Goal: Feedback & Contribution: Contribute content

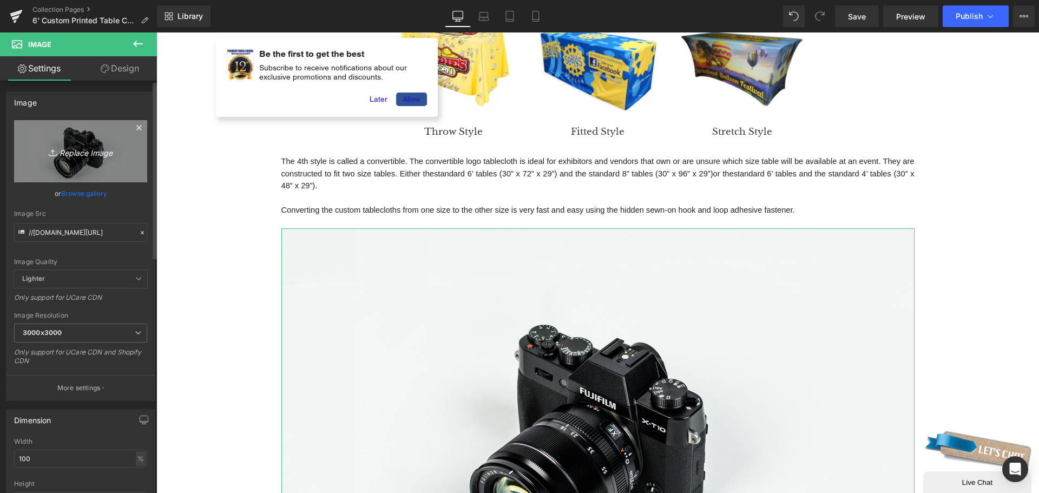
click at [70, 149] on icon "Replace Image" at bounding box center [80, 152] width 87 height 14
type input "C:\fakepath\CONVERTIBLE_4000x.progressive.jpg"
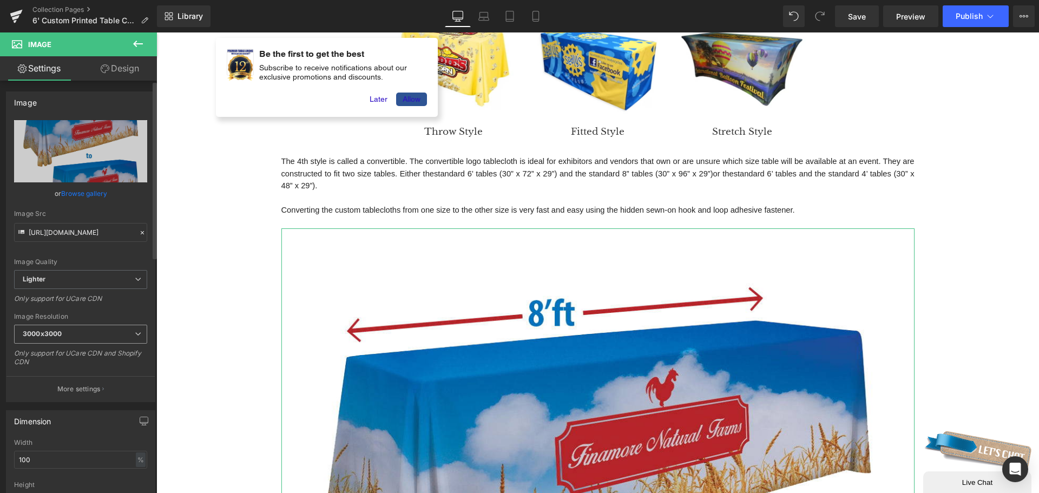
click at [94, 336] on span "3000x3000" at bounding box center [80, 334] width 133 height 19
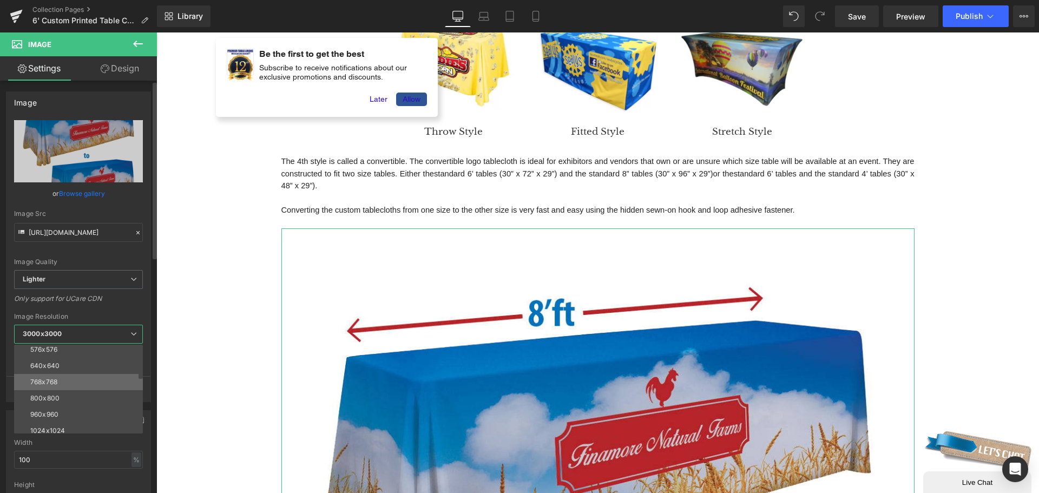
scroll to position [54, 0]
click at [76, 391] on li "800x800" at bounding box center [81, 396] width 134 height 16
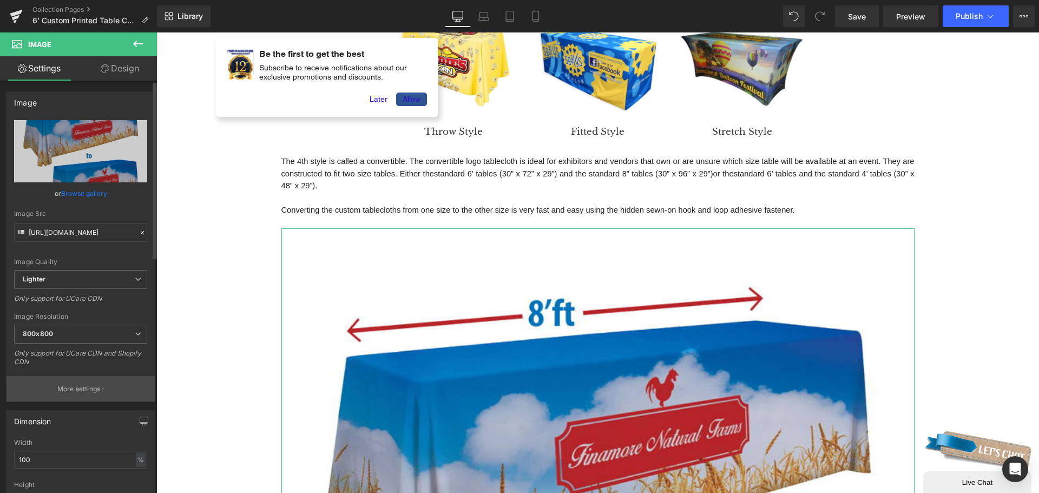
type input "[URL][DOMAIN_NAME]"
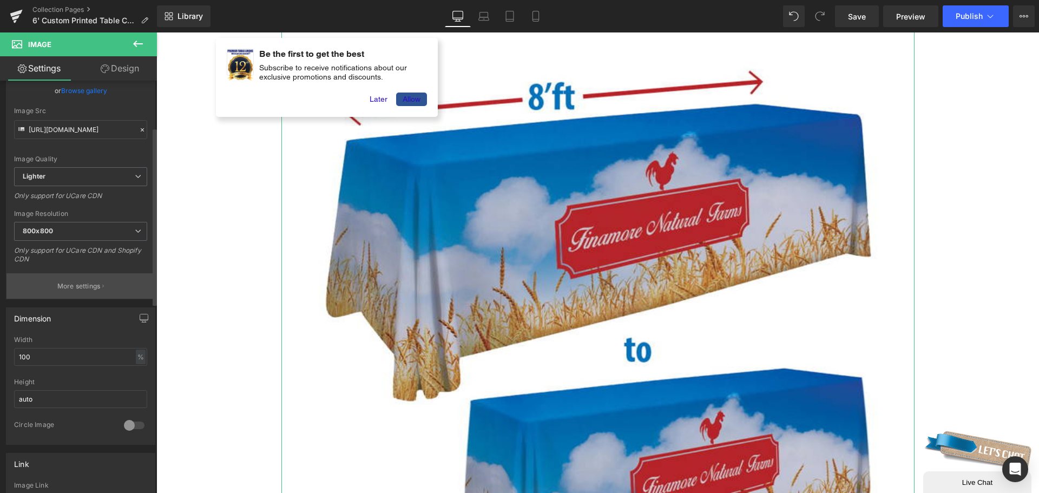
scroll to position [108, 0]
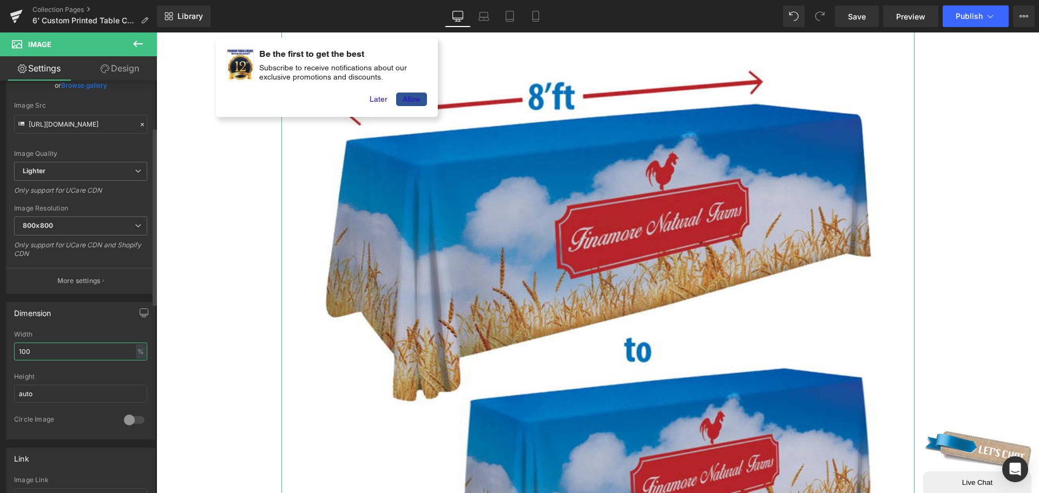
drag, startPoint x: 111, startPoint y: 352, endPoint x: 0, endPoint y: 343, distance: 111.3
click at [0, 343] on div "Dimension 100% Width 100 % % px auto Height auto 0 Circle Image" at bounding box center [81, 367] width 162 height 146
type input "50"
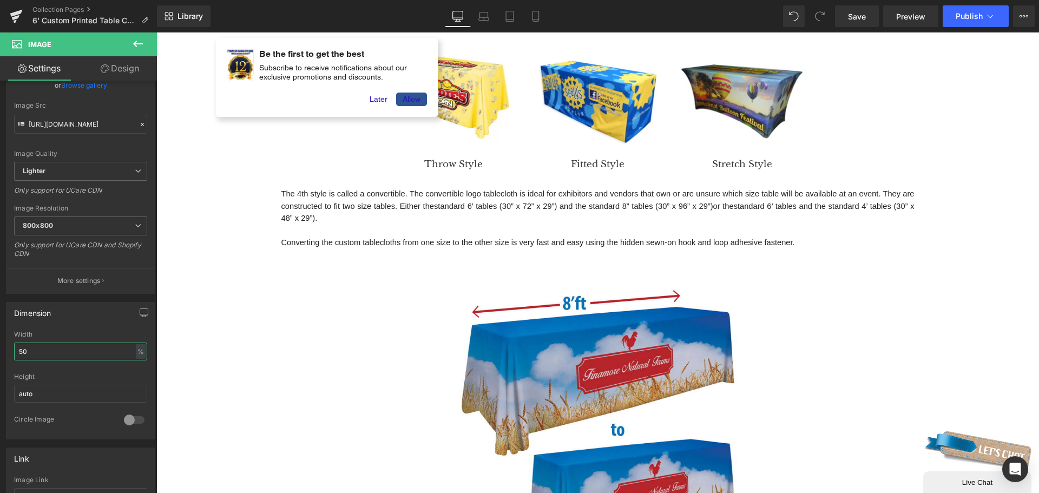
scroll to position [271, 0]
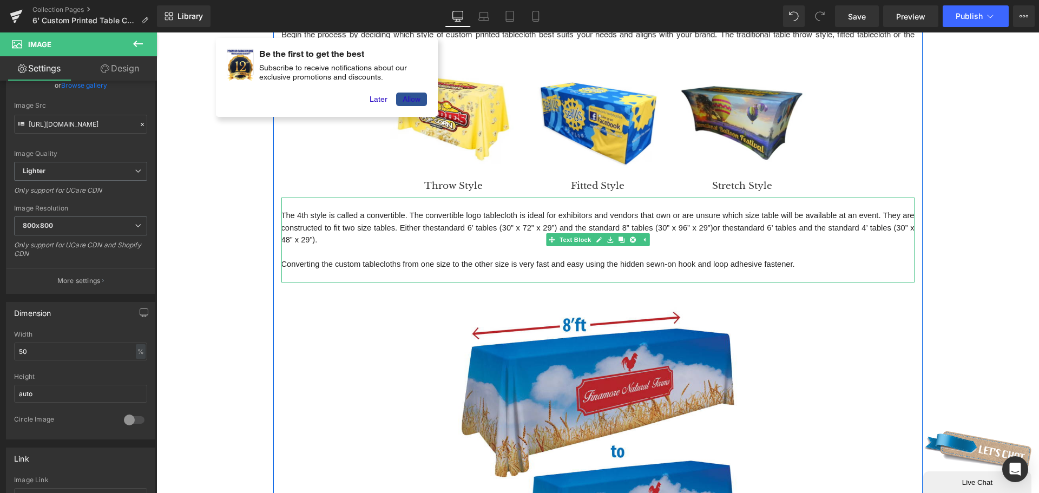
click at [665, 266] on span "Converting the custom tablecloths from one size to the other size is very fast …" at bounding box center [538, 264] width 514 height 9
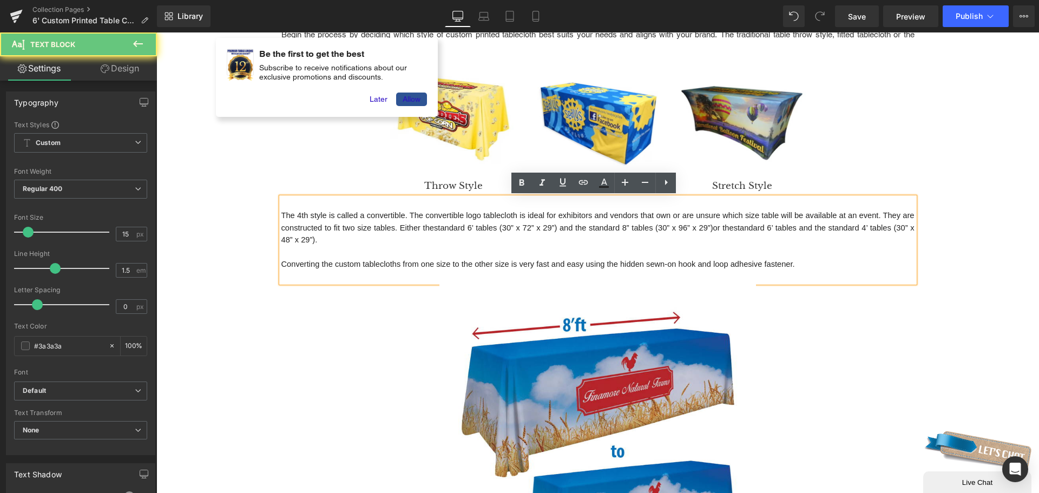
click at [799, 260] on p "Converting the custom tablecloths from one size to the other size is very fast …" at bounding box center [597, 264] width 633 height 12
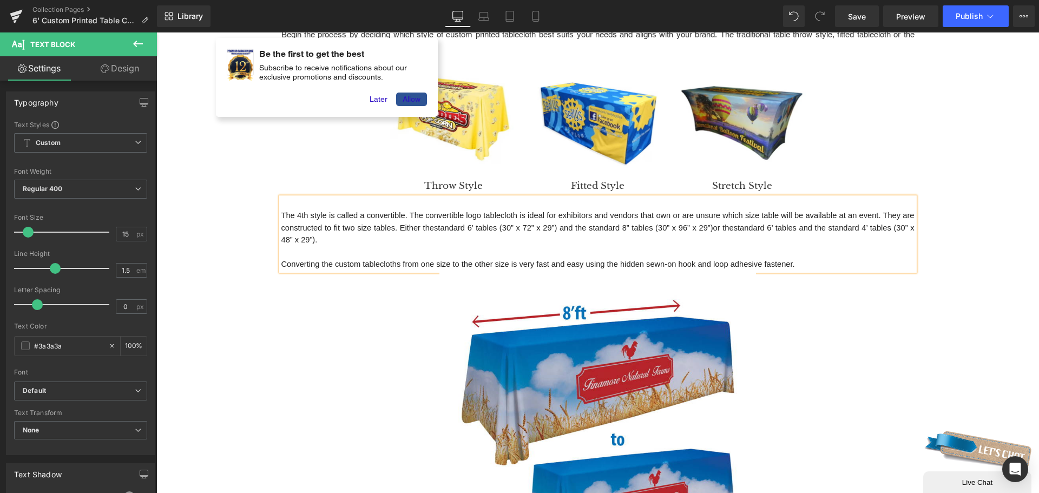
click at [958, 294] on div "Custom 6 Ft Printed Table Covers Heading Row Custom printed tablecloth for trad…" at bounding box center [597, 389] width 883 height 997
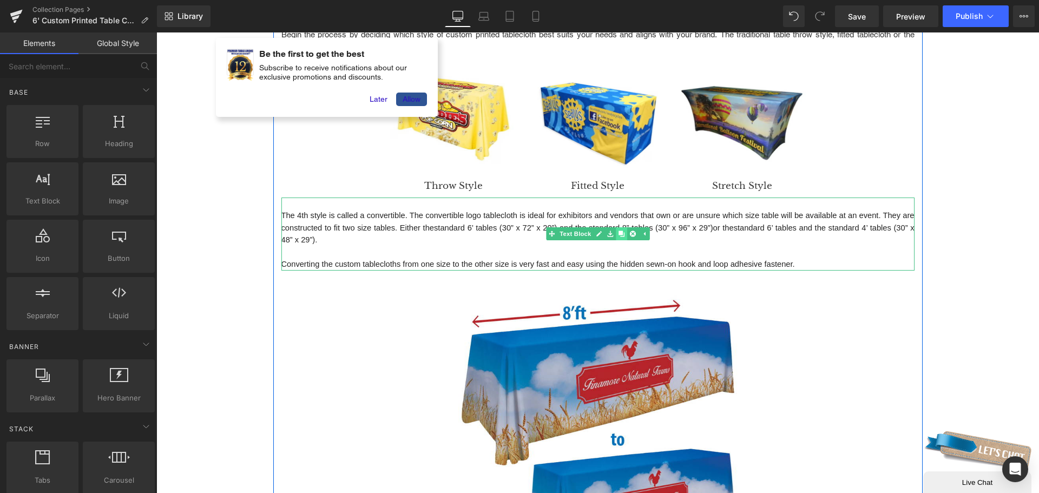
click at [618, 231] on icon at bounding box center [621, 234] width 6 height 6
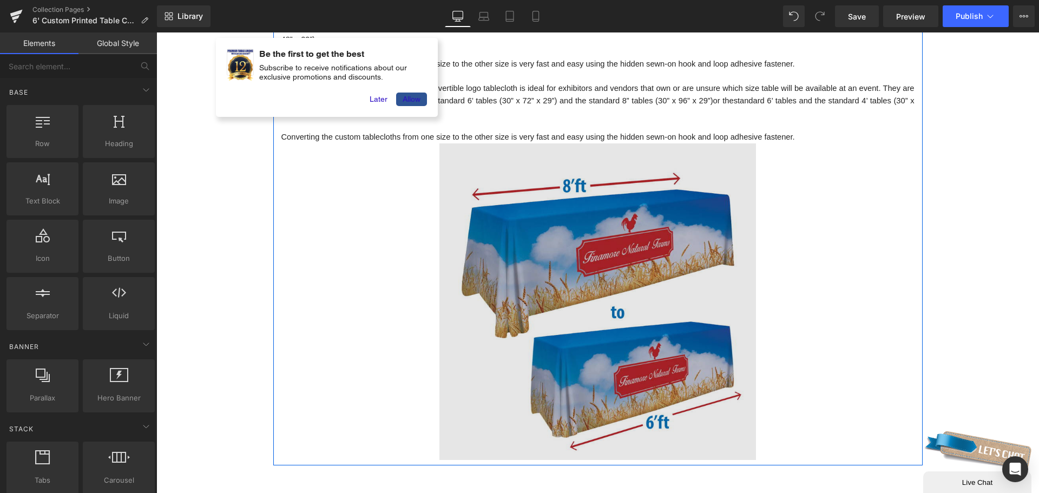
scroll to position [487, 0]
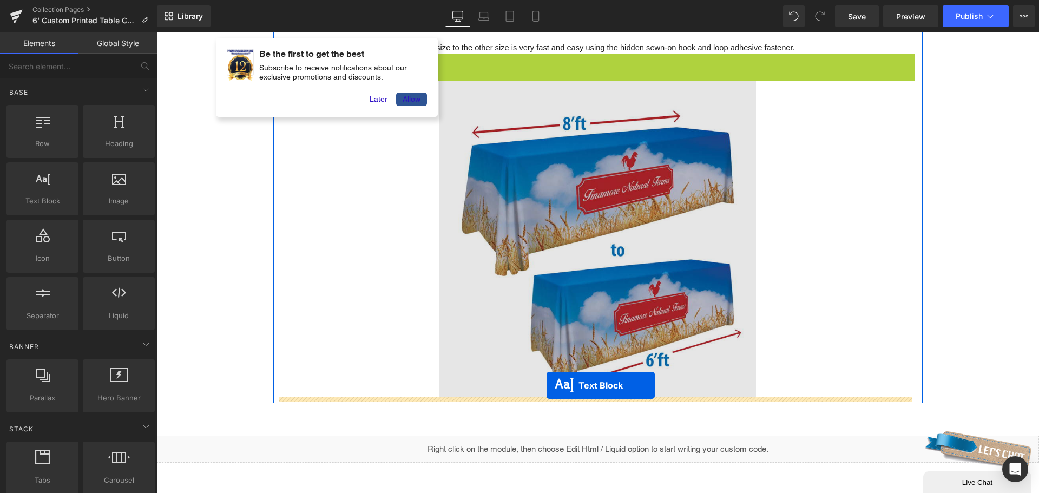
drag, startPoint x: 563, startPoint y: 93, endPoint x: 547, endPoint y: 385, distance: 292.8
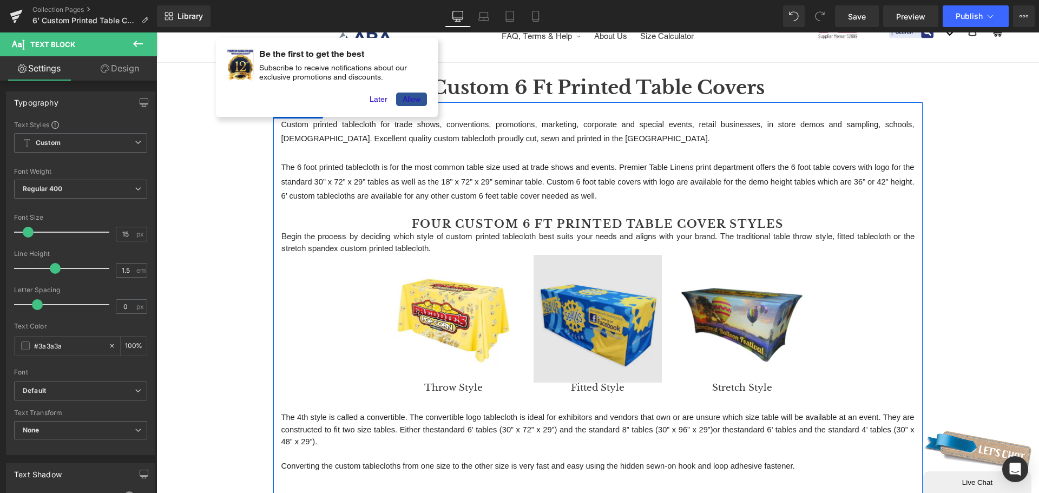
scroll to position [54, 0]
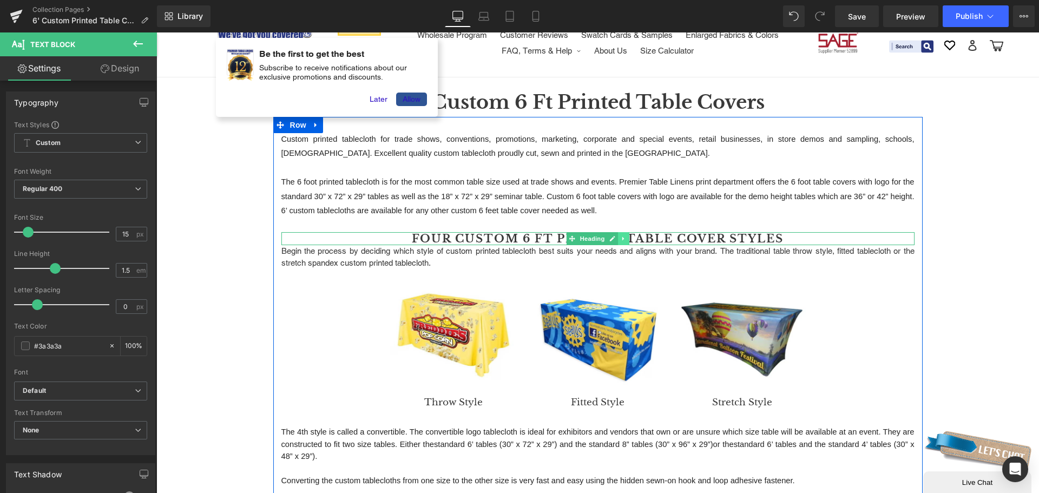
click at [618, 239] on link at bounding box center [623, 238] width 11 height 13
click at [615, 239] on icon at bounding box center [618, 238] width 6 height 6
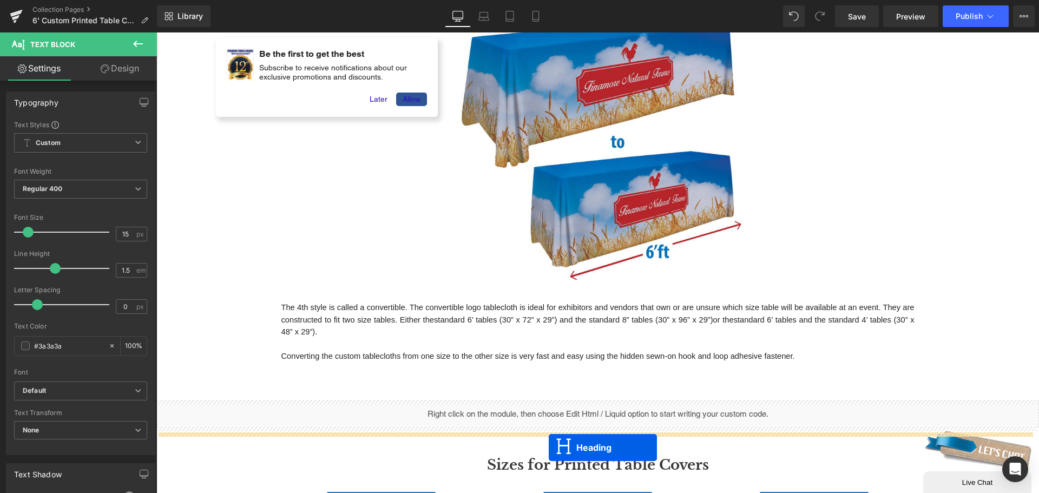
scroll to position [628, 0]
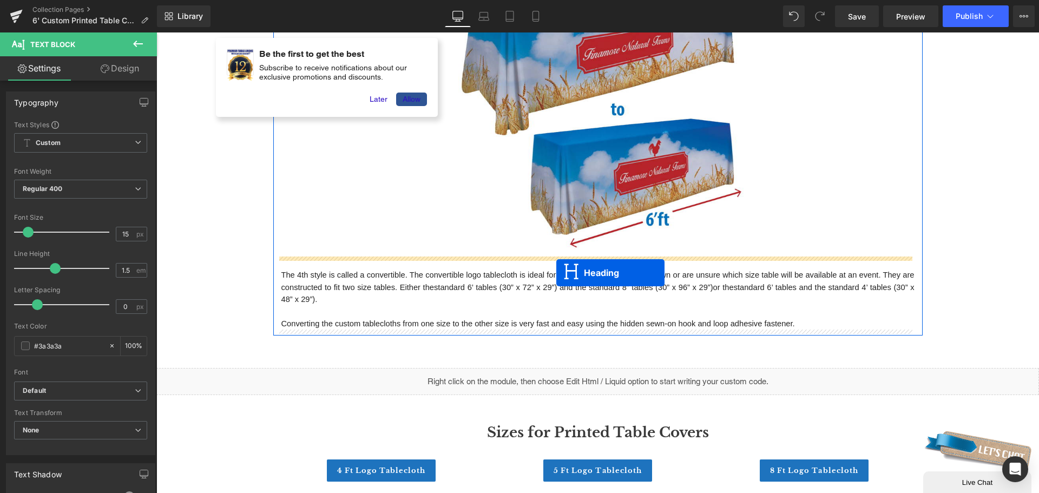
drag, startPoint x: 565, startPoint y: 253, endPoint x: 556, endPoint y: 273, distance: 21.3
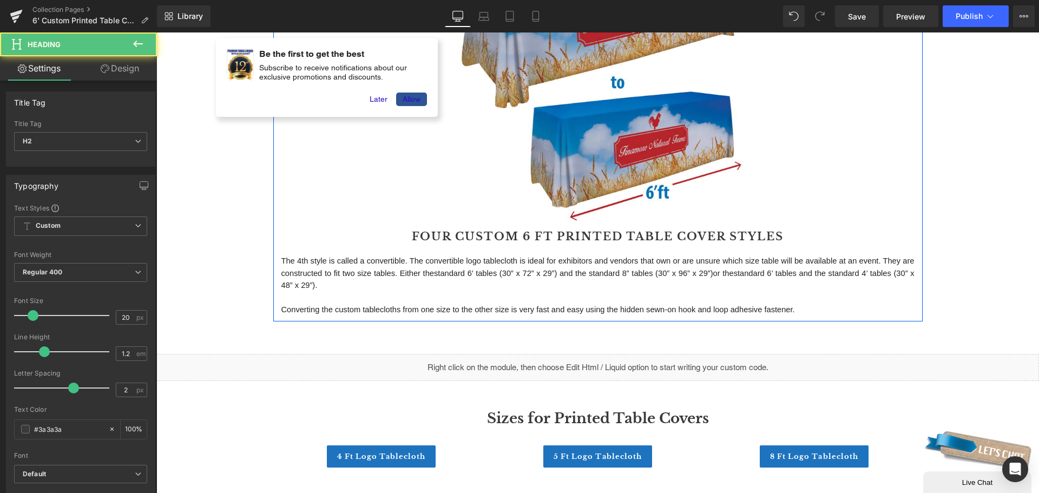
scroll to position [601, 0]
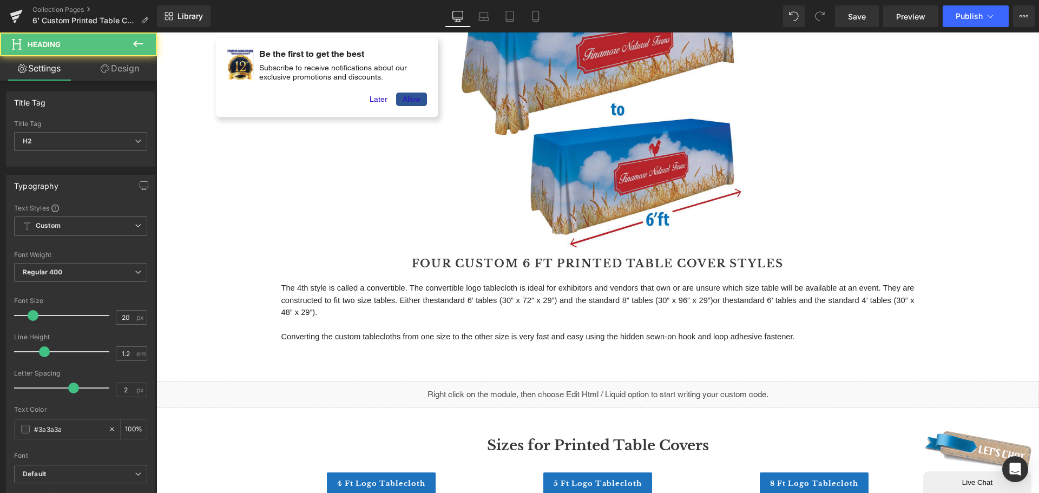
click at [478, 268] on div "Four Custom 6 Ft Printed Table Cover Styles Heading" at bounding box center [597, 263] width 633 height 13
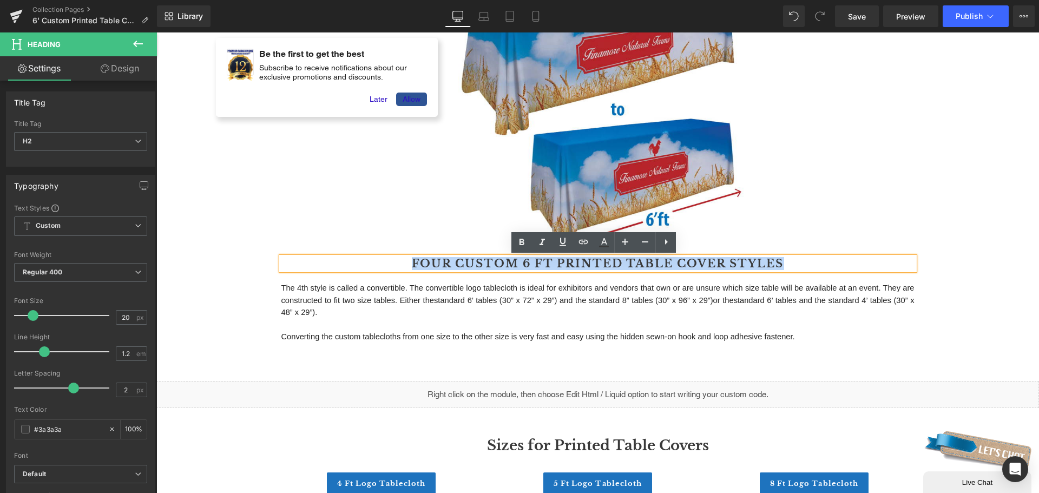
drag, startPoint x: 408, startPoint y: 261, endPoint x: 778, endPoint y: 261, distance: 370.2
click at [778, 261] on h2 "Four Custom 6 Ft Printed Table Cover Styles" at bounding box center [597, 263] width 633 height 13
paste div
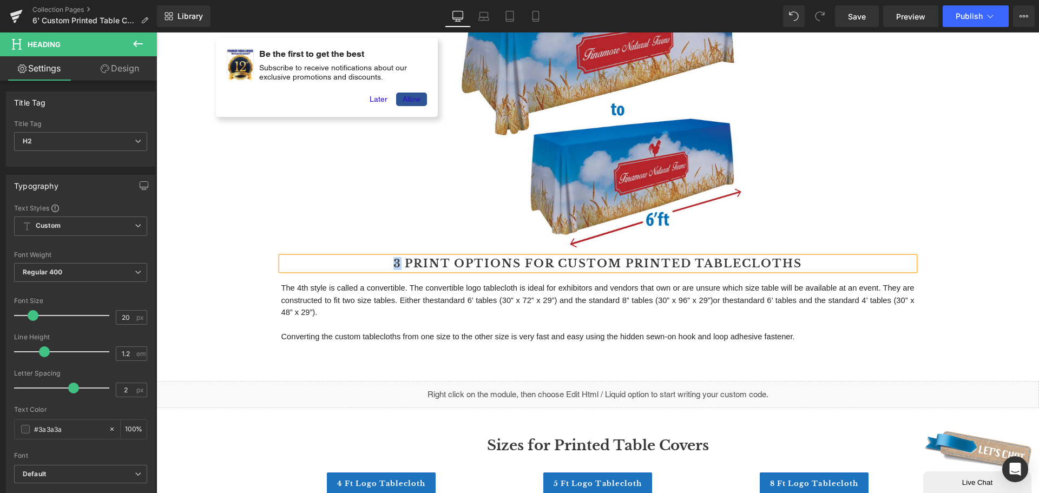
click at [394, 264] on h2 "3 Print Options For Custom Printed Tablecloths" at bounding box center [597, 263] width 633 height 13
click at [370, 261] on h2 "Three Print Options For Custom Printed Tablecloths" at bounding box center [597, 263] width 633 height 13
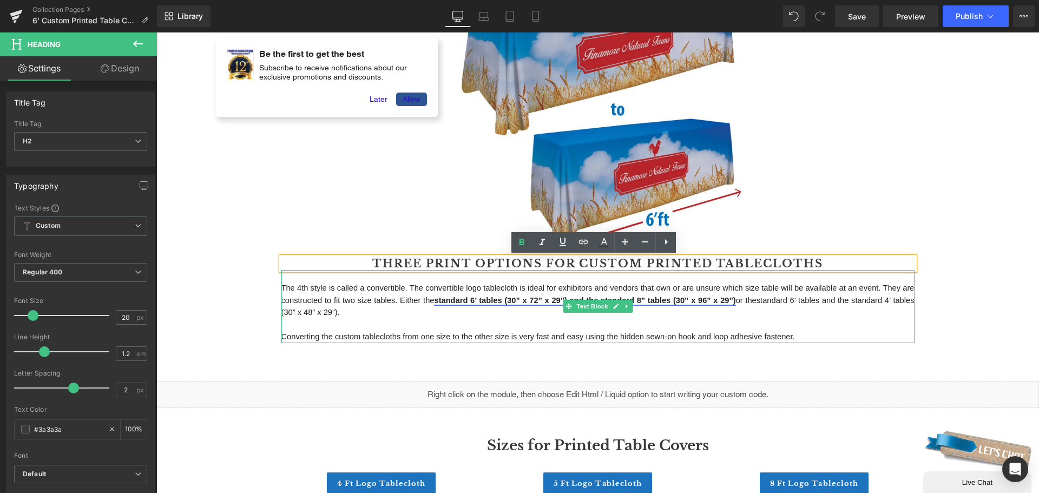
click at [668, 297] on link "standard 6’ tables (30” x 72” x 29”) and the standard 8” tables (30” x 96” x 29…" at bounding box center [584, 300] width 301 height 9
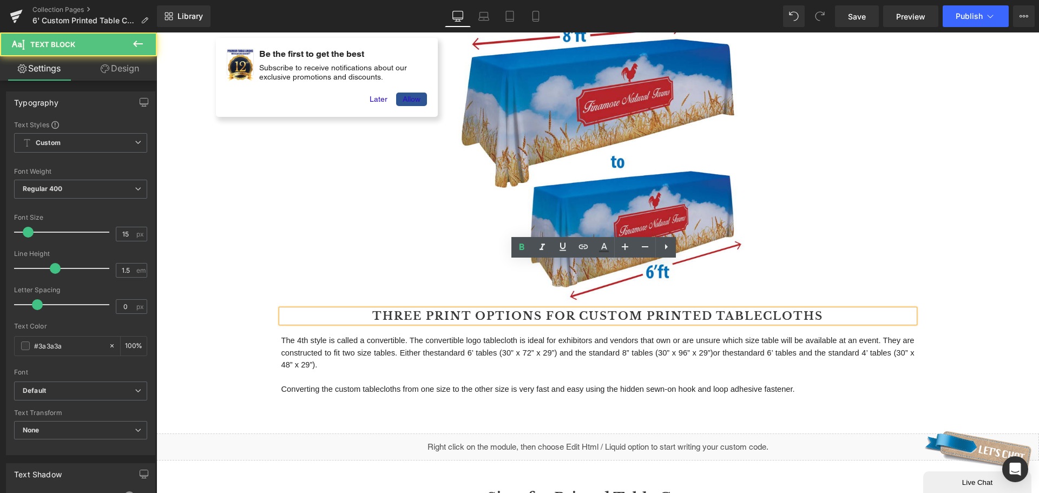
scroll to position [547, 0]
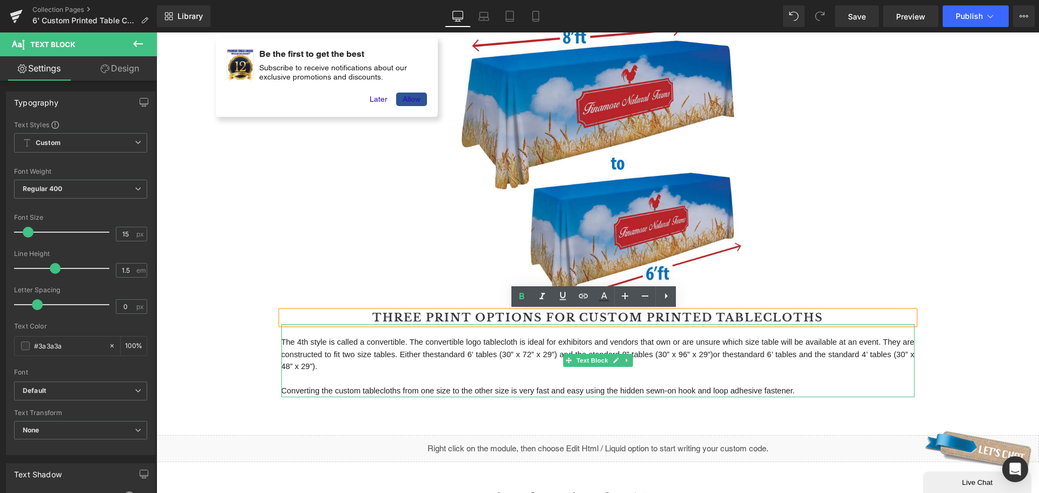
click at [689, 359] on p "The 4th style is called a convertible. The convertible logo tablecloth is ideal…" at bounding box center [597, 354] width 633 height 37
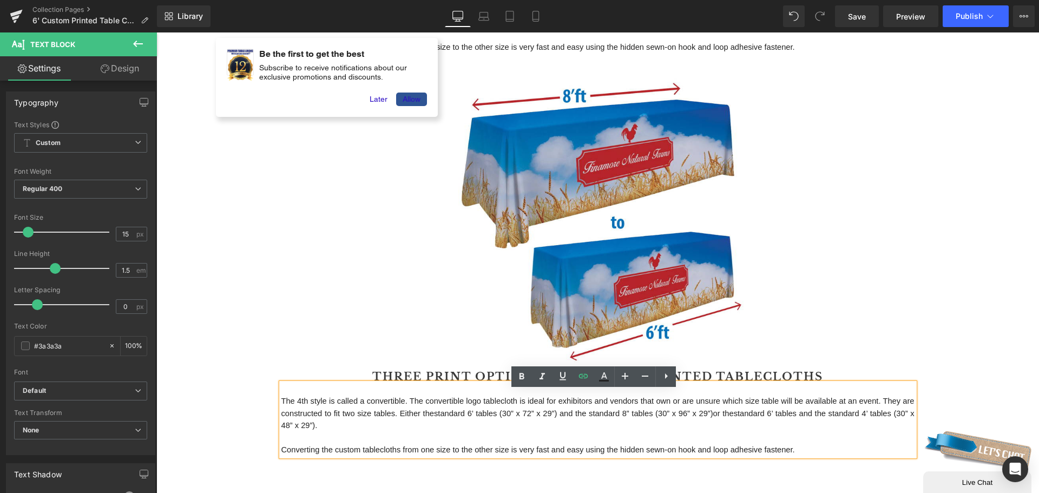
scroll to position [493, 0]
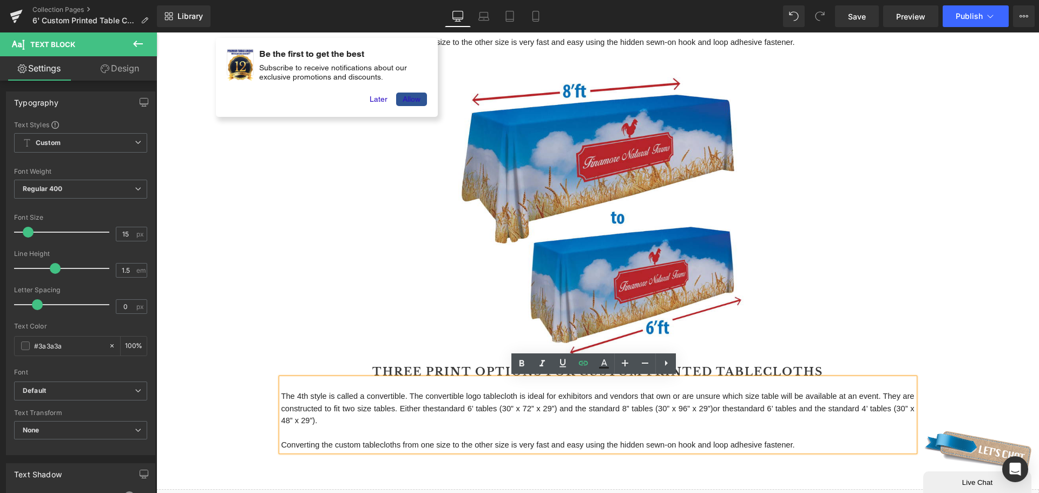
click at [894, 294] on div at bounding box center [597, 207] width 633 height 317
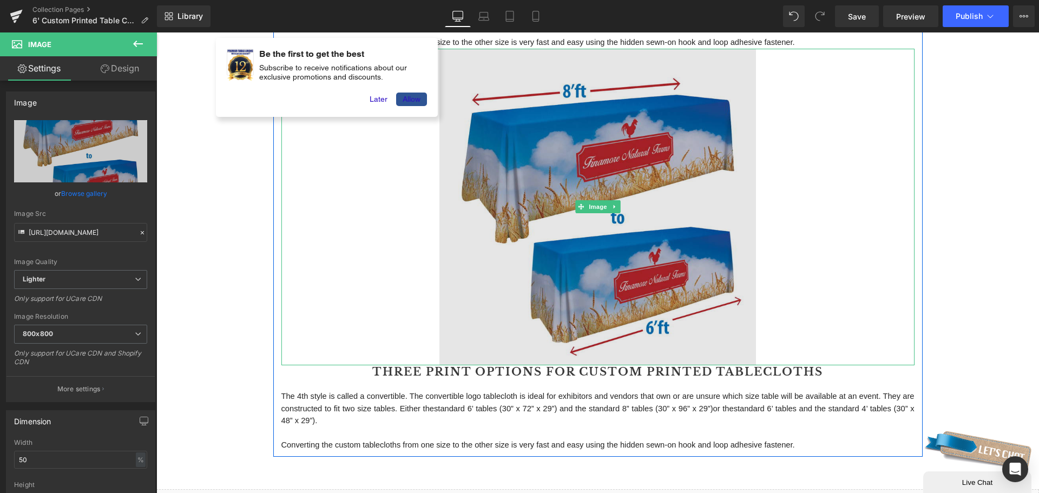
click at [631, 189] on img at bounding box center [598, 207] width 317 height 317
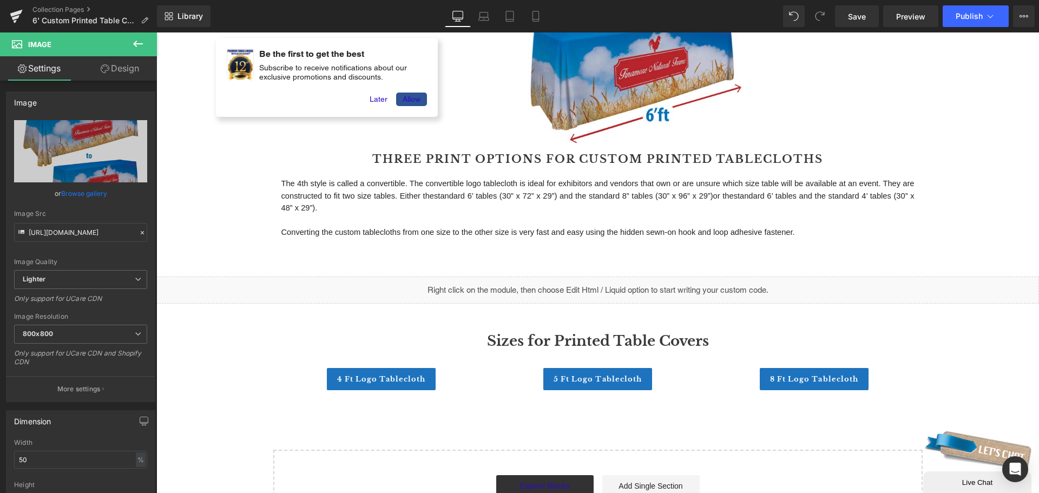
scroll to position [709, 0]
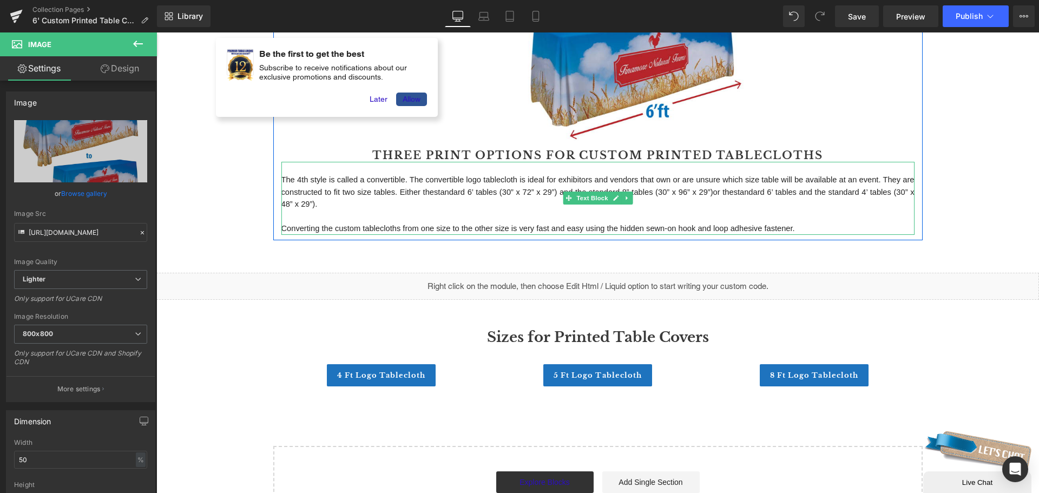
click at [325, 189] on span "The 4th style is called a convertible. The convertible logo tablecloth is ideal…" at bounding box center [598, 191] width 635 height 33
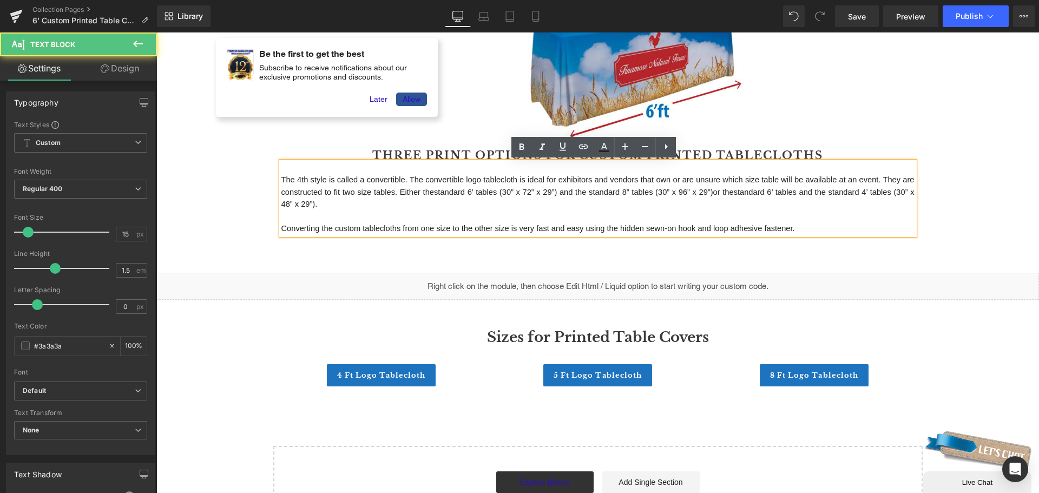
click at [535, 219] on p at bounding box center [597, 217] width 633 height 12
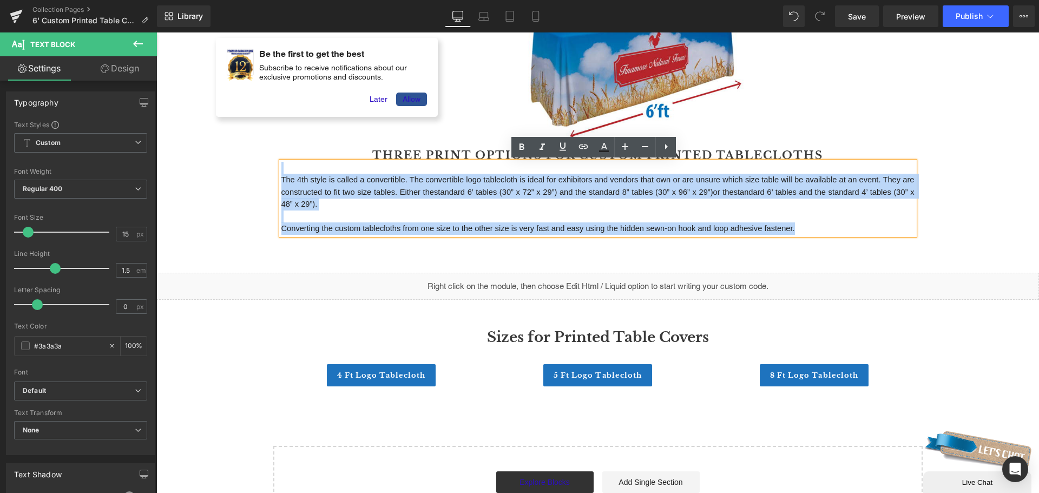
drag, startPoint x: 796, startPoint y: 228, endPoint x: 218, endPoint y: 164, distance: 581.6
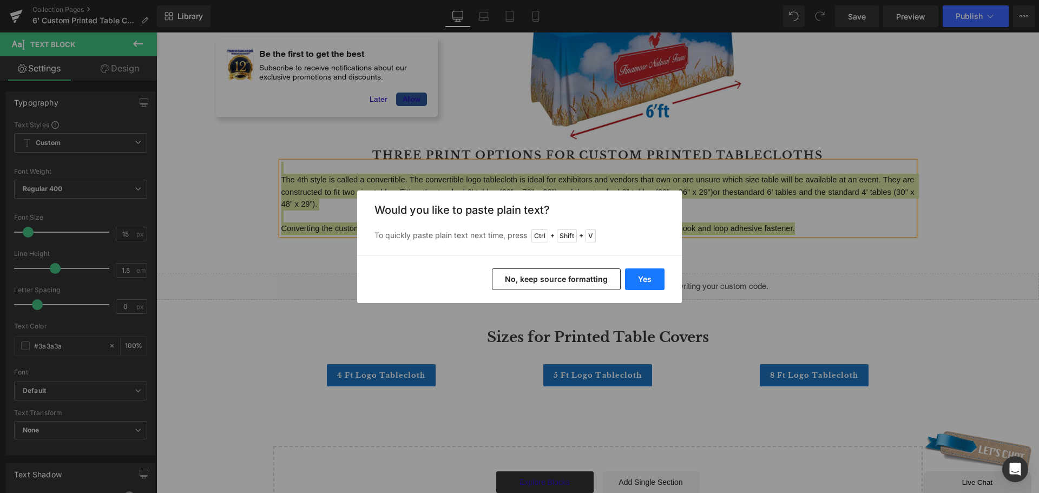
click at [638, 281] on button "Yes" at bounding box center [645, 279] width 40 height 22
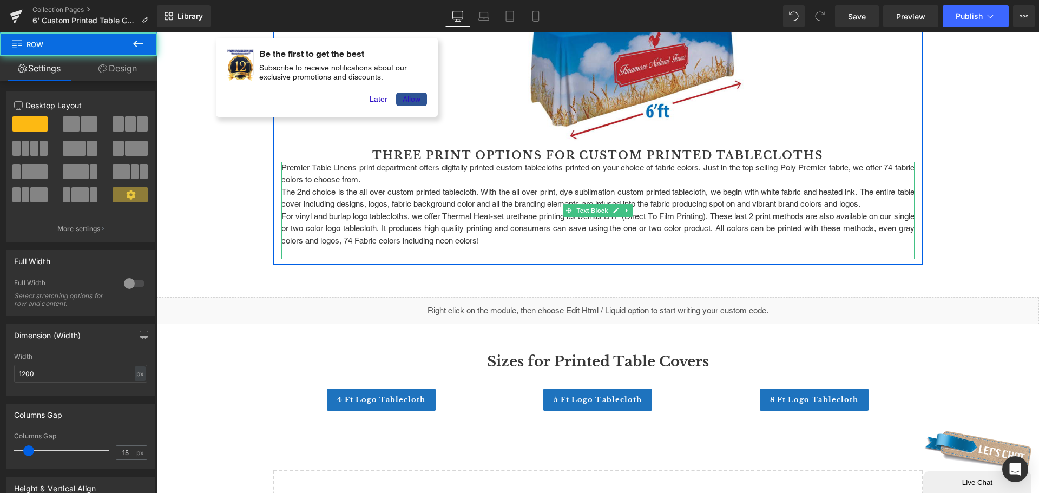
click at [283, 168] on p "Premier Table Linens print department offers digitally printed custom tableclot…" at bounding box center [597, 174] width 633 height 24
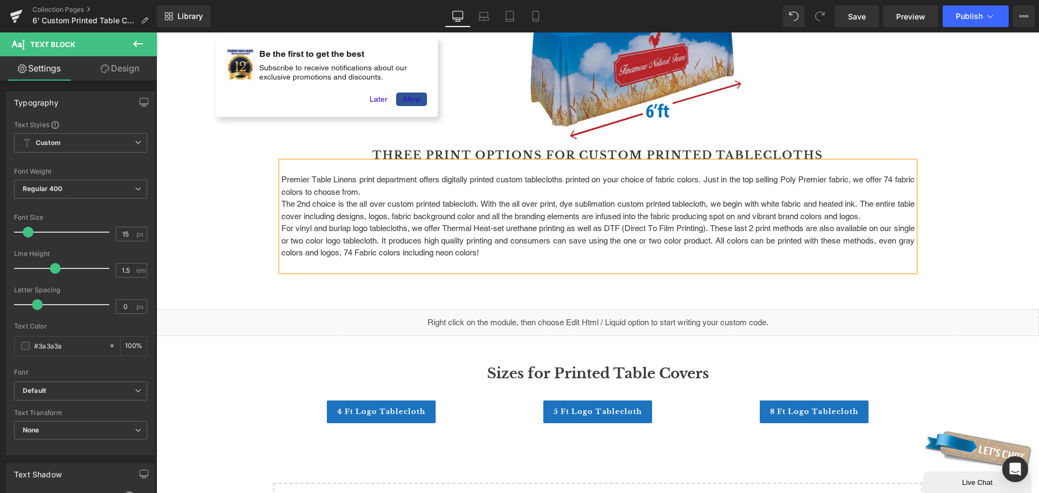
click at [452, 196] on p "Premier Table Linens print department offers digitally printed custom tableclot…" at bounding box center [597, 186] width 633 height 24
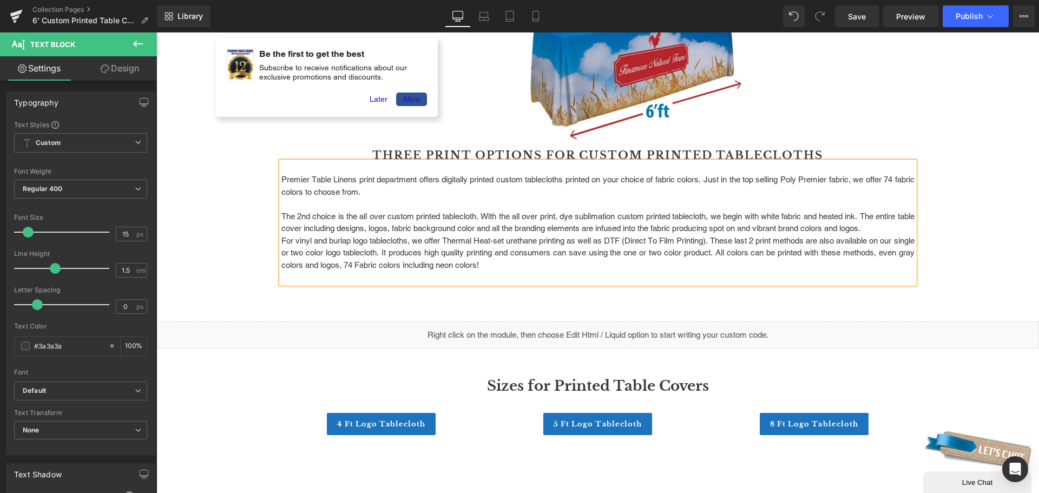
click at [908, 226] on p "The 2nd choice is the all over custom printed tablecloth. With the all over pri…" at bounding box center [597, 223] width 633 height 24
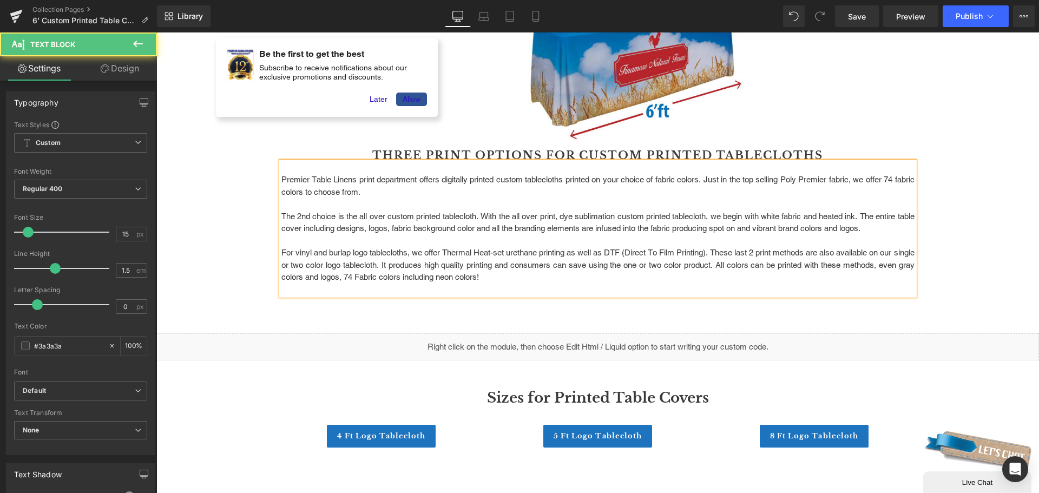
click at [546, 289] on p at bounding box center [597, 290] width 633 height 12
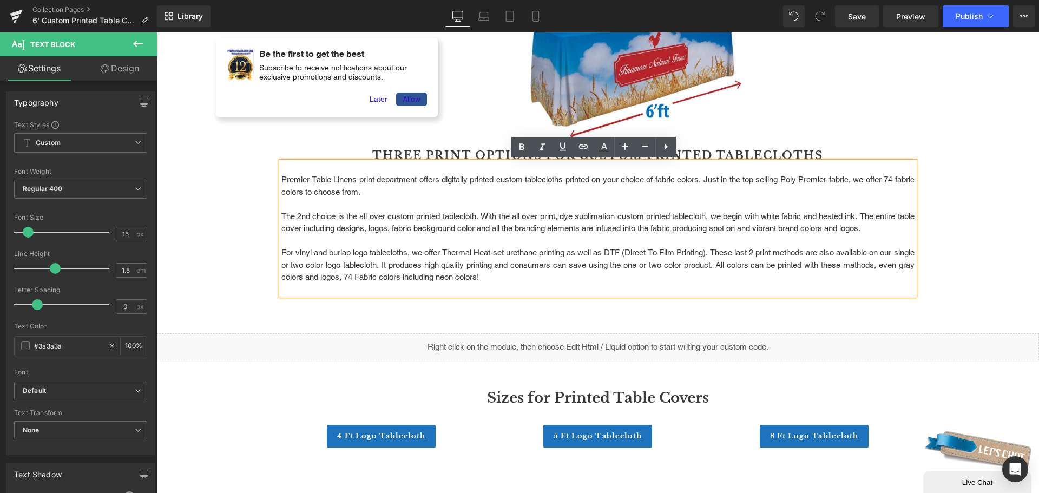
click at [299, 254] on p "For vinyl and burlap logo tablecloths, we offer Thermal Heat-set urethane print…" at bounding box center [597, 265] width 633 height 37
click at [309, 253] on p "For vinyl and burlap logo tablecloths, we offer Thermal Heat-set urethane print…" at bounding box center [597, 265] width 633 height 37
drag, startPoint x: 291, startPoint y: 252, endPoint x: 309, endPoint y: 251, distance: 17.3
click at [309, 251] on p "For vinyl and burlap logo tablecloths, we offer Thermal Heat-set urethane print…" at bounding box center [597, 265] width 633 height 37
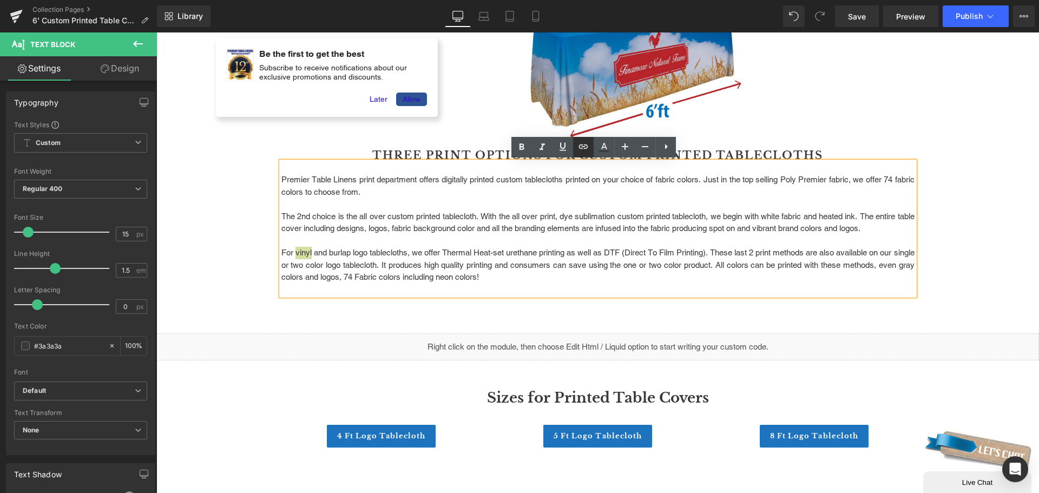
click at [579, 141] on icon at bounding box center [583, 146] width 13 height 13
click at [390, 273] on input "text" at bounding box center [356, 274] width 167 height 27
paste input "[URL][DOMAIN_NAME]"
click at [447, 275] on icon "button" at bounding box center [450, 275] width 10 height 6
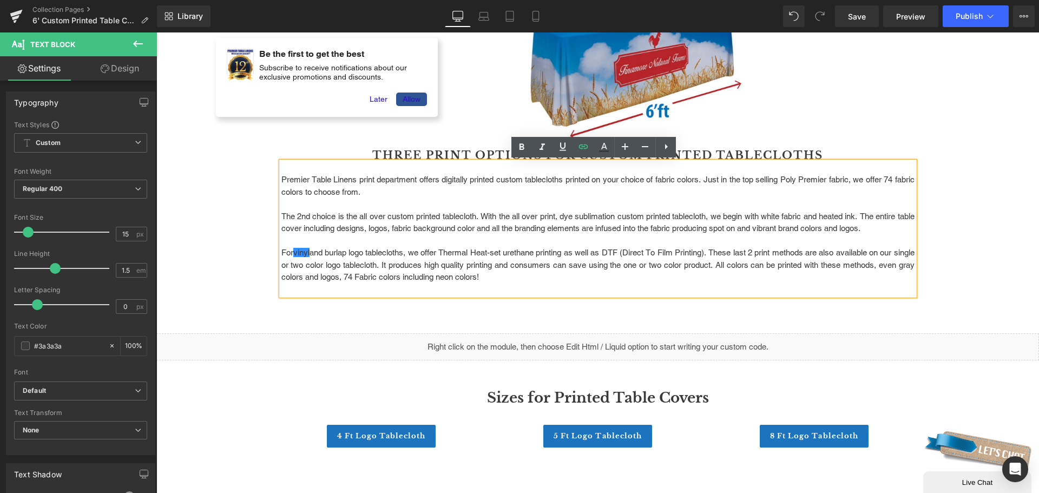
scroll to position [0, 0]
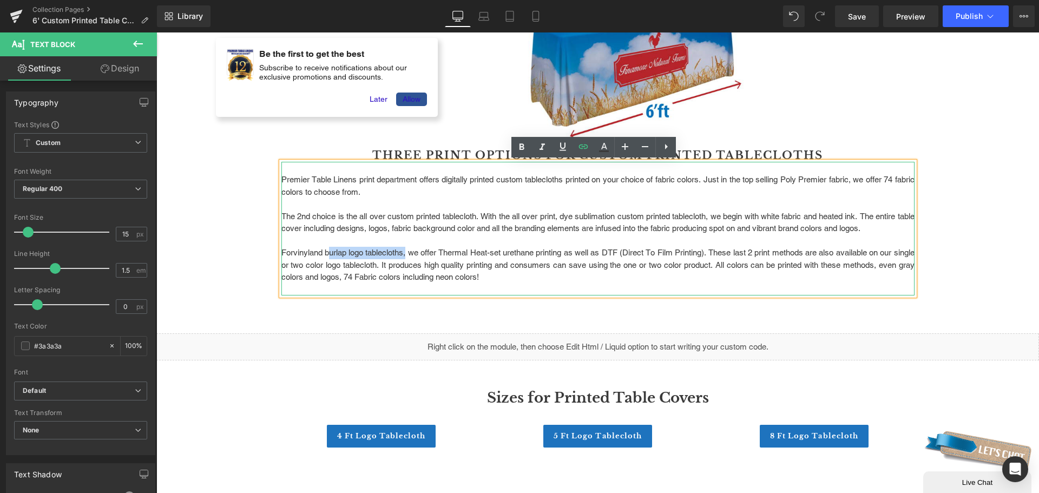
drag, startPoint x: 327, startPoint y: 252, endPoint x: 407, endPoint y: 255, distance: 79.7
click at [407, 255] on p "For vinyl and burlap logo tablecloths, we offer Thermal Heat-set urethane print…" at bounding box center [597, 265] width 633 height 37
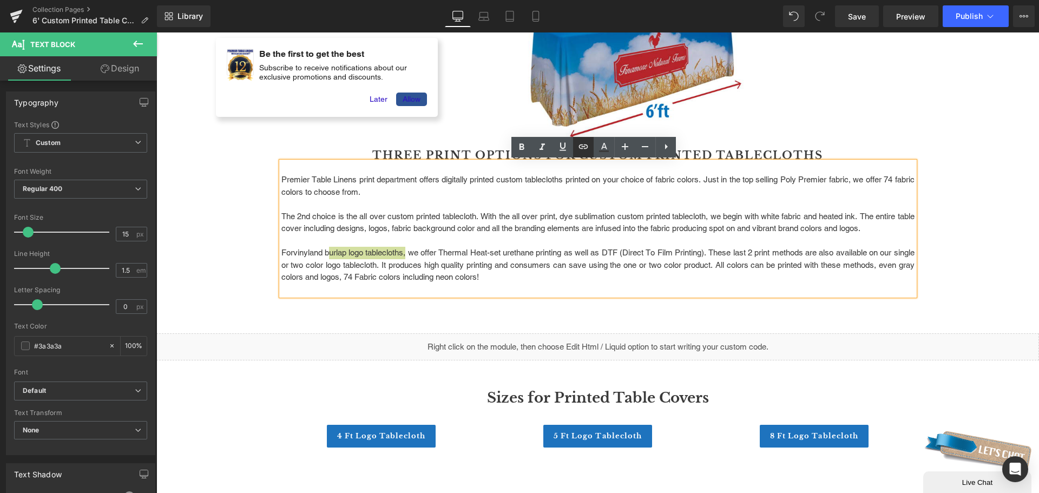
click at [584, 146] on icon at bounding box center [583, 147] width 9 height 4
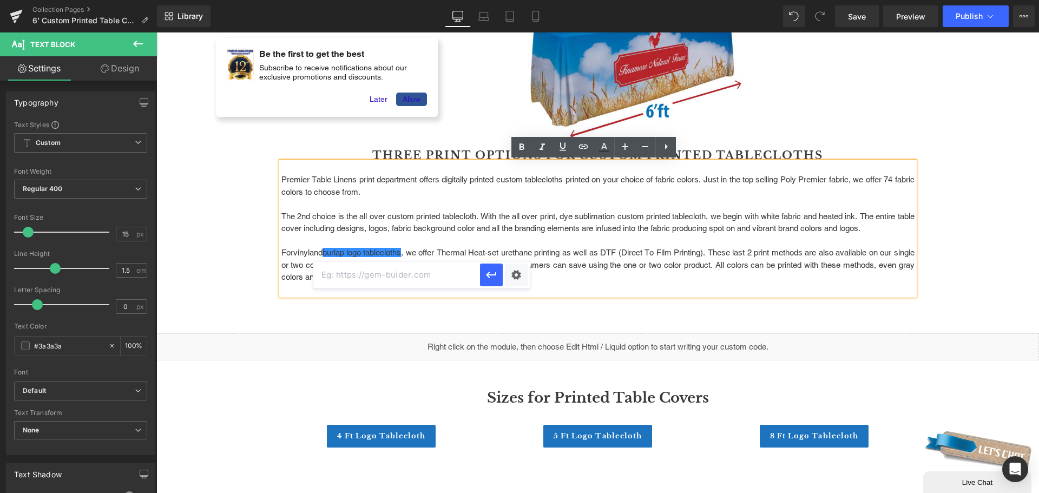
click at [440, 271] on input "text" at bounding box center [396, 274] width 167 height 27
paste input "[URL][DOMAIN_NAME]"
click at [481, 278] on button "button" at bounding box center [491, 275] width 23 height 23
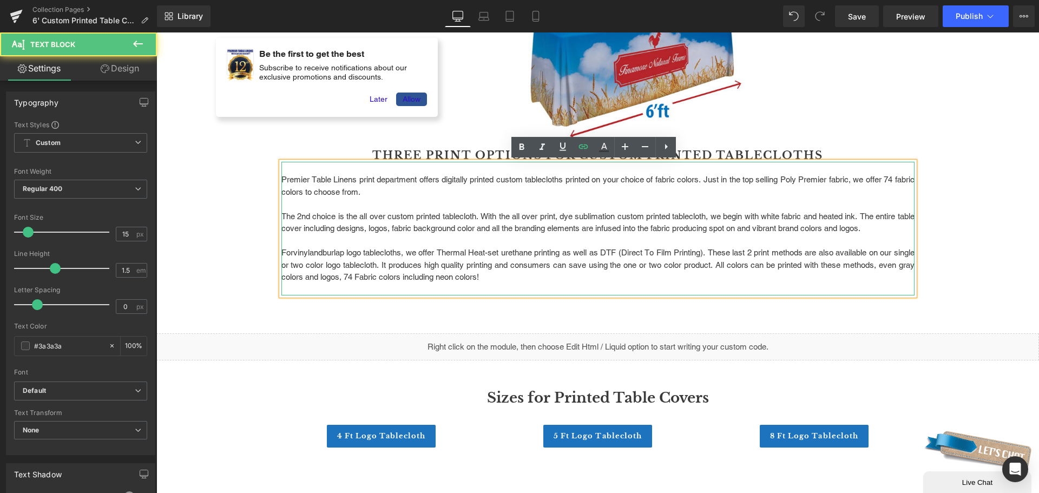
click at [498, 225] on p "The 2nd choice is the all over custom printed tablecloth. With the all over pri…" at bounding box center [597, 223] width 633 height 24
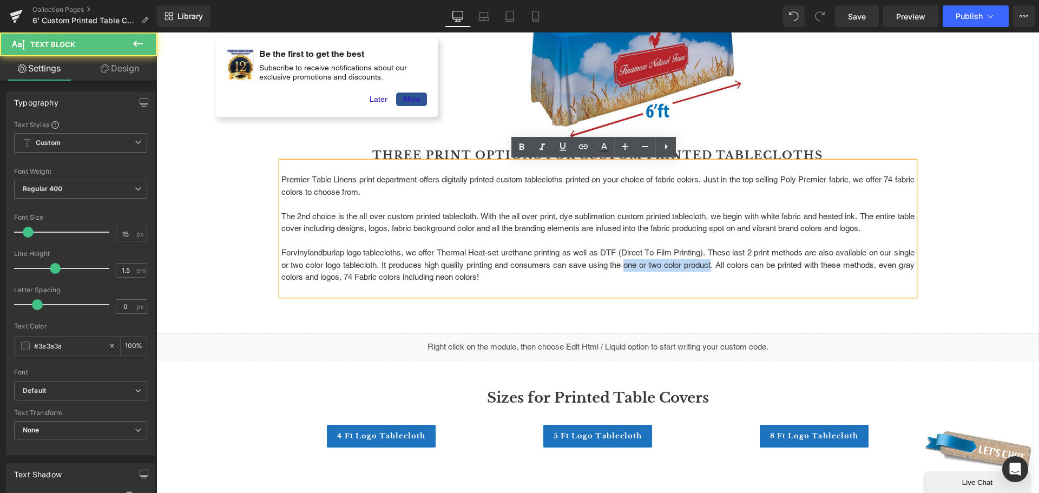
drag, startPoint x: 652, startPoint y: 265, endPoint x: 740, endPoint y: 265, distance: 87.7
click at [740, 265] on p "For vinyl and burlap logo tablecloths , we offer Thermal Heat-set urethane prin…" at bounding box center [597, 265] width 633 height 37
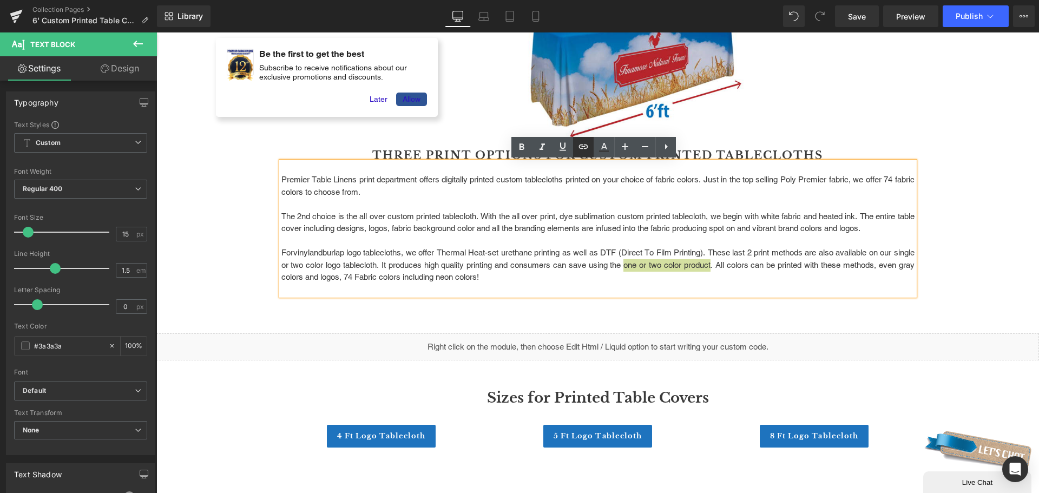
click at [582, 147] on icon at bounding box center [583, 146] width 13 height 13
click at [709, 291] on input "text" at bounding box center [726, 287] width 167 height 27
paste input "[URL][DOMAIN_NAME]"
type input "[URL][DOMAIN_NAME]"
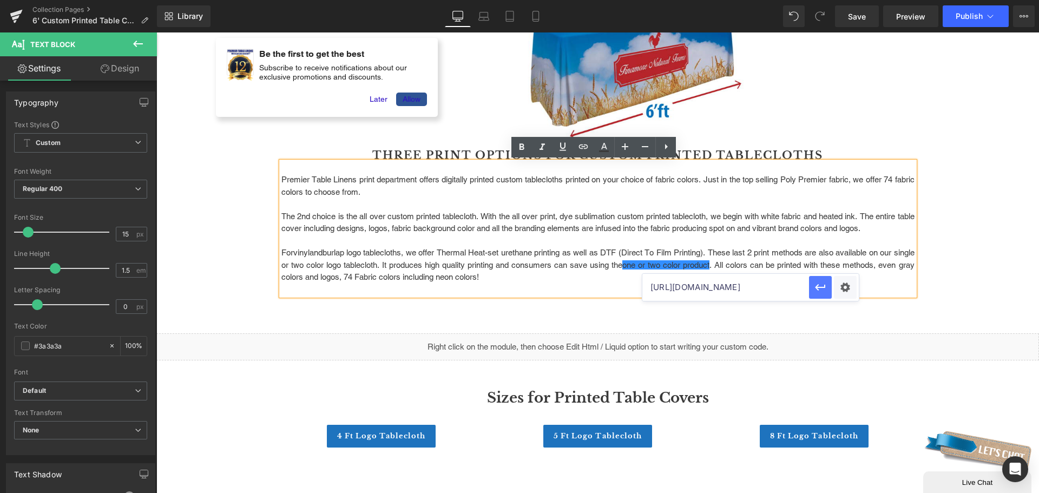
click at [820, 289] on icon "button" at bounding box center [820, 287] width 13 height 13
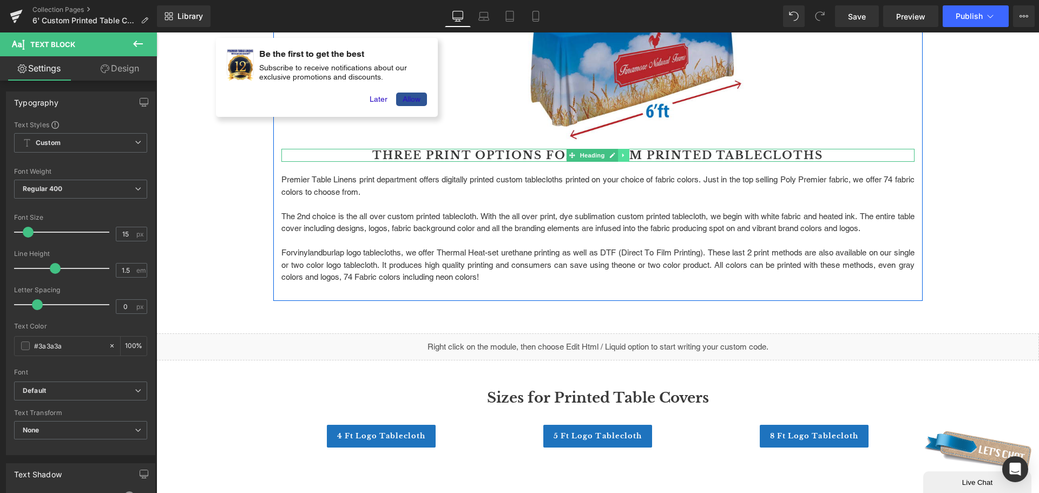
click at [622, 155] on icon at bounding box center [623, 155] width 2 height 4
click at [614, 151] on link at bounding box center [617, 155] width 11 height 13
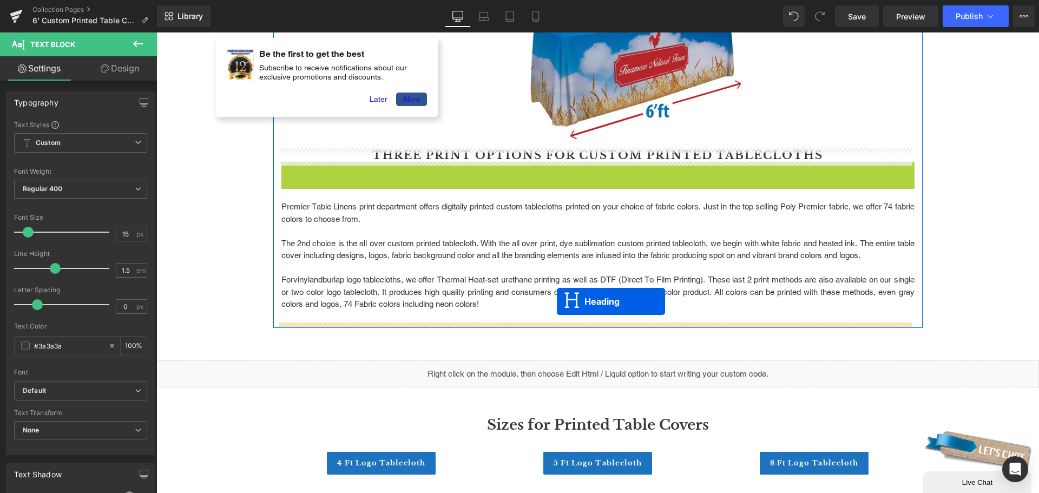
drag, startPoint x: 569, startPoint y: 165, endPoint x: 557, endPoint y: 301, distance: 137.0
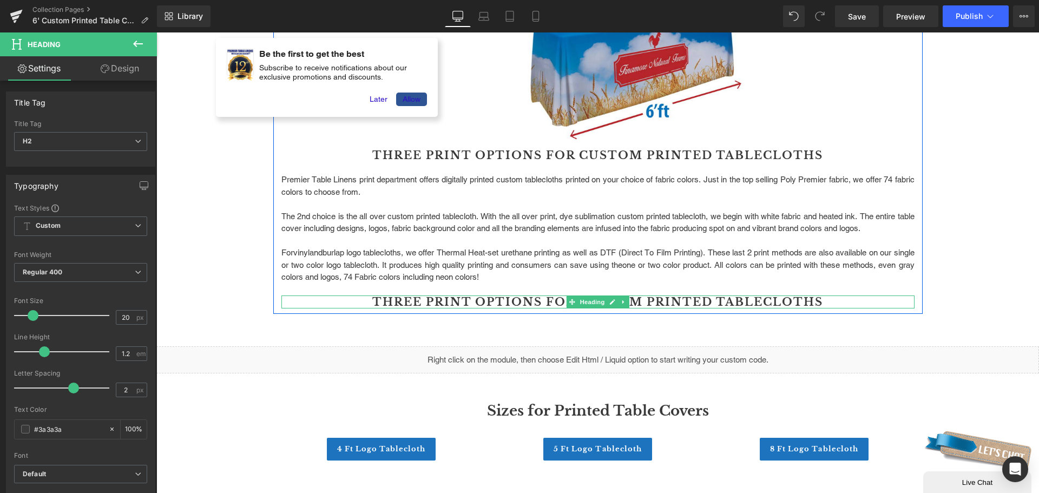
click at [547, 305] on h2 "Three Print Options For Custom Printed Tablecloths" at bounding box center [597, 302] width 633 height 13
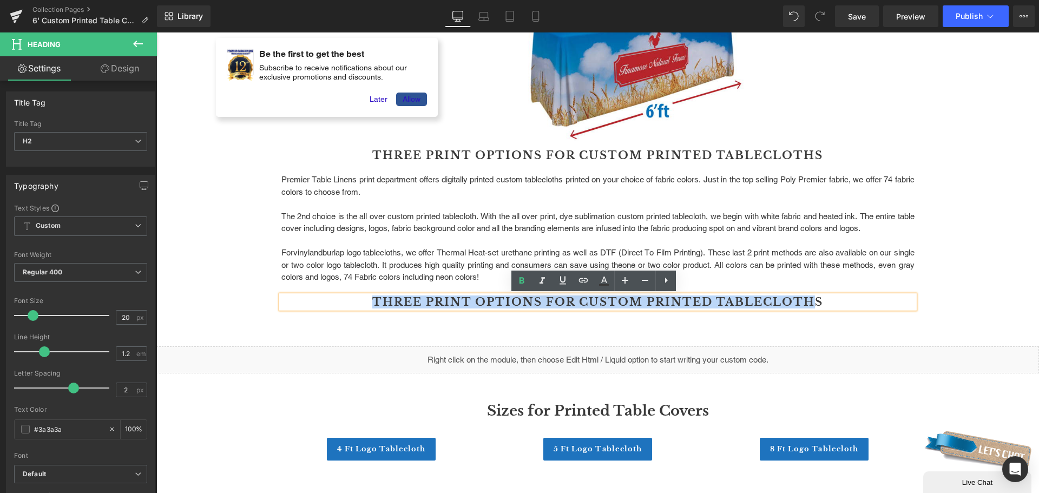
drag, startPoint x: 369, startPoint y: 298, endPoint x: 815, endPoint y: 298, distance: 446.6
click at [815, 298] on h2 "Three Print Options For Custom Printed Tablecloths" at bounding box center [597, 302] width 633 height 13
drag, startPoint x: 817, startPoint y: 298, endPoint x: 334, endPoint y: 298, distance: 482.8
click at [334, 298] on h2 "Three Print Options For Custom Printed Tablecloths" at bounding box center [597, 302] width 633 height 13
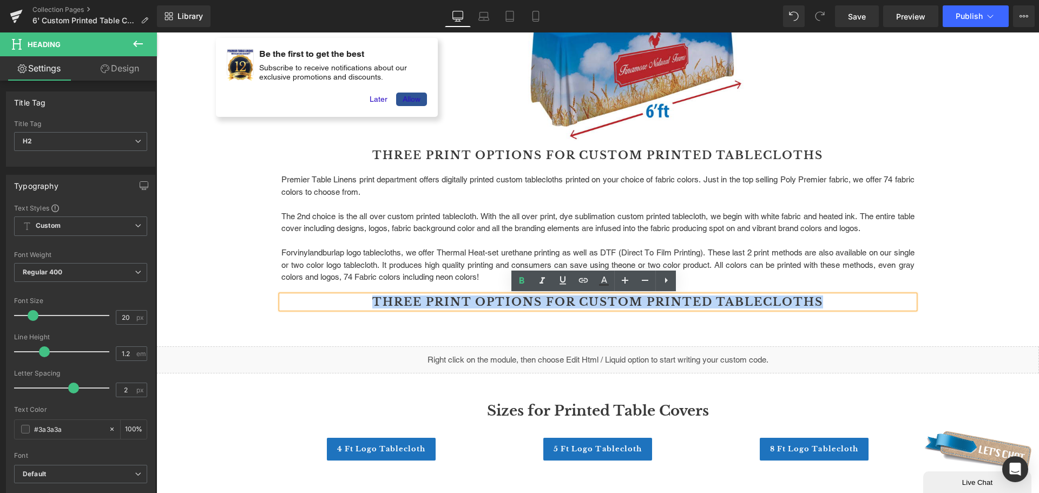
paste div
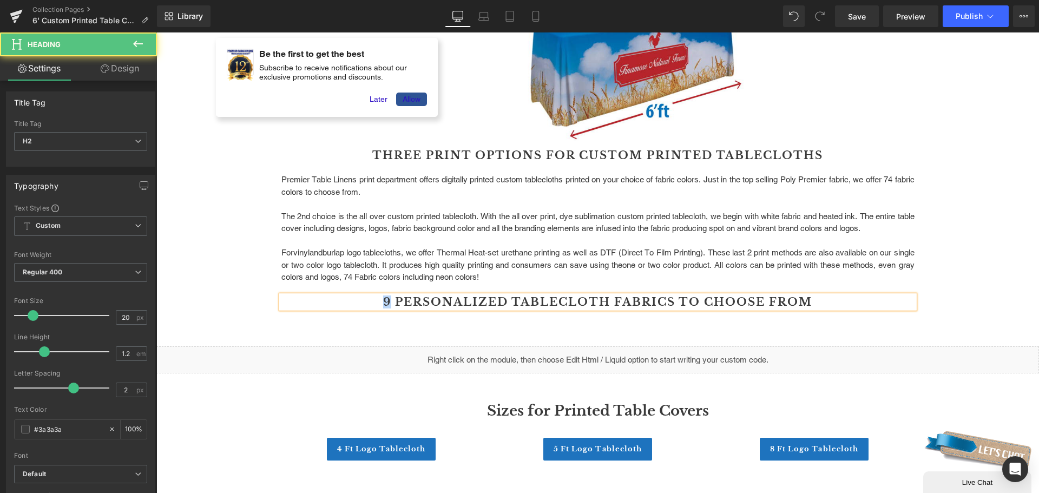
click at [383, 305] on h2 "9 Personalized Tablecloth Fabrics to Choose From" at bounding box center [597, 302] width 633 height 13
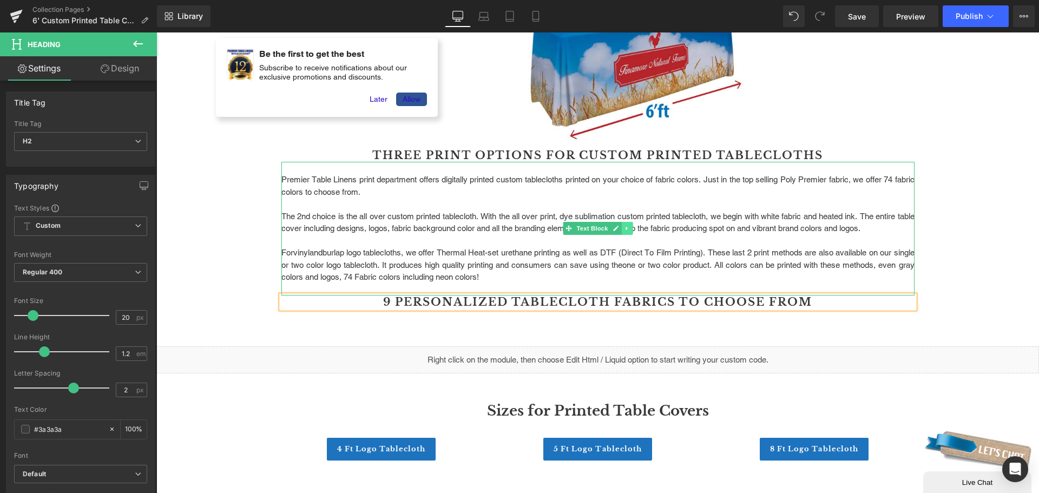
click at [627, 227] on link at bounding box center [626, 228] width 11 height 13
click at [618, 228] on icon at bounding box center [621, 228] width 6 height 6
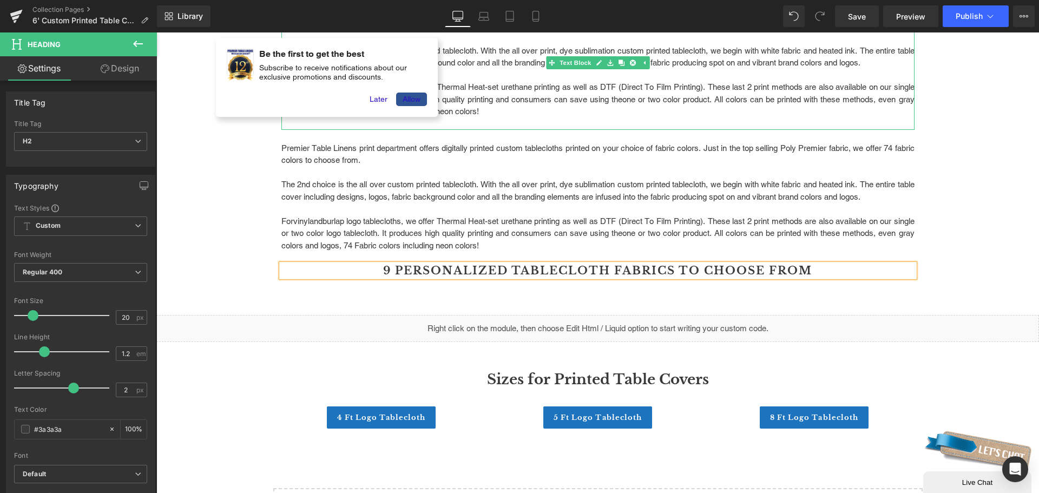
scroll to position [926, 0]
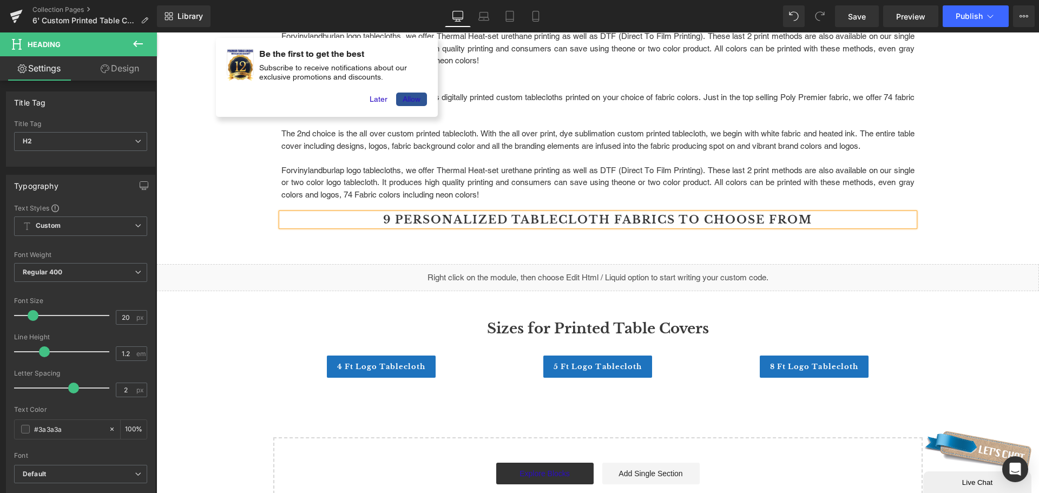
click at [639, 168] on p "For vinyl and burlap logo tablecloths , we offer Thermal Heat-set urethane prin…" at bounding box center [597, 183] width 633 height 37
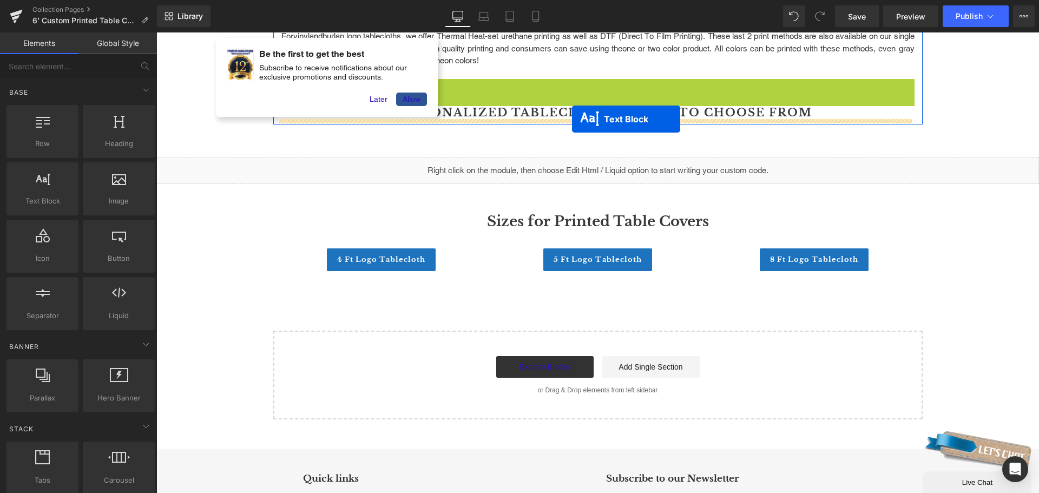
drag, startPoint x: 563, startPoint y: 148, endPoint x: 572, endPoint y: 119, distance: 30.6
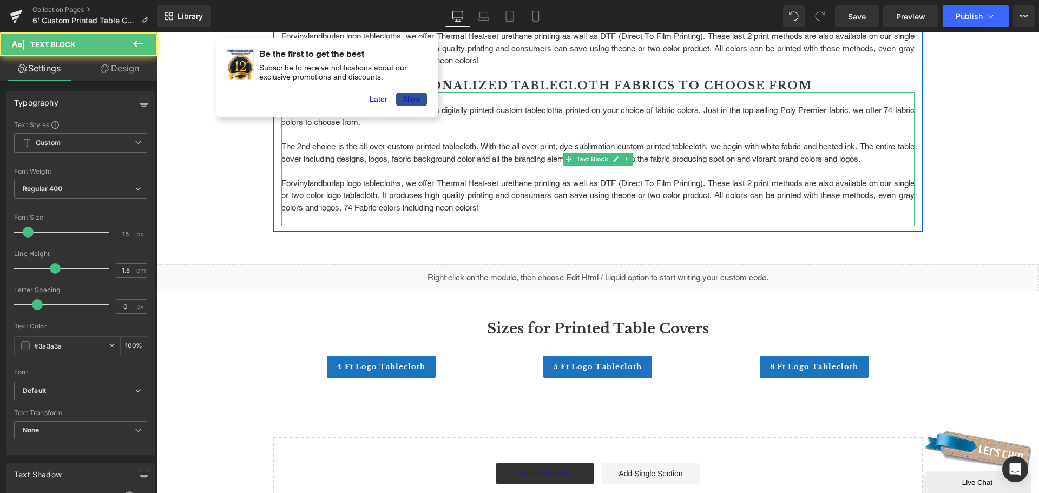
click at [530, 189] on p "For vinyl and burlap logo tablecloths , we offer Thermal Heat-set urethane prin…" at bounding box center [597, 196] width 633 height 37
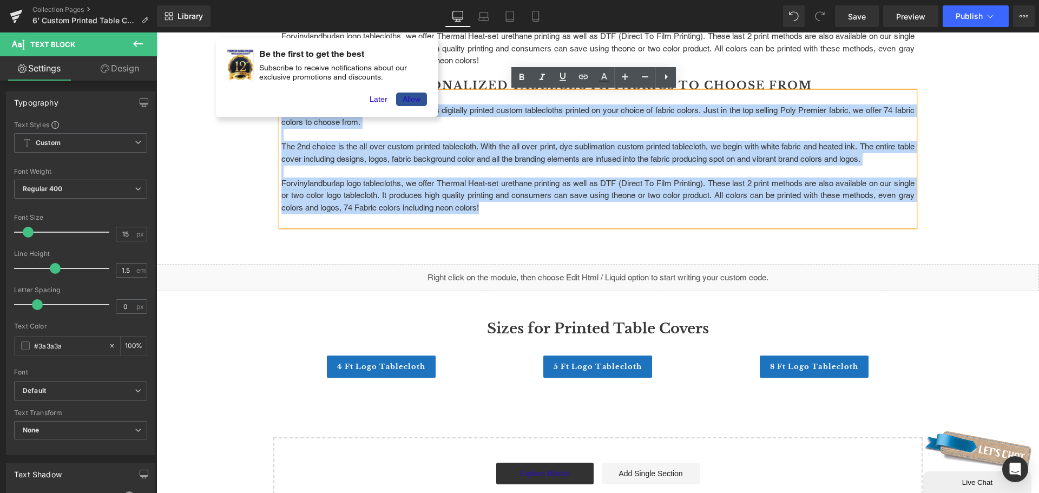
drag, startPoint x: 524, startPoint y: 206, endPoint x: 259, endPoint y: 111, distance: 281.6
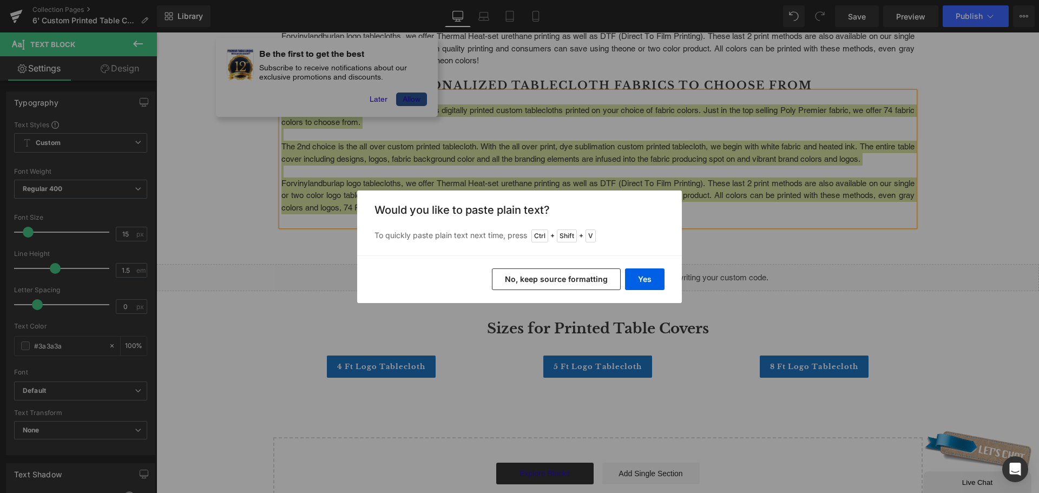
click at [638, 291] on div "Yes No, keep source formatting" at bounding box center [519, 279] width 325 height 48
click at [638, 289] on button "Yes" at bounding box center [645, 279] width 40 height 22
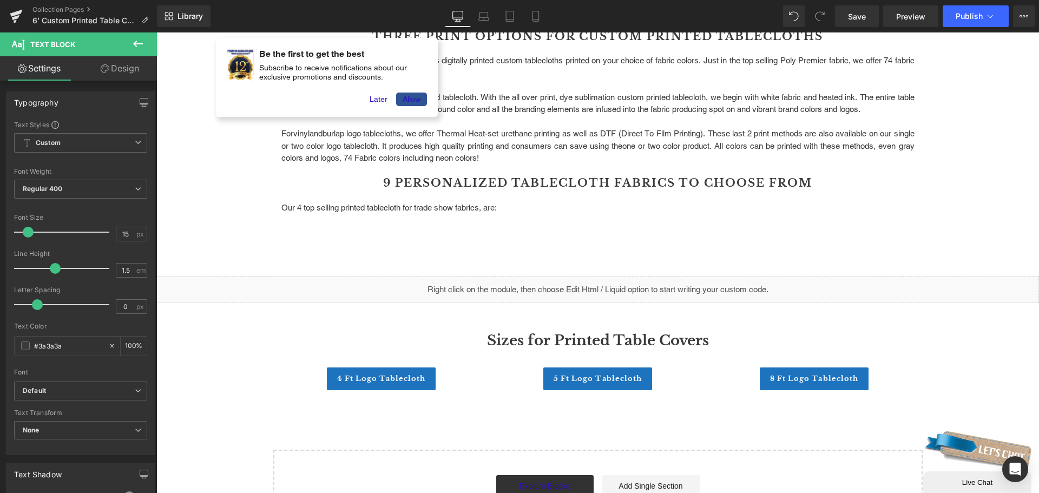
scroll to position [817, 0]
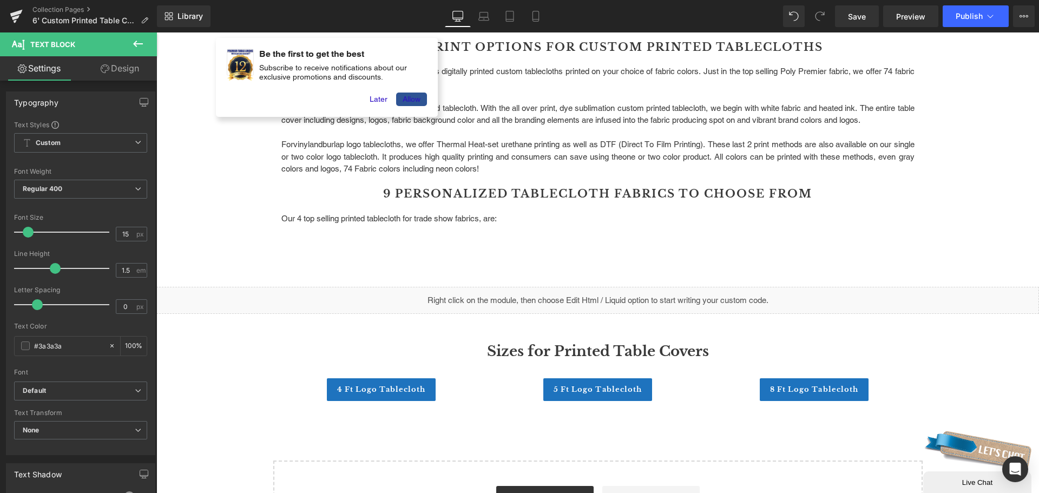
click at [507, 230] on p at bounding box center [597, 231] width 633 height 12
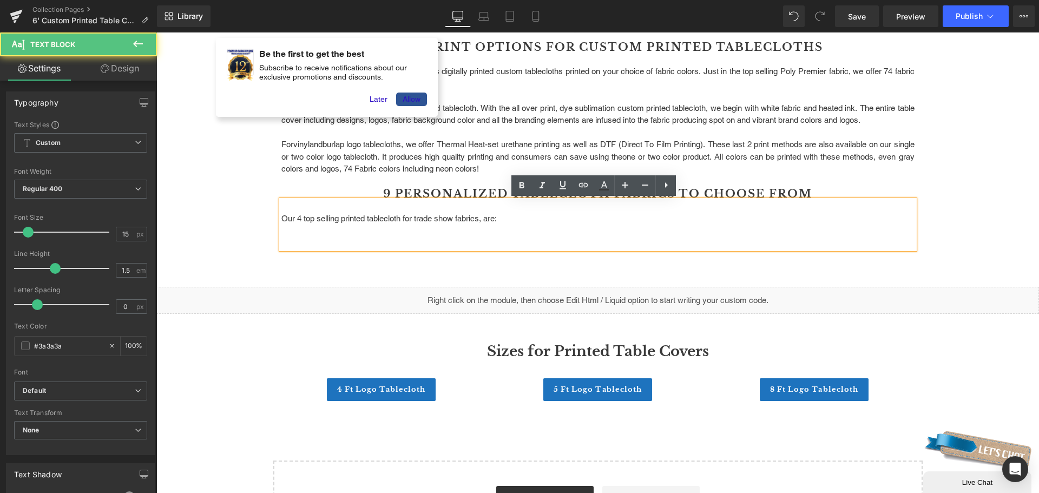
click at [509, 219] on p "Our 4 top selling printed tablecloth for trade show fabrics, are:" at bounding box center [597, 219] width 633 height 12
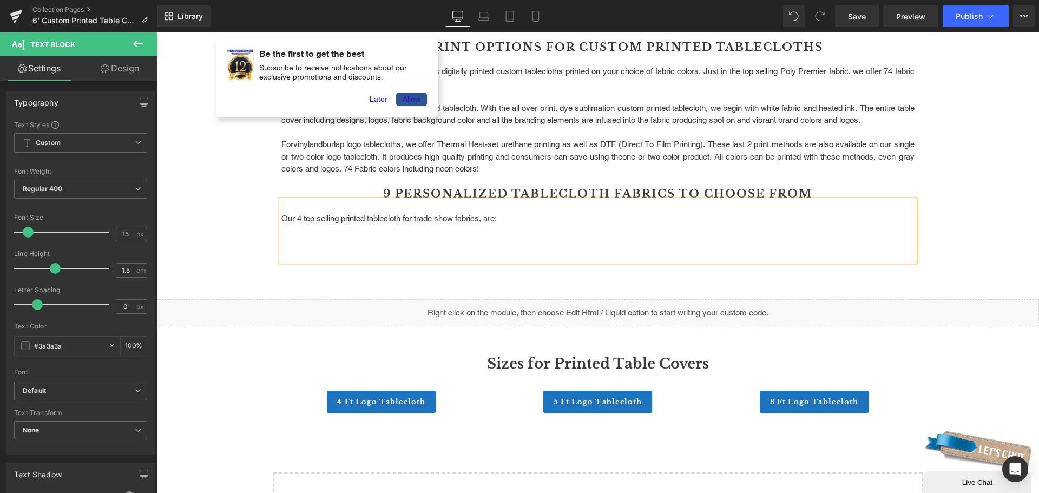
click at [495, 235] on p at bounding box center [597, 231] width 633 height 12
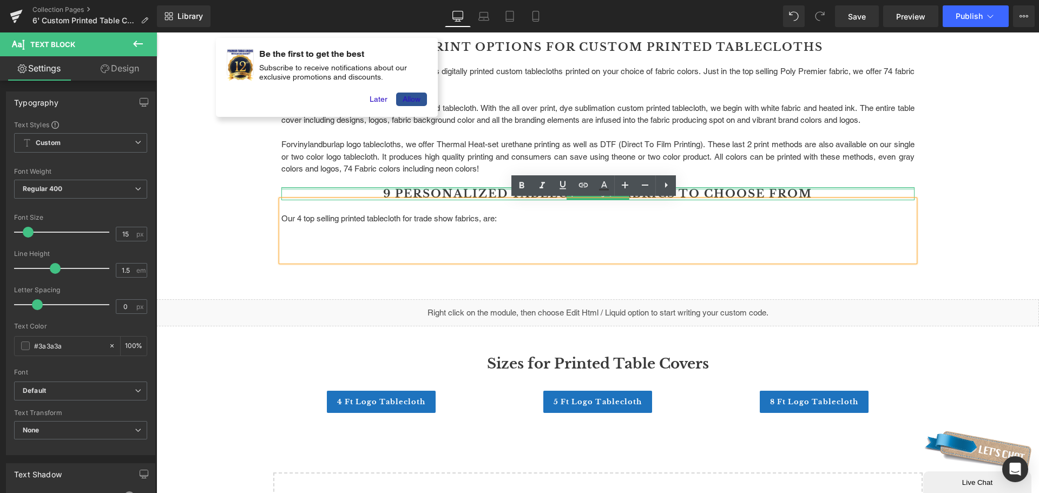
click at [678, 188] on div at bounding box center [597, 188] width 633 height 3
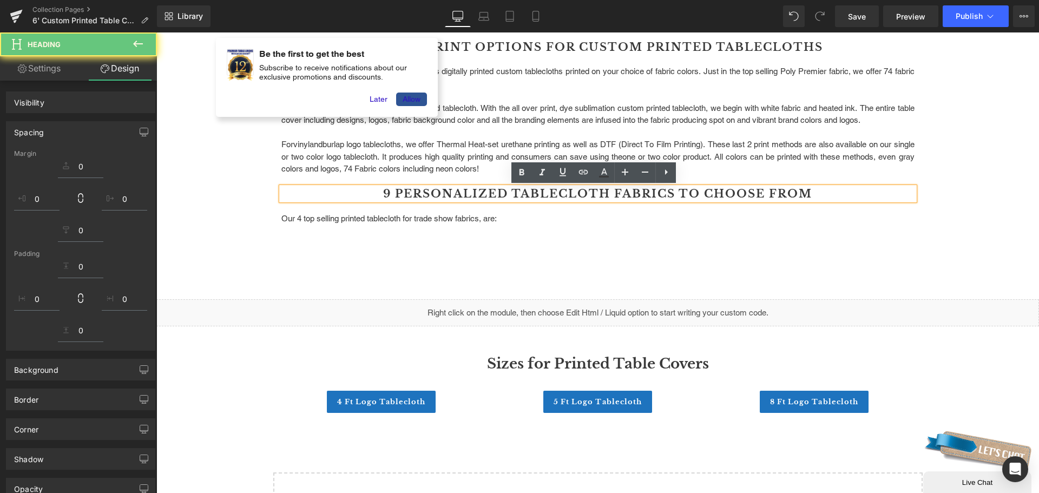
click at [672, 188] on h2 "9 Personalized Tablecloth Fabrics to Choose From" at bounding box center [597, 193] width 633 height 13
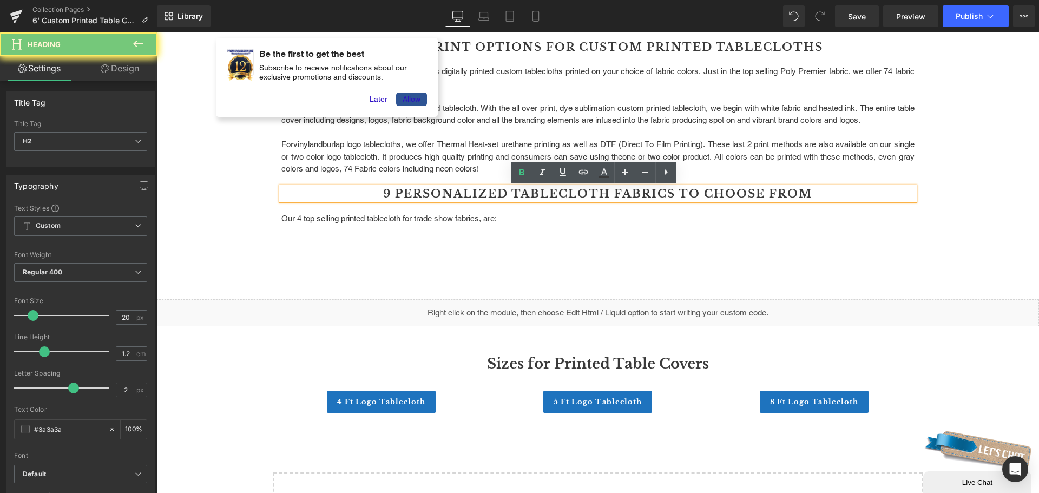
click at [527, 255] on p at bounding box center [597, 255] width 633 height 12
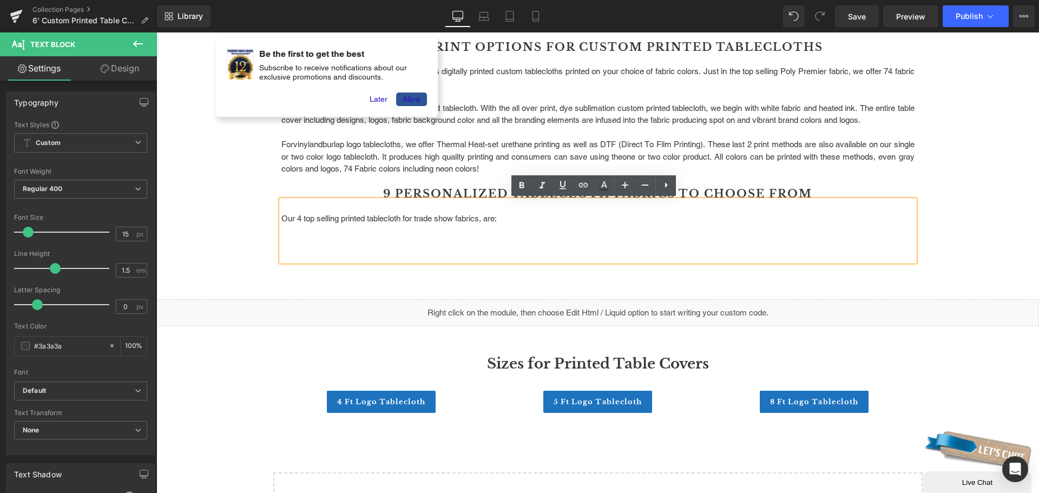
click at [508, 237] on p at bounding box center [597, 243] width 633 height 12
click at [666, 181] on icon at bounding box center [666, 185] width 13 height 13
click at [480, 250] on p at bounding box center [597, 255] width 633 height 12
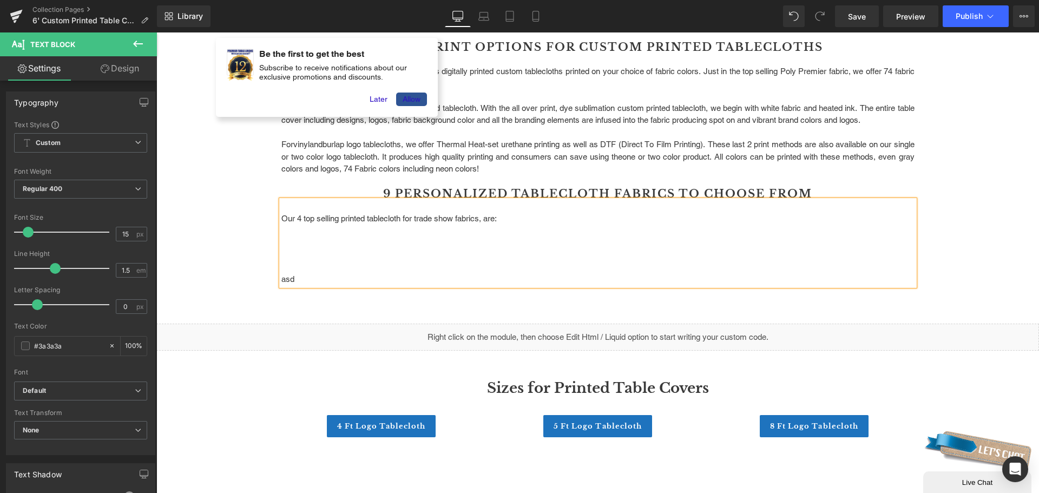
click at [480, 249] on p at bounding box center [597, 255] width 633 height 12
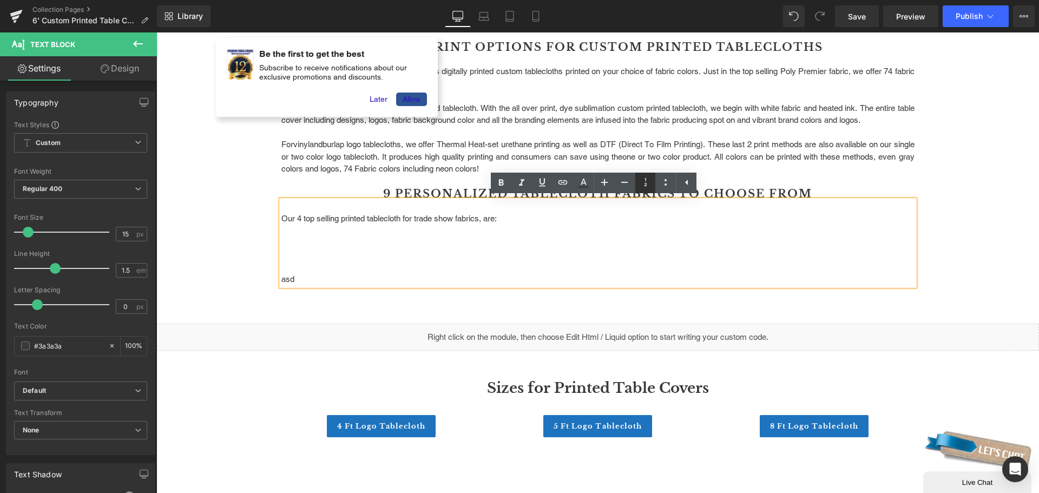
click at [650, 183] on icon at bounding box center [645, 182] width 13 height 13
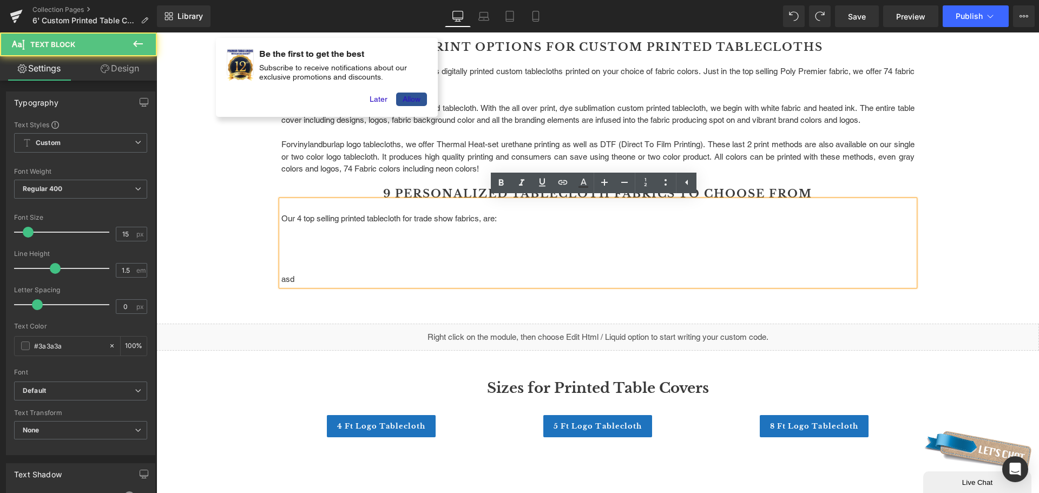
click at [512, 247] on p at bounding box center [597, 243] width 633 height 12
drag, startPoint x: 323, startPoint y: 278, endPoint x: 287, endPoint y: 252, distance: 44.2
click at [287, 252] on div "Our 4 top selling printed tablecloth for trade show fabrics, are: asd" at bounding box center [597, 243] width 633 height 86
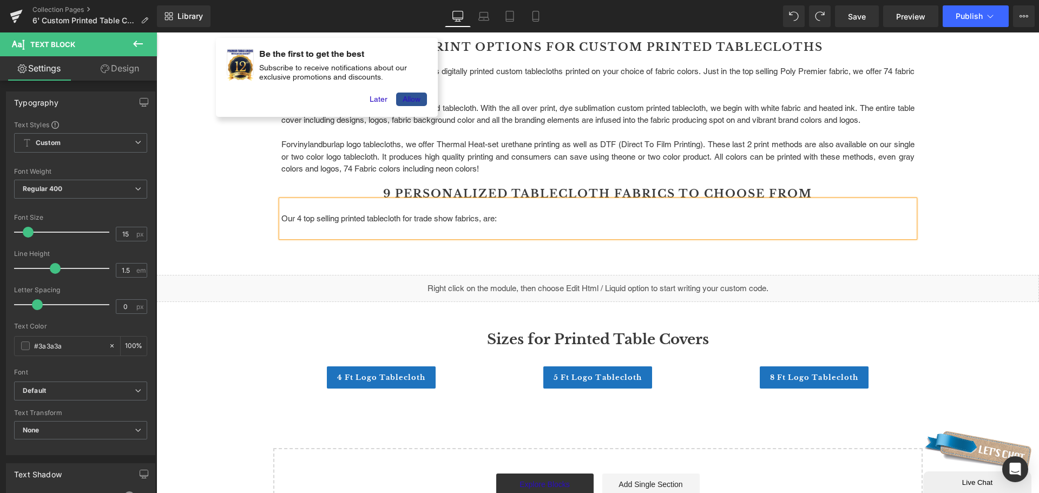
click at [515, 219] on p "Our 4 top selling printed tablecloth for trade show fabrics, are:" at bounding box center [597, 219] width 633 height 12
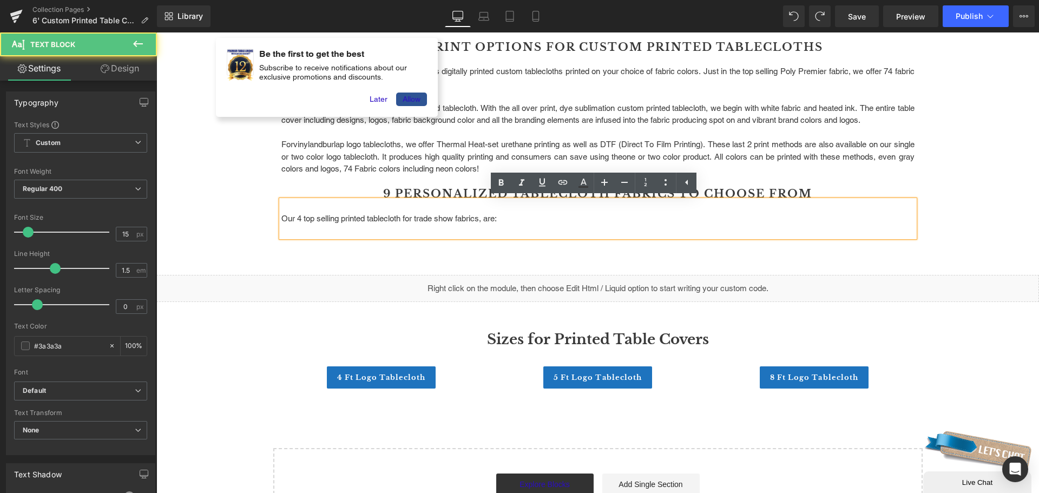
click at [438, 204] on p at bounding box center [597, 206] width 633 height 12
click at [421, 228] on p at bounding box center [597, 231] width 633 height 12
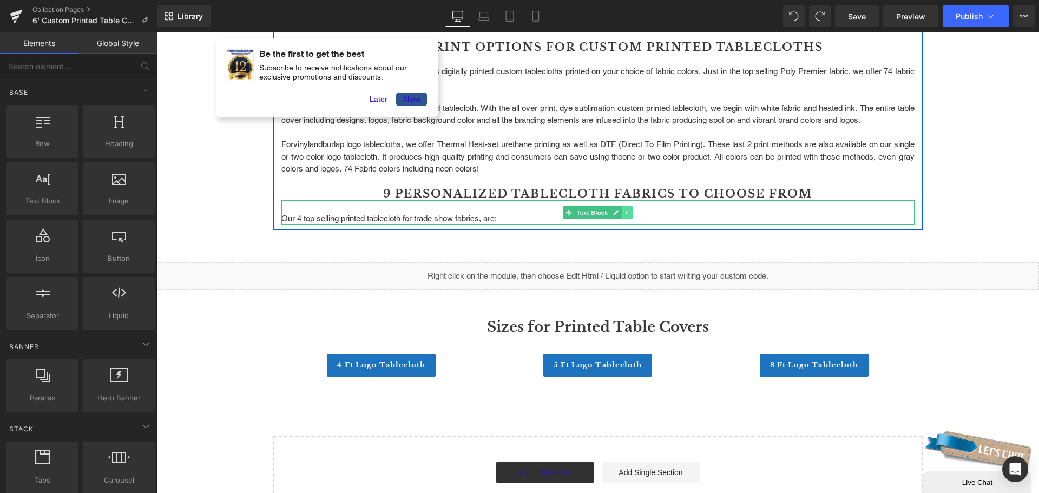
click at [624, 211] on icon at bounding box center [627, 212] width 6 height 6
click at [616, 214] on link at bounding box center [621, 212] width 11 height 13
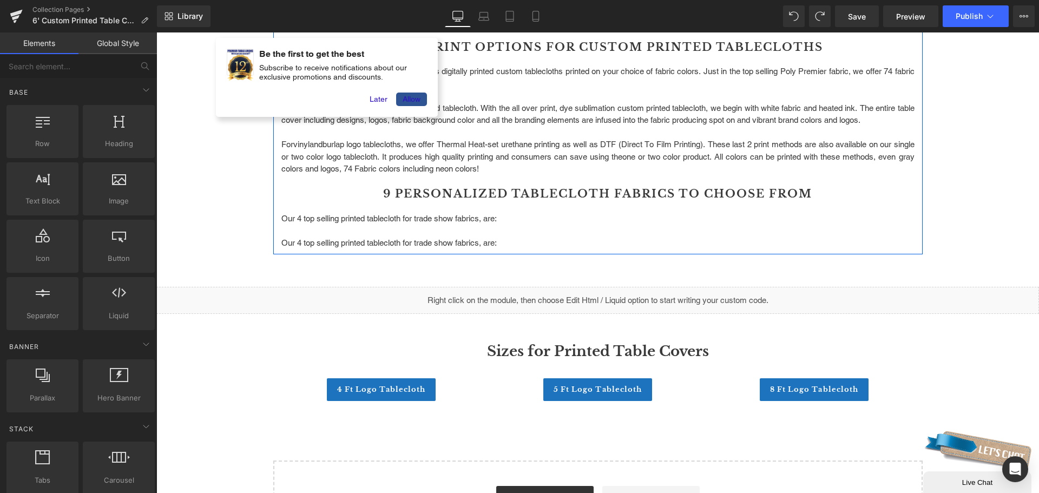
click at [537, 244] on p "Our 4 top selling printed tablecloth for trade show fabrics, are:" at bounding box center [597, 243] width 633 height 12
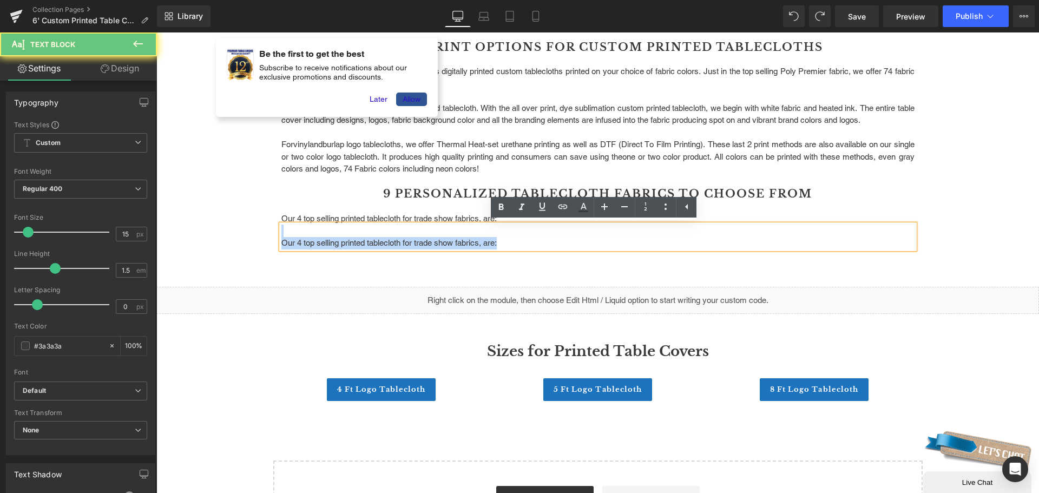
drag, startPoint x: 527, startPoint y: 242, endPoint x: 363, endPoint y: 235, distance: 163.6
click at [363, 235] on div "Our 4 top selling printed tablecloth for trade show fabrics, are:" at bounding box center [597, 237] width 633 height 24
click at [539, 241] on p "Our 4 top selling printed tablecloth for trade show fabrics, are:" at bounding box center [597, 243] width 633 height 12
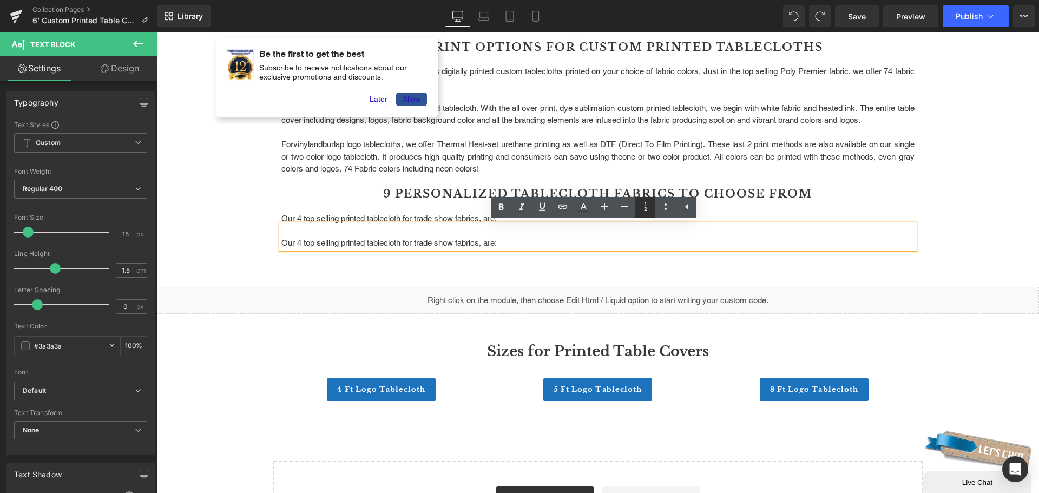
click at [653, 212] on link at bounding box center [645, 207] width 21 height 21
click at [369, 235] on li at bounding box center [597, 231] width 633 height 12
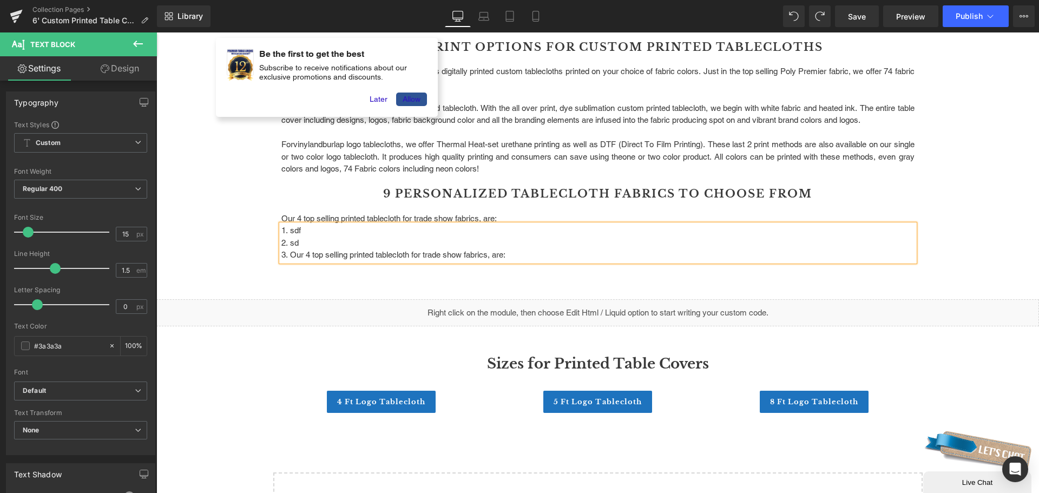
click at [327, 391] on link "4 Ft logo Tablecloth" at bounding box center [381, 402] width 109 height 23
click at [352, 238] on li "sd" at bounding box center [597, 243] width 633 height 12
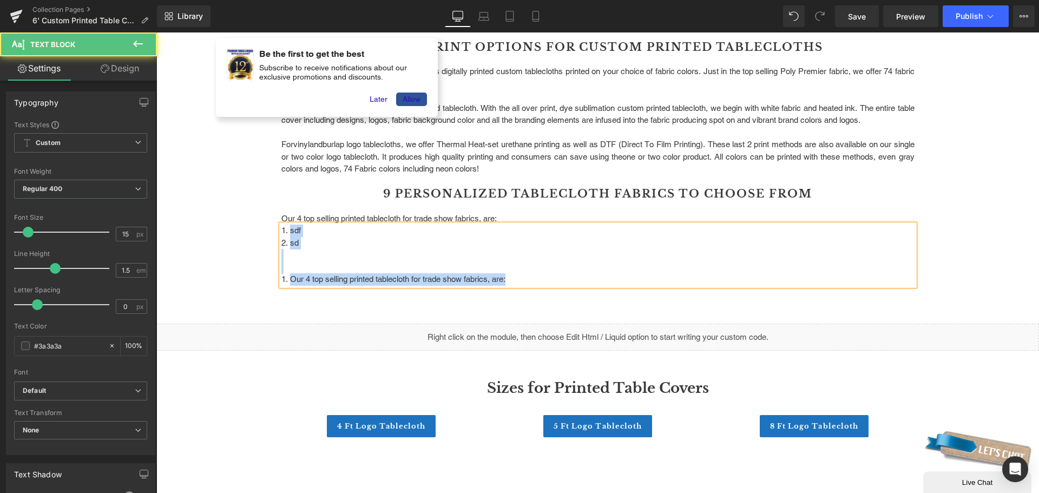
drag, startPoint x: 526, startPoint y: 279, endPoint x: 268, endPoint y: 222, distance: 263.7
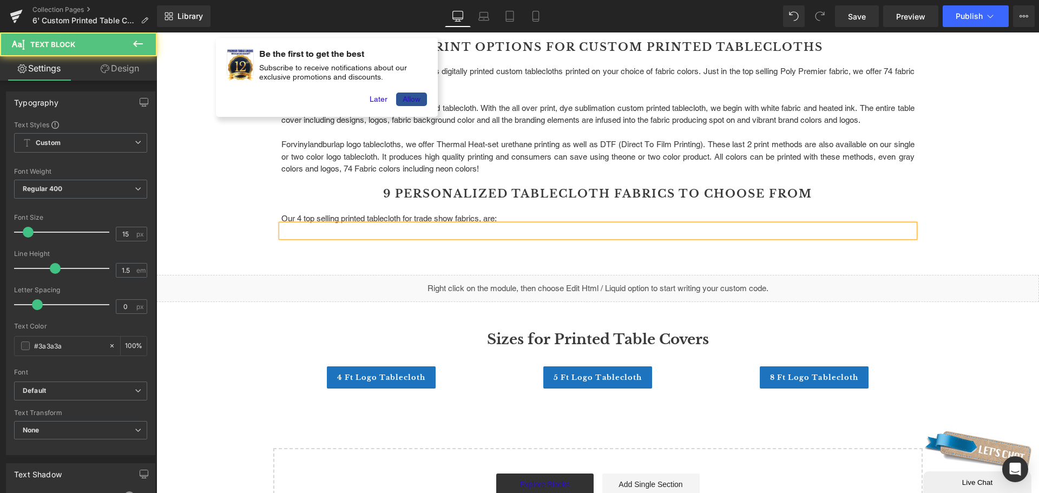
click at [546, 230] on div at bounding box center [597, 231] width 633 height 12
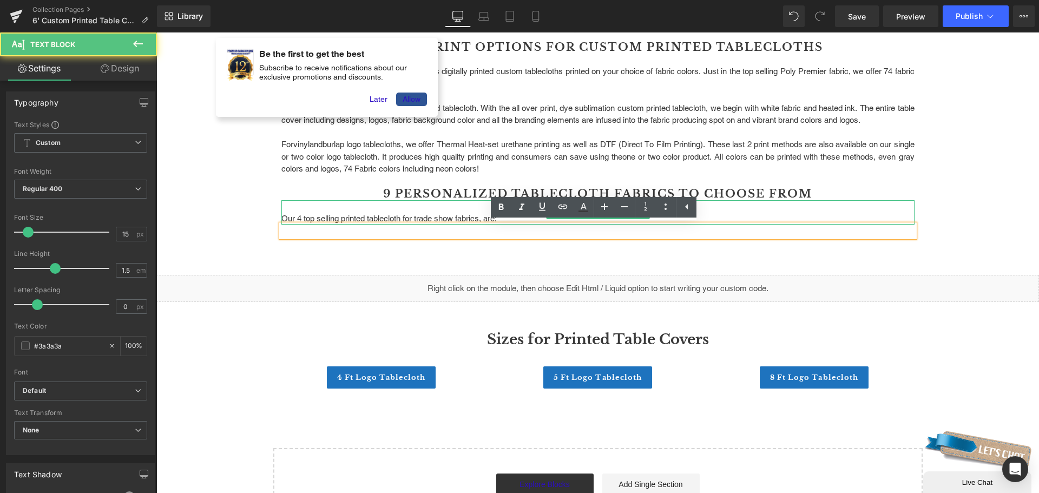
click at [439, 217] on p "Our 4 top selling printed tablecloth for trade show fabrics, are:" at bounding box center [597, 219] width 633 height 12
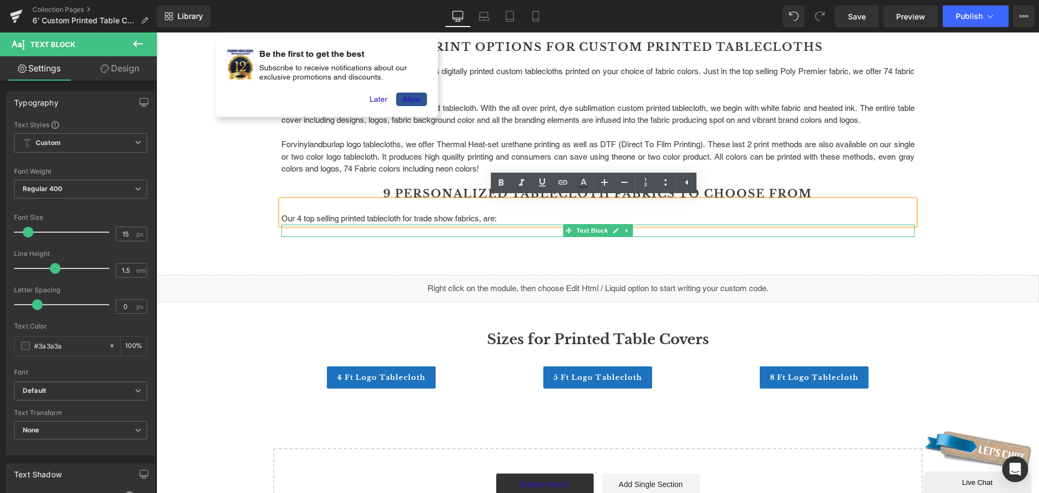
click at [621, 228] on link at bounding box center [626, 230] width 11 height 13
click at [627, 230] on link at bounding box center [632, 230] width 11 height 13
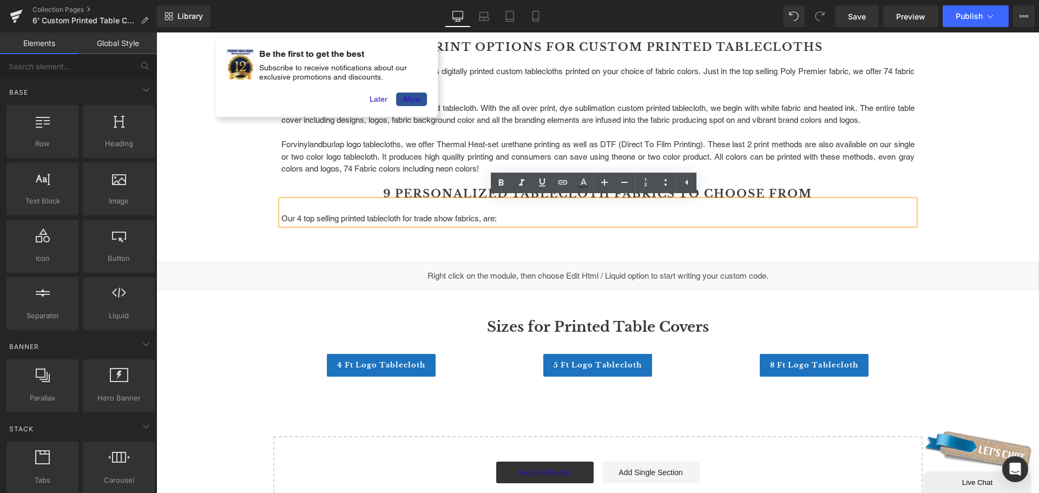
click at [502, 216] on p "Our 4 top selling printed tablecloth for trade show fabrics, are:" at bounding box center [597, 219] width 633 height 12
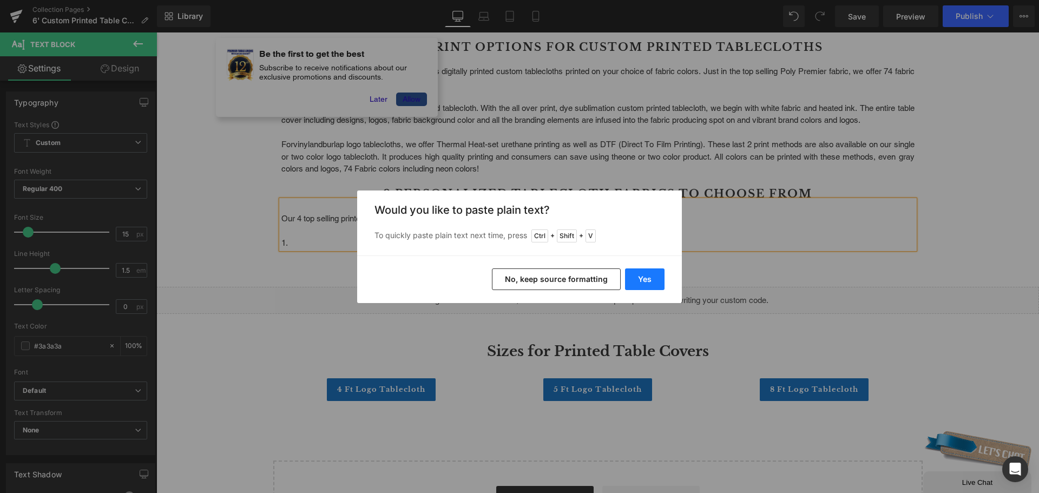
click at [645, 278] on button "Yes" at bounding box center [645, 279] width 40 height 22
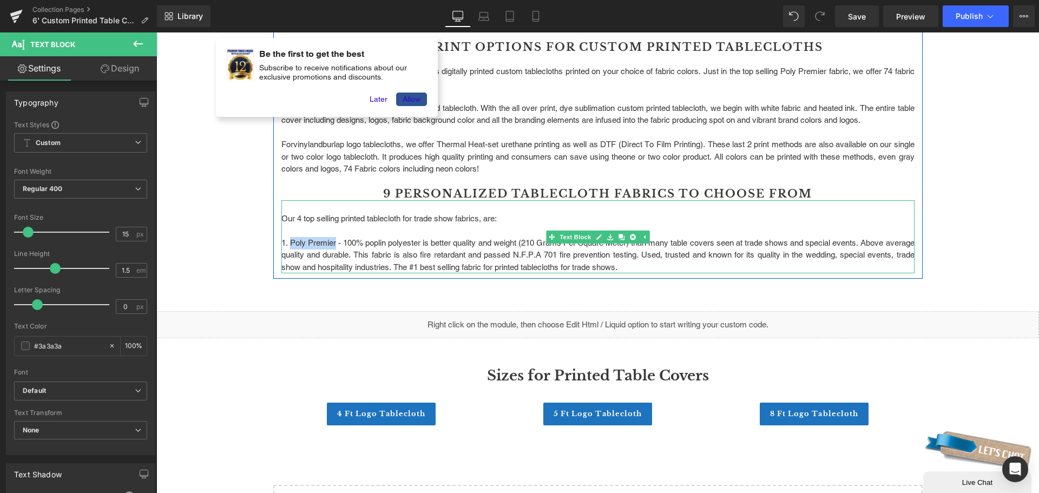
drag, startPoint x: 287, startPoint y: 242, endPoint x: 335, endPoint y: 244, distance: 48.2
click at [335, 244] on p "1. Poly Premier - 100% poplin polyester is better quality and weight (210 Grams…" at bounding box center [597, 255] width 633 height 37
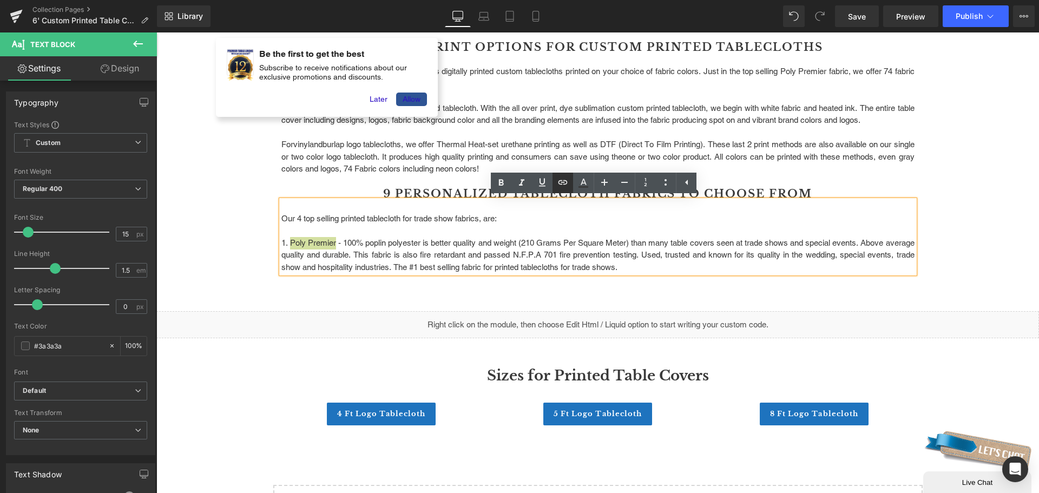
click at [566, 179] on icon at bounding box center [562, 182] width 13 height 13
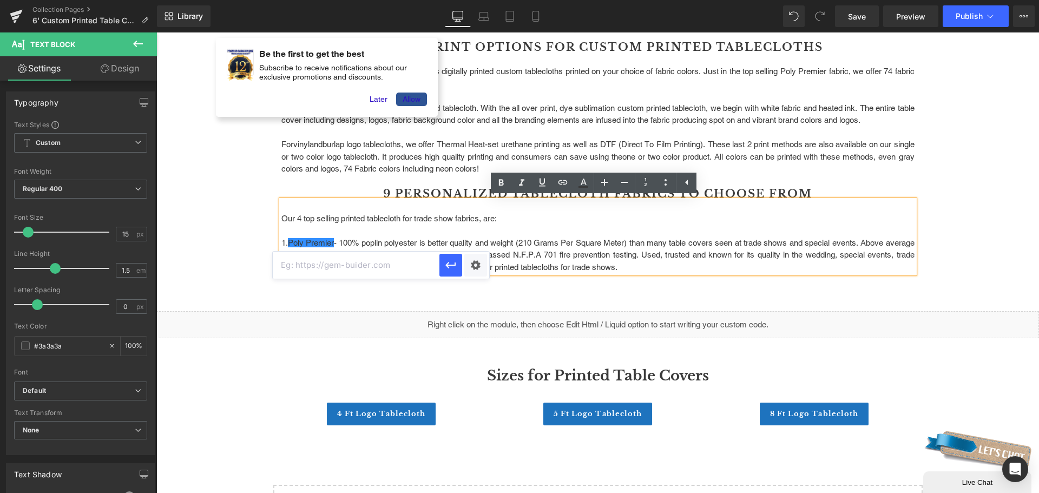
click at [388, 265] on input "text" at bounding box center [356, 265] width 167 height 27
paste input "[URL][DOMAIN_NAME]"
click at [450, 265] on icon "button" at bounding box center [450, 265] width 10 height 6
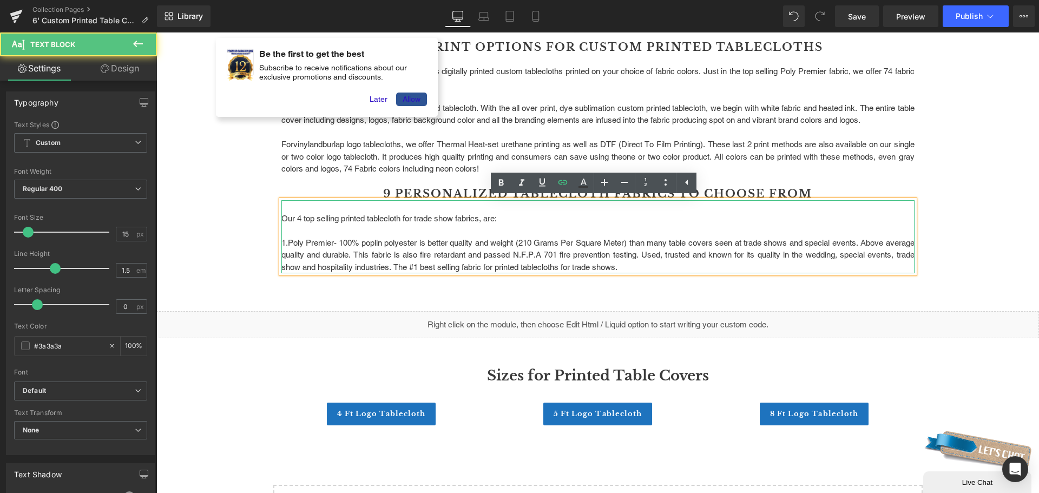
click at [683, 268] on p "1. Poly Premier - 100% poplin polyester is better quality and weight (210 Grams…" at bounding box center [597, 255] width 633 height 37
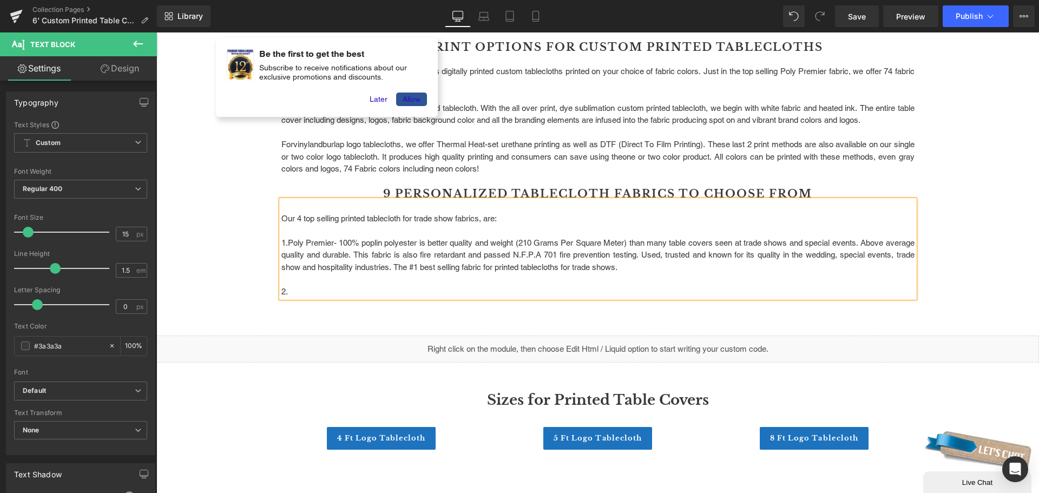
click at [309, 295] on p "2." at bounding box center [597, 292] width 633 height 12
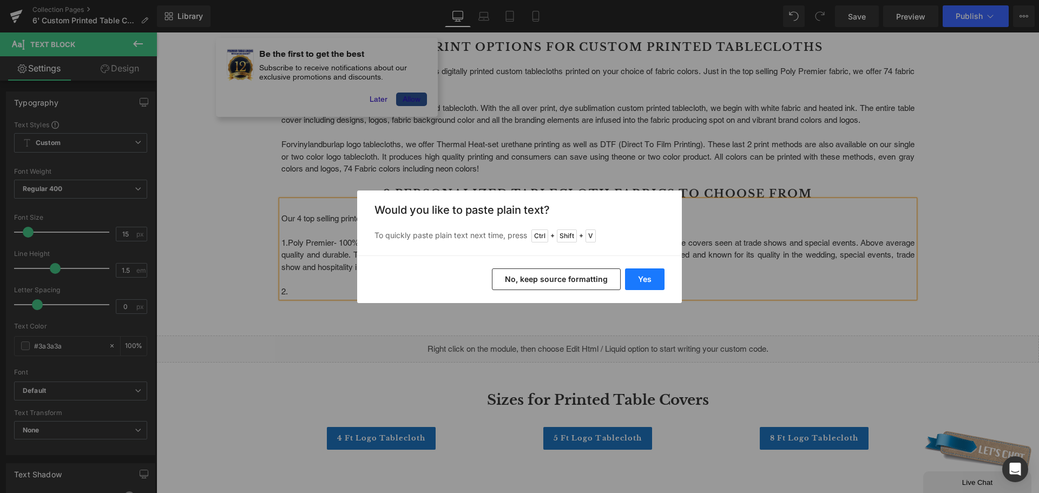
click at [641, 276] on button "Yes" at bounding box center [645, 279] width 40 height 22
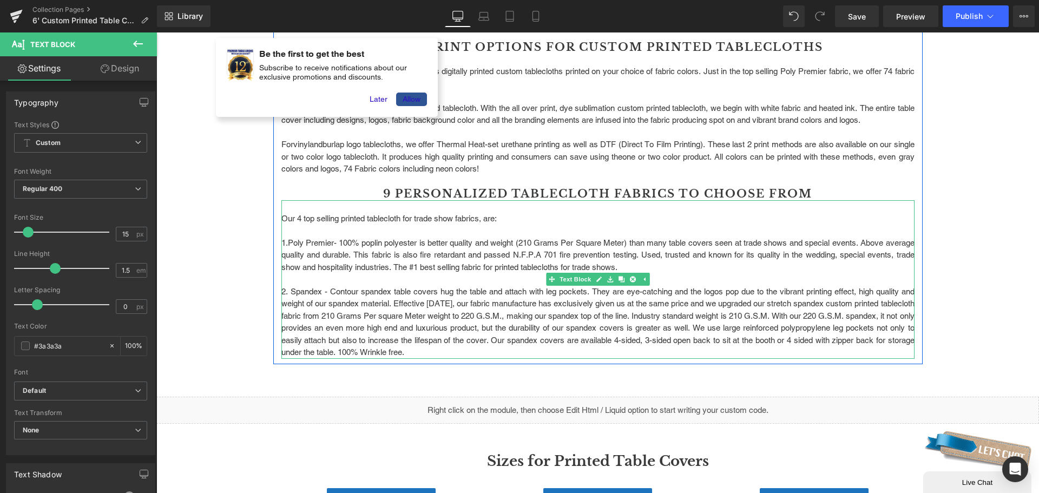
click at [295, 288] on p "2. Spandex - Contour spandex table covers hug the table and attach with leg poc…" at bounding box center [597, 322] width 633 height 73
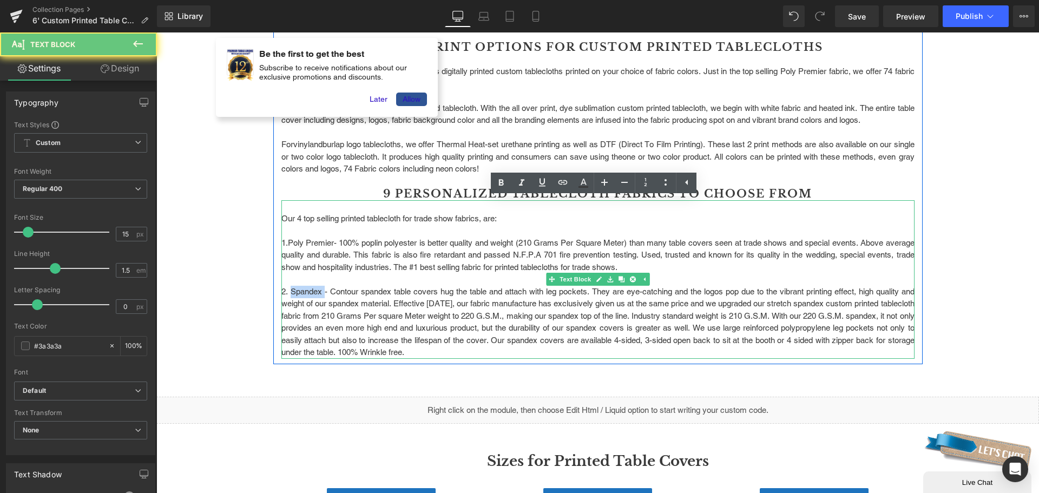
click at [295, 288] on p "2. Spandex - Contour spandex table covers hug the table and attach with leg poc…" at bounding box center [597, 322] width 633 height 73
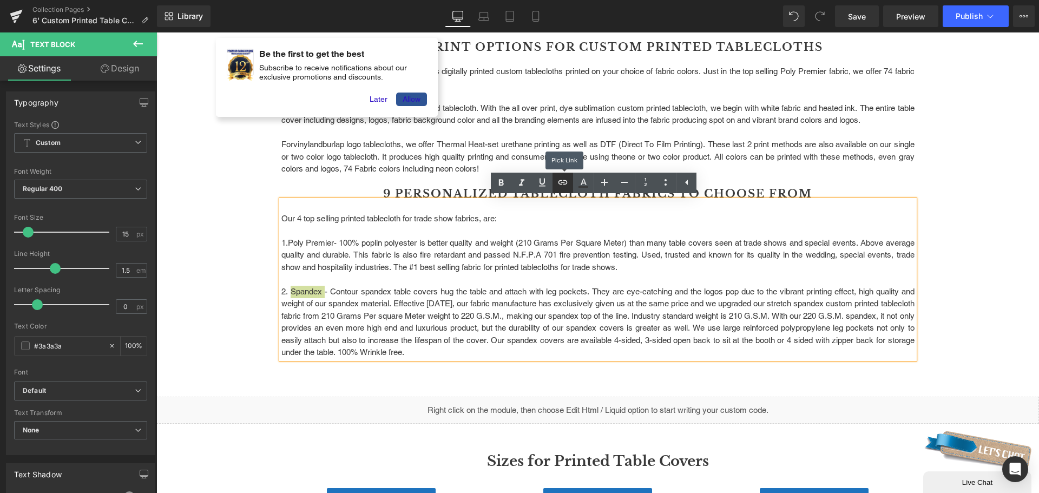
click at [569, 183] on icon at bounding box center [562, 182] width 13 height 13
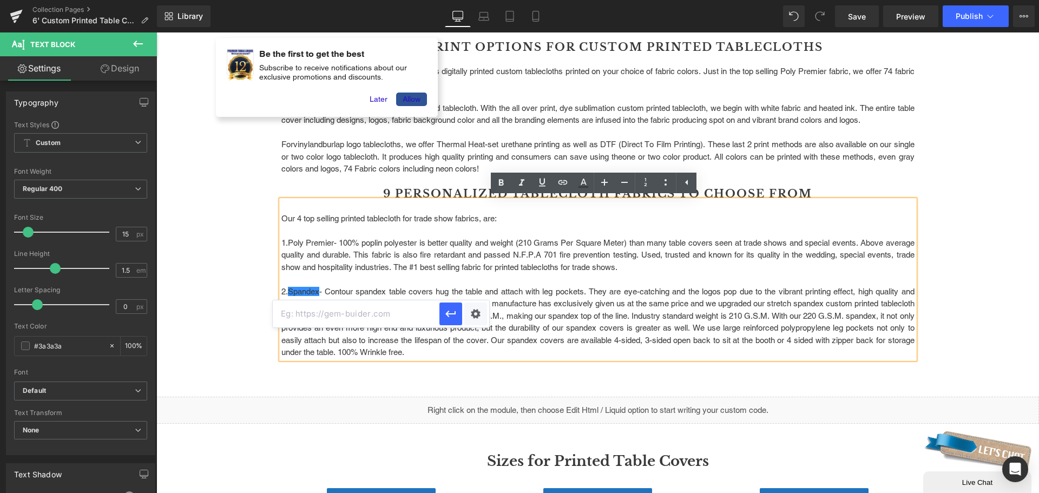
click at [382, 310] on input "text" at bounding box center [356, 313] width 167 height 27
paste input "[URL][DOMAIN_NAME]"
click at [448, 313] on icon "button" at bounding box center [450, 314] width 10 height 6
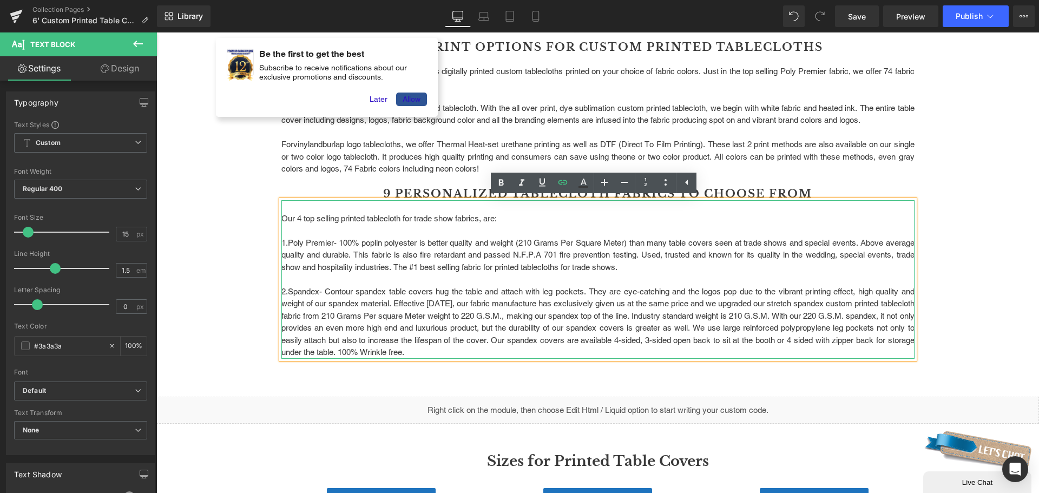
click at [373, 291] on p "2. Spandex - Contour spandex table covers hug the table and attach with leg poc…" at bounding box center [597, 322] width 633 height 73
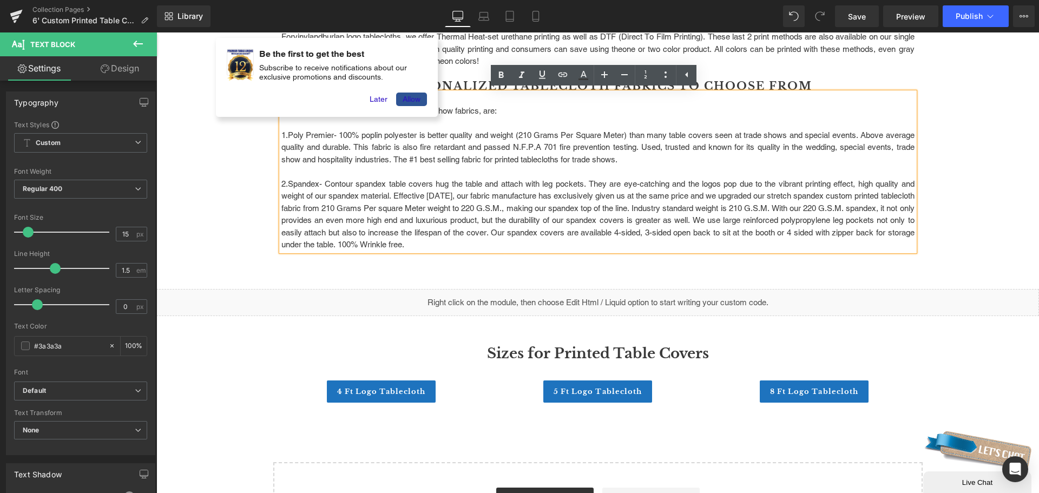
scroll to position [980, 0]
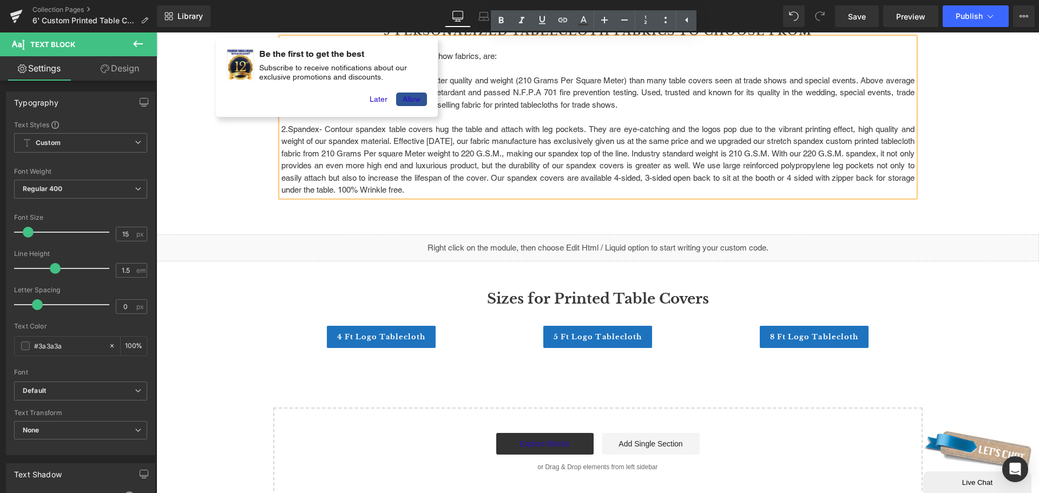
click at [564, 193] on p "2. Spandex - Contour spandex table covers hug the table and attach with leg poc…" at bounding box center [597, 159] width 633 height 73
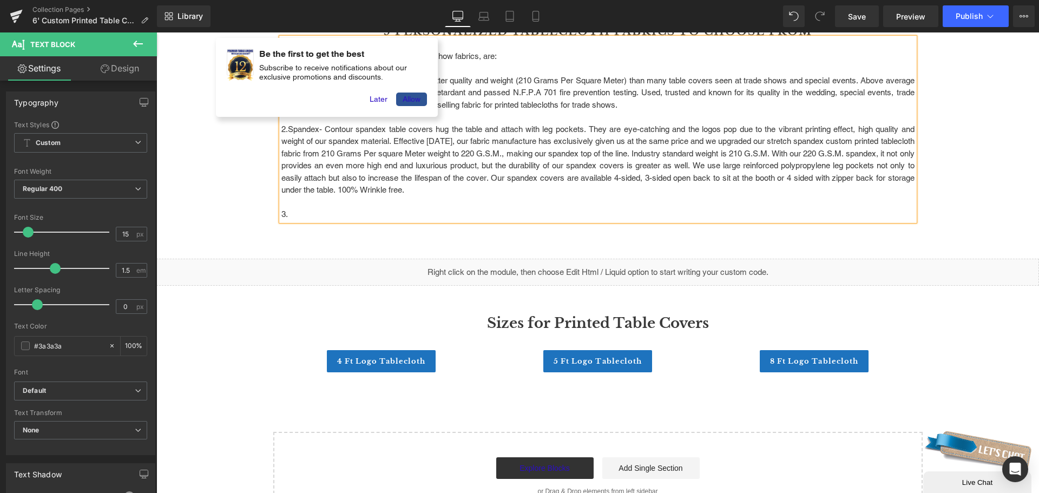
click at [334, 212] on p "3." at bounding box center [597, 214] width 633 height 12
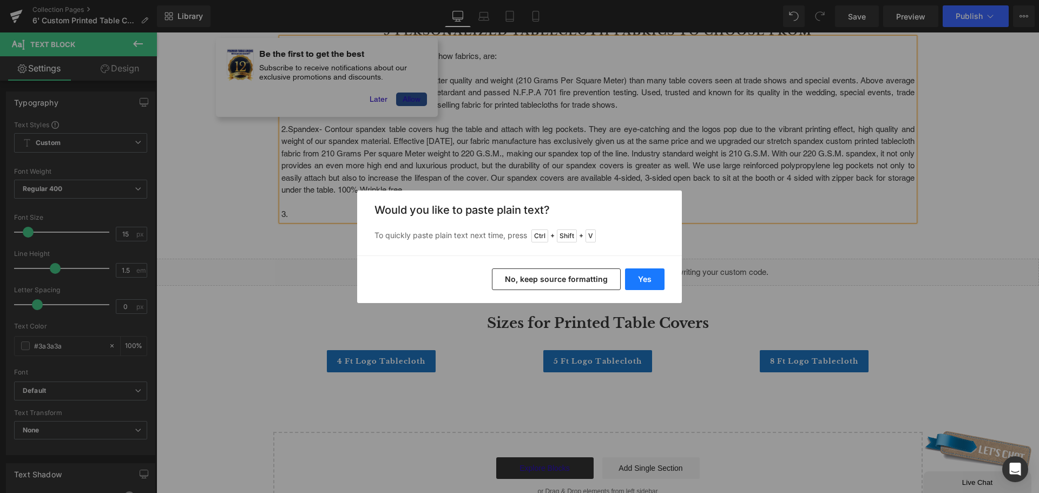
click at [634, 282] on button "Yes" at bounding box center [645, 279] width 40 height 22
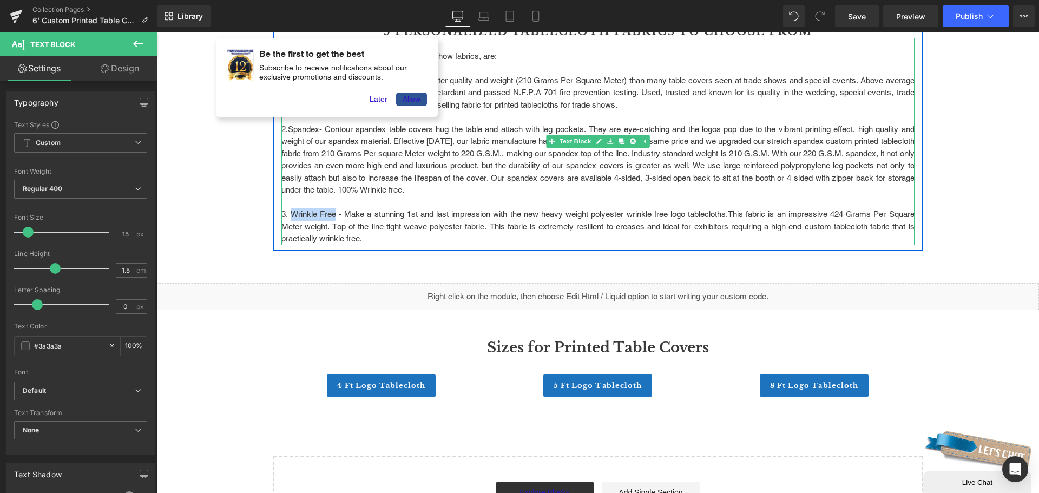
drag, startPoint x: 287, startPoint y: 213, endPoint x: 332, endPoint y: 214, distance: 44.9
click at [332, 214] on p "3. Wrinkle Free - Make a stunning 1st and last impression with the new heavy we…" at bounding box center [597, 226] width 633 height 37
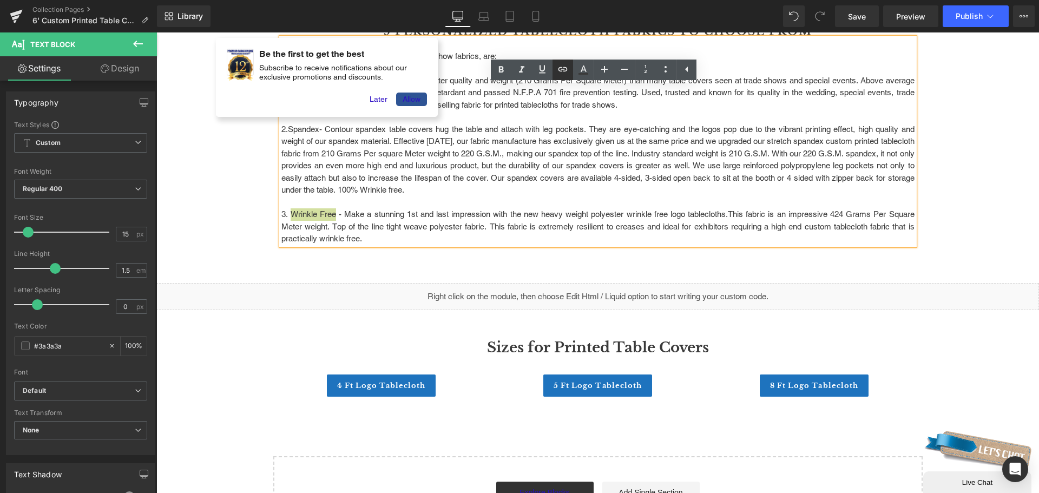
click at [560, 72] on icon at bounding box center [562, 69] width 13 height 13
click at [365, 234] on input "text" at bounding box center [356, 236] width 167 height 27
paste input "[URL][DOMAIN_NAME]"
click at [448, 239] on icon "button" at bounding box center [450, 236] width 10 height 6
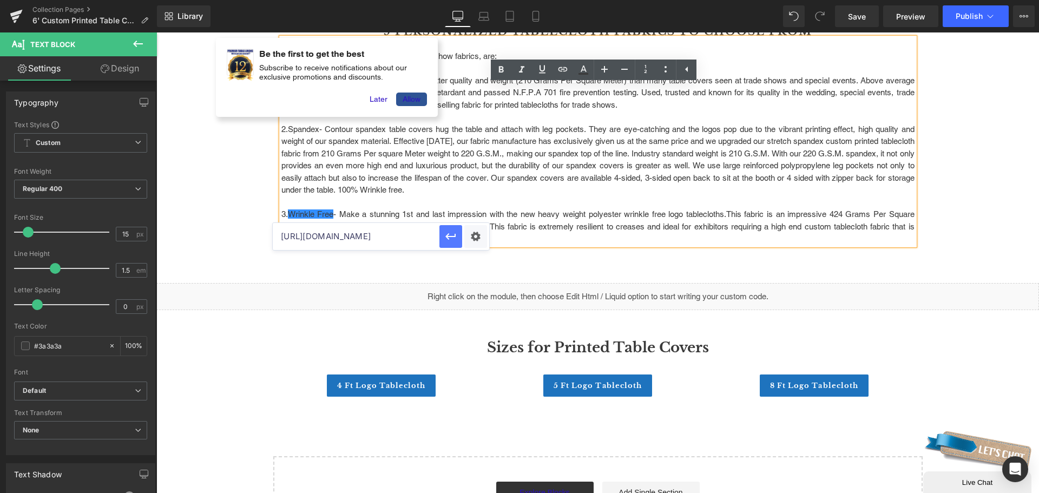
scroll to position [0, 0]
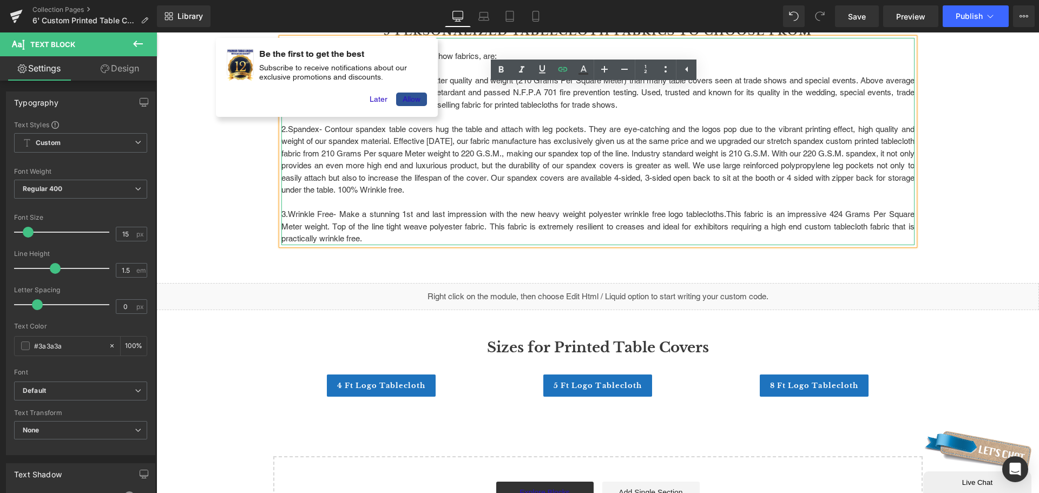
click at [424, 239] on p "3. Wrinkle Free - Make a stunning 1st and last impression with the new heavy we…" at bounding box center [597, 226] width 633 height 37
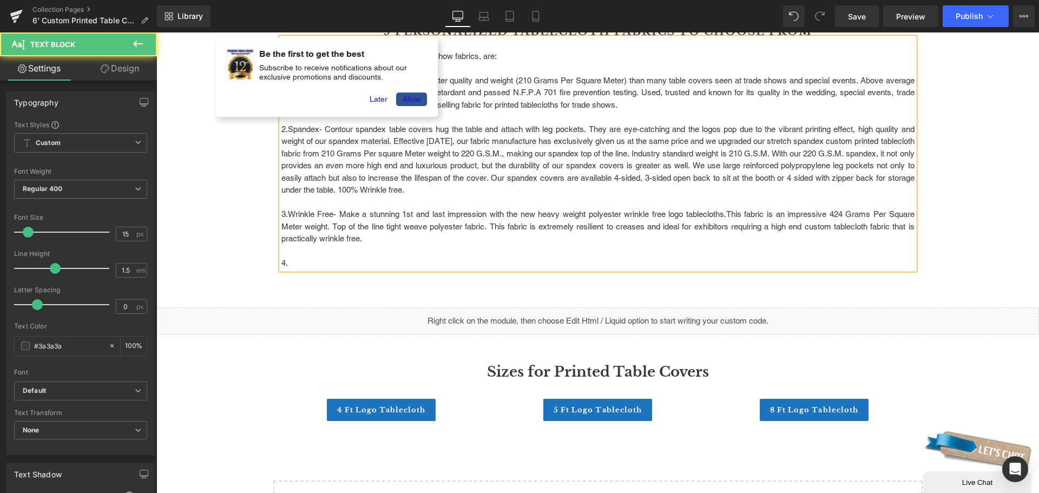
click at [332, 264] on p "4." at bounding box center [597, 263] width 633 height 12
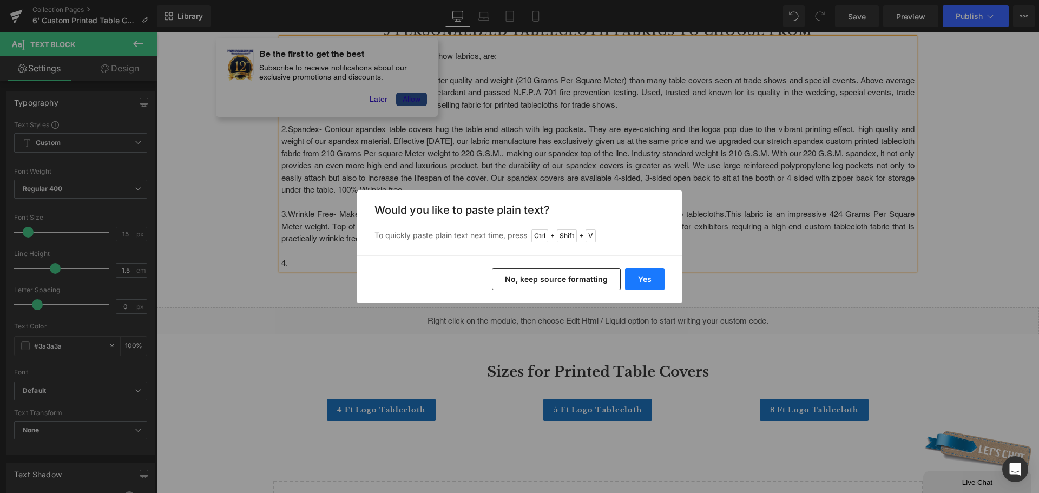
drag, startPoint x: 656, startPoint y: 281, endPoint x: 491, endPoint y: 248, distance: 167.8
click at [656, 281] on button "Yes" at bounding box center [645, 279] width 40 height 22
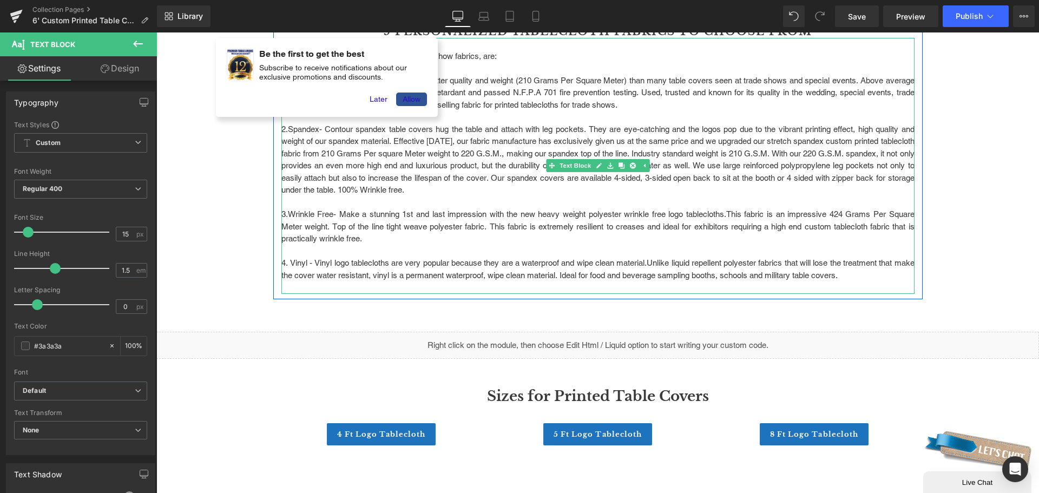
click at [294, 261] on p "4. Vinyl - Vinyl logo tablecloths are very popular because they are a waterproo…" at bounding box center [597, 269] width 633 height 24
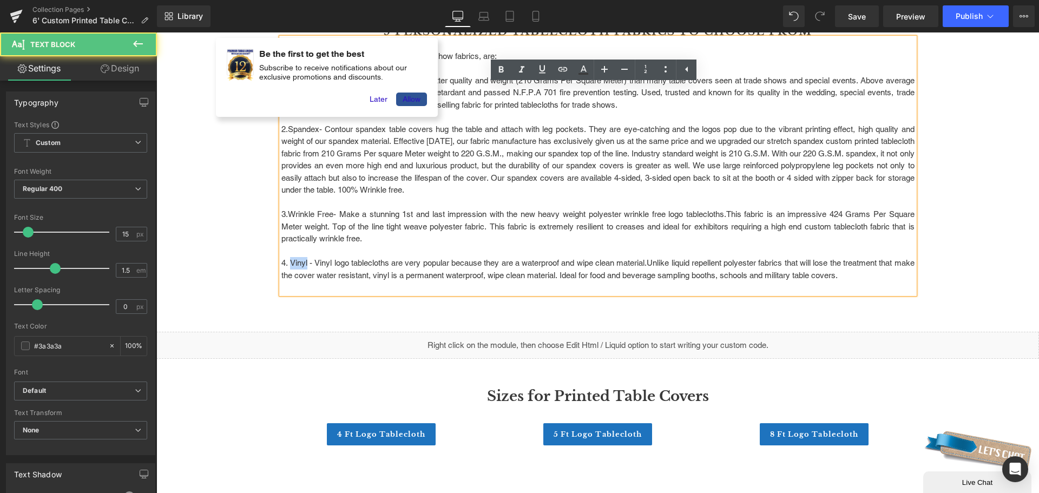
drag, startPoint x: 304, startPoint y: 262, endPoint x: 287, endPoint y: 260, distance: 16.3
click at [287, 260] on p "4. Vinyl - Vinyl logo tablecloths are very popular because they are a waterproo…" at bounding box center [597, 269] width 633 height 24
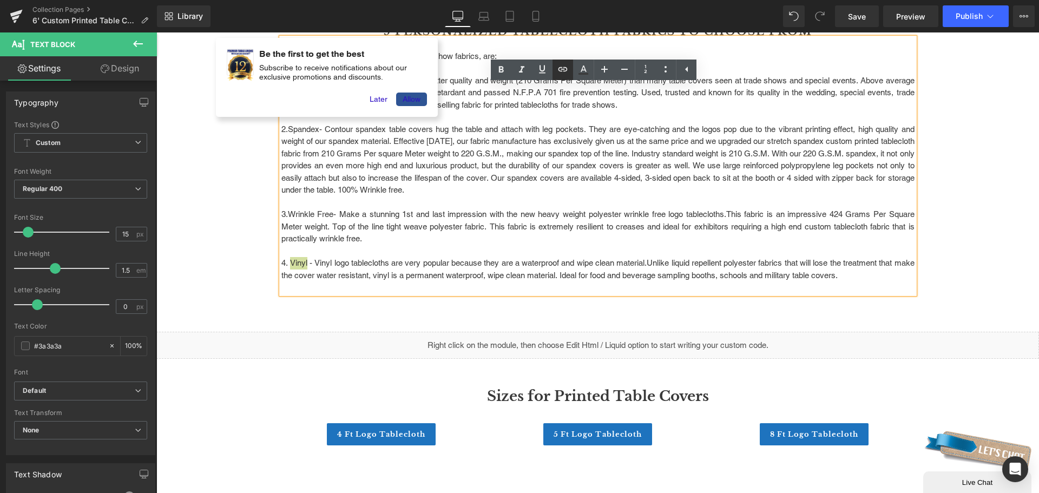
click at [566, 68] on icon at bounding box center [563, 69] width 9 height 4
click at [390, 289] on input "text" at bounding box center [356, 285] width 167 height 27
paste input "[URL][DOMAIN_NAME]"
type input "[URL][DOMAIN_NAME]"
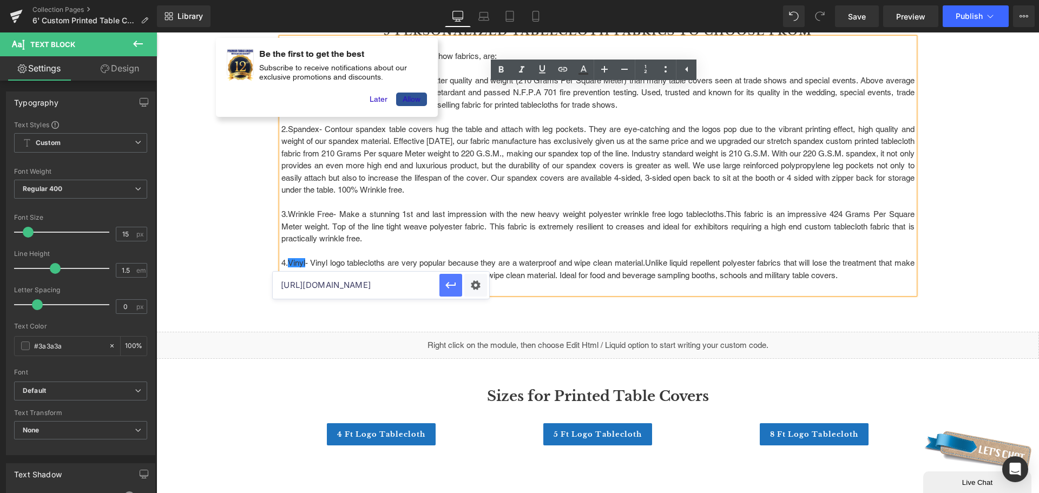
drag, startPoint x: 455, startPoint y: 285, endPoint x: 298, endPoint y: 252, distance: 159.9
click at [455, 285] on icon "button" at bounding box center [450, 285] width 10 height 6
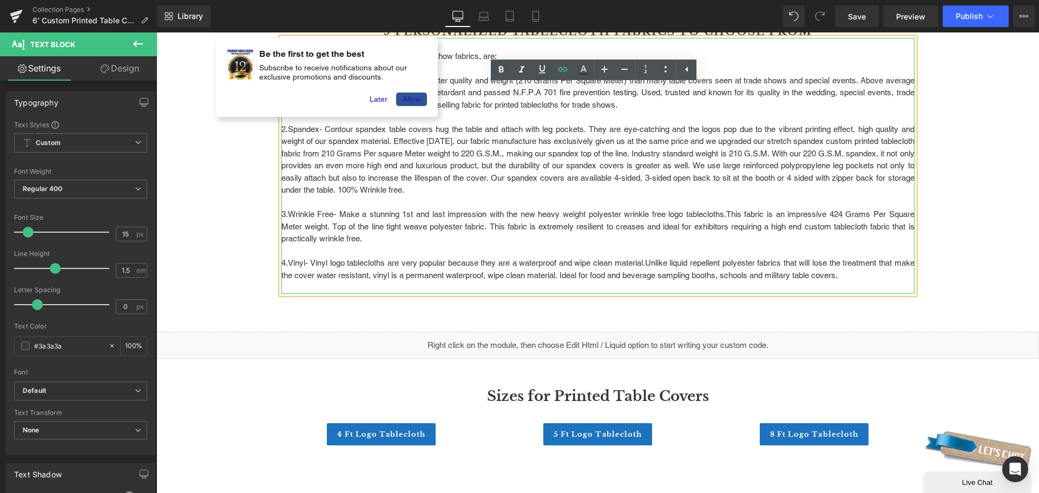
click at [558, 275] on p "4. Vinyl - Vinyl logo tablecloths are very popular because they are a waterproo…" at bounding box center [597, 269] width 633 height 24
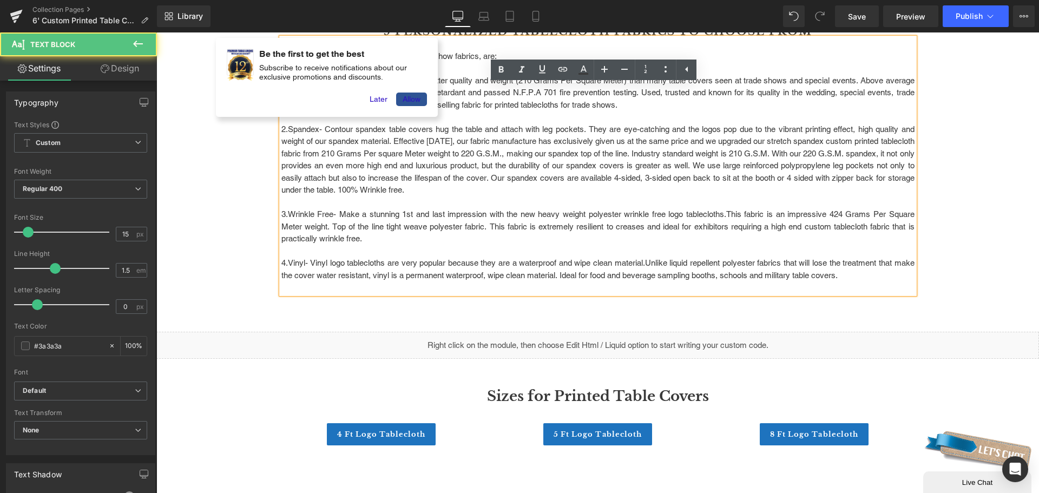
click at [876, 273] on p "4. Vinyl - Vinyl logo tablecloths are very popular because they are a waterproo…" at bounding box center [597, 269] width 633 height 24
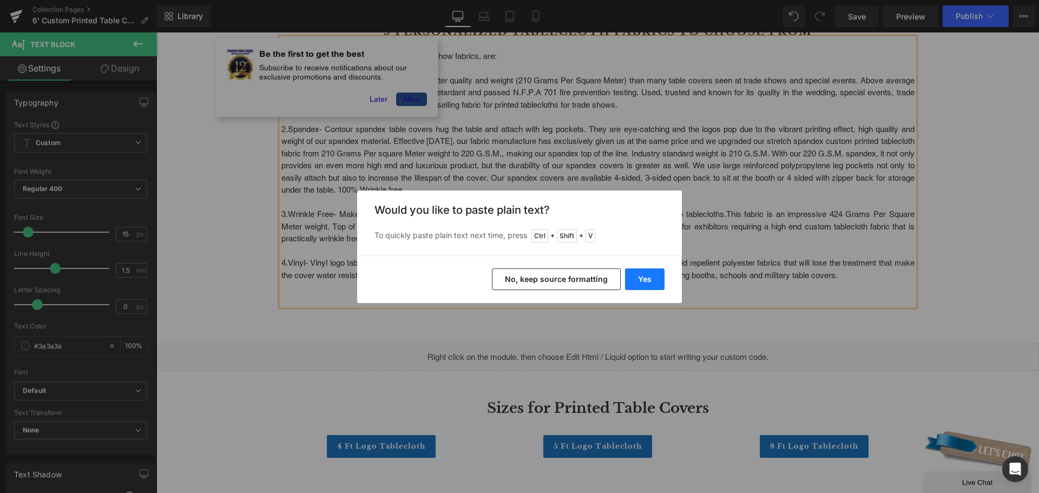
click at [639, 281] on button "Yes" at bounding box center [645, 279] width 40 height 22
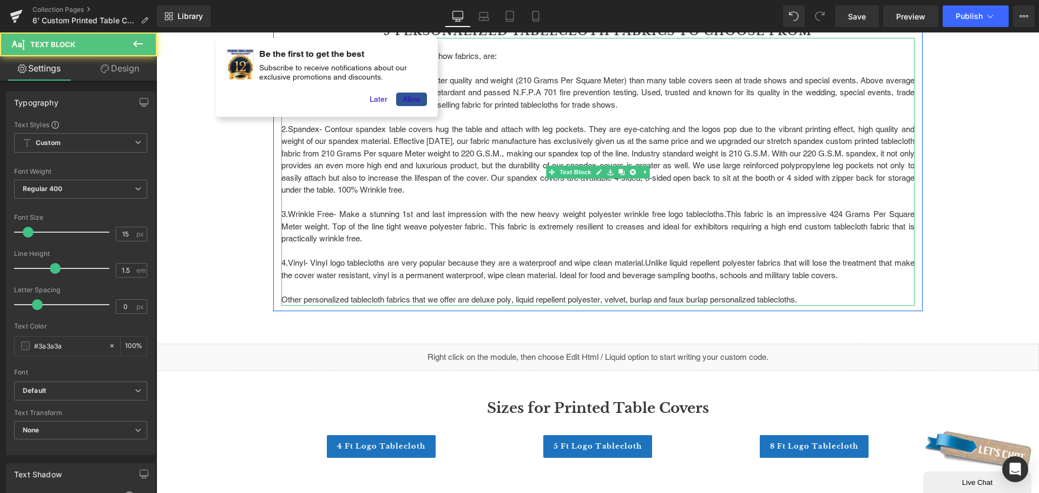
click at [694, 295] on p "Other personalized tablecloth fabrics that we offer are deluxe poly, liquid rep…" at bounding box center [597, 300] width 633 height 12
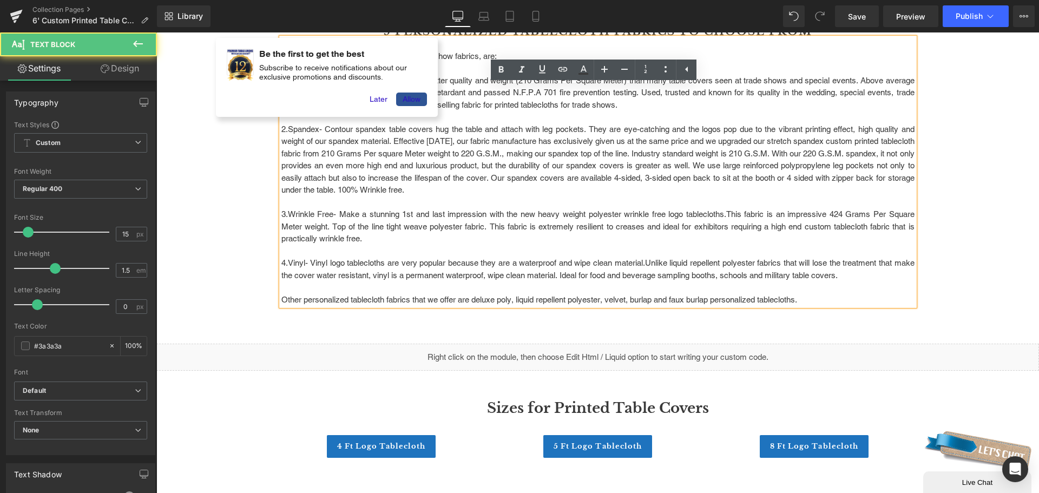
click at [811, 301] on p "Other personalized tablecloth fabrics that we offer are deluxe poly, liquid rep…" at bounding box center [597, 300] width 633 height 12
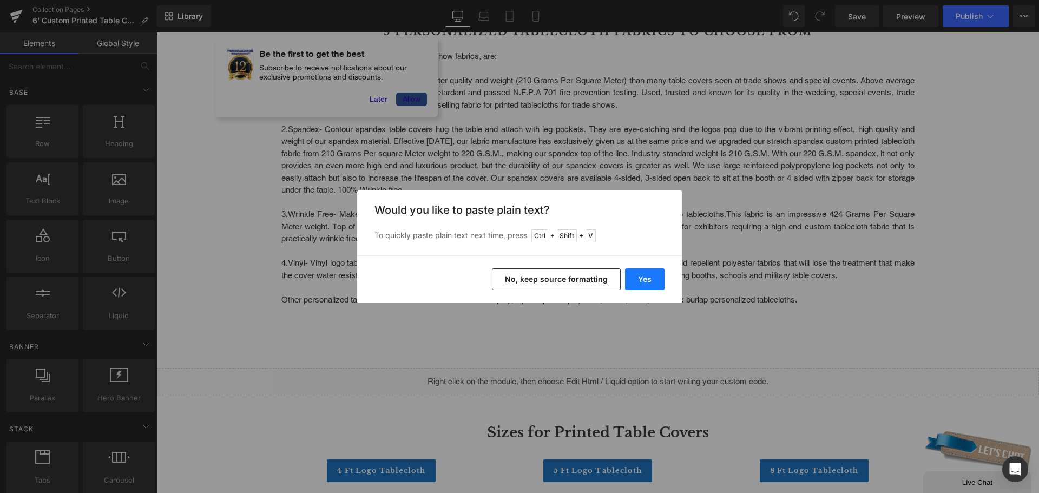
click at [640, 284] on button "Yes" at bounding box center [645, 279] width 40 height 22
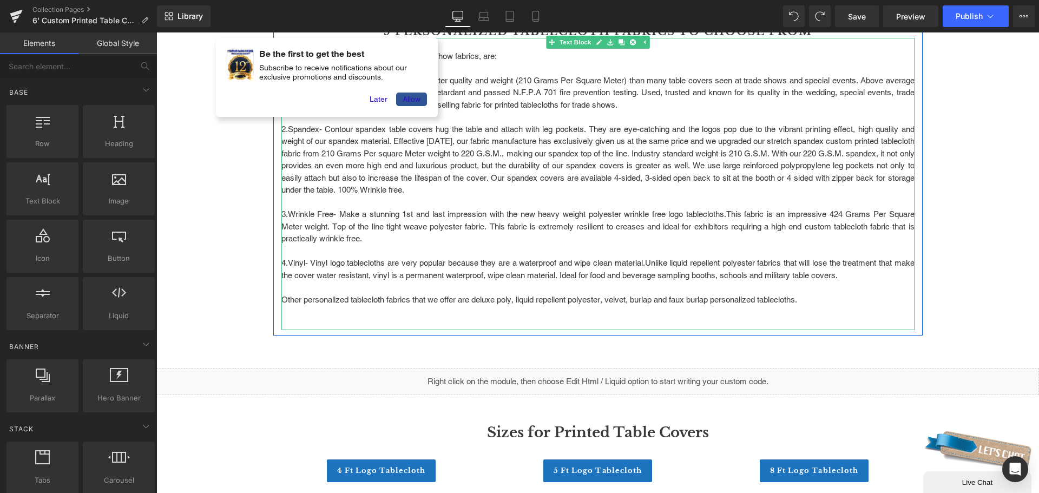
click at [713, 313] on p at bounding box center [597, 312] width 633 height 12
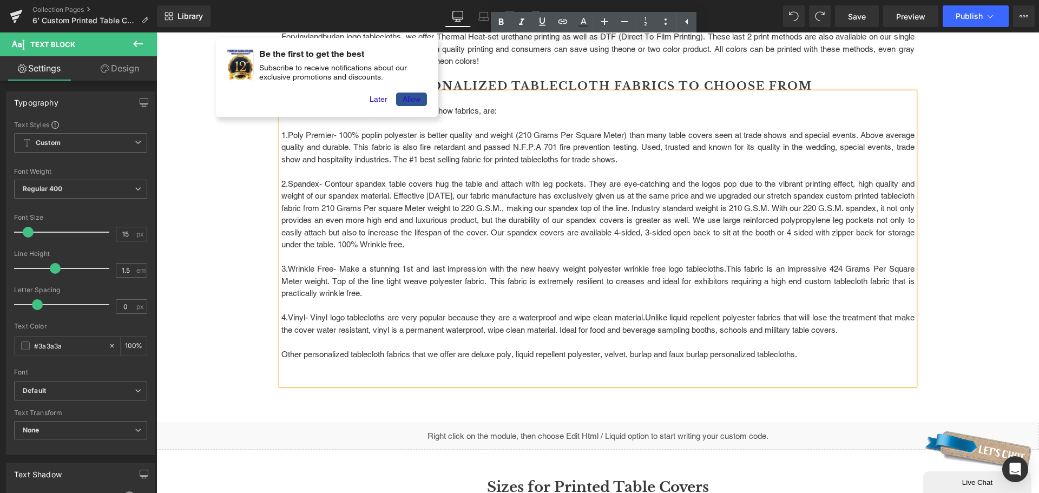
scroll to position [655, 0]
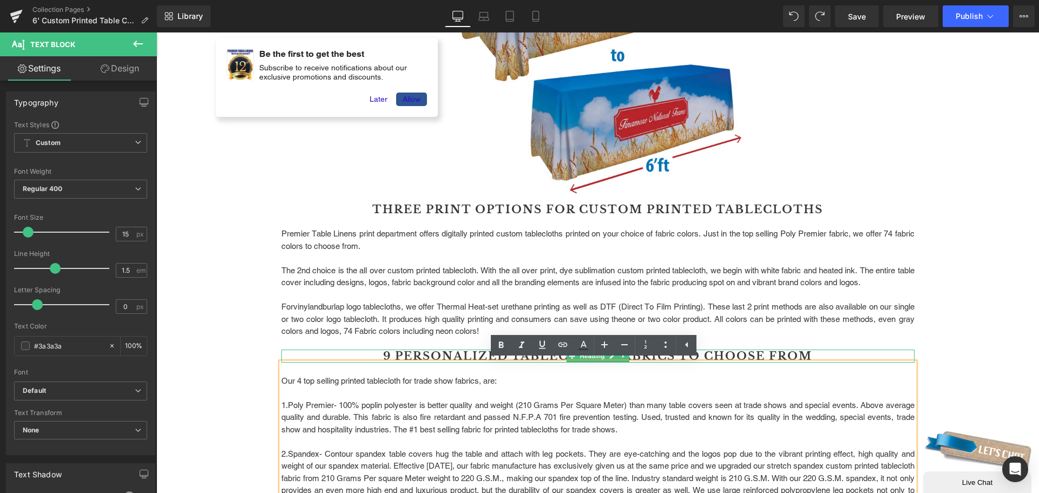
click at [771, 353] on h2 "9 Personalized Tablecloth Fabrics to Choose From" at bounding box center [597, 356] width 633 height 13
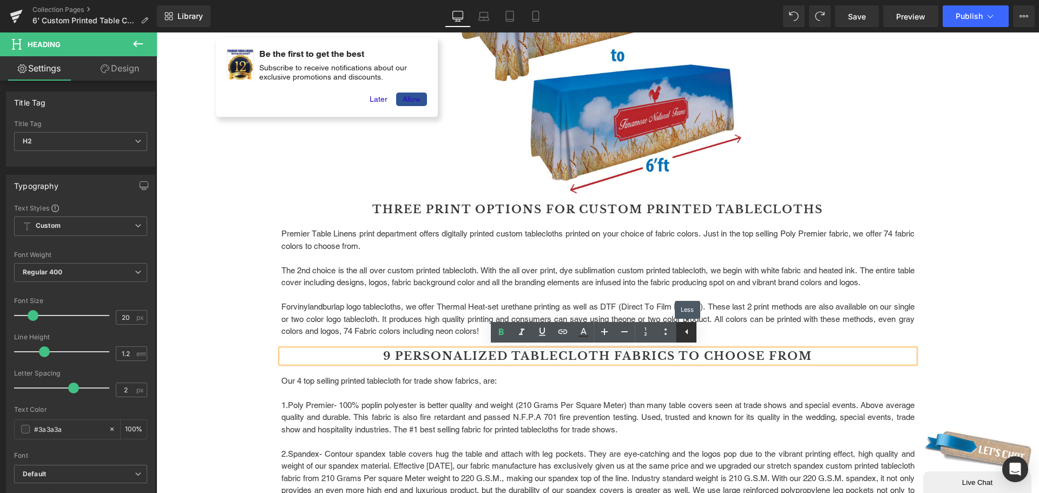
click at [683, 335] on icon at bounding box center [686, 331] width 13 height 13
click at [616, 211] on icon at bounding box center [618, 209] width 6 height 6
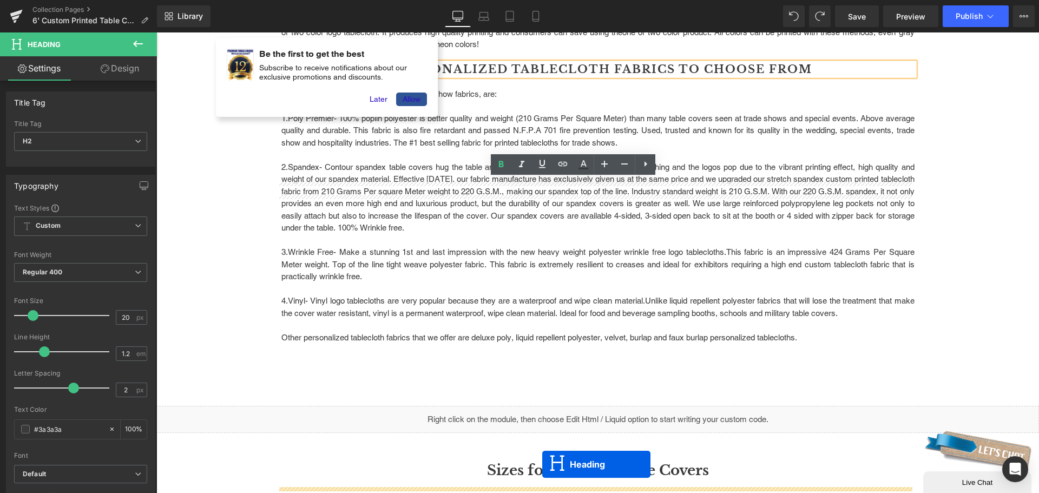
scroll to position [1023, 0]
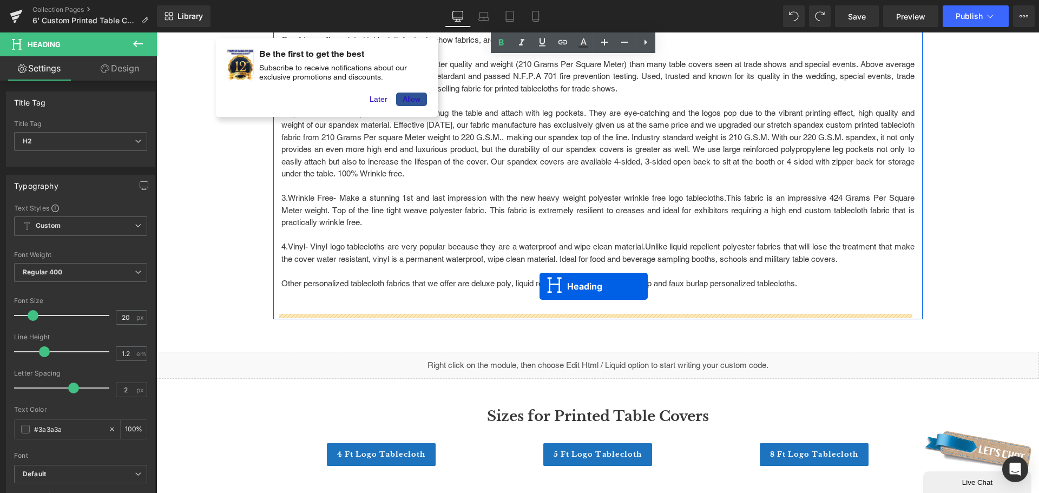
drag, startPoint x: 566, startPoint y: 222, endPoint x: 540, endPoint y: 286, distance: 69.5
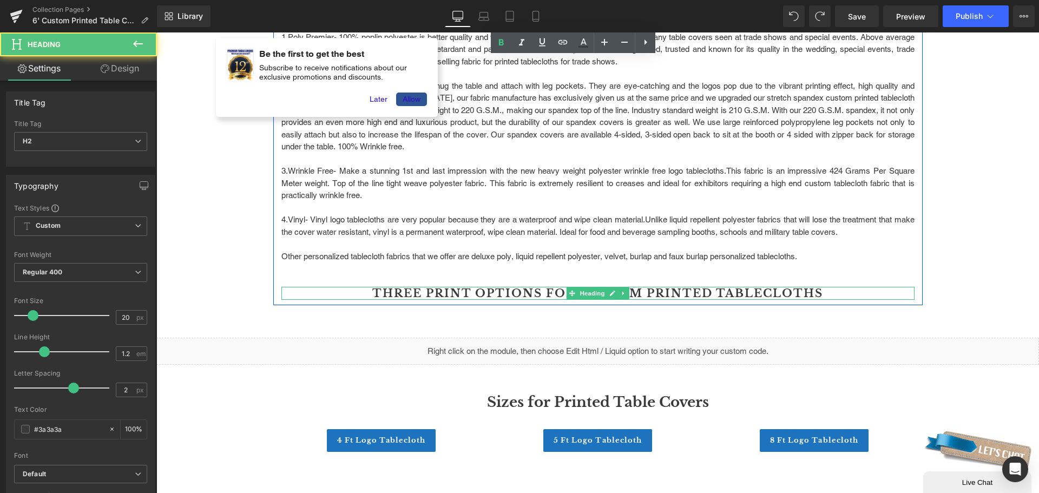
scroll to position [996, 0]
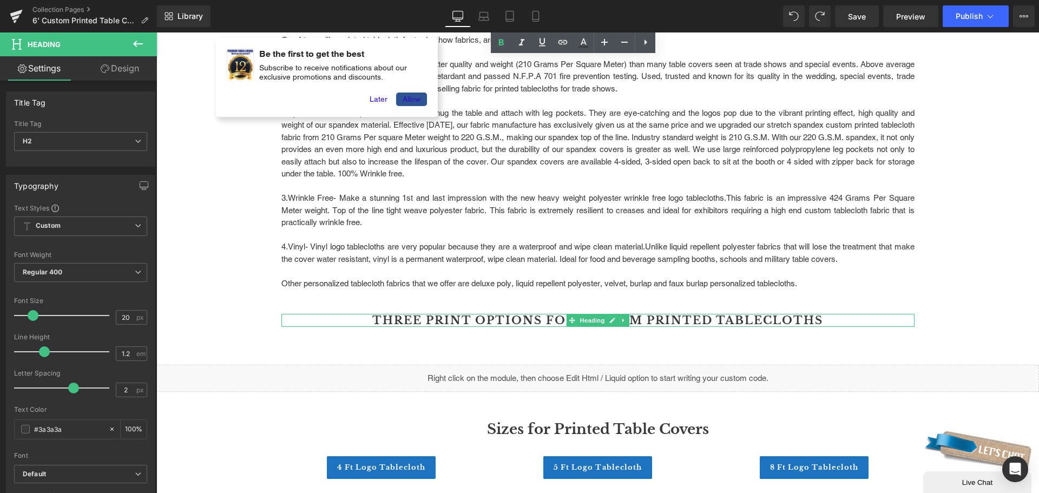
click at [638, 324] on h2 "Three Print Options For Custom Printed Tablecloths" at bounding box center [597, 320] width 633 height 13
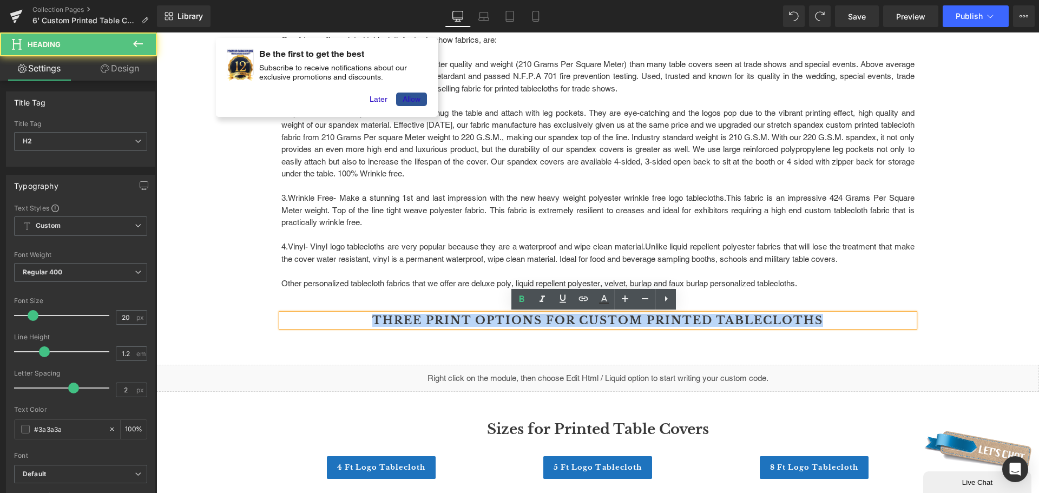
drag, startPoint x: 819, startPoint y: 323, endPoint x: 356, endPoint y: 321, distance: 463.3
click at [356, 321] on h2 "Three Print Options For Custom Printed Tablecloths" at bounding box center [597, 320] width 633 height 13
paste div
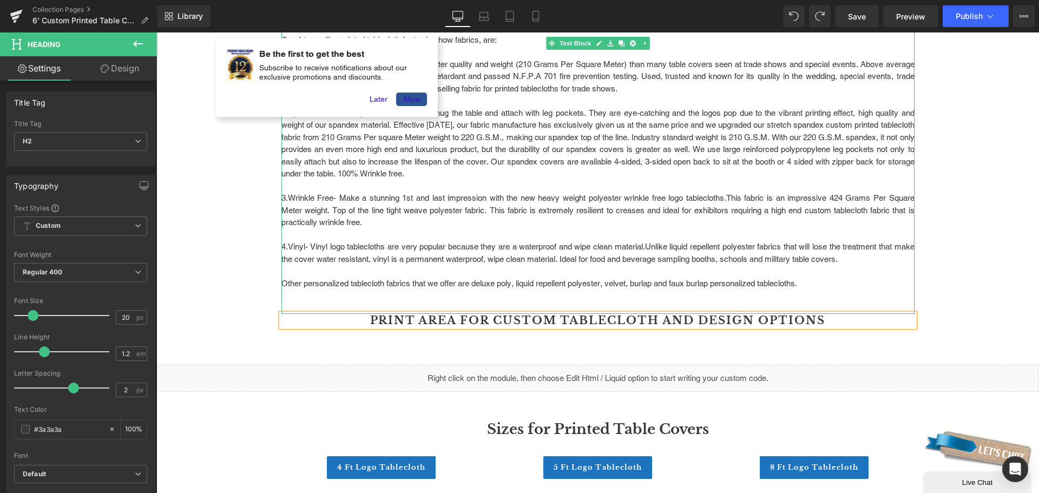
click at [480, 185] on p at bounding box center [597, 186] width 633 height 12
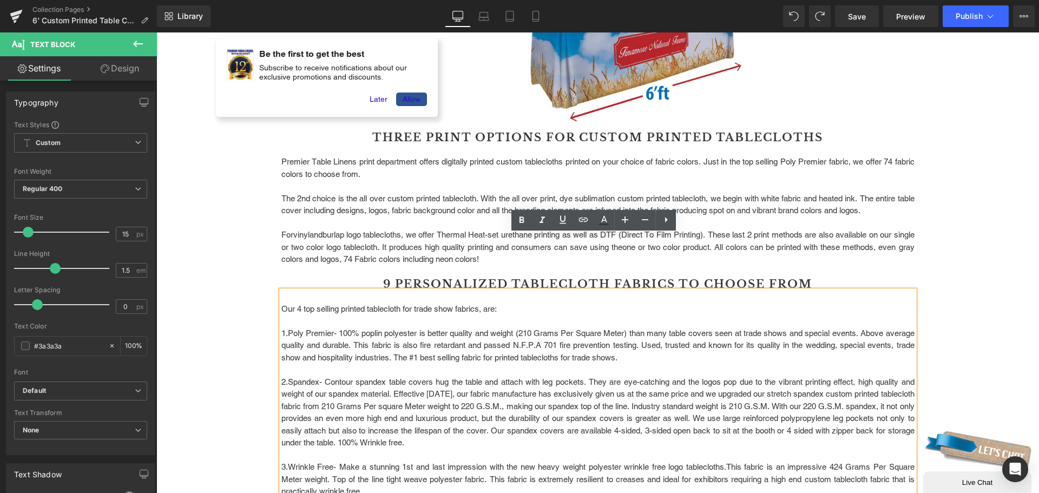
scroll to position [725, 0]
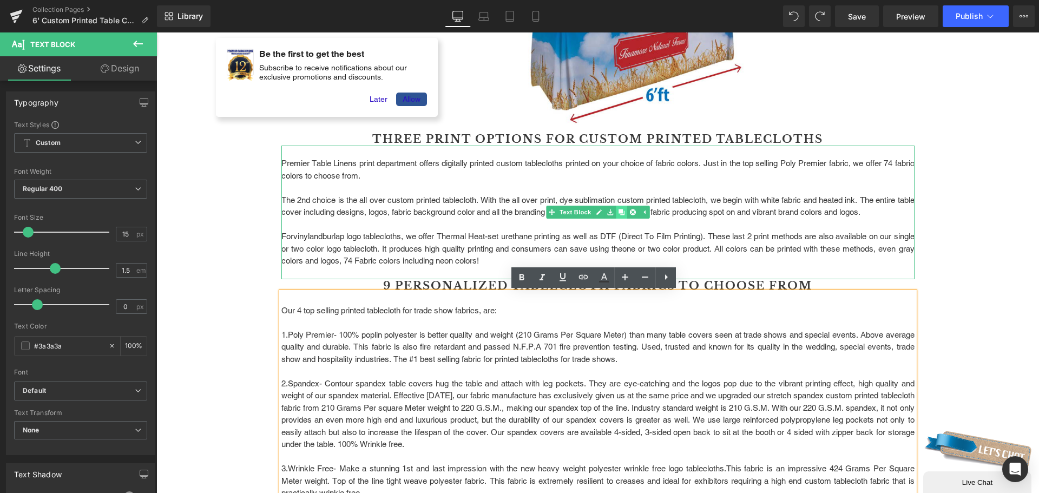
click at [618, 213] on icon at bounding box center [621, 212] width 6 height 6
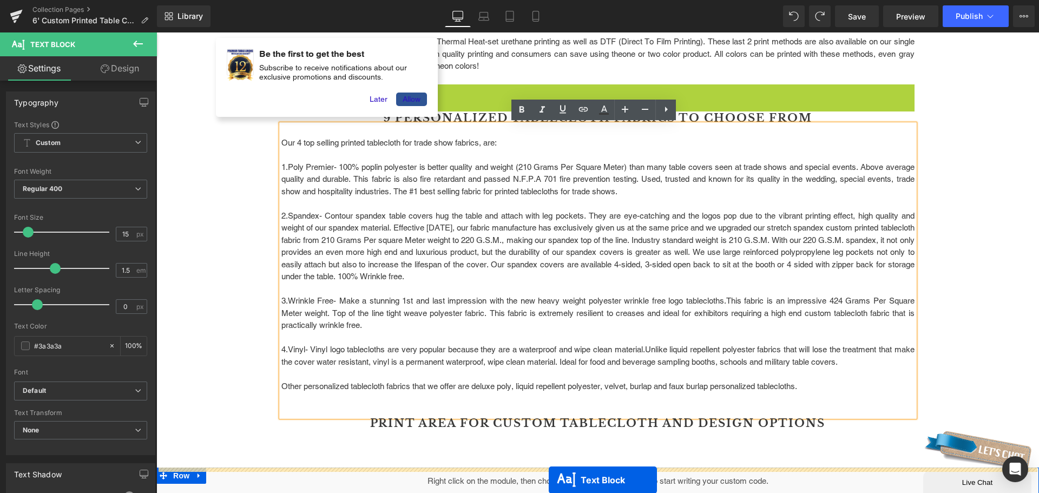
scroll to position [1039, 0]
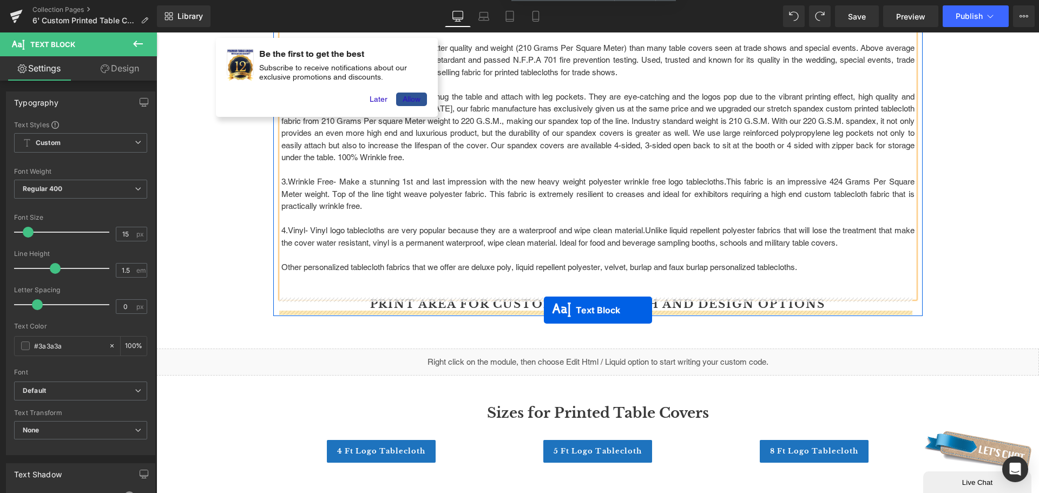
drag, startPoint x: 567, startPoint y: 349, endPoint x: 544, endPoint y: 310, distance: 45.4
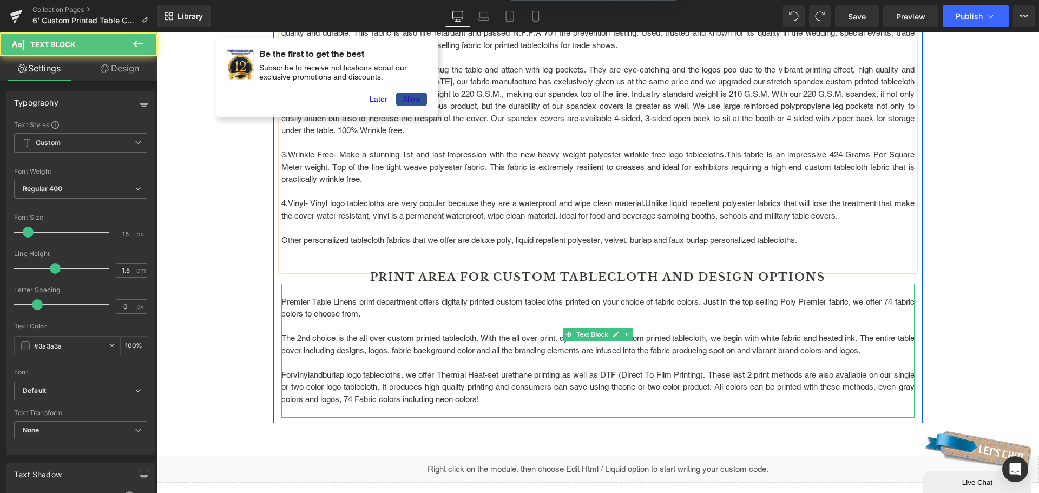
scroll to position [1012, 0]
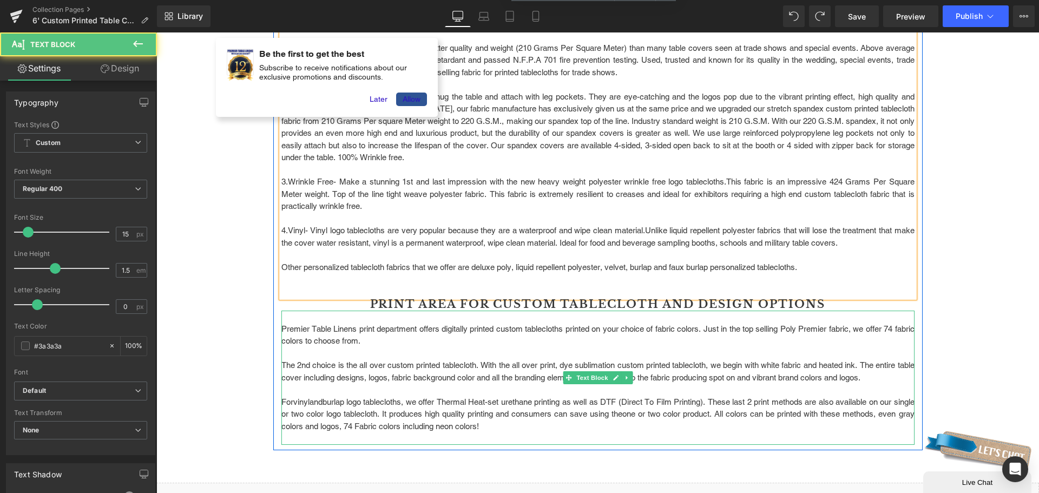
click at [524, 424] on p "For vinyl and burlap logo tablecloths , we offer Thermal Heat-set urethane prin…" at bounding box center [597, 414] width 633 height 37
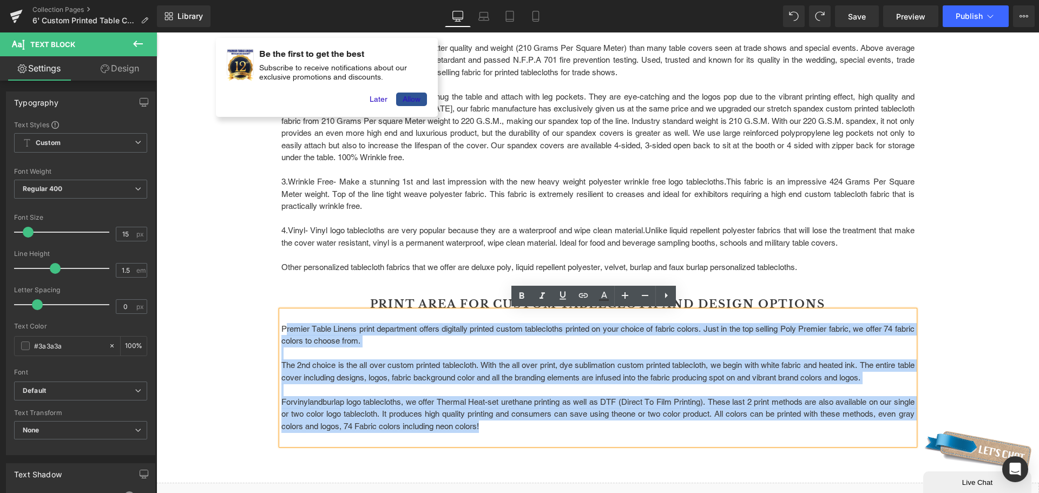
drag, startPoint x: 522, startPoint y: 429, endPoint x: 281, endPoint y: 330, distance: 260.4
click at [281, 330] on div "Premier Table Linens print department offers digitally printed custom tableclot…" at bounding box center [597, 378] width 633 height 134
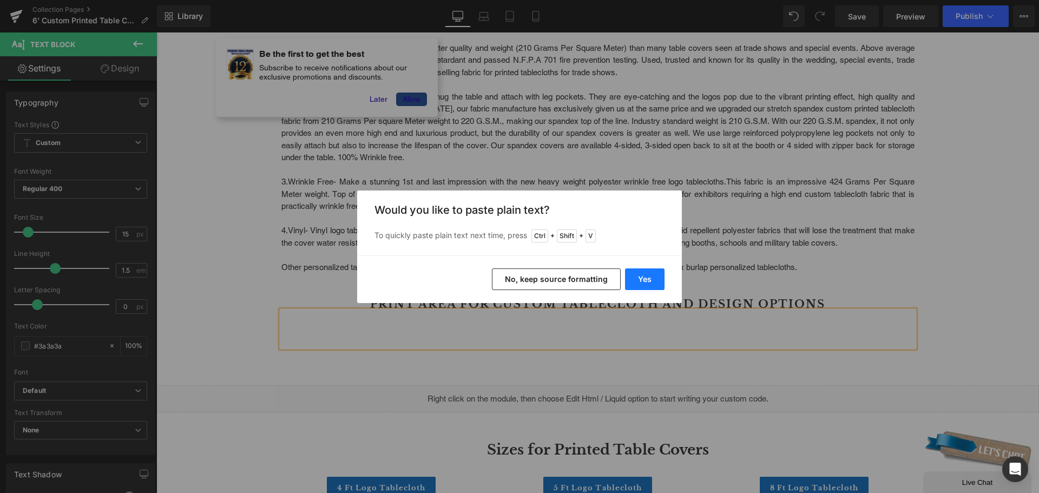
click at [645, 274] on button "Yes" at bounding box center [645, 279] width 40 height 22
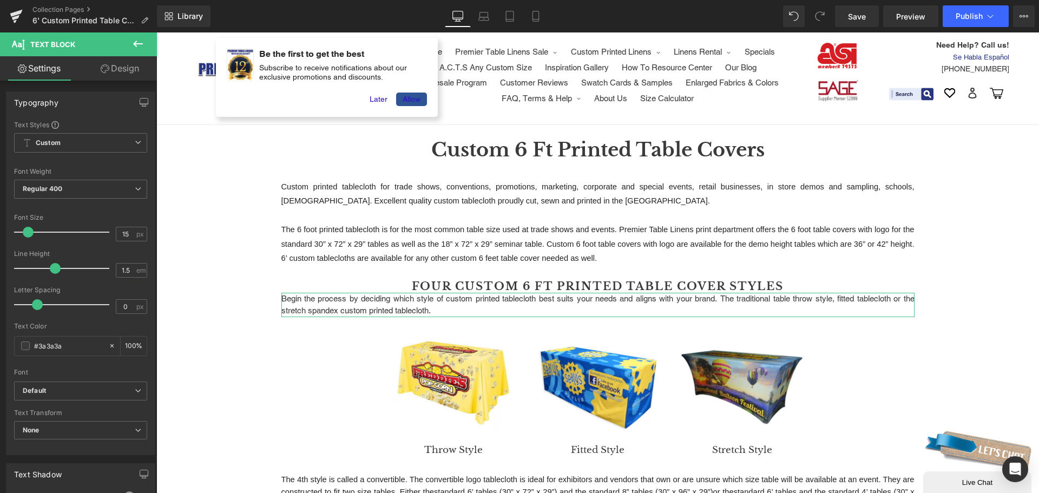
scroll to position [0, 0]
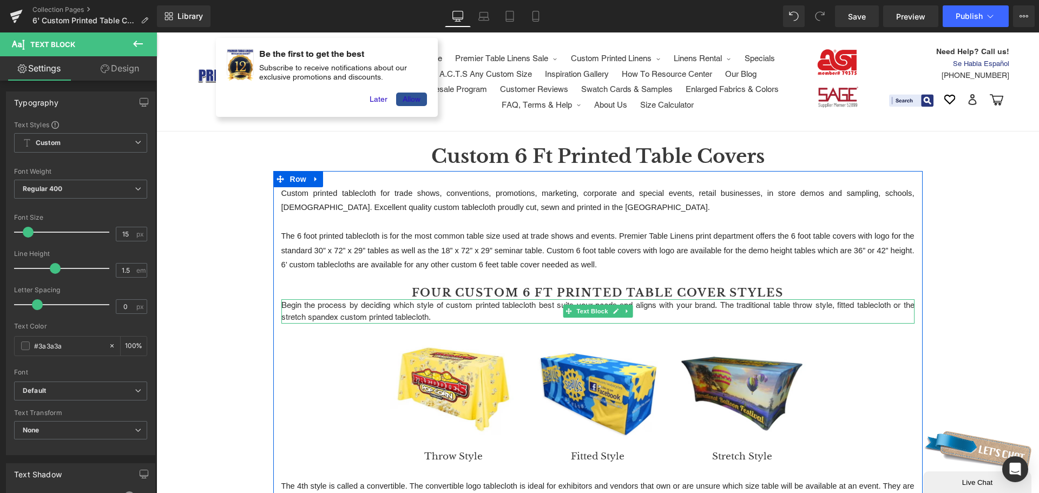
click at [486, 305] on p "Begin the process by deciding which style of custom printed tablecloth best sui…" at bounding box center [597, 311] width 633 height 24
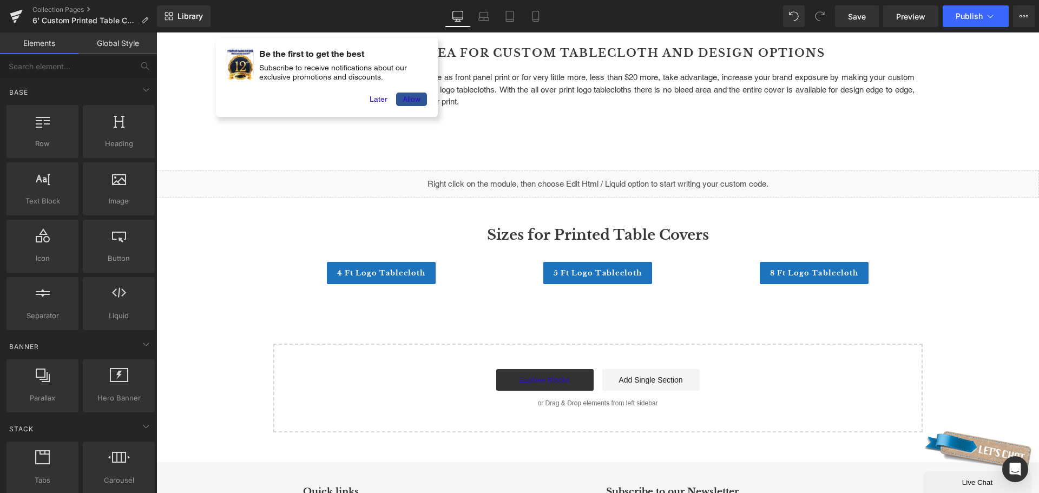
scroll to position [1299, 0]
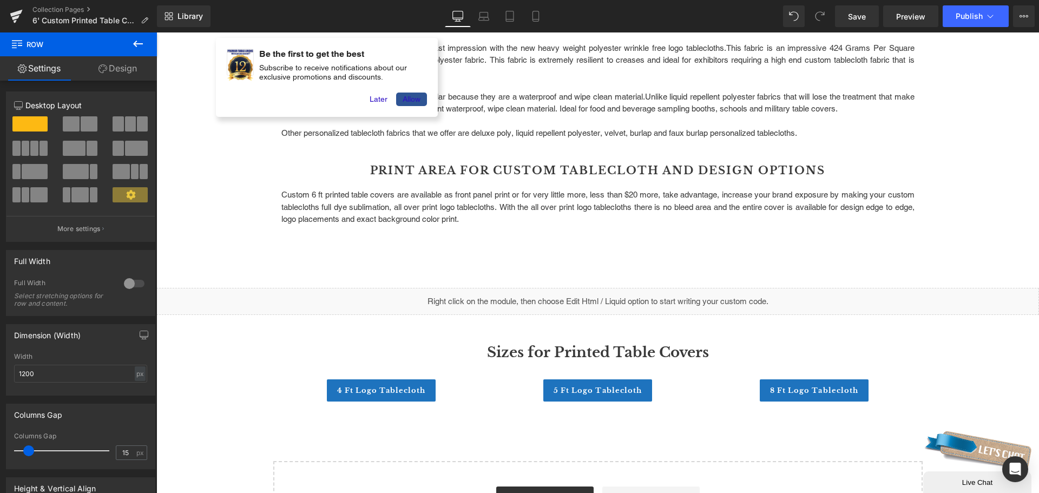
scroll to position [1137, 0]
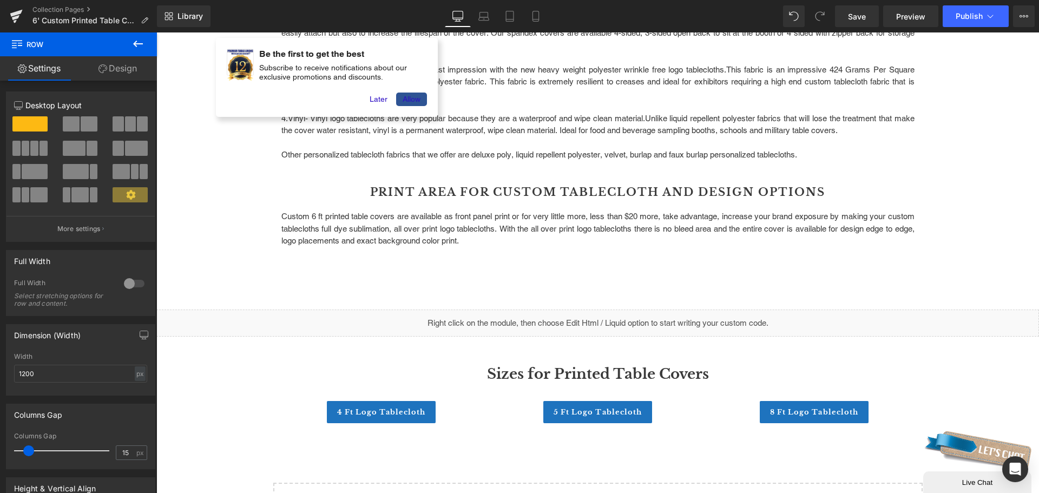
click at [156, 32] on div at bounding box center [156, 32] width 0 height 0
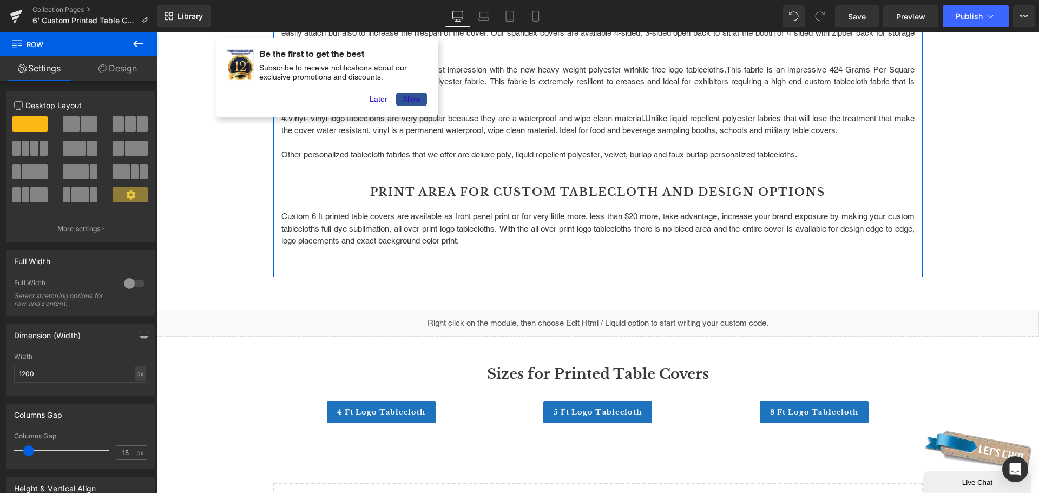
click at [548, 267] on p at bounding box center [597, 265] width 633 height 12
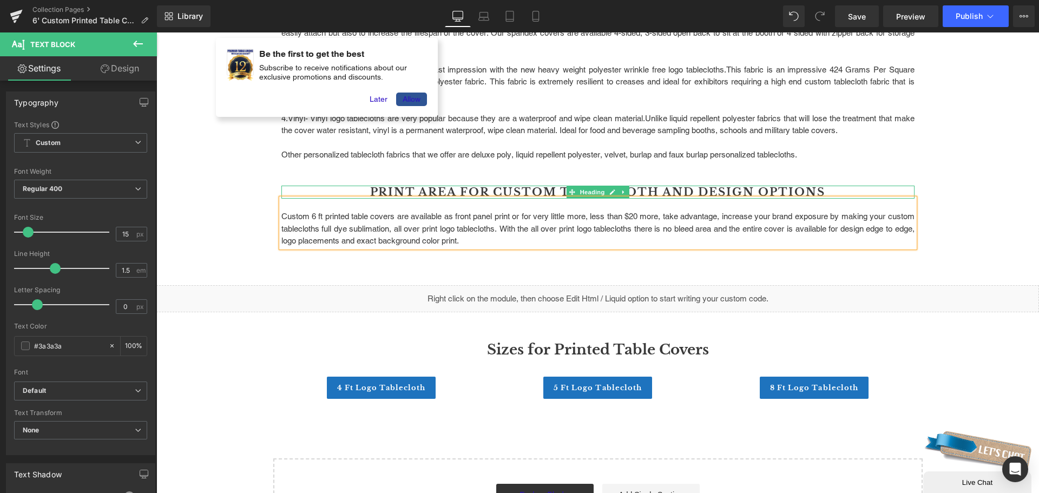
click at [621, 189] on icon at bounding box center [624, 192] width 6 height 6
click at [615, 189] on icon at bounding box center [618, 192] width 6 height 6
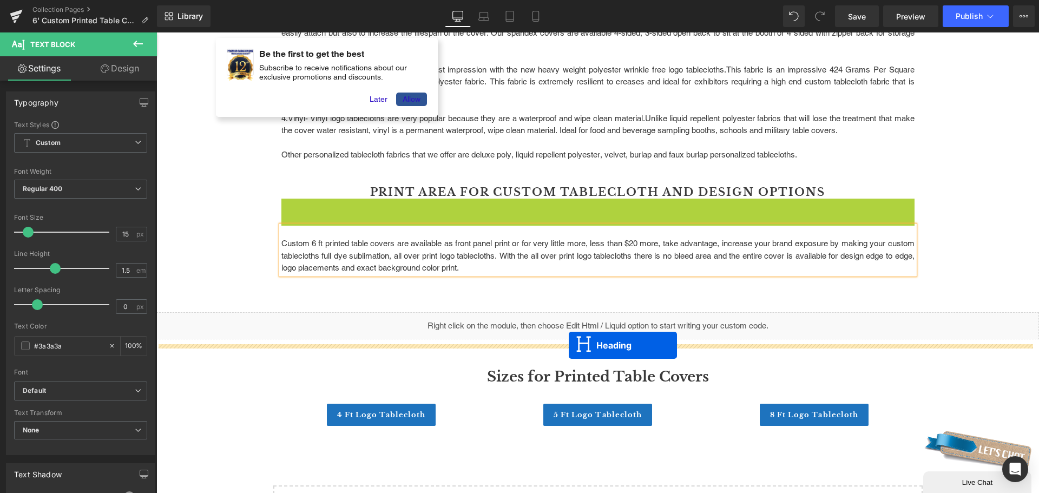
drag, startPoint x: 565, startPoint y: 201, endPoint x: 569, endPoint y: 345, distance: 144.0
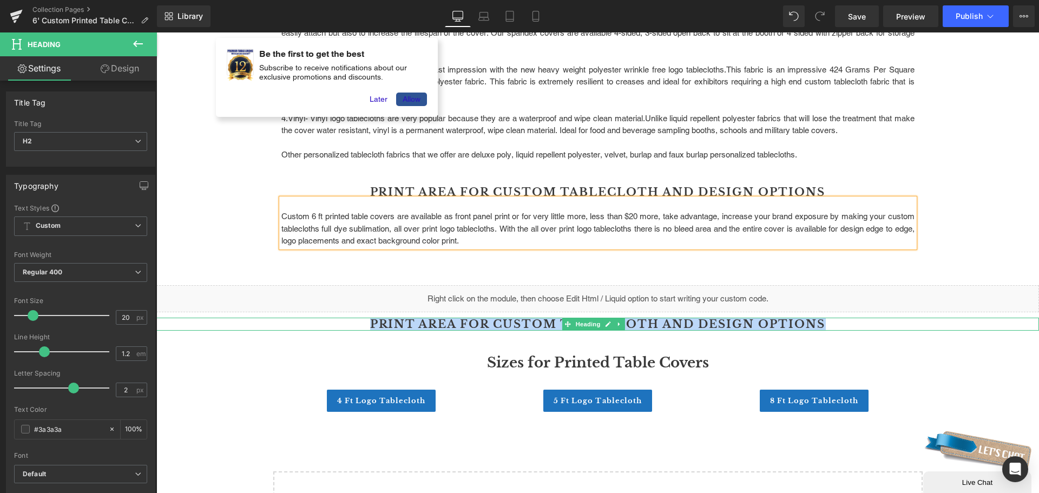
drag, startPoint x: 368, startPoint y: 323, endPoint x: 833, endPoint y: 323, distance: 465.5
click at [833, 323] on h2 "Print Area For Custom Tablecloth and Design Options" at bounding box center [597, 324] width 883 height 13
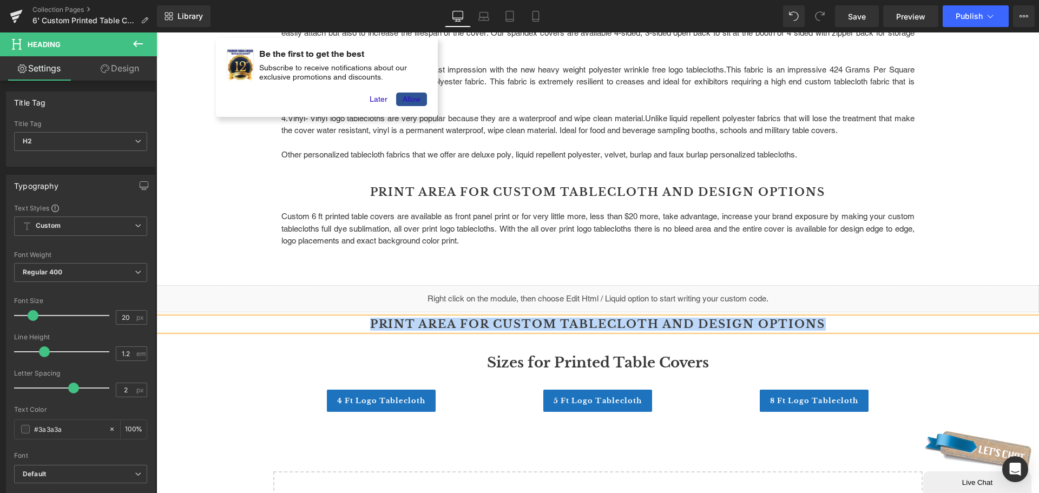
click at [833, 323] on h2 "Print Area For Custom Tablecloth and Design Options" at bounding box center [597, 324] width 883 height 13
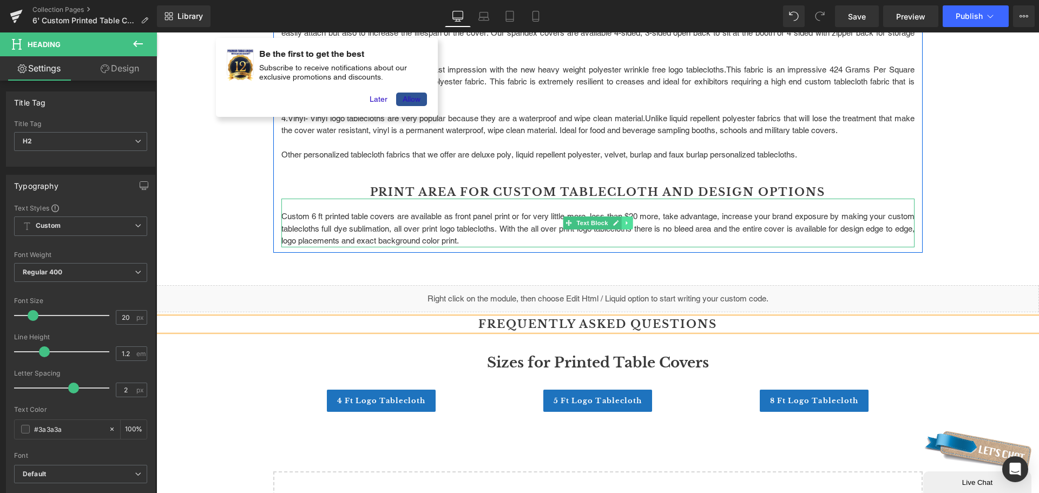
click at [621, 222] on link at bounding box center [626, 223] width 11 height 13
click at [618, 222] on icon at bounding box center [621, 223] width 6 height 6
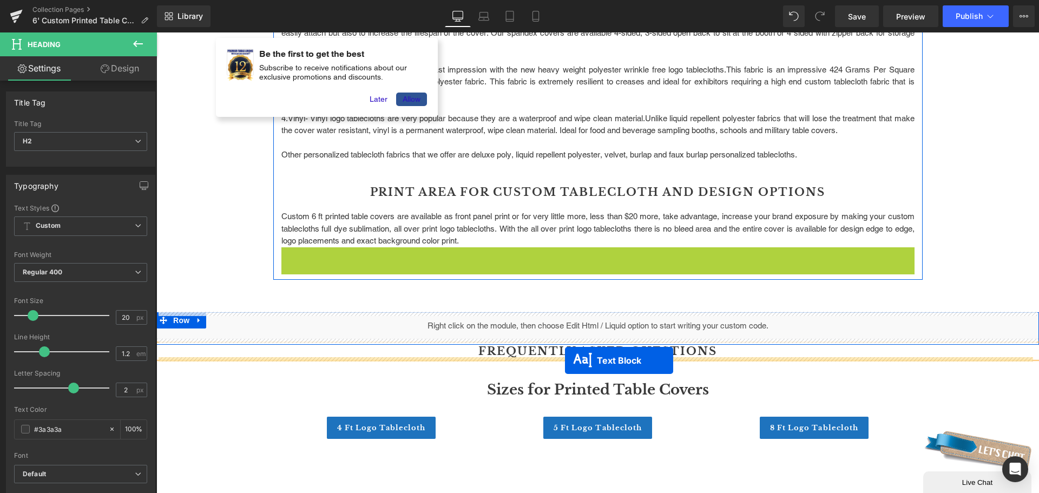
drag, startPoint x: 566, startPoint y: 272, endPoint x: 565, endPoint y: 360, distance: 88.8
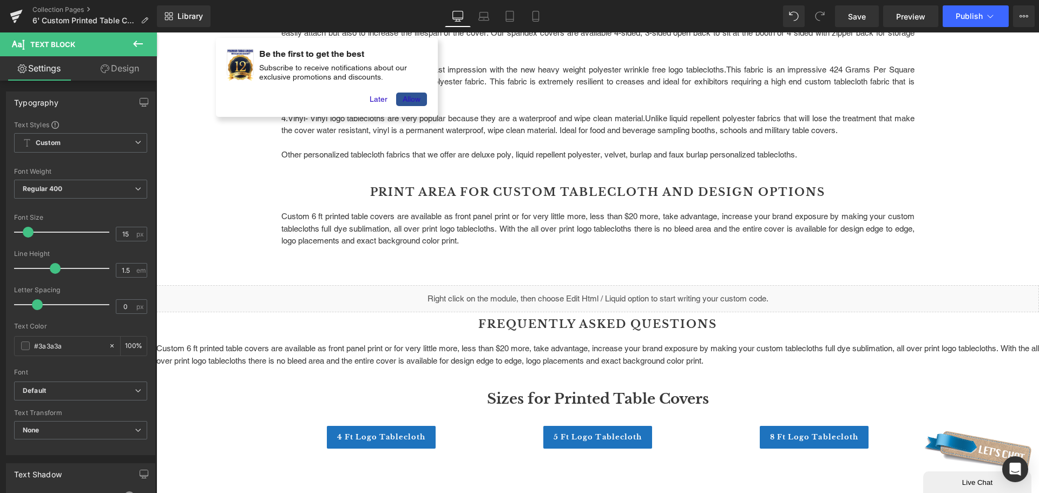
click at [137, 45] on icon at bounding box center [138, 43] width 13 height 13
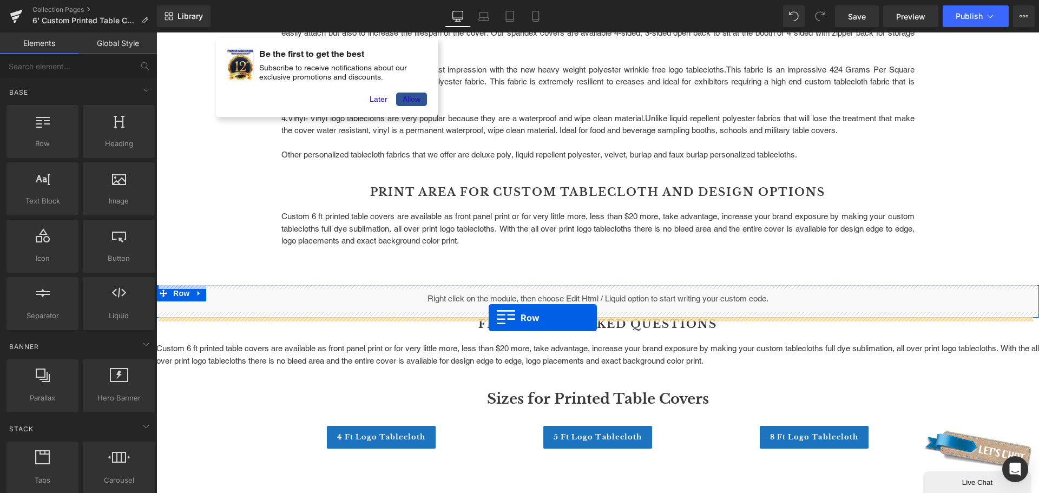
drag, startPoint x: 207, startPoint y: 165, endPoint x: 489, endPoint y: 318, distance: 320.7
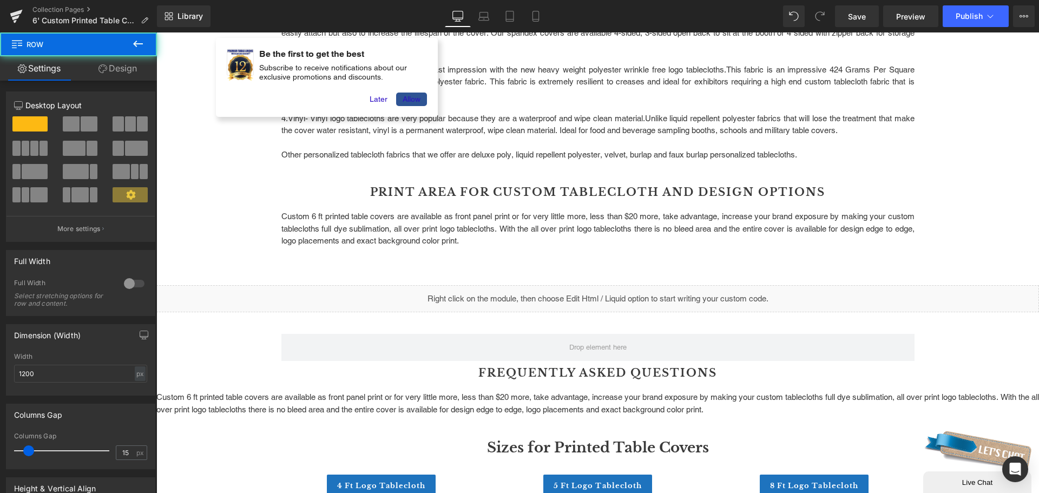
click at [156, 32] on div at bounding box center [156, 32] width 0 height 0
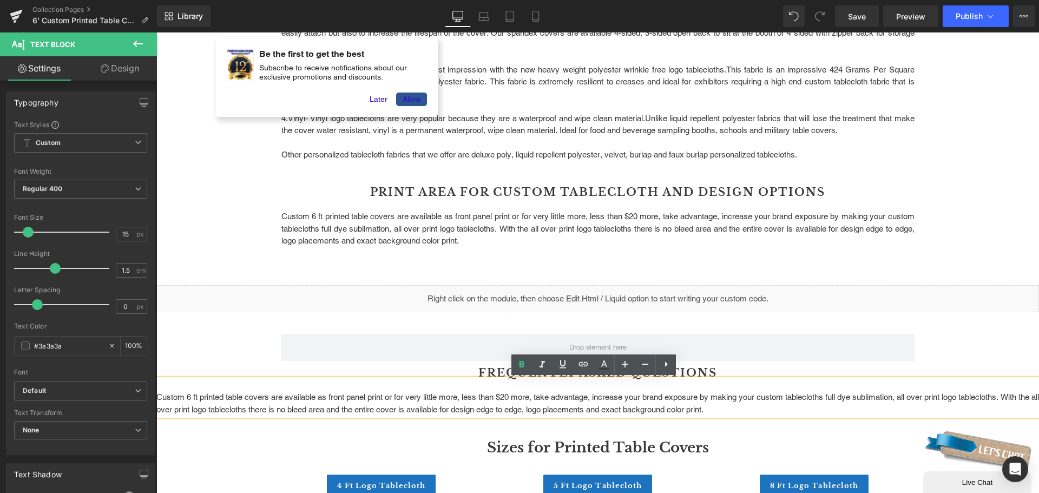
click at [746, 379] on div "Custom 6 ft printed table covers are available as front panel print or for very…" at bounding box center [597, 397] width 883 height 37
click at [761, 451] on h3 "Sizes for Printed Table Covers" at bounding box center [597, 447] width 883 height 21
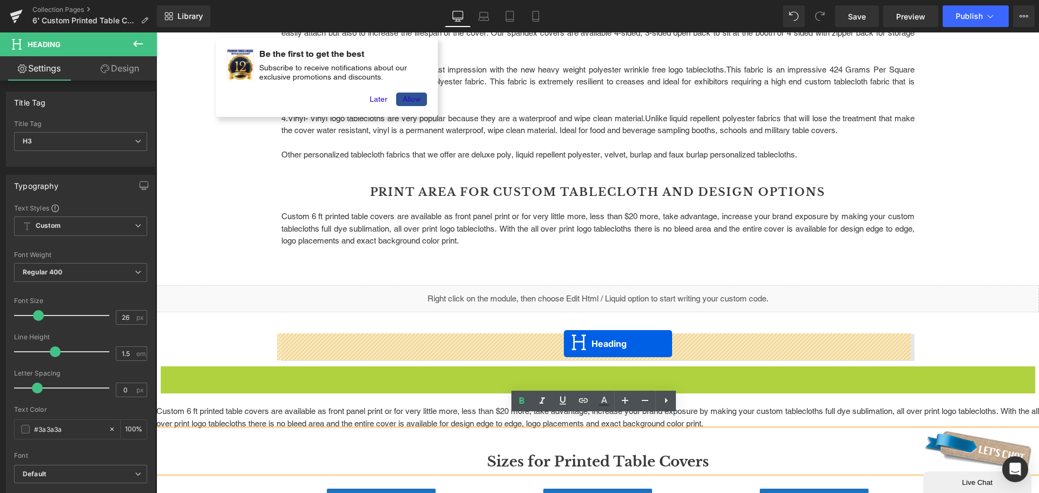
drag, startPoint x: 564, startPoint y: 374, endPoint x: 564, endPoint y: 344, distance: 30.3
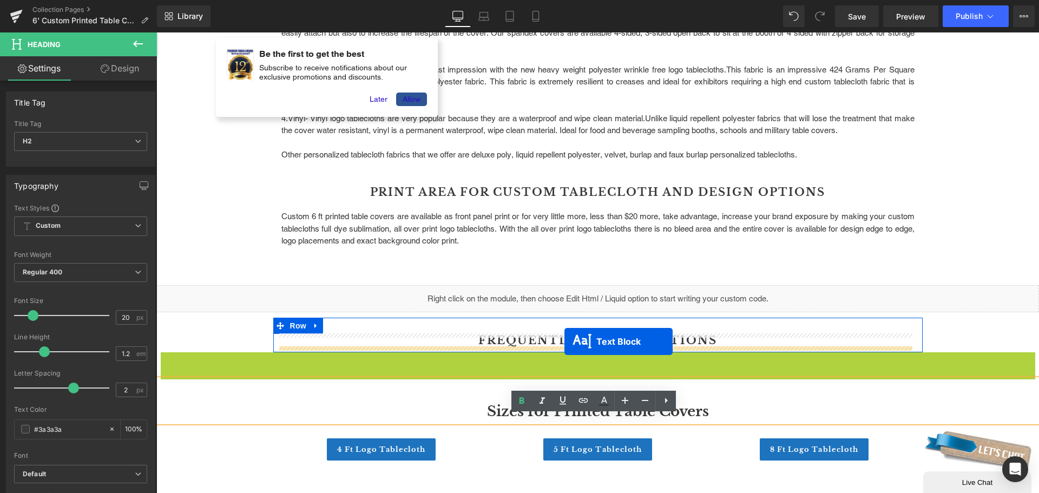
drag, startPoint x: 563, startPoint y: 370, endPoint x: 565, endPoint y: 342, distance: 28.7
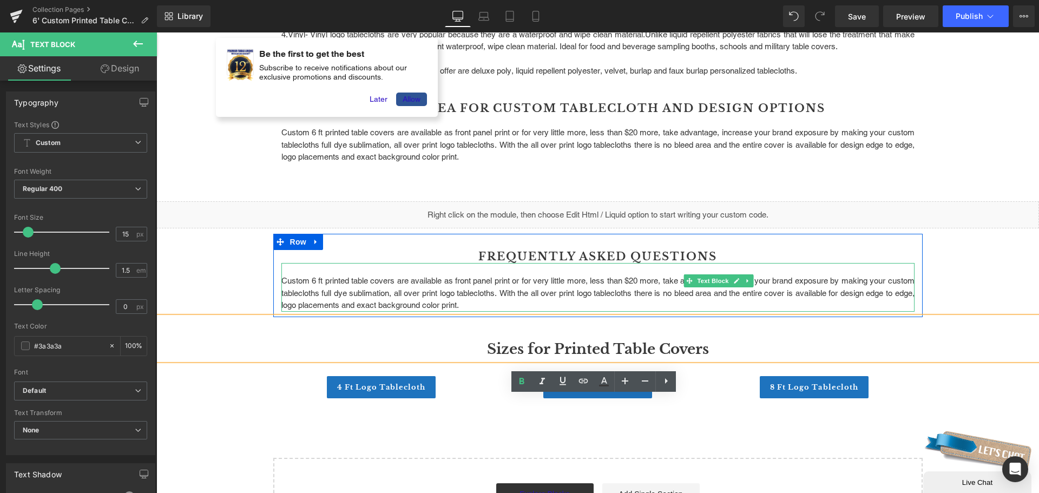
scroll to position [1245, 0]
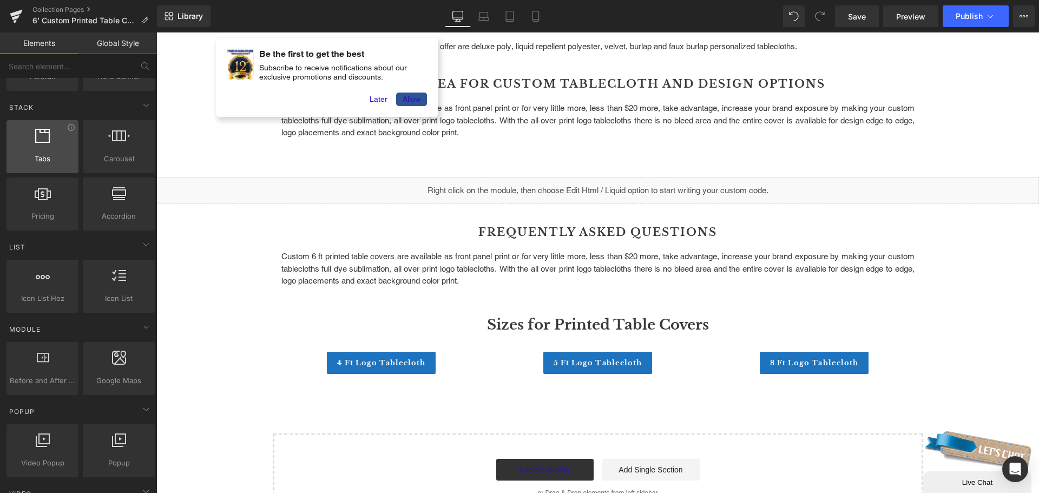
scroll to position [325, 0]
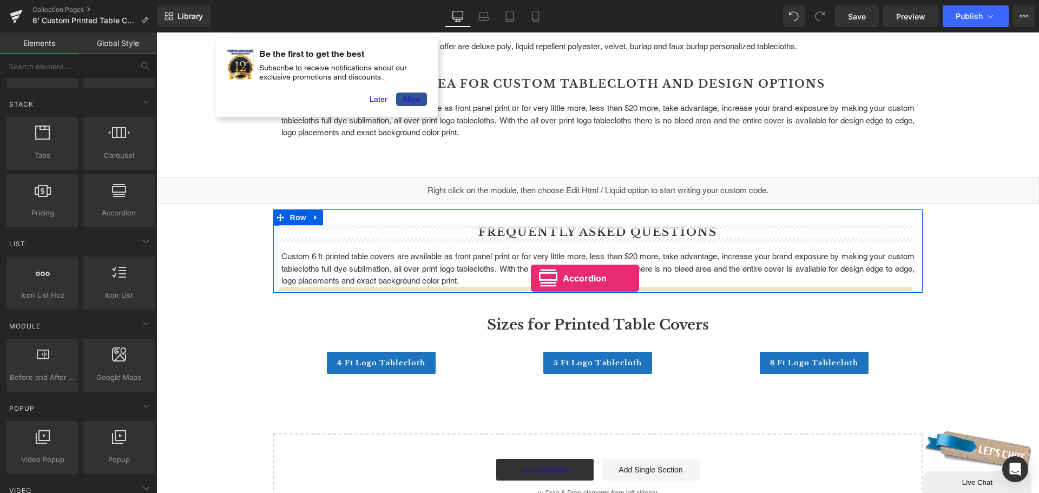
drag, startPoint x: 258, startPoint y: 234, endPoint x: 531, endPoint y: 278, distance: 276.9
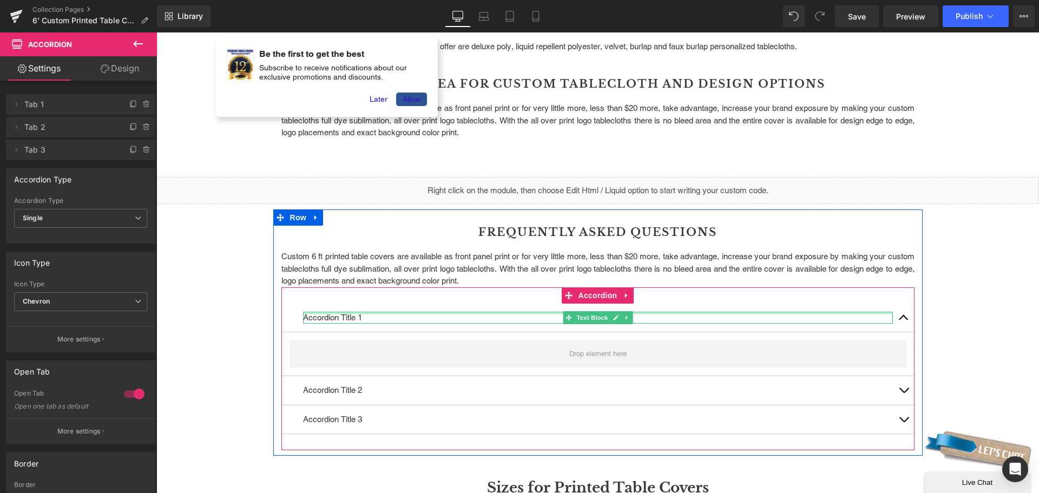
click at [383, 314] on div at bounding box center [598, 313] width 590 height 3
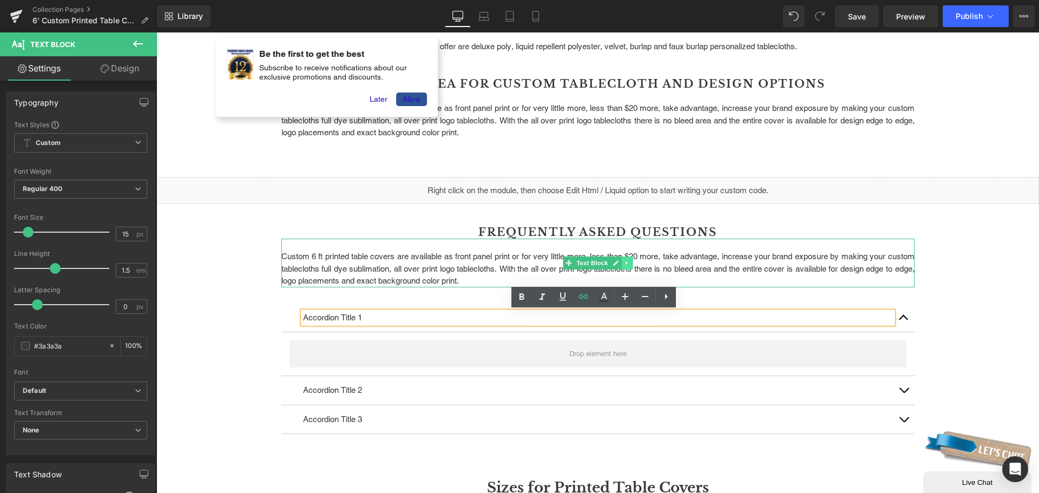
click at [621, 265] on link at bounding box center [626, 263] width 11 height 13
click at [630, 263] on icon at bounding box center [633, 263] width 6 height 6
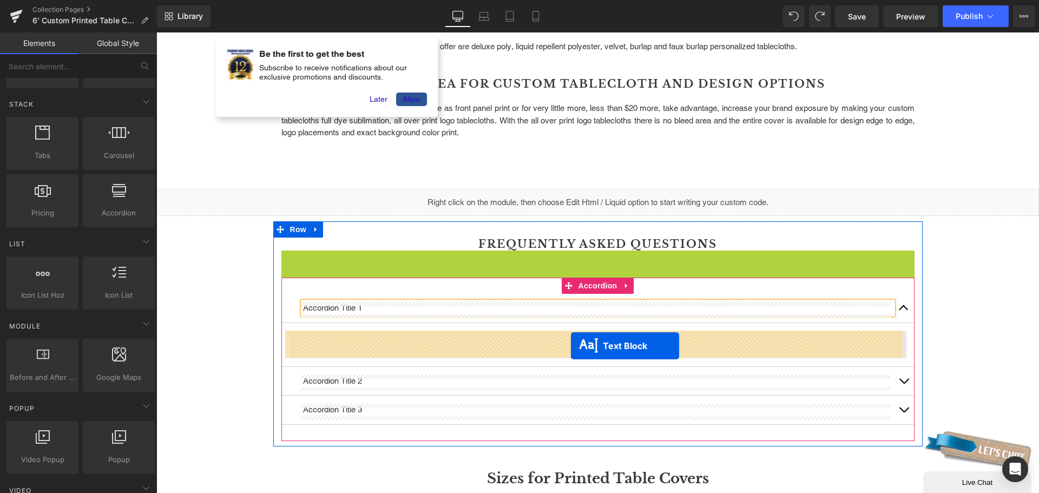
drag, startPoint x: 563, startPoint y: 273, endPoint x: 571, endPoint y: 346, distance: 73.5
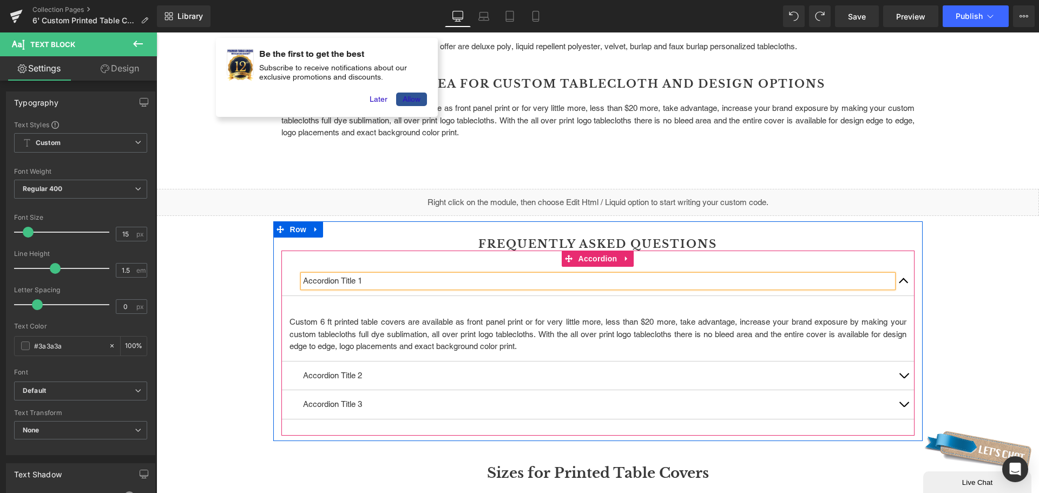
click at [401, 282] on p "Accordion Title 1" at bounding box center [598, 281] width 590 height 12
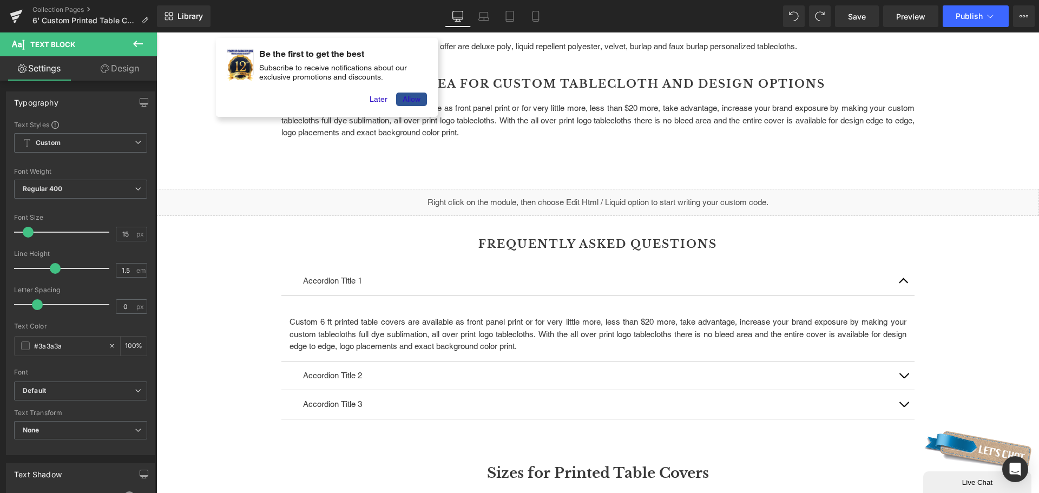
click at [139, 38] on icon at bounding box center [138, 43] width 13 height 13
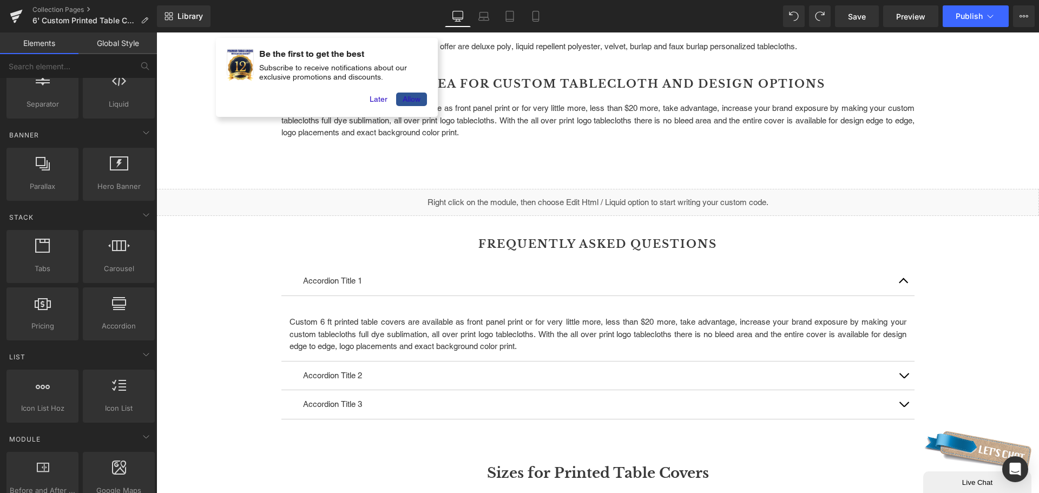
scroll to position [0, 0]
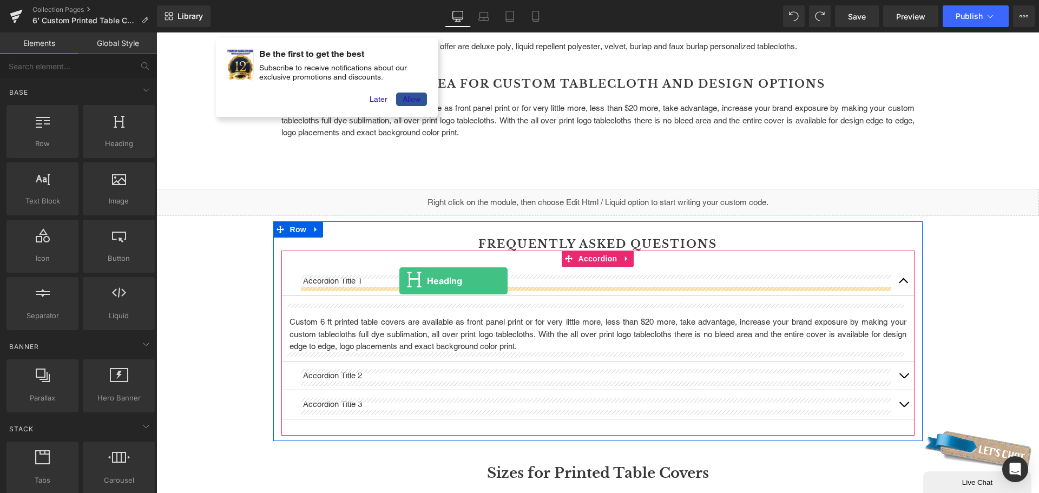
drag, startPoint x: 251, startPoint y: 169, endPoint x: 399, endPoint y: 281, distance: 185.6
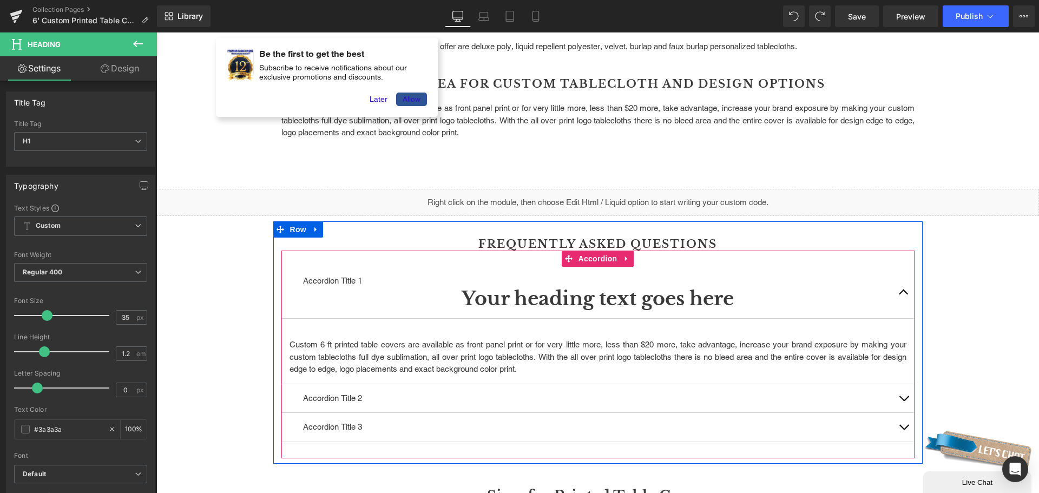
click at [348, 276] on div "Accordion Title 1 Text Block" at bounding box center [598, 281] width 590 height 12
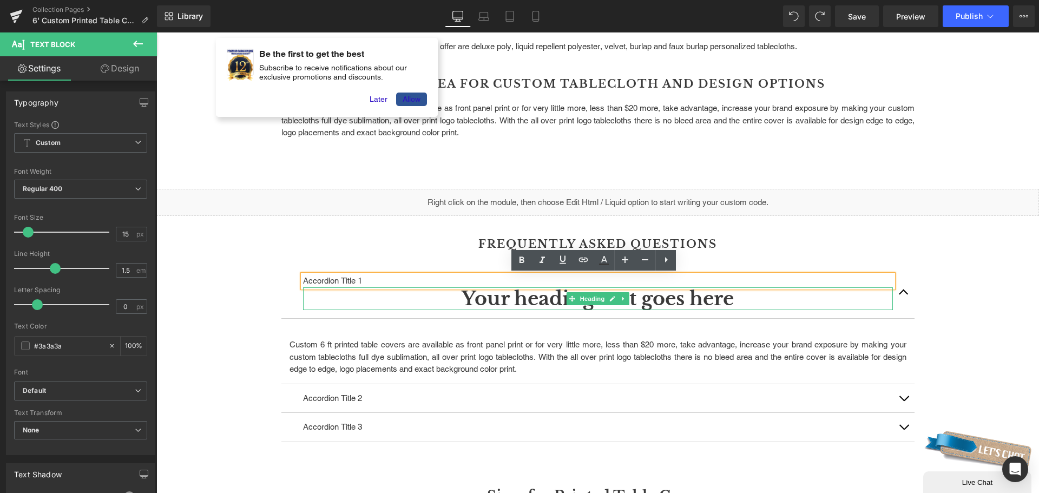
click at [550, 297] on h1 "Your heading text goes here" at bounding box center [598, 298] width 590 height 23
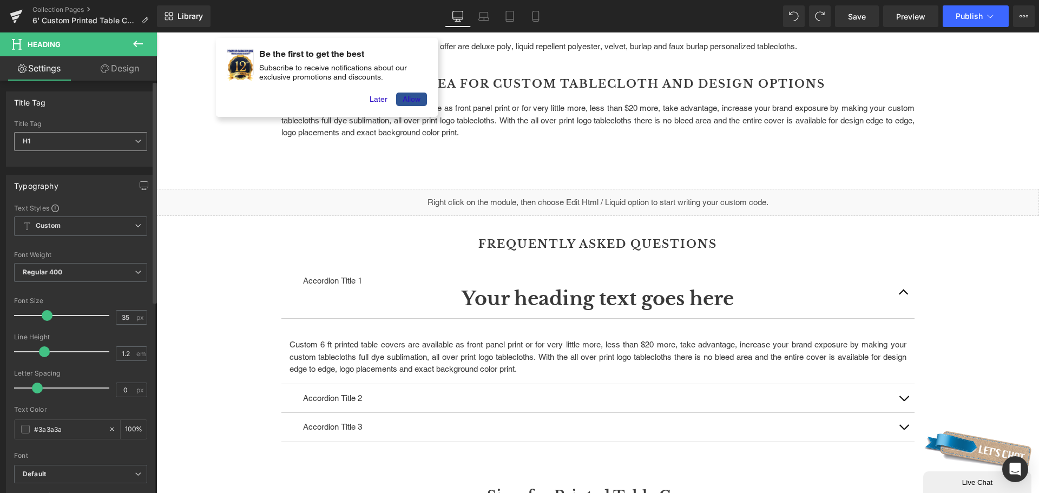
click at [47, 147] on span "H1" at bounding box center [80, 141] width 133 height 19
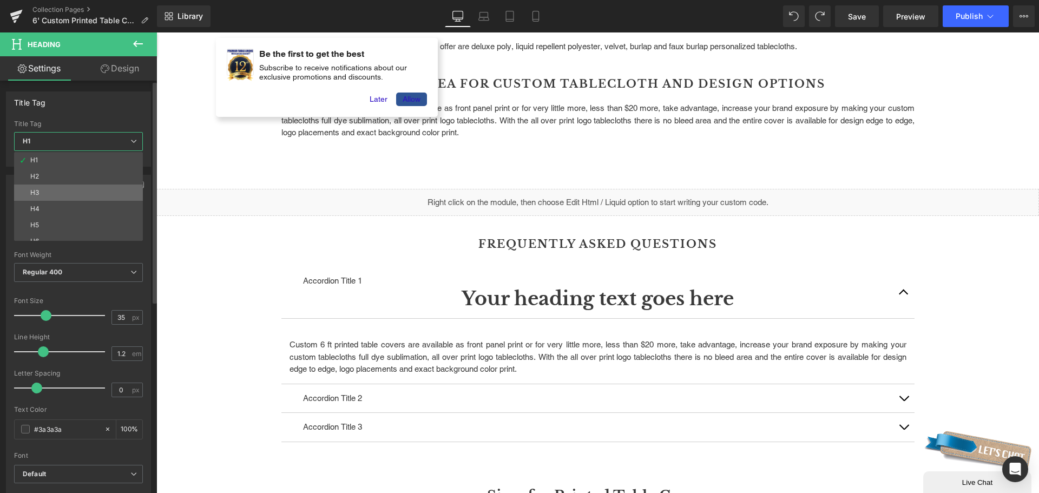
click at [53, 185] on li "H3" at bounding box center [81, 193] width 134 height 16
type input "26"
type input "100"
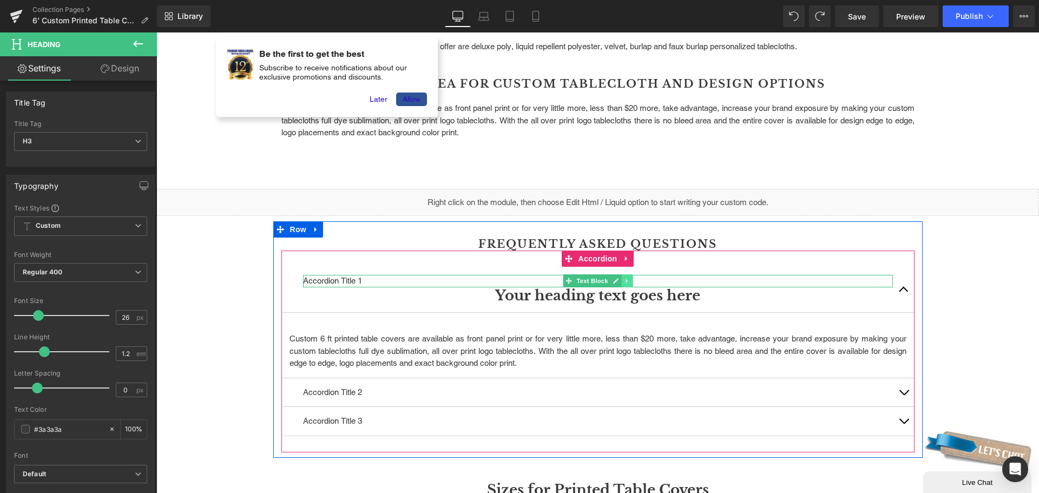
click at [624, 283] on icon at bounding box center [627, 281] width 6 height 6
click at [630, 280] on icon at bounding box center [633, 281] width 6 height 6
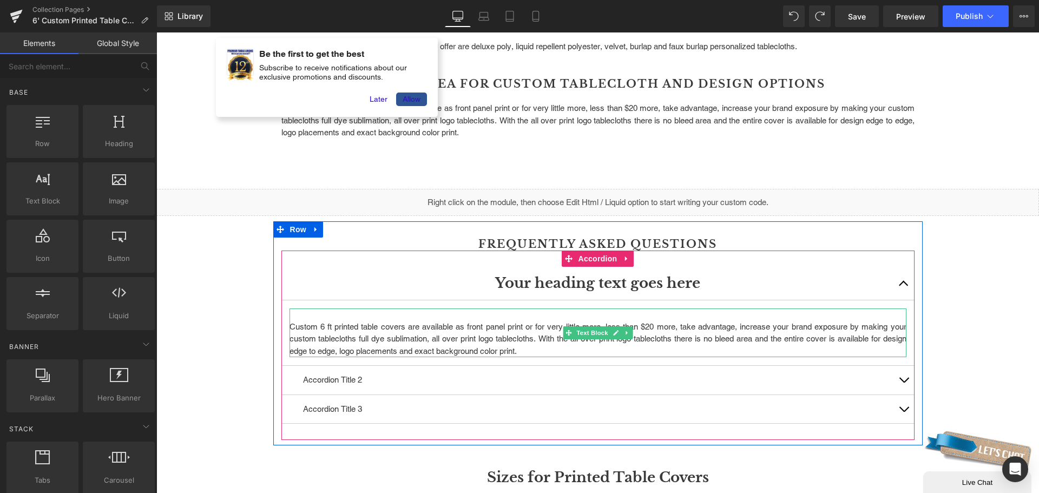
click at [541, 327] on p "Custom 6 ft printed table covers are available as front panel print or for very…" at bounding box center [598, 339] width 617 height 37
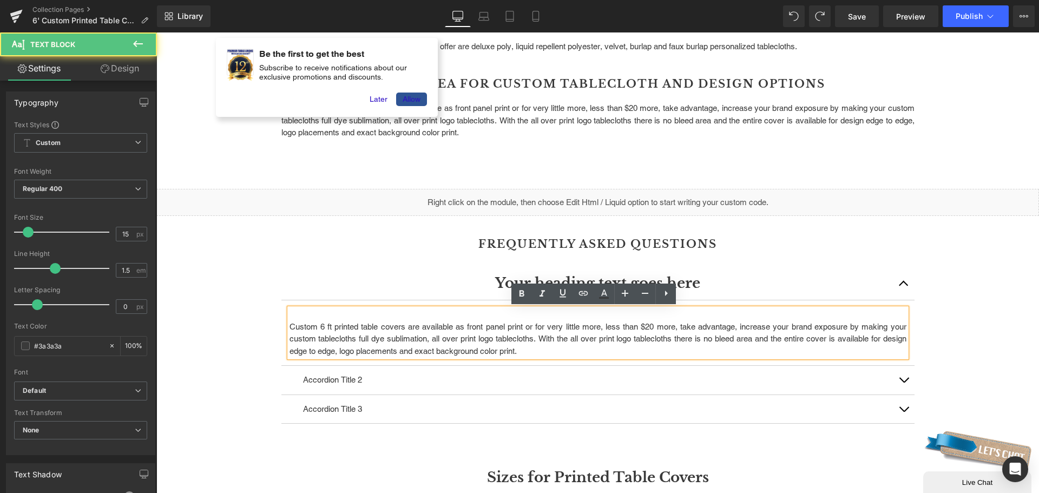
click at [523, 316] on p at bounding box center [598, 315] width 617 height 12
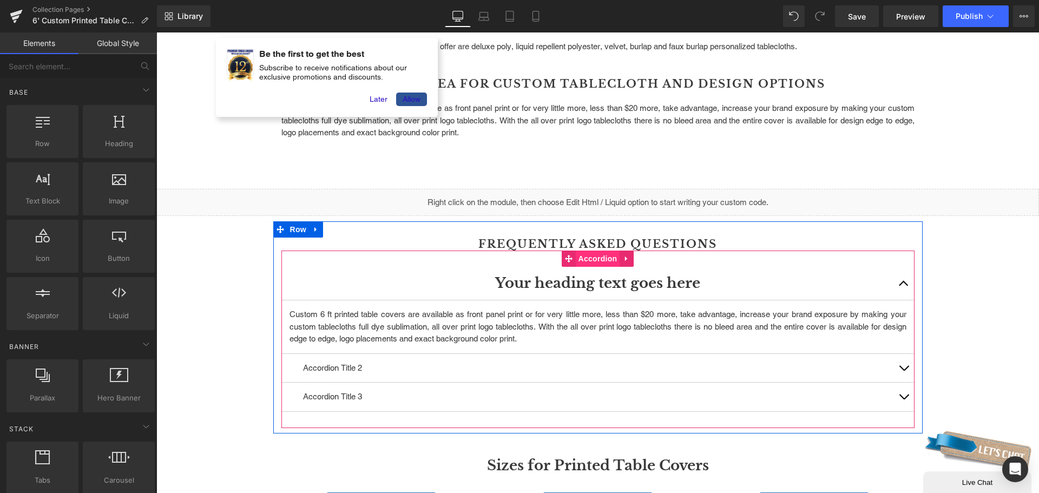
click at [586, 259] on span "Accordion" at bounding box center [598, 259] width 44 height 16
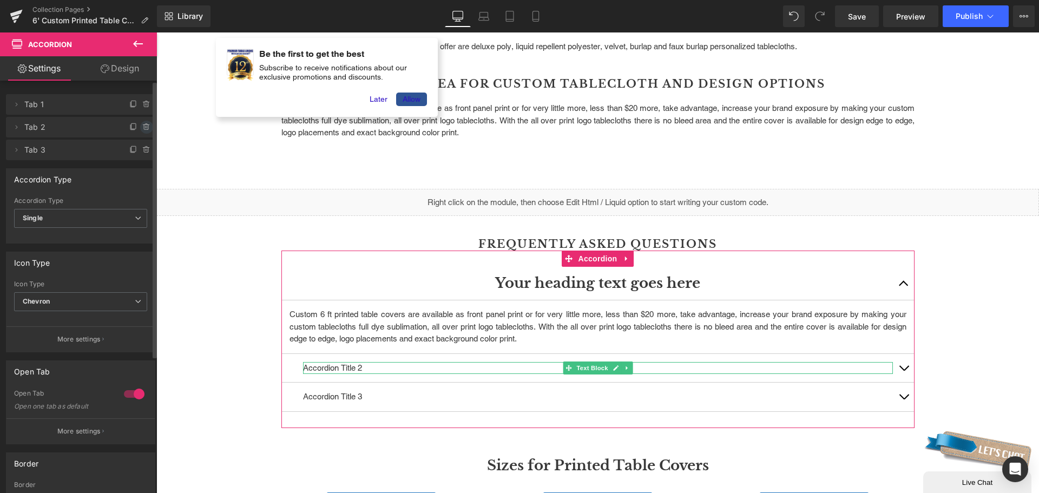
click at [145, 127] on icon at bounding box center [146, 127] width 9 height 9
click at [141, 127] on button "Delete" at bounding box center [135, 128] width 34 height 14
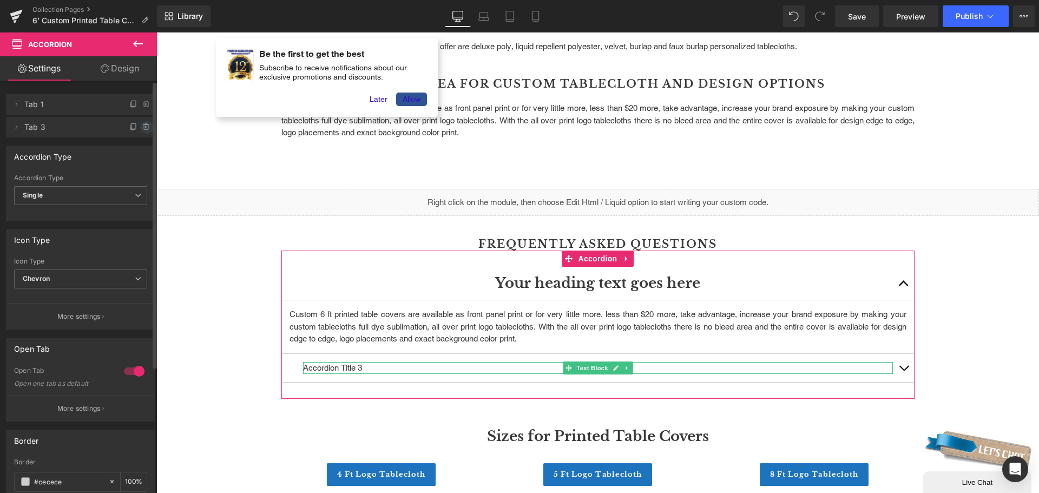
click at [144, 129] on icon at bounding box center [146, 127] width 4 height 5
click at [137, 129] on button "Delete" at bounding box center [135, 128] width 34 height 14
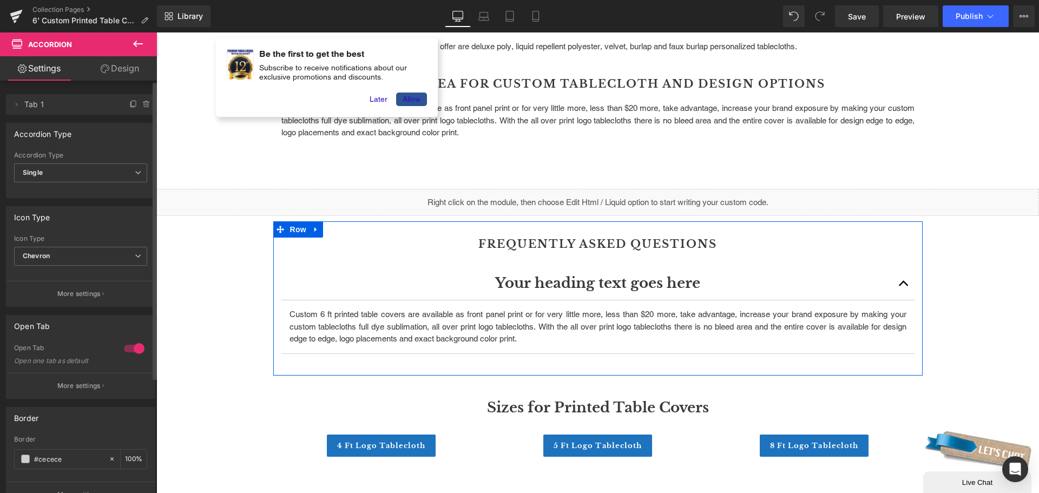
click at [515, 282] on h3 "Your heading text goes here" at bounding box center [598, 283] width 590 height 17
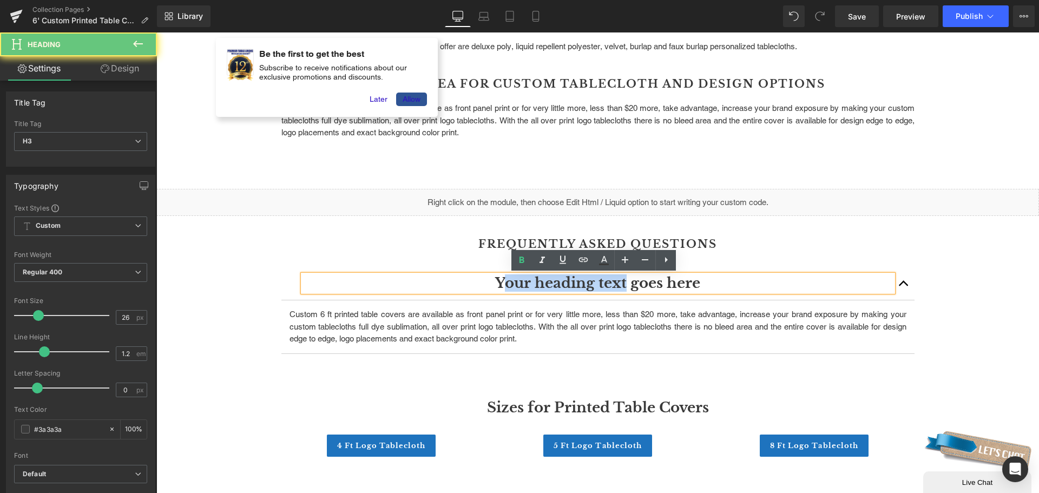
drag, startPoint x: 497, startPoint y: 284, endPoint x: 640, endPoint y: 280, distance: 142.9
click at [622, 280] on h3 "Your heading text goes here" at bounding box center [598, 283] width 590 height 17
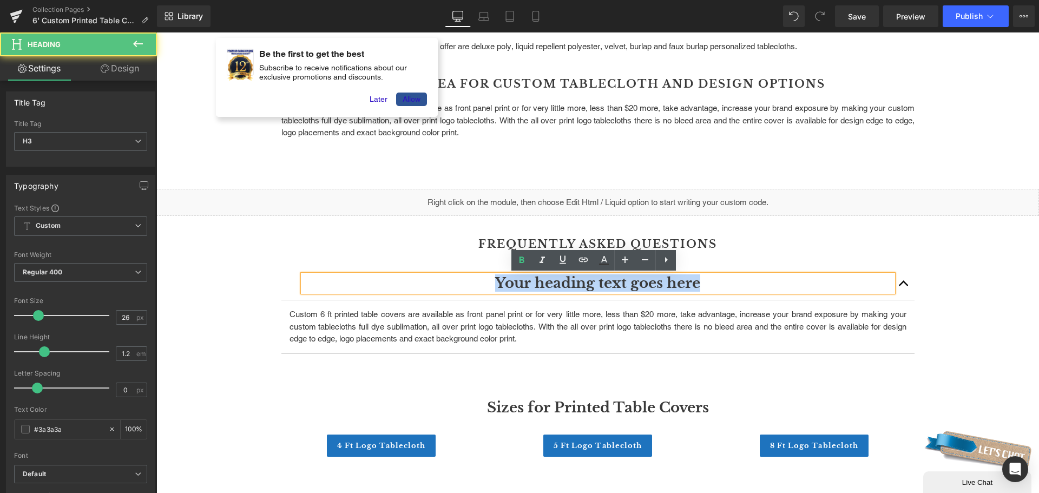
drag, startPoint x: 694, startPoint y: 279, endPoint x: 468, endPoint y: 285, distance: 226.9
click at [468, 285] on h3 "Your heading text goes here" at bounding box center [598, 283] width 590 height 17
paste div
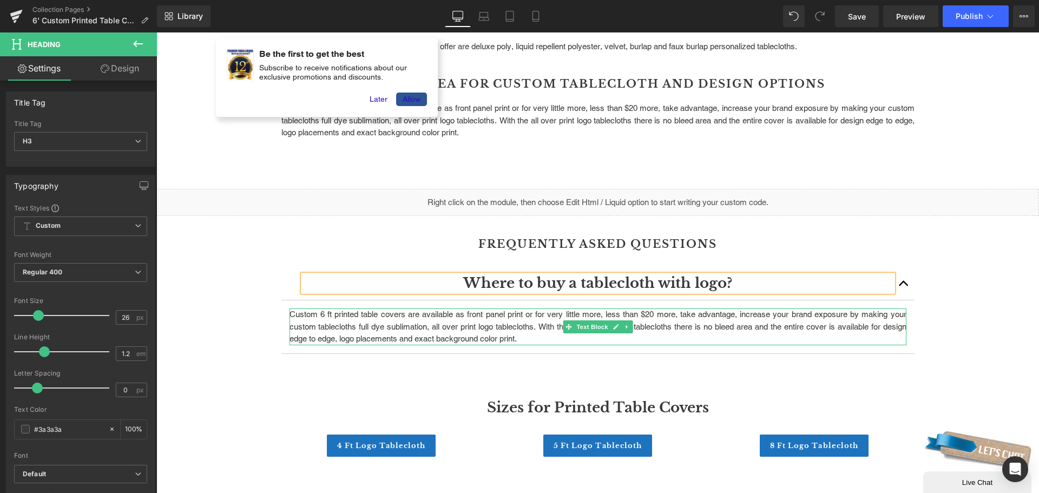
click at [599, 313] on span "Custom 6 ft printed table covers are available as front panel print or for very…" at bounding box center [598, 327] width 617 height 34
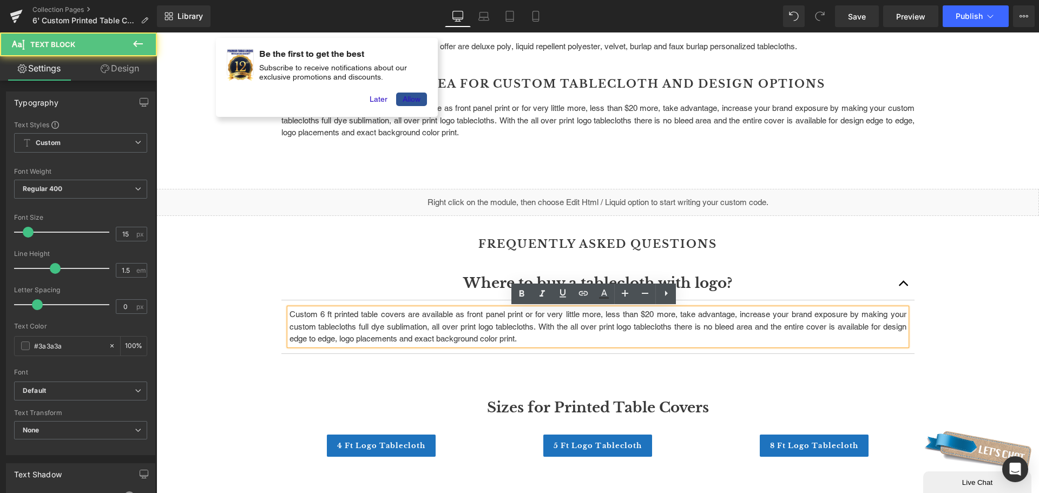
click at [546, 337] on p "Custom 6 ft printed table covers are available as front panel print or for very…" at bounding box center [598, 327] width 617 height 37
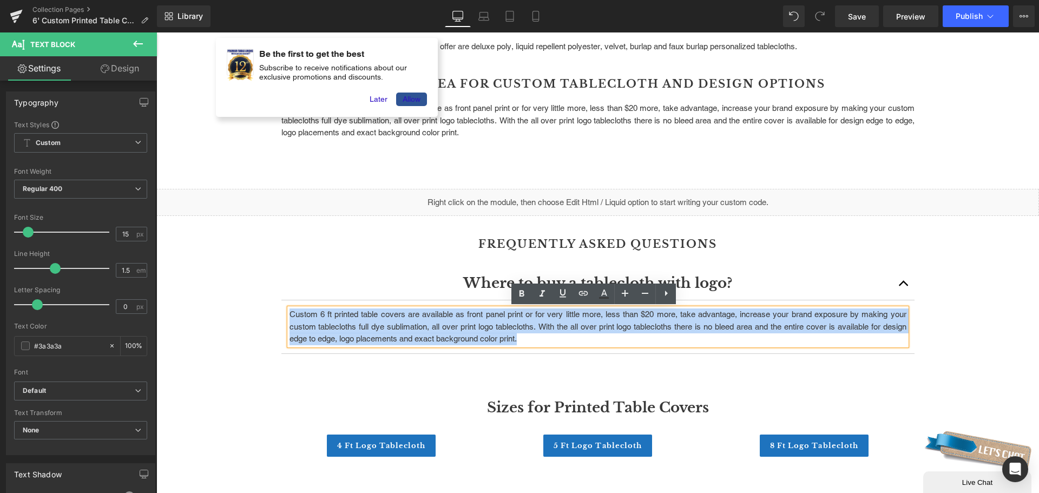
drag, startPoint x: 546, startPoint y: 337, endPoint x: 259, endPoint y: 309, distance: 287.7
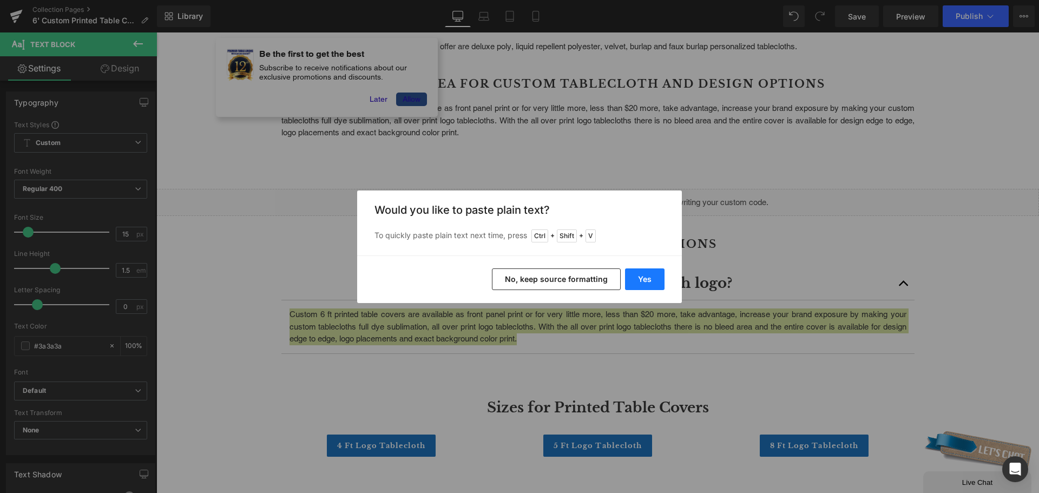
click at [637, 275] on button "Yes" at bounding box center [645, 279] width 40 height 22
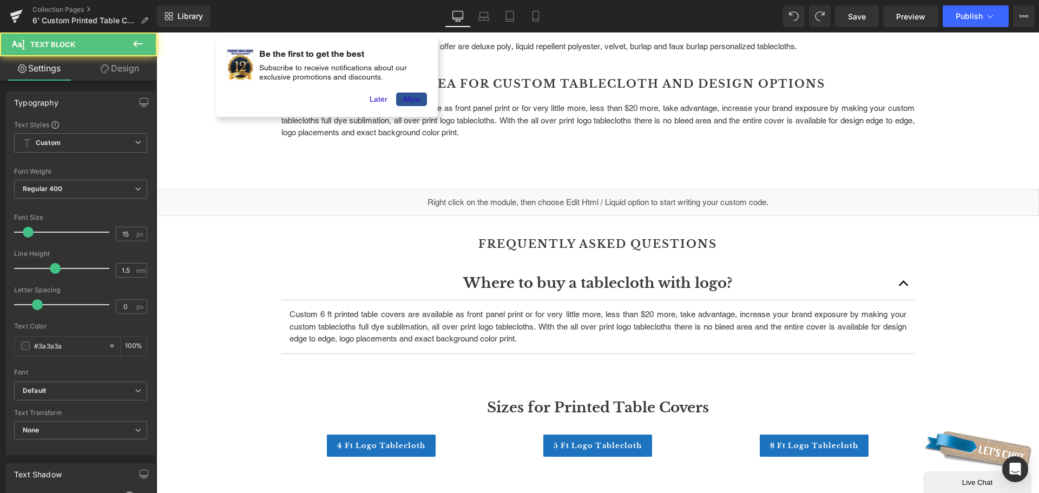
click at [507, 312] on span "Custom 6 ft printed table covers are available as front panel print or for very…" at bounding box center [598, 327] width 617 height 34
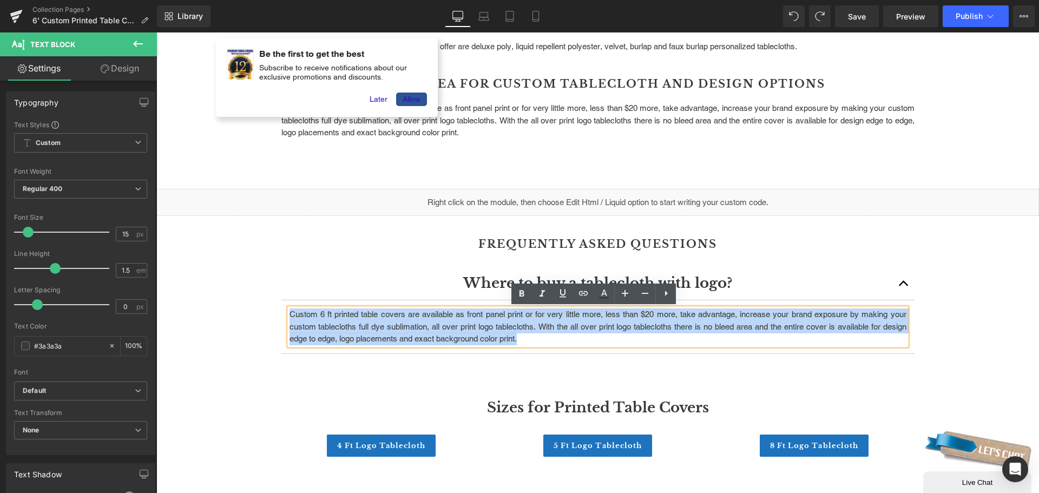
drag, startPoint x: 544, startPoint y: 338, endPoint x: 285, endPoint y: 315, distance: 259.7
click at [290, 315] on span "Custom 6 ft printed table covers are available as front panel print or for very…" at bounding box center [598, 327] width 617 height 34
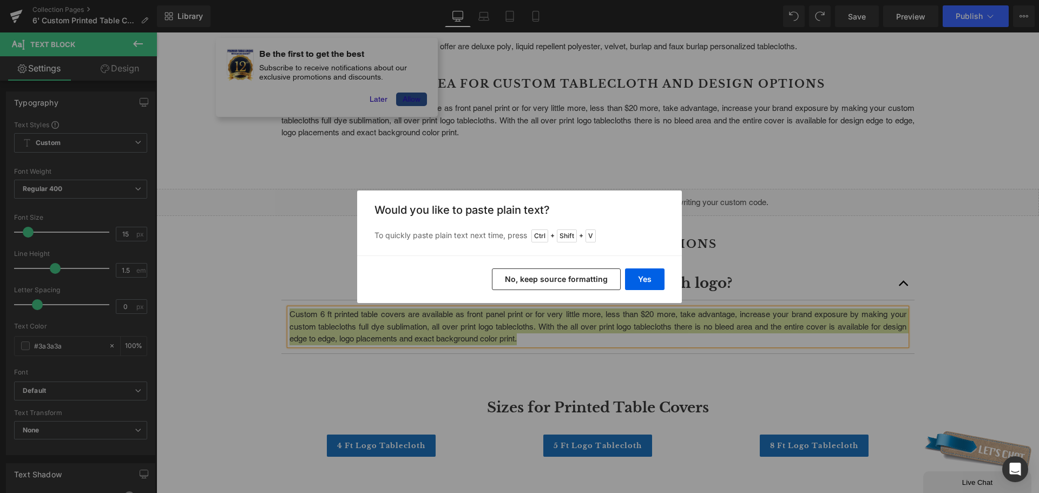
click at [651, 266] on div "Yes No, keep source formatting" at bounding box center [519, 279] width 325 height 48
click at [651, 276] on button "Yes" at bounding box center [645, 279] width 40 height 22
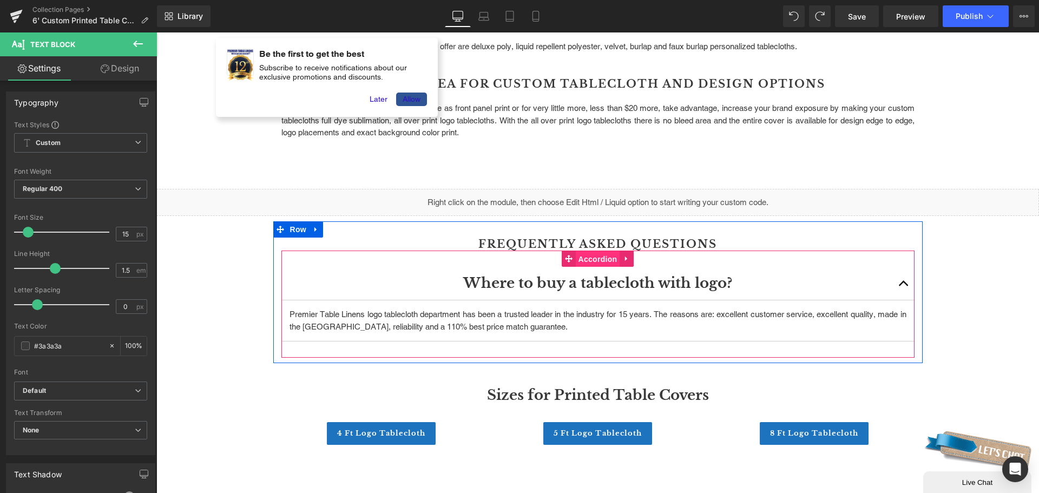
click at [595, 260] on span "Accordion" at bounding box center [598, 259] width 44 height 16
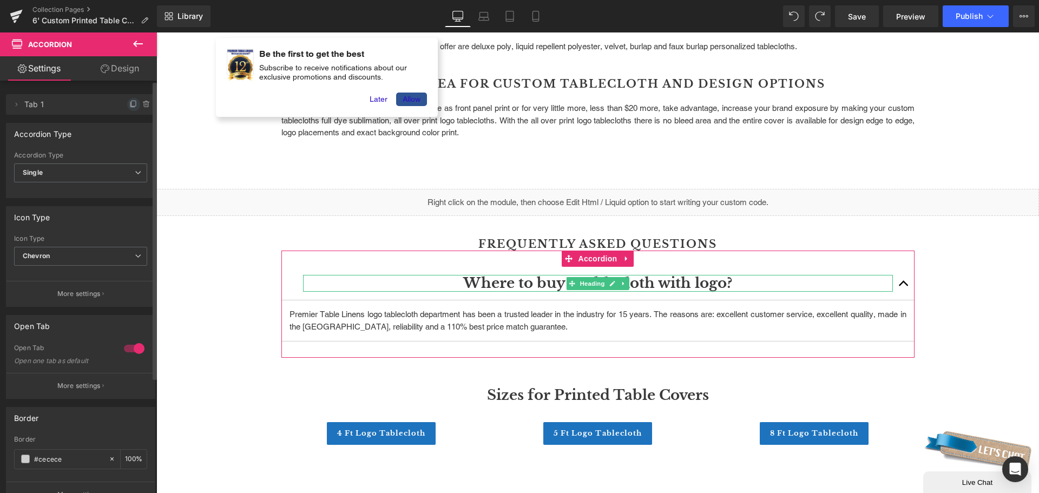
click at [129, 104] on icon at bounding box center [133, 104] width 9 height 9
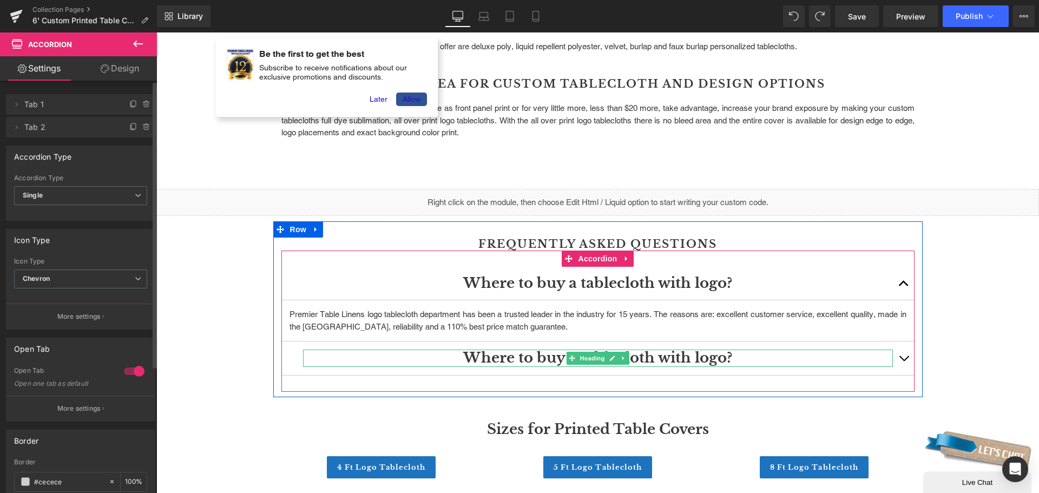
click at [569, 361] on icon at bounding box center [572, 358] width 6 height 6
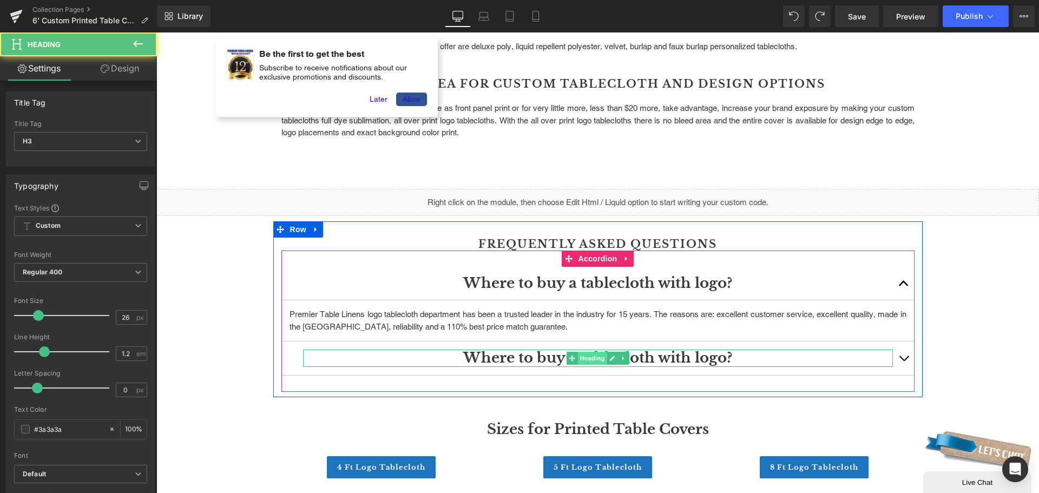
click at [591, 358] on span "Heading" at bounding box center [592, 358] width 29 height 13
click at [463, 352] on div at bounding box center [598, 351] width 590 height 3
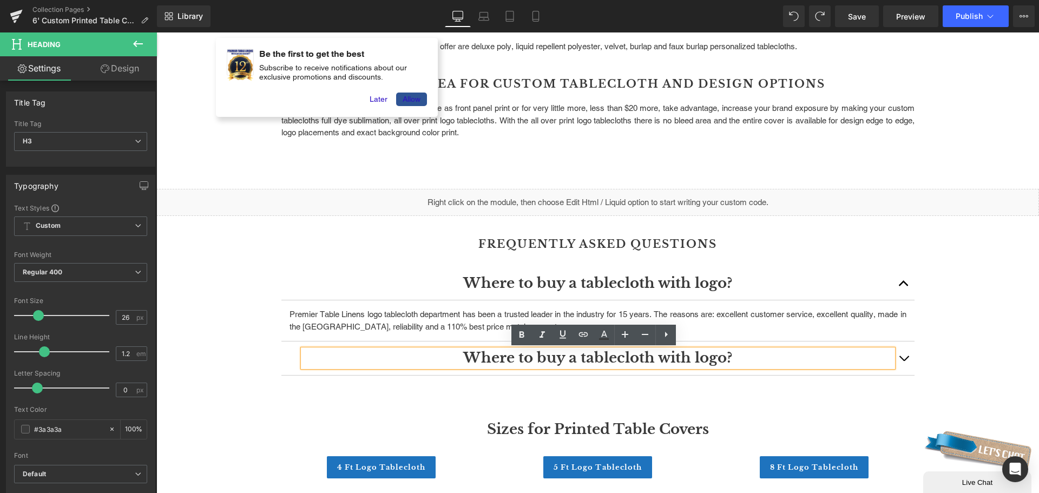
click at [463, 352] on h3 "Where to buy a tablecloth with logo?" at bounding box center [598, 358] width 590 height 17
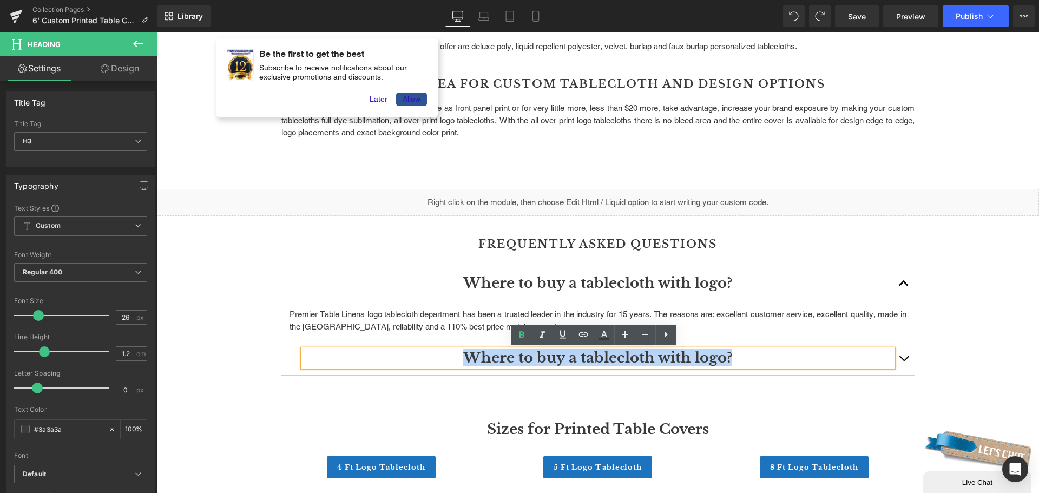
drag, startPoint x: 463, startPoint y: 355, endPoint x: 730, endPoint y: 350, distance: 266.9
click at [730, 350] on h3 "Where to buy a tablecloth with logo?" at bounding box center [598, 358] width 590 height 17
paste div
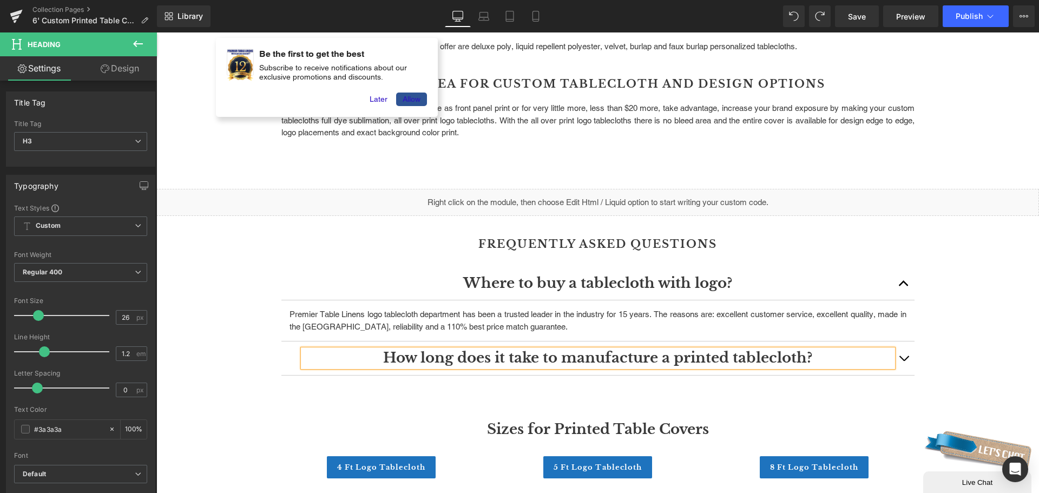
click at [906, 358] on button "button" at bounding box center [904, 358] width 22 height 33
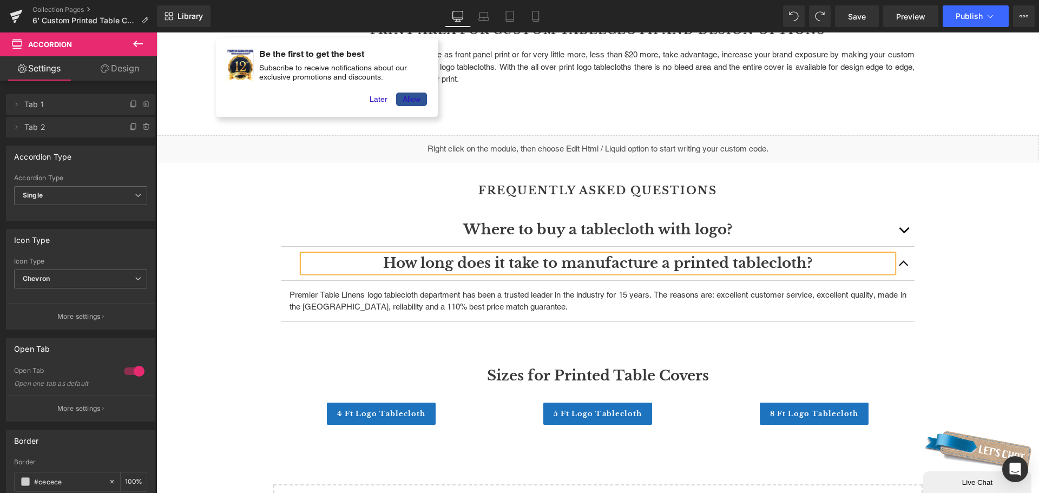
scroll to position [1299, 0]
click at [692, 187] on h2 "Frequently asked questions" at bounding box center [597, 189] width 633 height 13
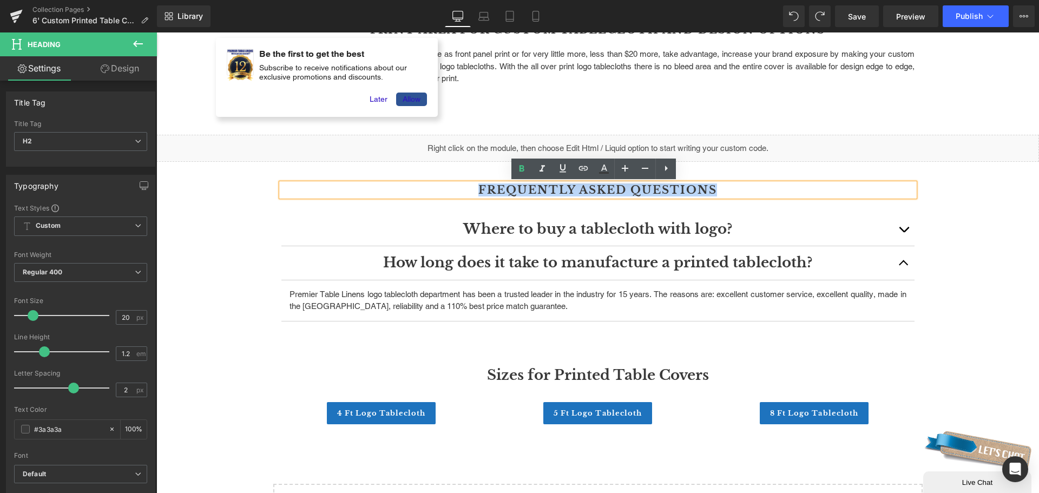
drag, startPoint x: 712, startPoint y: 187, endPoint x: 420, endPoint y: 187, distance: 292.3
click at [420, 187] on h2 "Frequently asked questions" at bounding box center [597, 189] width 633 height 13
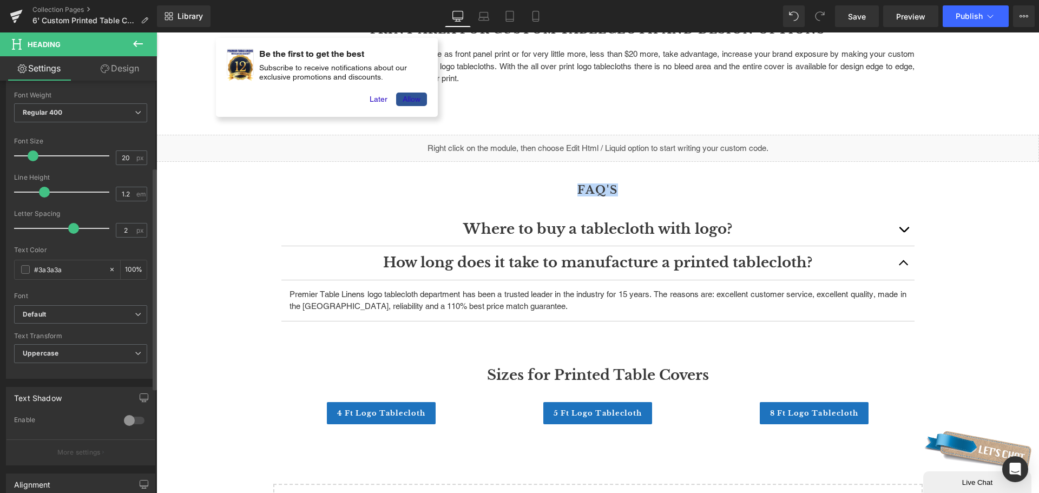
scroll to position [162, 0]
click at [113, 350] on span "Uppercase" at bounding box center [80, 351] width 133 height 19
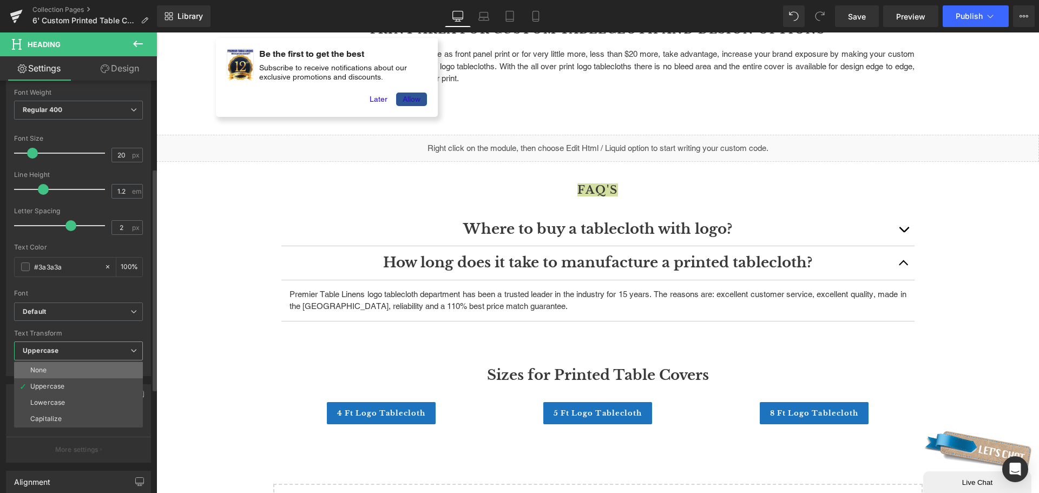
click at [99, 373] on li "None" at bounding box center [78, 370] width 129 height 16
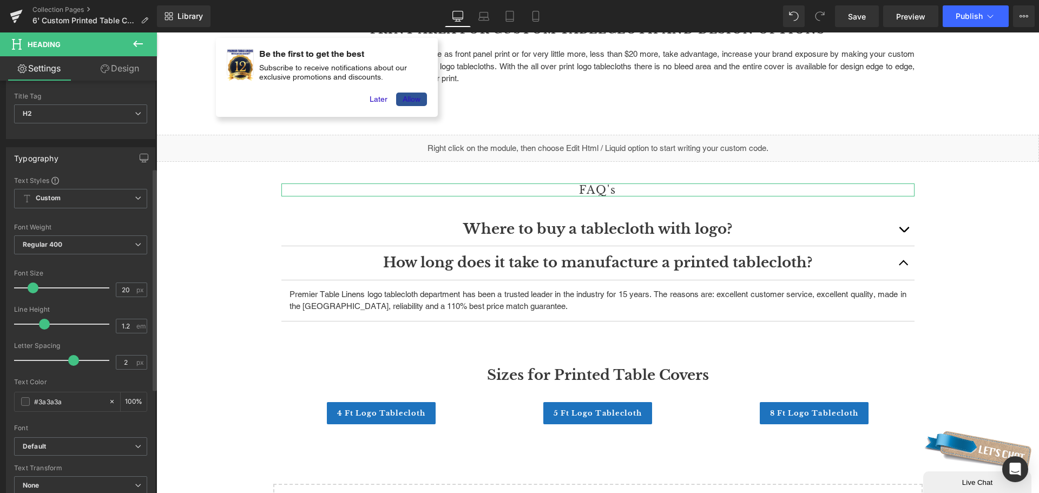
scroll to position [0, 0]
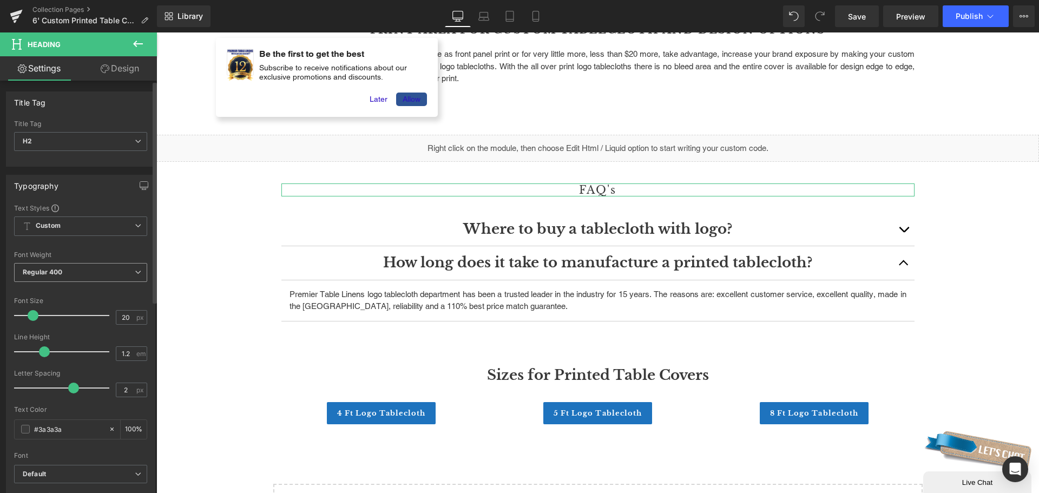
click at [101, 274] on span "Regular 400" at bounding box center [80, 272] width 133 height 19
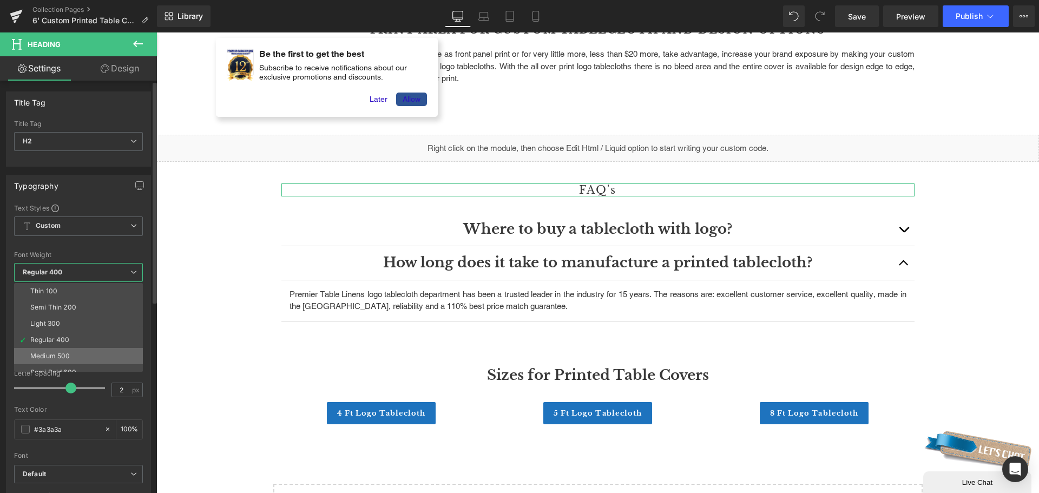
click at [81, 353] on li "Medium 500" at bounding box center [81, 356] width 134 height 16
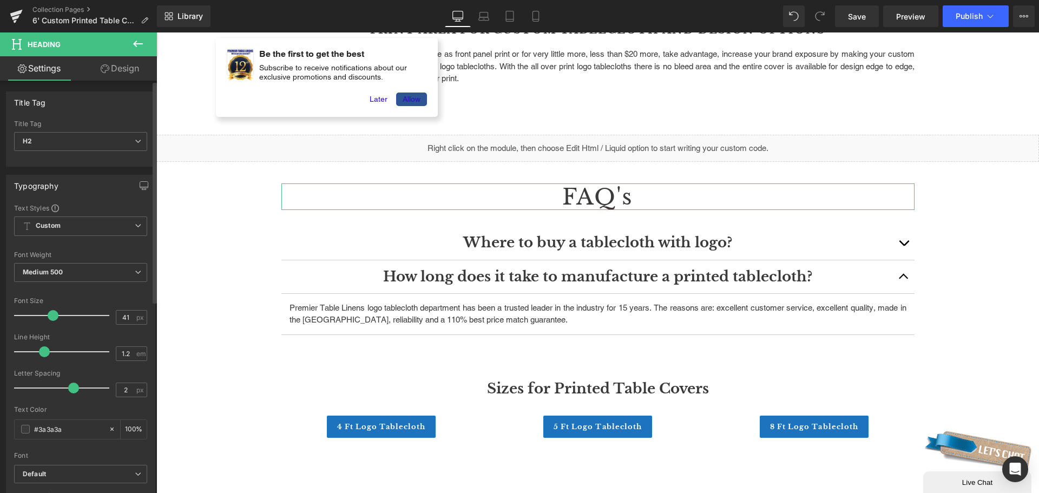
type input "40"
drag, startPoint x: 34, startPoint y: 313, endPoint x: 52, endPoint y: 312, distance: 17.9
click at [52, 312] on span at bounding box center [52, 315] width 11 height 11
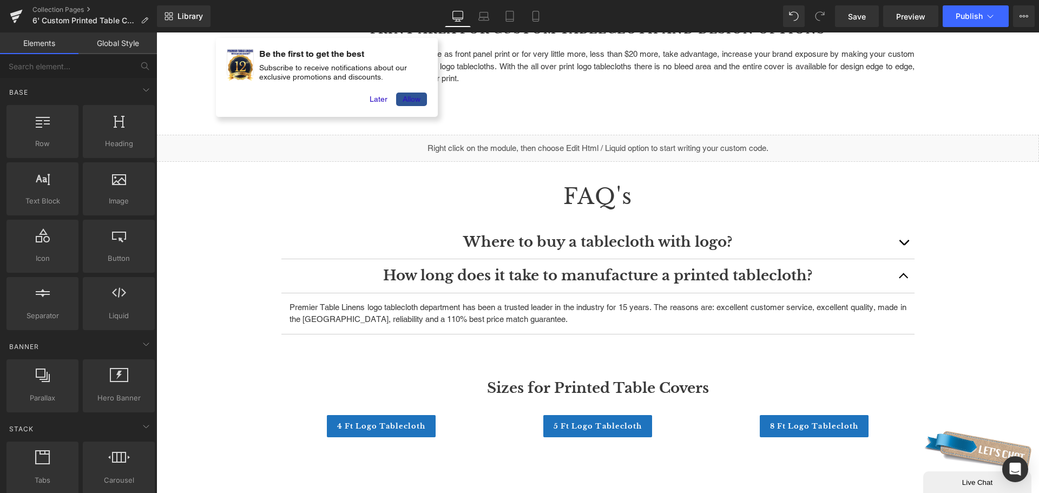
click at [515, 316] on p "Premier Table Linens logo tablecloth department has been a trusted leader in th…" at bounding box center [598, 313] width 617 height 24
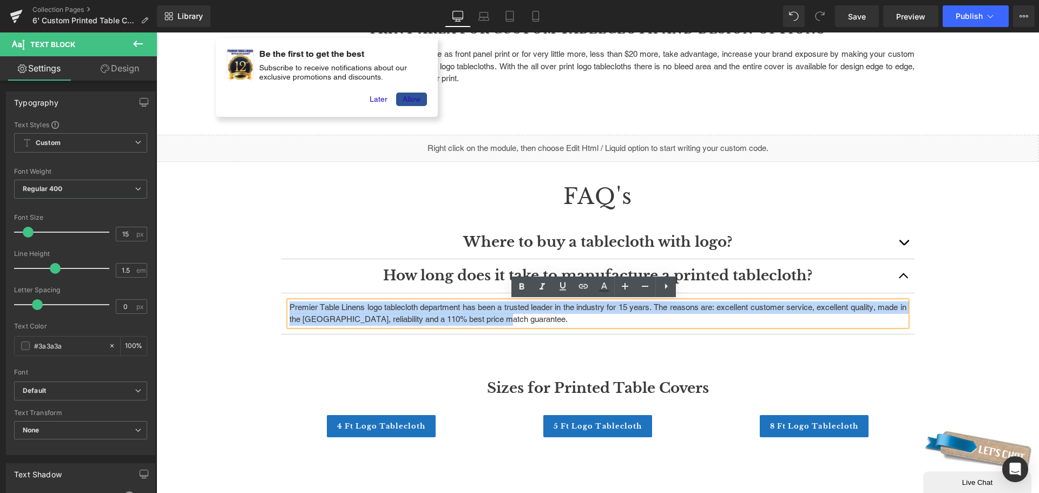
drag, startPoint x: 529, startPoint y: 321, endPoint x: 268, endPoint y: 313, distance: 261.6
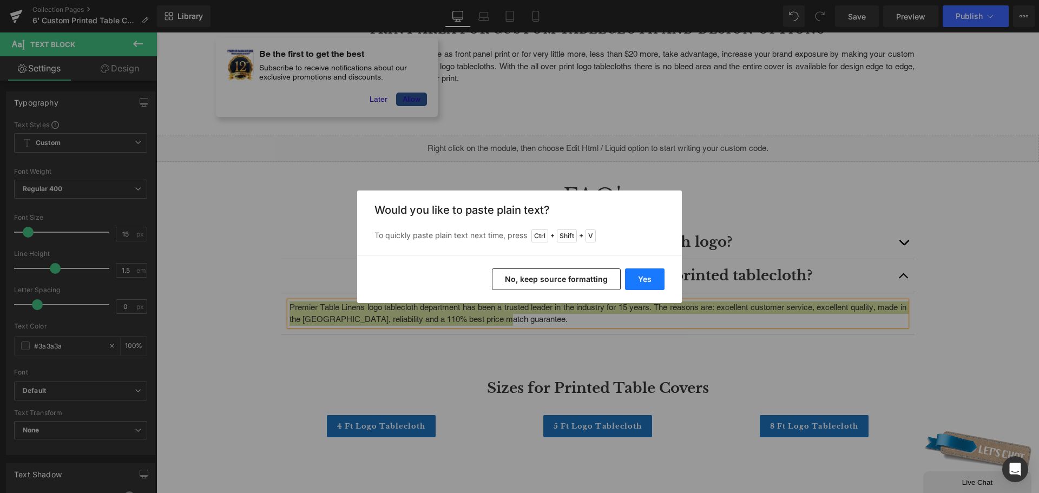
click at [650, 279] on button "Yes" at bounding box center [645, 279] width 40 height 22
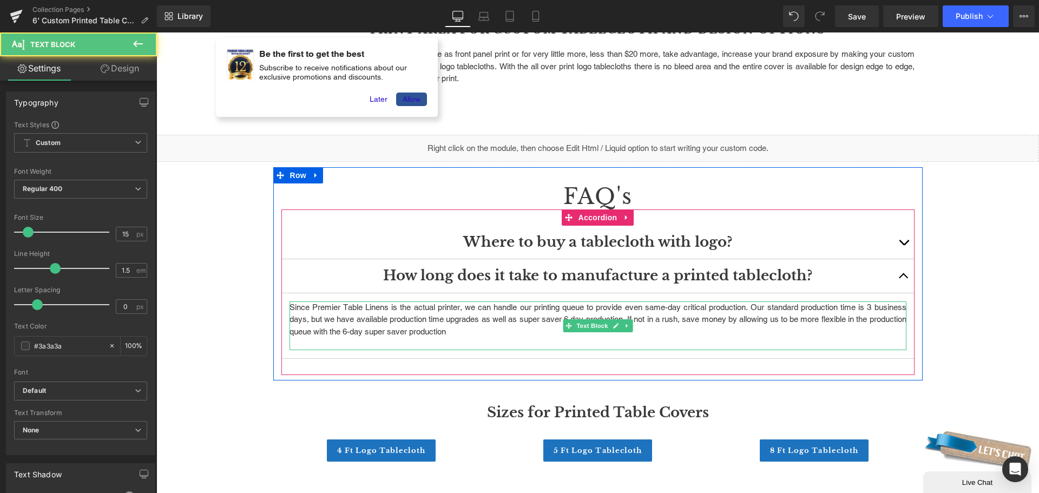
click at [488, 330] on p "Since Premier Table Linens is the actual printer, we can handle our printing qu…" at bounding box center [598, 319] width 617 height 37
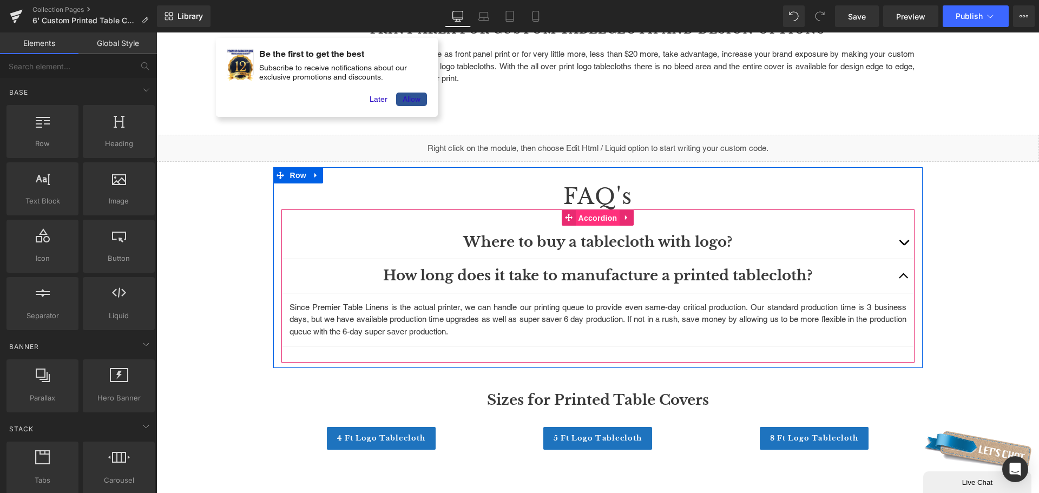
click at [592, 214] on span "Accordion" at bounding box center [598, 218] width 44 height 16
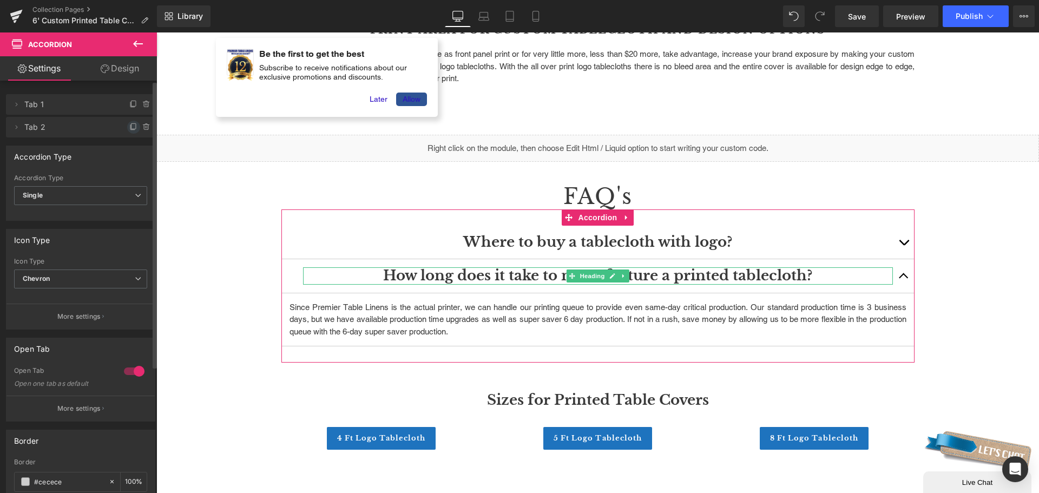
click at [130, 124] on icon at bounding box center [133, 127] width 9 height 9
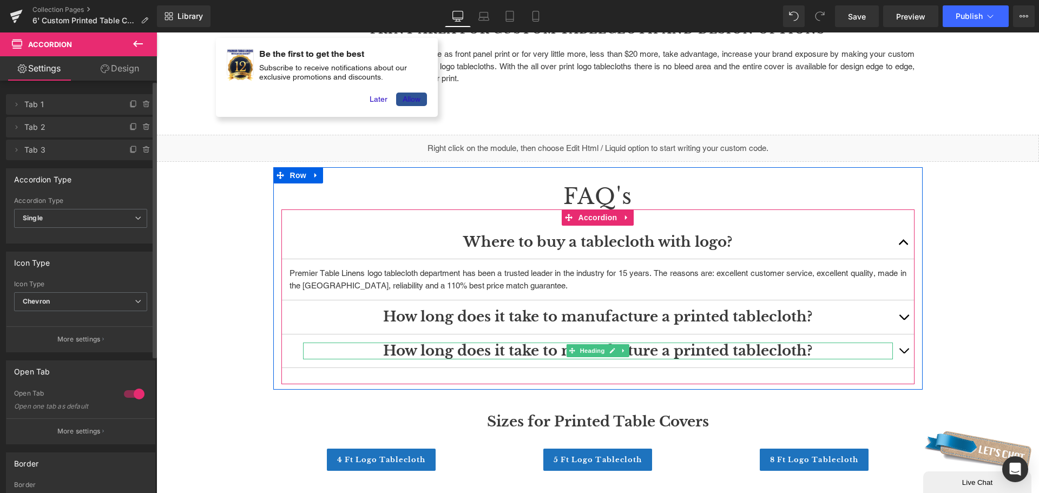
click at [484, 349] on h3 "How long does it take to manufacture a printed tablecloth?" at bounding box center [598, 351] width 590 height 17
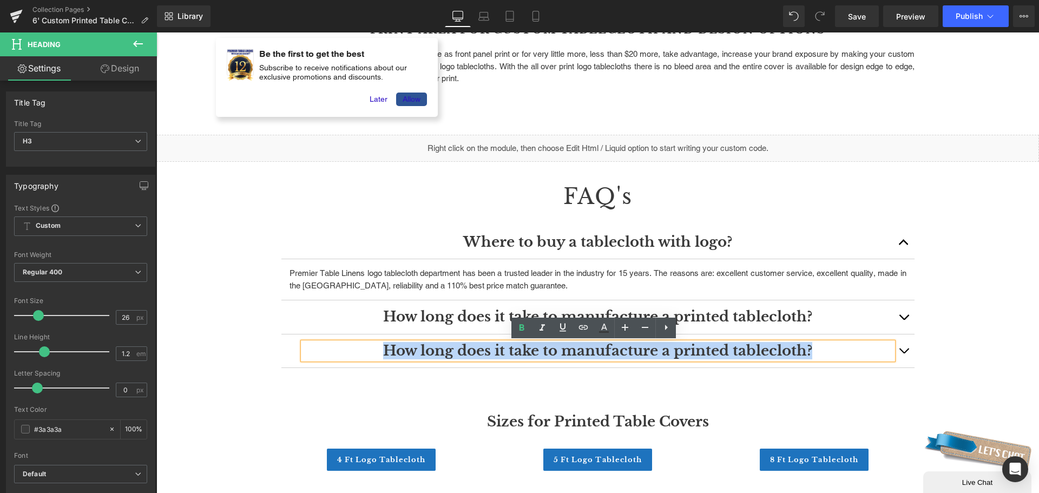
drag, startPoint x: 382, startPoint y: 349, endPoint x: 807, endPoint y: 348, distance: 424.9
click at [807, 348] on h3 "How long does it take to manufacture a printed tablecloth?" at bounding box center [598, 351] width 590 height 17
paste div
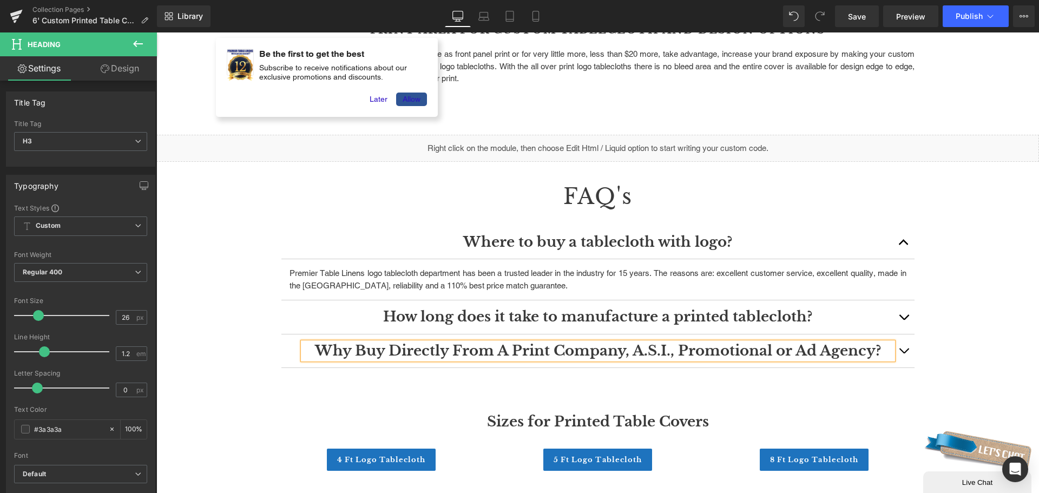
click at [904, 353] on span "button" at bounding box center [904, 353] width 0 height 0
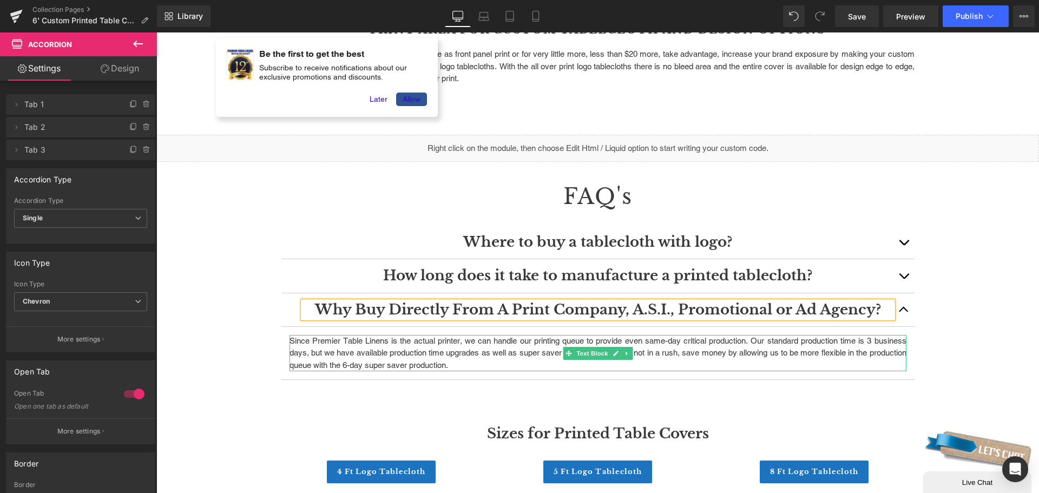
click at [540, 356] on p "Since Premier Table Linens is the actual printer, we can handle our printing qu…" at bounding box center [598, 353] width 617 height 37
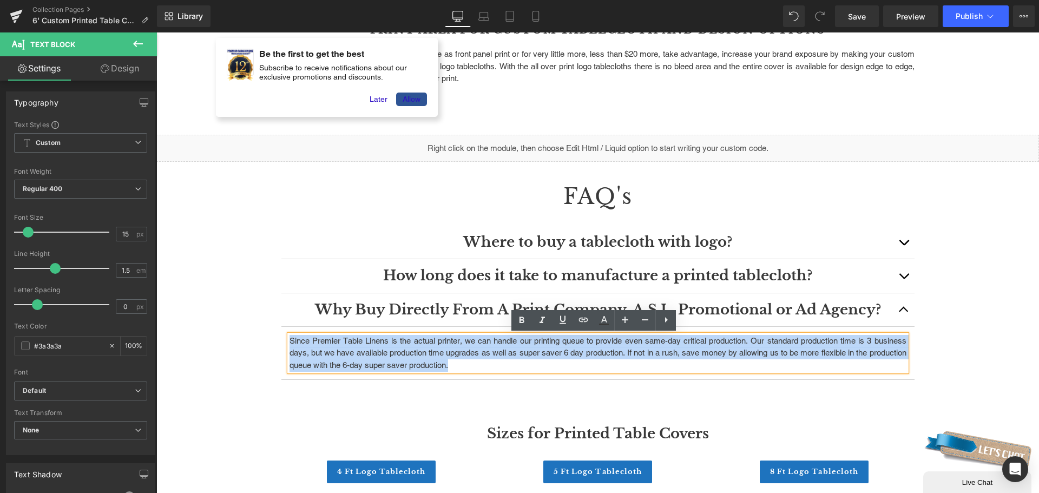
drag, startPoint x: 491, startPoint y: 362, endPoint x: 286, endPoint y: 343, distance: 206.1
click at [290, 343] on p "Since Premier Table Linens is the actual printer, we can handle our printing qu…" at bounding box center [598, 353] width 617 height 37
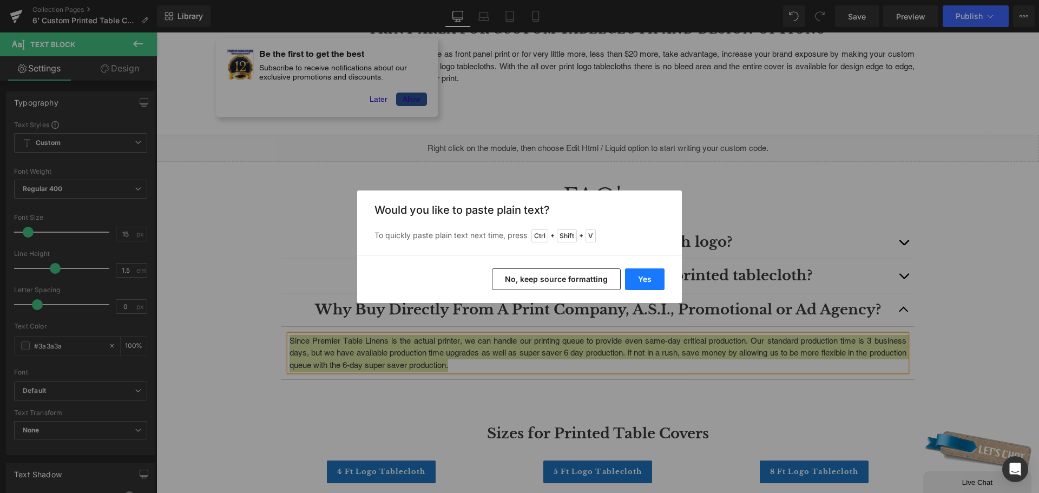
click at [655, 277] on button "Yes" at bounding box center [645, 279] width 40 height 22
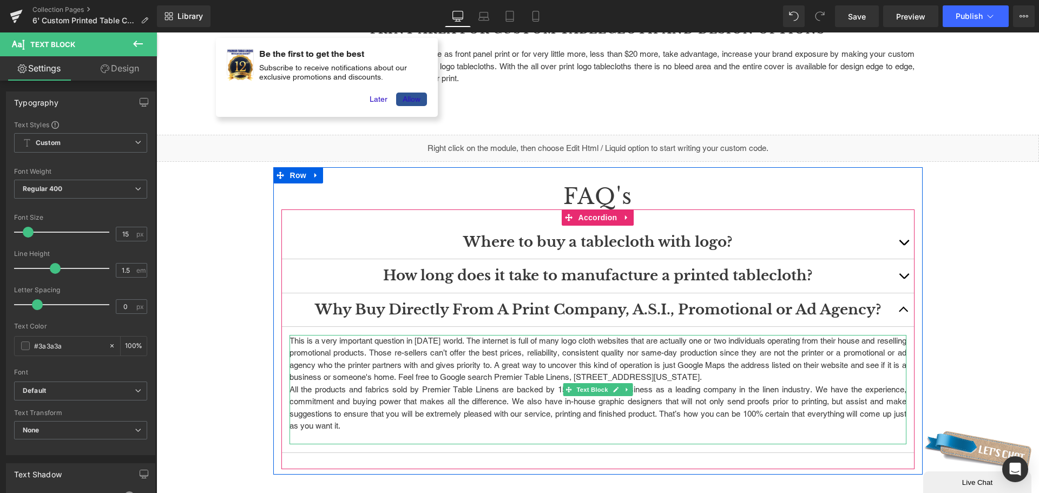
click at [833, 377] on p "This is a very important question in [DATE] world. The internet is full of many…" at bounding box center [598, 359] width 617 height 49
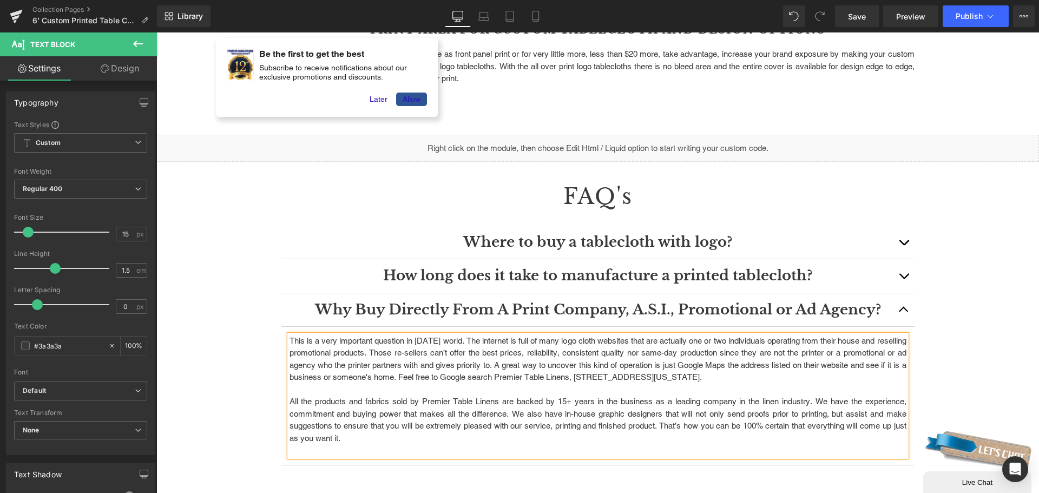
click at [658, 277] on h3 "How long does it take to manufacture a printed tablecloth?" at bounding box center [598, 275] width 590 height 17
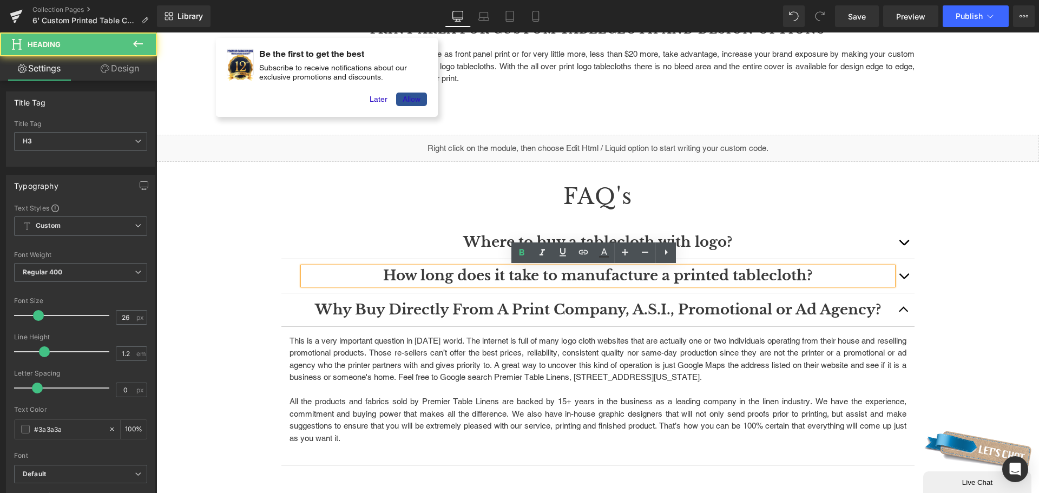
click at [903, 270] on button "button" at bounding box center [904, 275] width 22 height 33
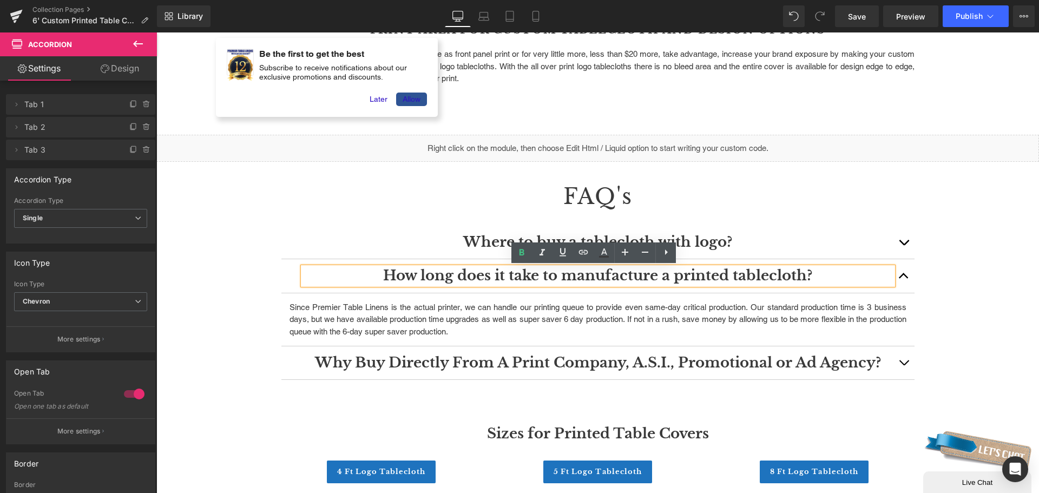
click at [903, 357] on button "button" at bounding box center [904, 362] width 22 height 33
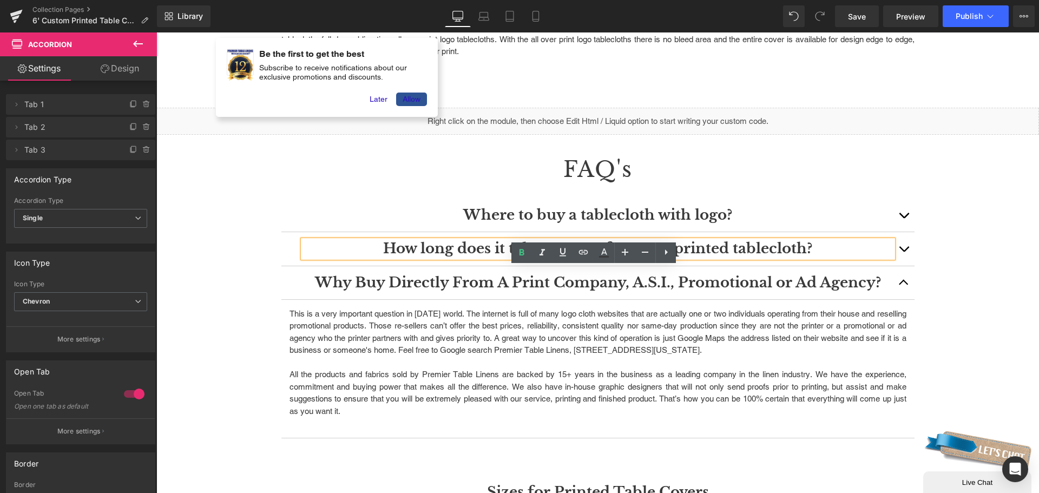
scroll to position [1407, 0]
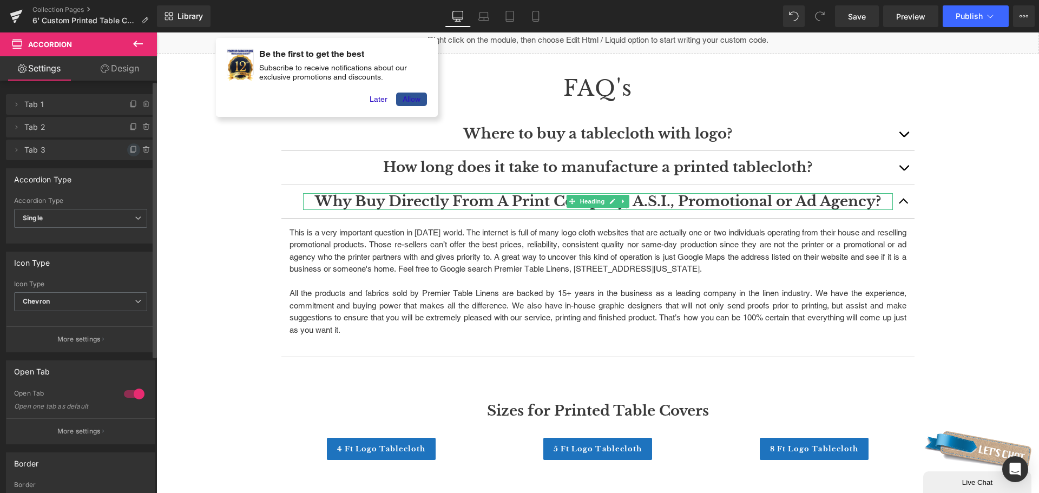
click at [129, 148] on icon at bounding box center [133, 150] width 9 height 9
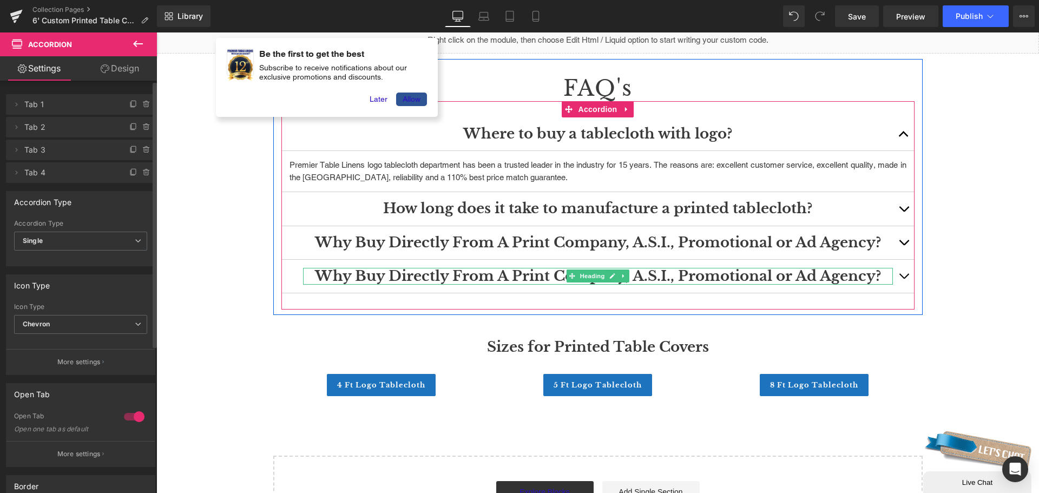
click at [788, 276] on h3 "Why Buy Directly From A Print Company, A.S.I., Promotional or Ad Agency?" at bounding box center [598, 276] width 590 height 17
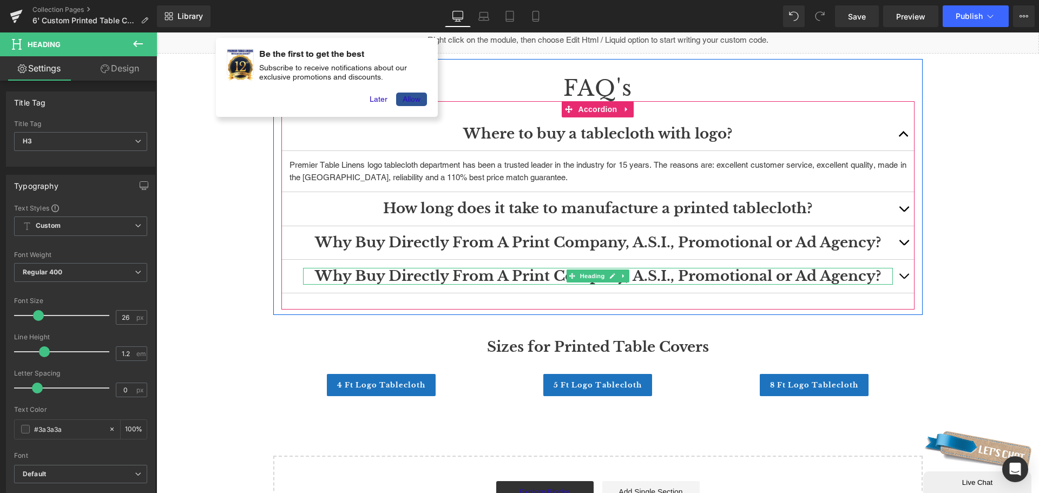
click at [491, 272] on h3 "Why Buy Directly From A Print Company, A.S.I., Promotional or Ad Agency?" at bounding box center [598, 276] width 590 height 17
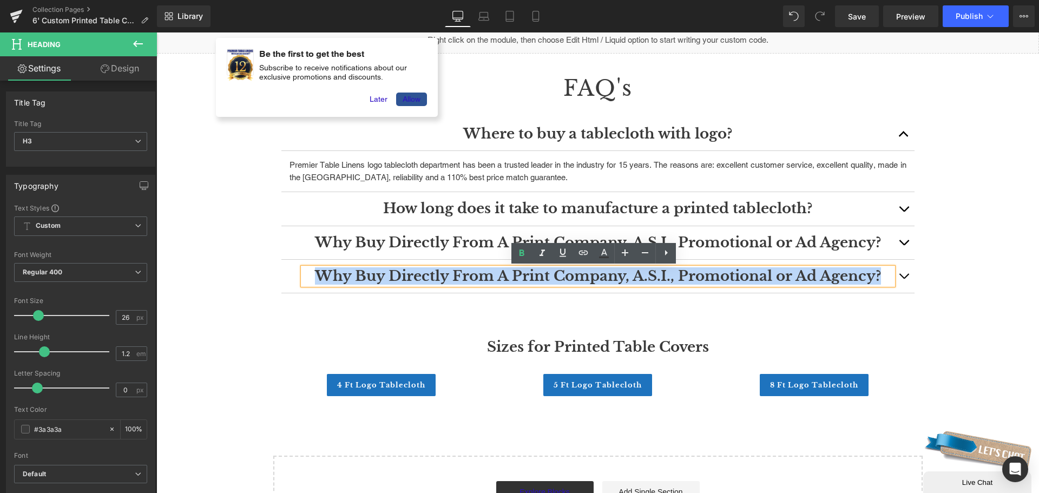
drag, startPoint x: 317, startPoint y: 274, endPoint x: 873, endPoint y: 278, distance: 555.9
click at [873, 278] on h3 "Why Buy Directly From A Print Company, A.S.I., Promotional or Ad Agency?" at bounding box center [598, 276] width 590 height 17
paste div
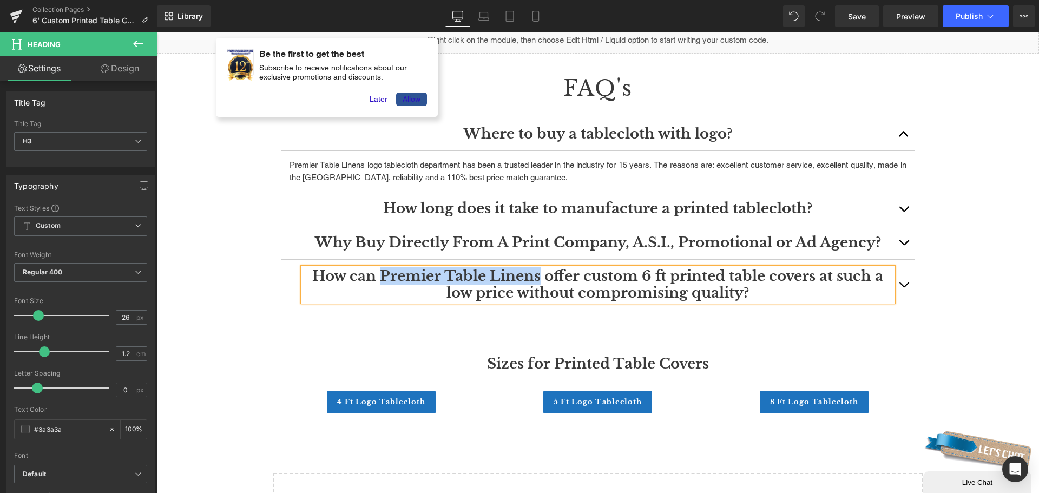
drag, startPoint x: 376, startPoint y: 274, endPoint x: 536, endPoint y: 271, distance: 160.3
click at [536, 271] on h3 "How can Premier Table Linens offer custom 6 ft printed table covers at such a l…" at bounding box center [598, 285] width 590 height 34
click at [897, 281] on button "button" at bounding box center [904, 285] width 22 height 50
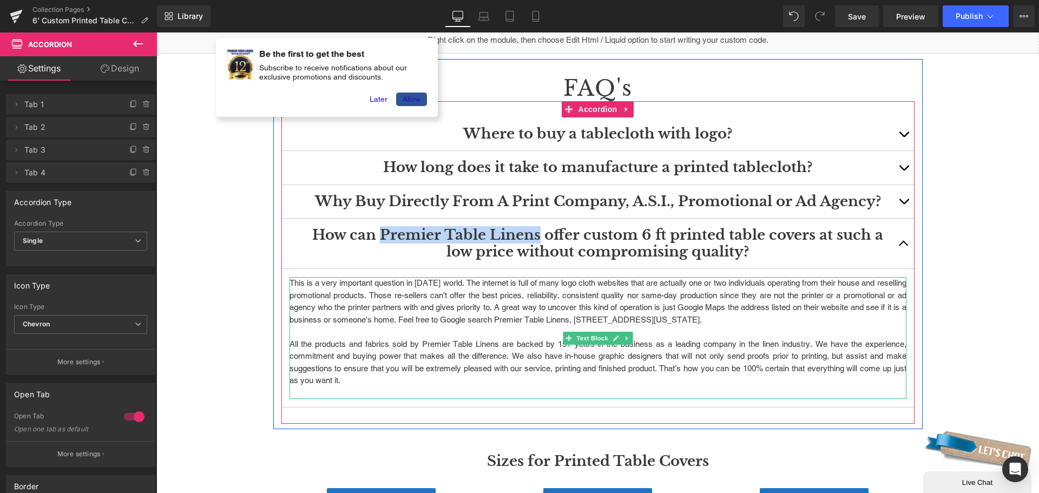
click at [362, 373] on p "All the products and fabrics sold by Premier Table Linens are backed by 15+ yea…" at bounding box center [598, 362] width 617 height 49
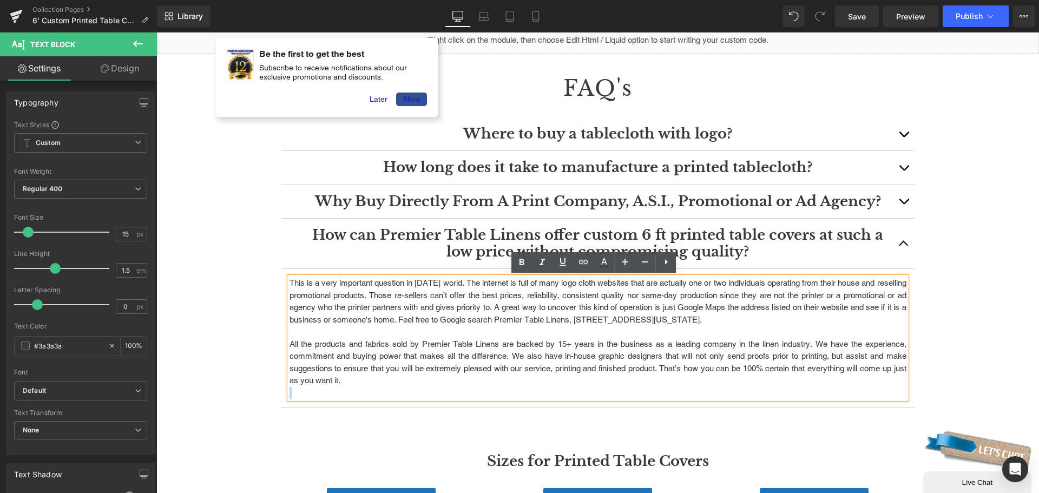
drag, startPoint x: 356, startPoint y: 383, endPoint x: 284, endPoint y: 286, distance: 120.6
click at [290, 286] on div "This is a very important question in [DATE] world. The internet is full of many…" at bounding box center [598, 338] width 617 height 122
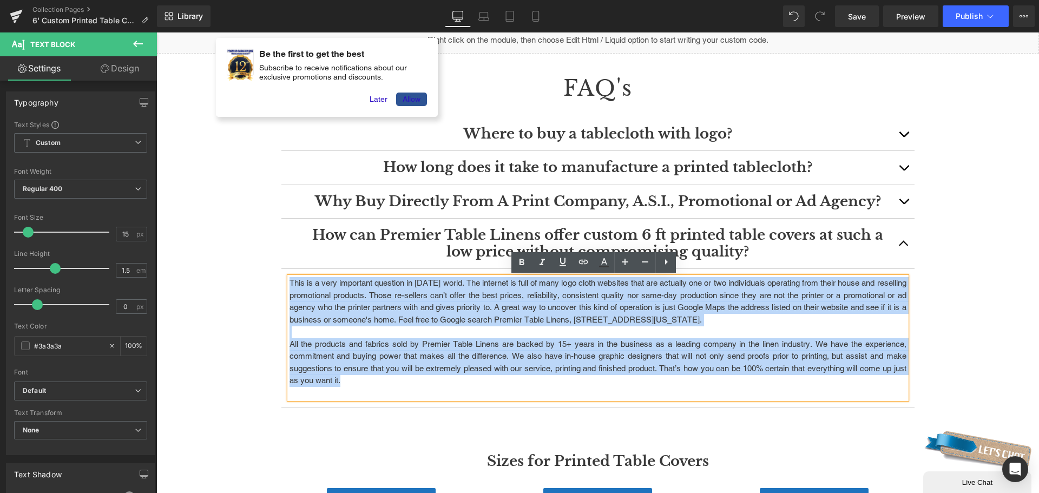
drag, startPoint x: 286, startPoint y: 283, endPoint x: 351, endPoint y: 380, distance: 117.0
click at [351, 380] on div "This is a very important question in [DATE] world. The internet is full of many…" at bounding box center [598, 338] width 617 height 122
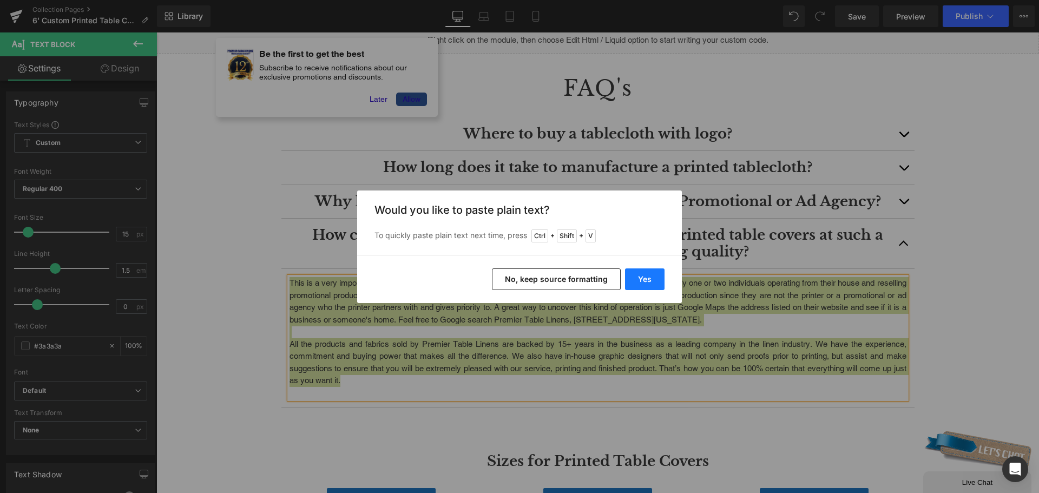
click at [651, 273] on button "Yes" at bounding box center [645, 279] width 40 height 22
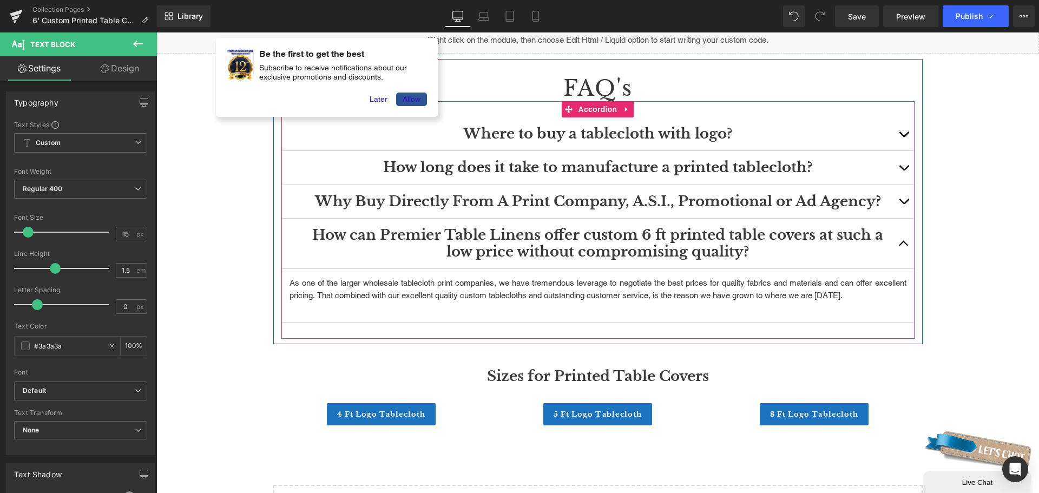
click at [894, 242] on button "button" at bounding box center [904, 244] width 22 height 50
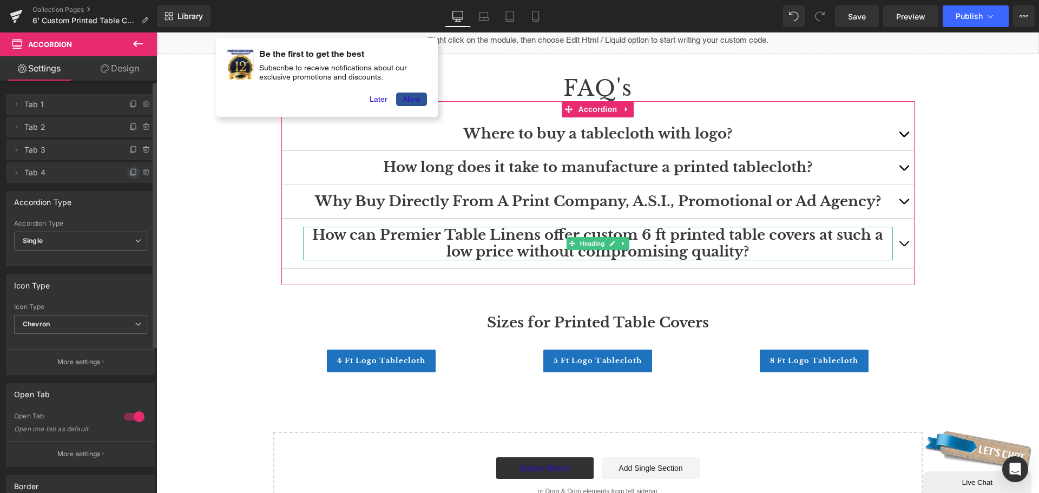
click at [132, 172] on icon at bounding box center [134, 171] width 4 height 5
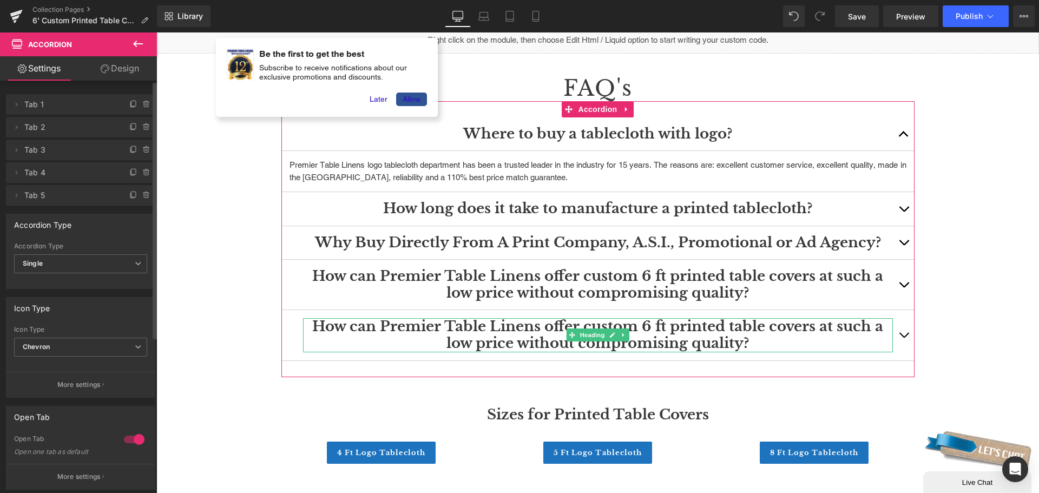
click at [53, 194] on span "Tab 5" at bounding box center [69, 195] width 91 height 21
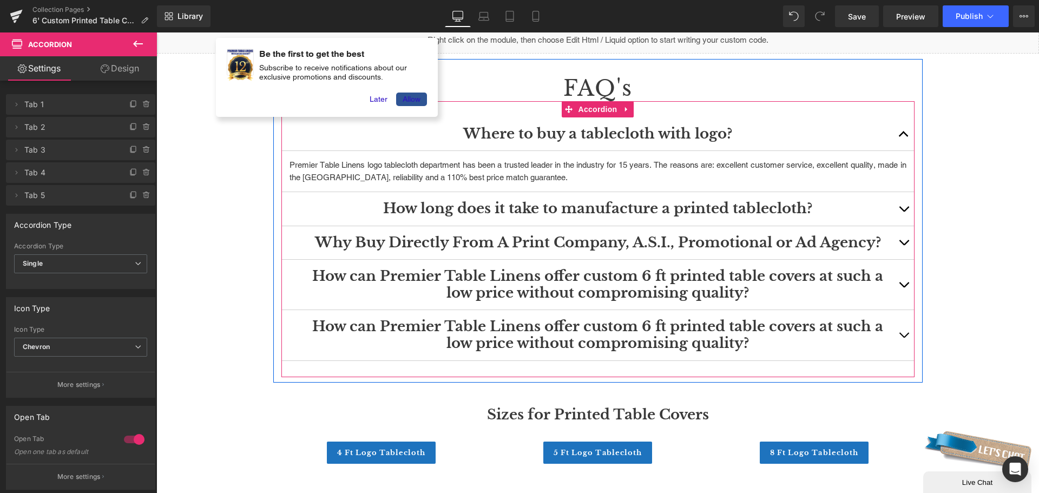
click at [750, 327] on h3 "How can Premier Table Linens offer custom 6 ft printed table covers at such a l…" at bounding box center [598, 335] width 590 height 34
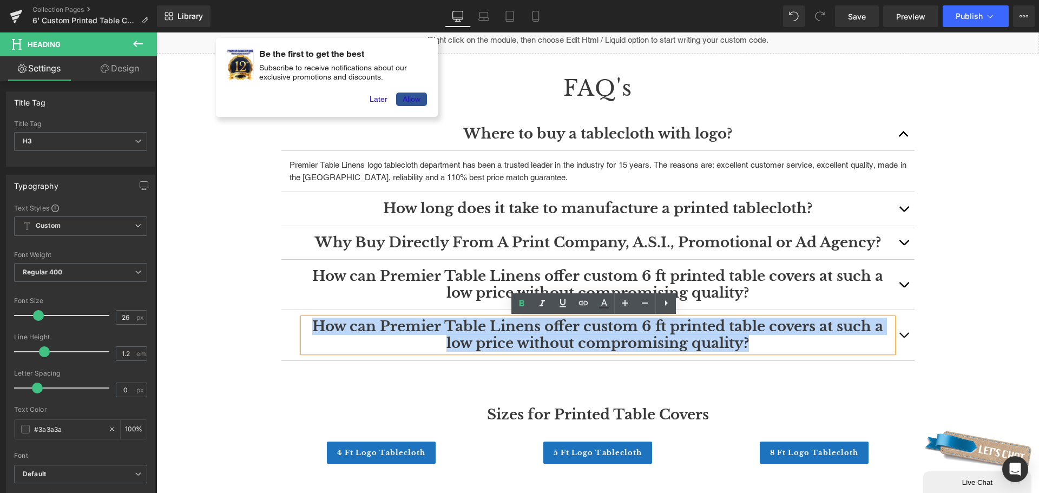
drag, startPoint x: 751, startPoint y: 340, endPoint x: 244, endPoint y: 314, distance: 508.4
paste div
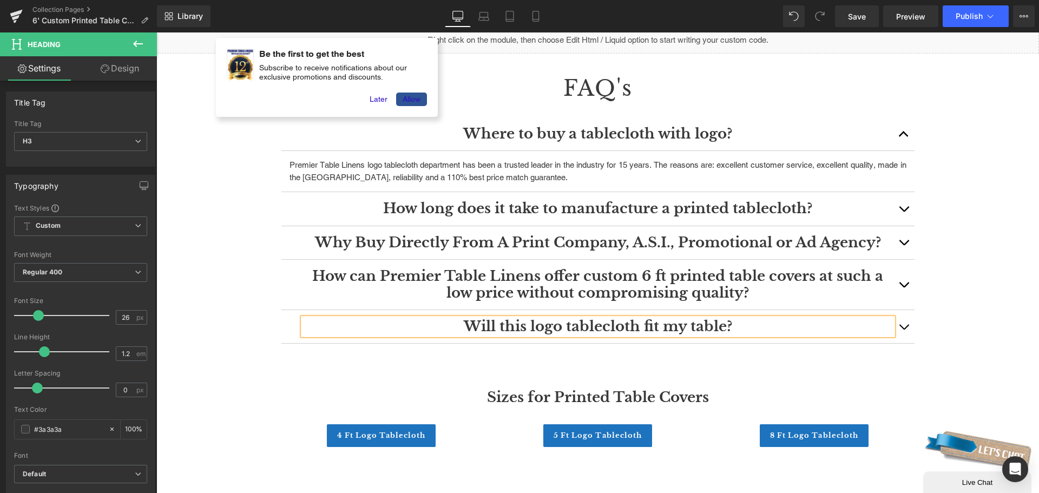
click at [899, 331] on button "button" at bounding box center [904, 326] width 22 height 33
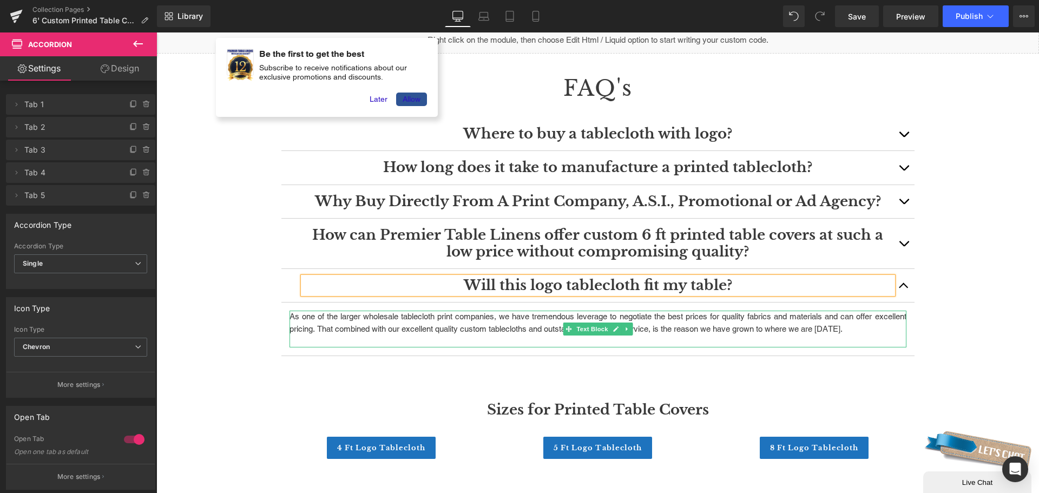
click at [649, 329] on p "As one of the larger wholesale tablecloth print companies, we have tremendous l…" at bounding box center [598, 323] width 617 height 24
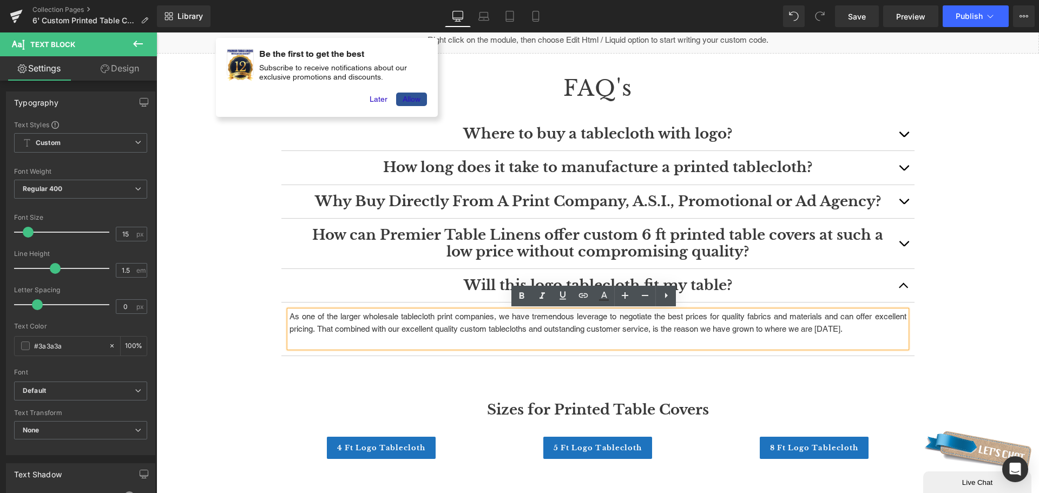
drag, startPoint x: 898, startPoint y: 327, endPoint x: 286, endPoint y: 318, distance: 612.3
click at [290, 318] on p "As one of the larger wholesale tablecloth print companies, we have tremendous l…" at bounding box center [598, 323] width 617 height 24
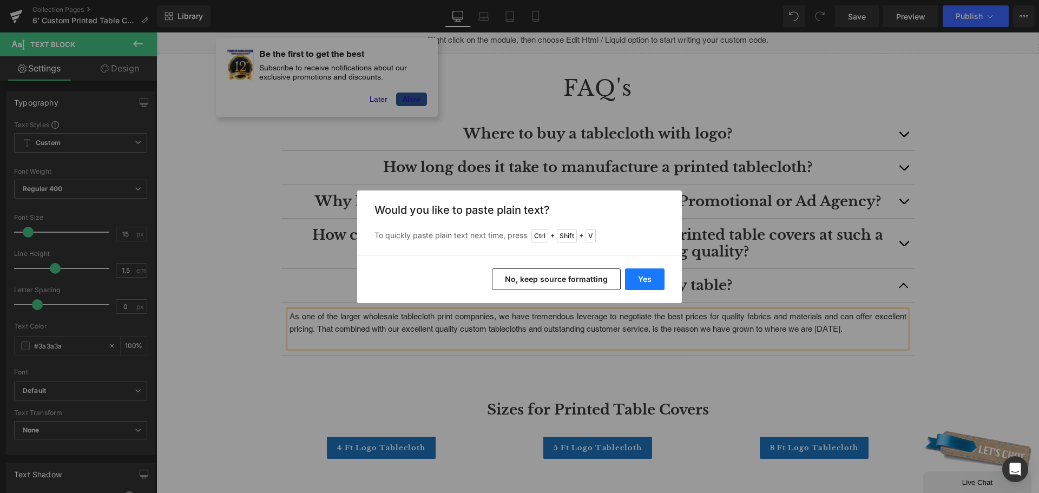
click at [655, 279] on button "Yes" at bounding box center [645, 279] width 40 height 22
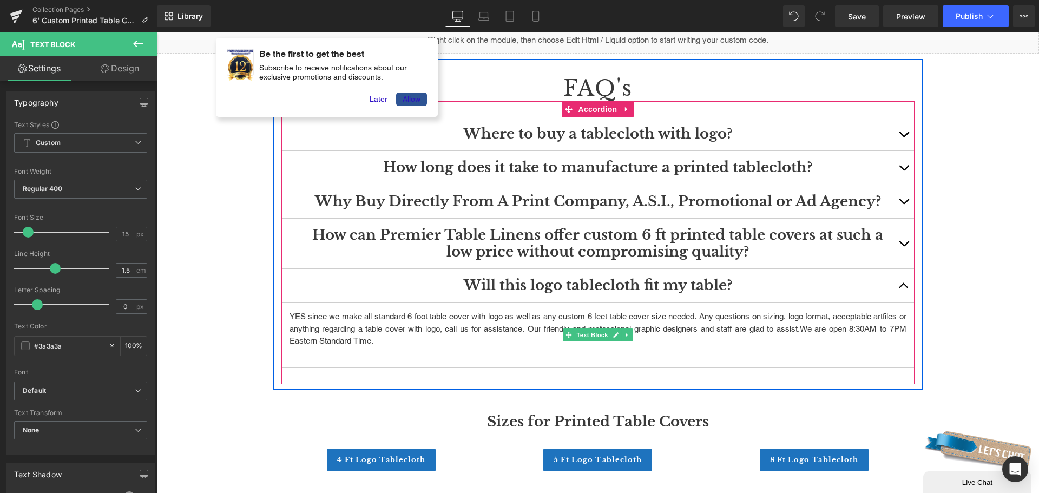
click at [815, 331] on p "YES since we make all standard 6 foot table cover with logo as well as any cust…" at bounding box center [598, 329] width 617 height 37
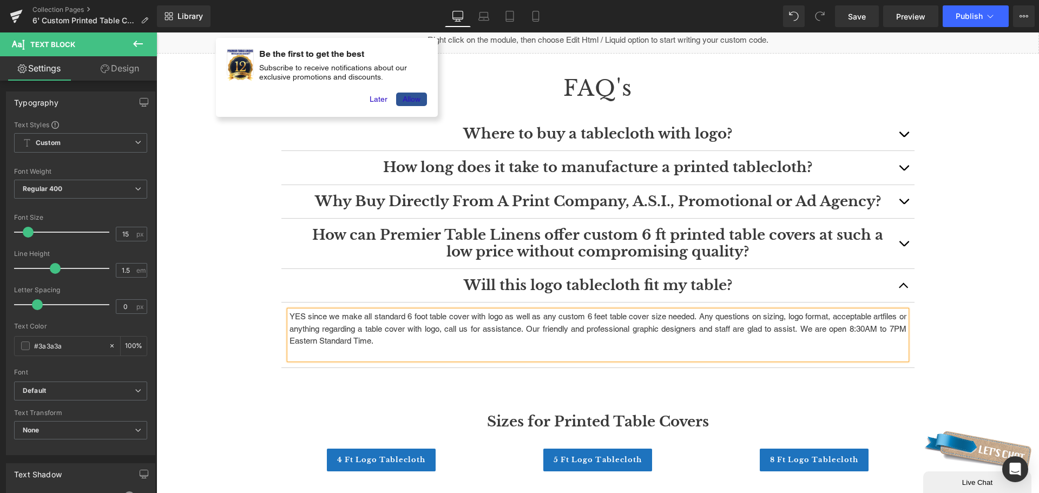
click at [290, 340] on p "YES since we make all standard 6 foot table cover with logo as well as any cust…" at bounding box center [598, 329] width 617 height 37
click at [904, 289] on span "button" at bounding box center [904, 289] width 0 height 0
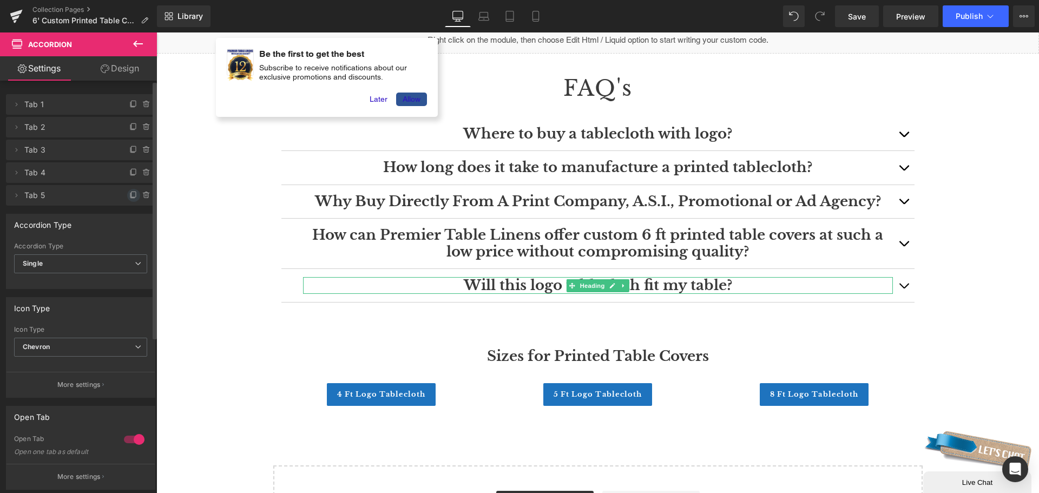
click at [129, 198] on icon at bounding box center [133, 195] width 9 height 9
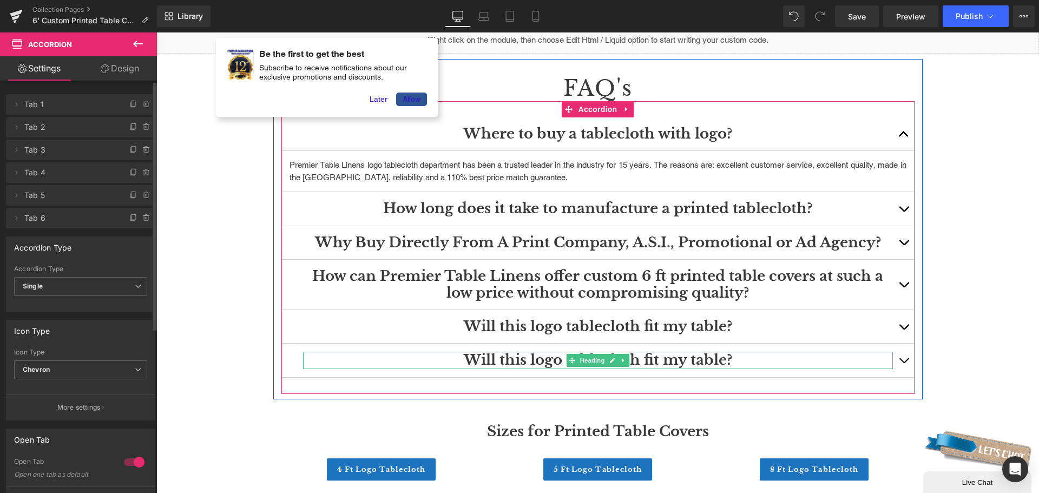
click at [587, 361] on span "Heading" at bounding box center [592, 360] width 29 height 13
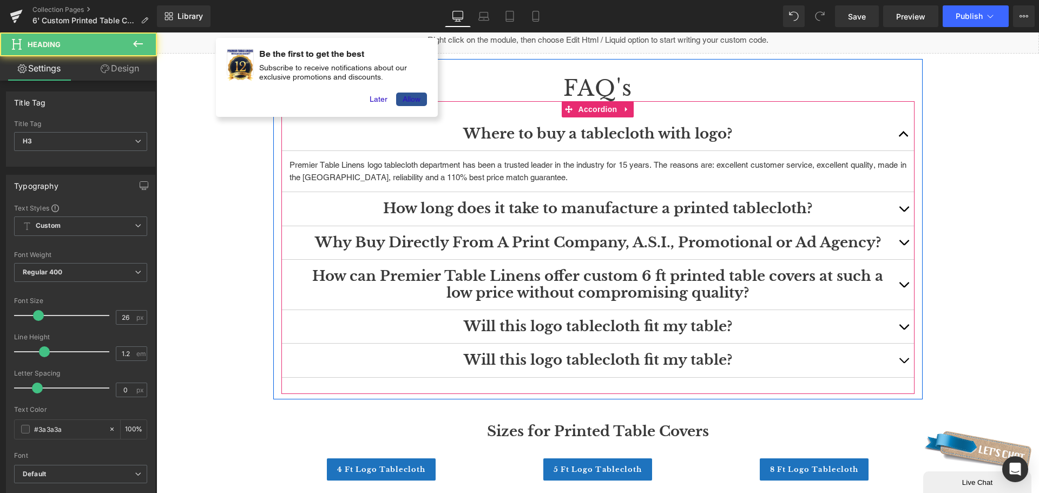
click at [697, 370] on div "Will this logo tablecloth fit my table? Heading" at bounding box center [597, 361] width 633 height 34
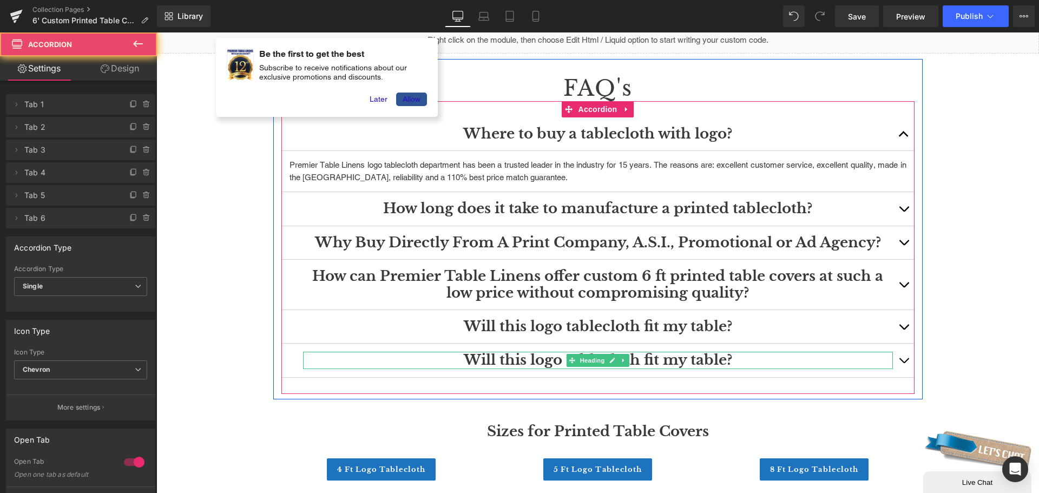
click at [700, 356] on h3 "Will this logo tablecloth fit my table?" at bounding box center [598, 360] width 590 height 17
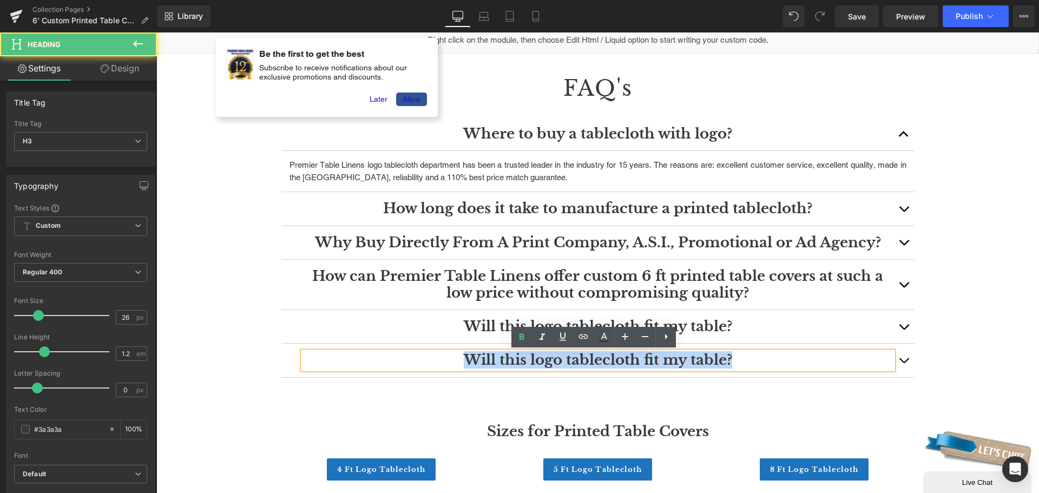
drag, startPoint x: 725, startPoint y: 359, endPoint x: 461, endPoint y: 356, distance: 264.7
click at [461, 356] on h3 "Will this logo tablecloth fit my table?" at bounding box center [598, 360] width 590 height 17
paste div
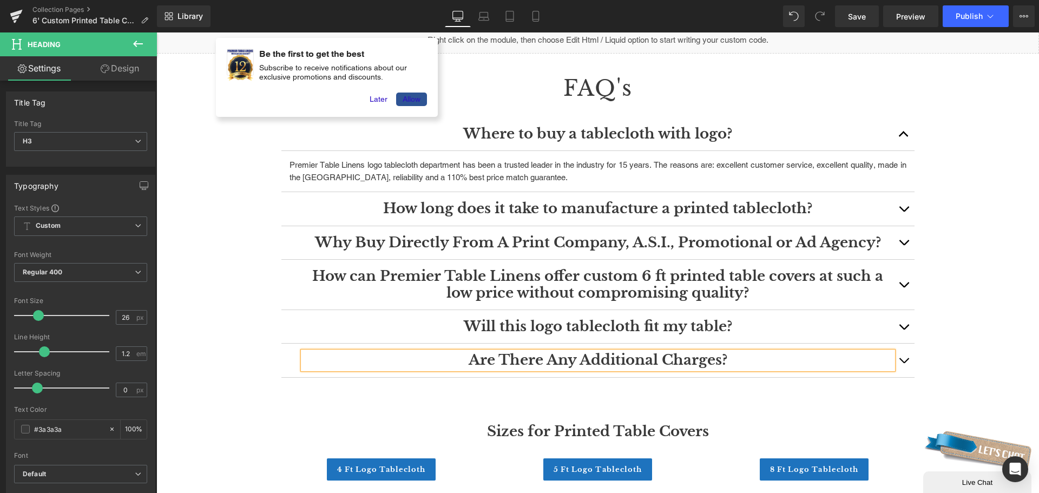
click at [902, 359] on button "button" at bounding box center [904, 360] width 22 height 33
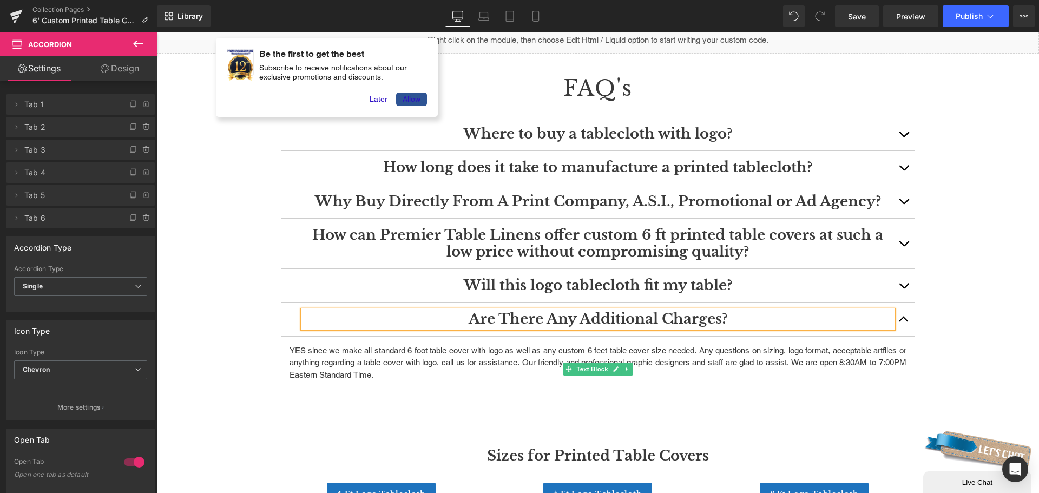
click at [385, 372] on p "YES since we make all standard 6 foot table cover with logo as well as any cust…" at bounding box center [598, 363] width 617 height 37
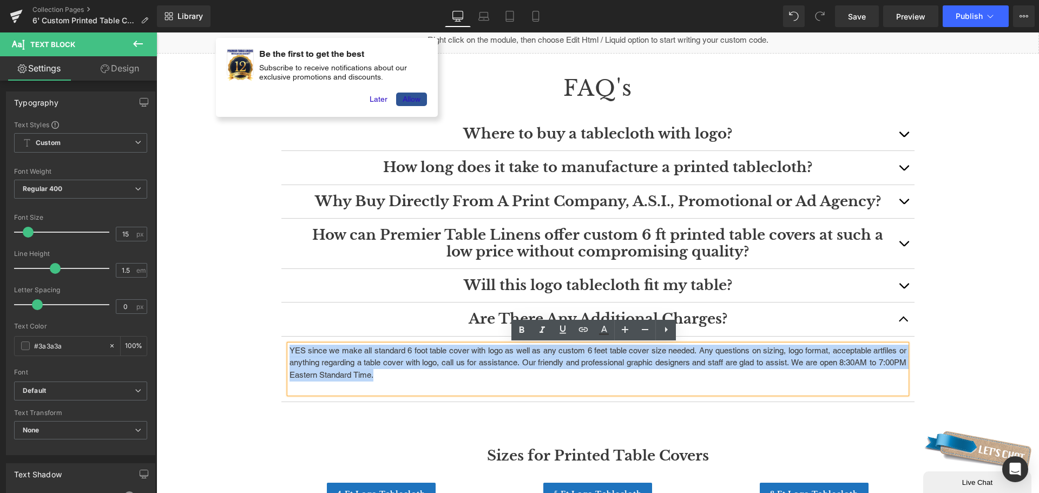
drag, startPoint x: 407, startPoint y: 376, endPoint x: 244, endPoint y: 354, distance: 165.0
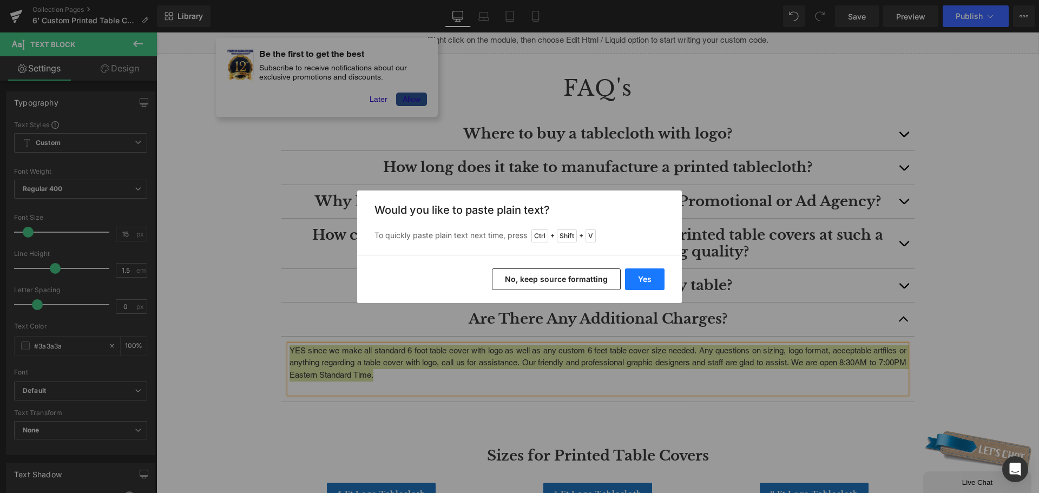
click at [632, 278] on button "Yes" at bounding box center [645, 279] width 40 height 22
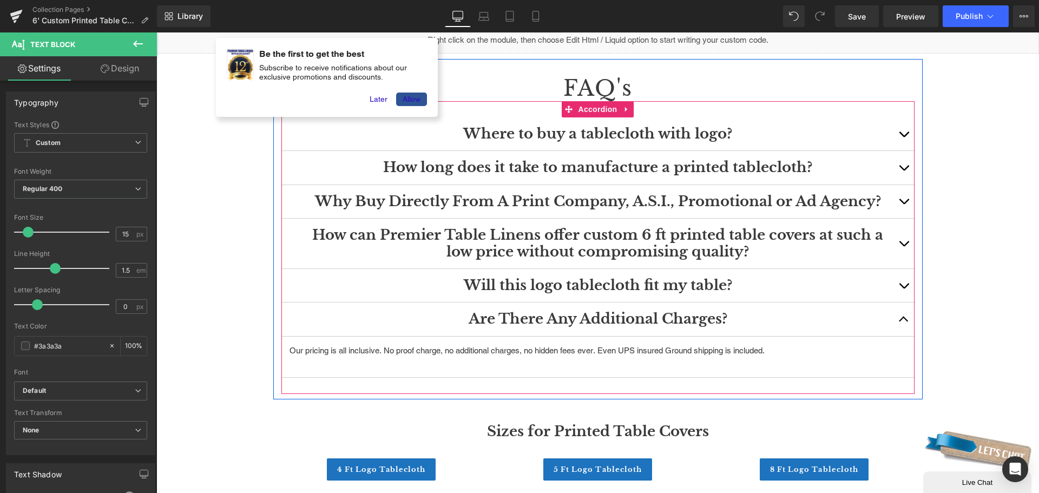
click at [897, 317] on button "button" at bounding box center [904, 319] width 22 height 33
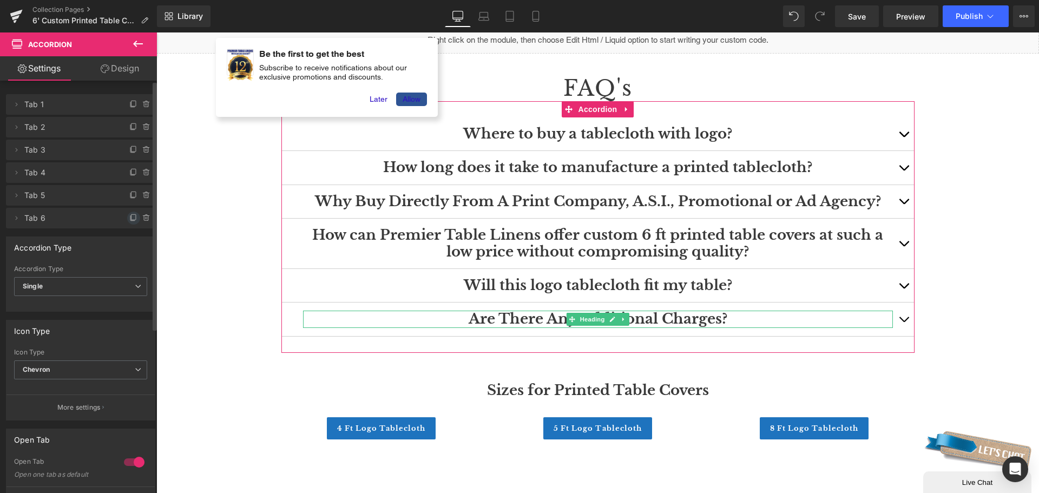
click at [129, 220] on icon at bounding box center [133, 218] width 9 height 9
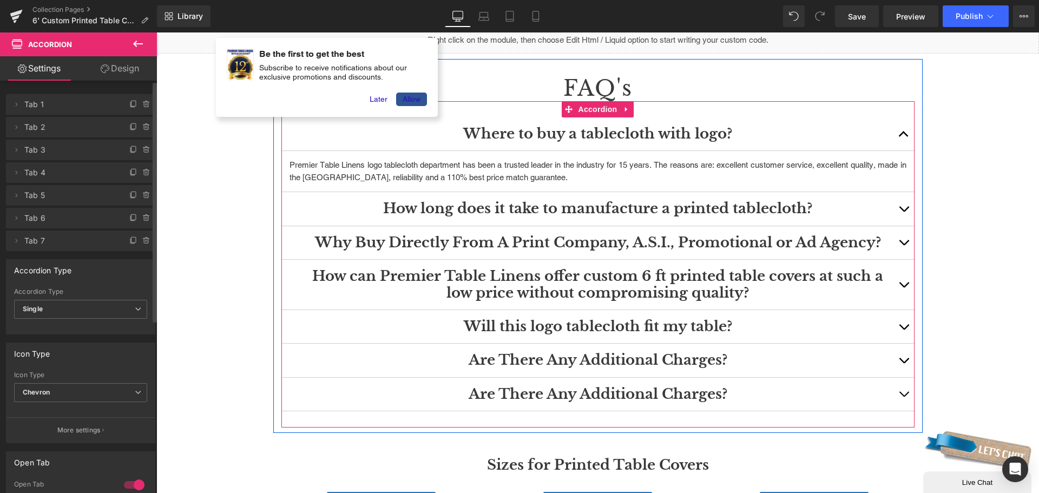
click at [528, 393] on h3 "Are There Any Additional Charges?" at bounding box center [598, 394] width 590 height 17
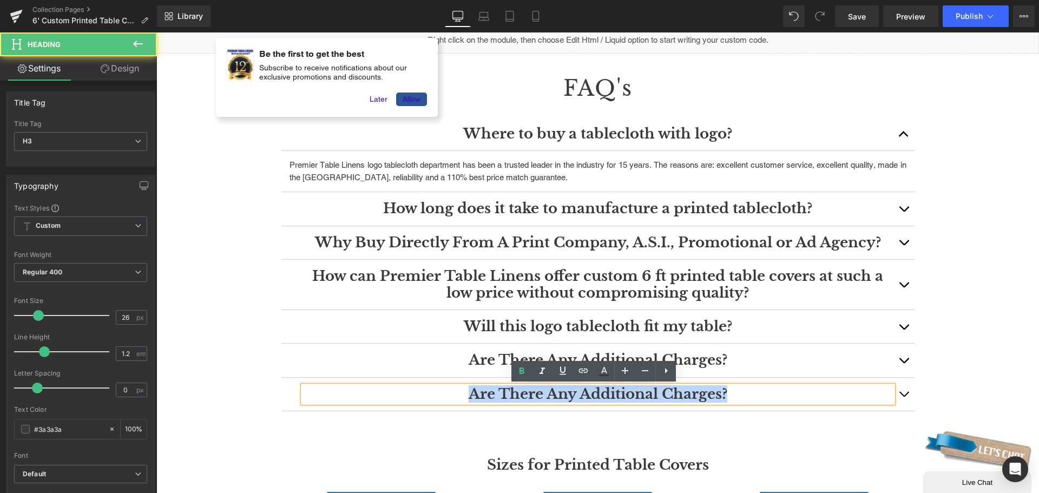
drag, startPoint x: 468, startPoint y: 392, endPoint x: 737, endPoint y: 394, distance: 269.6
click at [737, 394] on h3 "Are There Any Additional Charges?" at bounding box center [598, 394] width 590 height 17
paste div
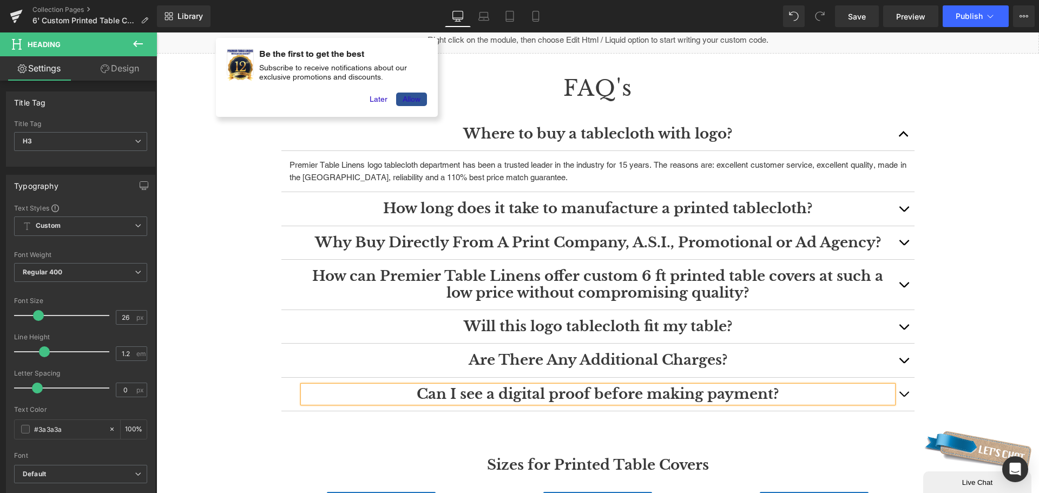
click at [903, 394] on button "button" at bounding box center [904, 394] width 22 height 33
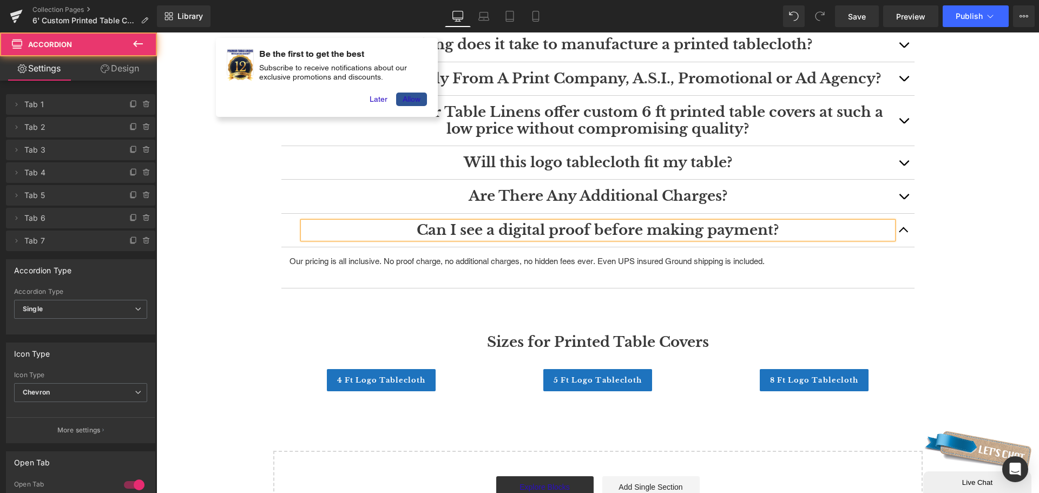
scroll to position [1570, 0]
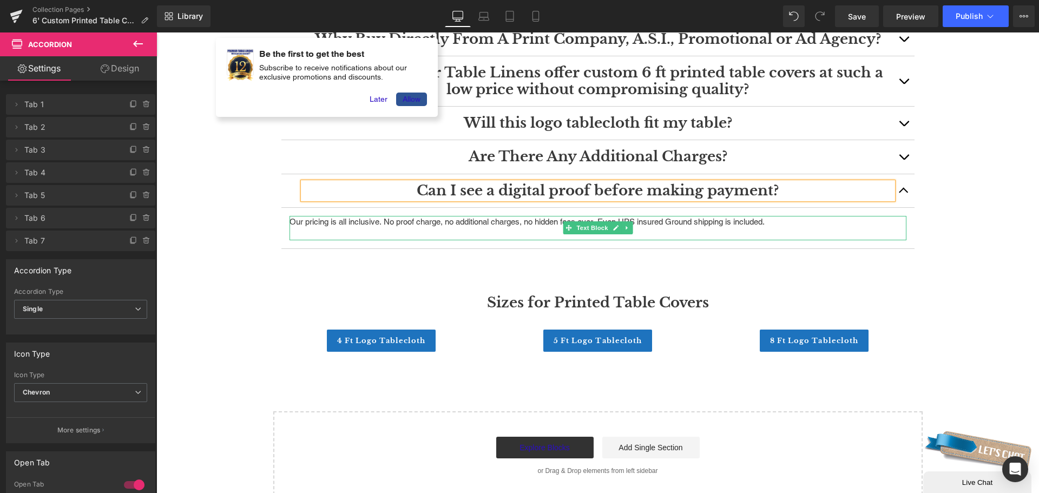
click at [652, 224] on p "Our pricing is all inclusive. No proof charge, no additional charges, no hidden…" at bounding box center [598, 222] width 617 height 12
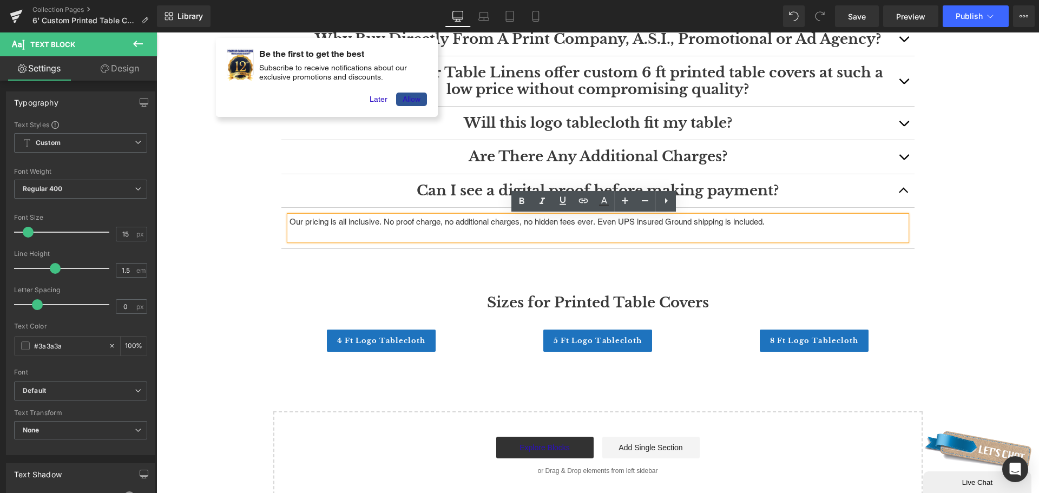
click at [432, 226] on p "Our pricing is all inclusive. No proof charge, no additional charges, no hidden…" at bounding box center [598, 222] width 617 height 12
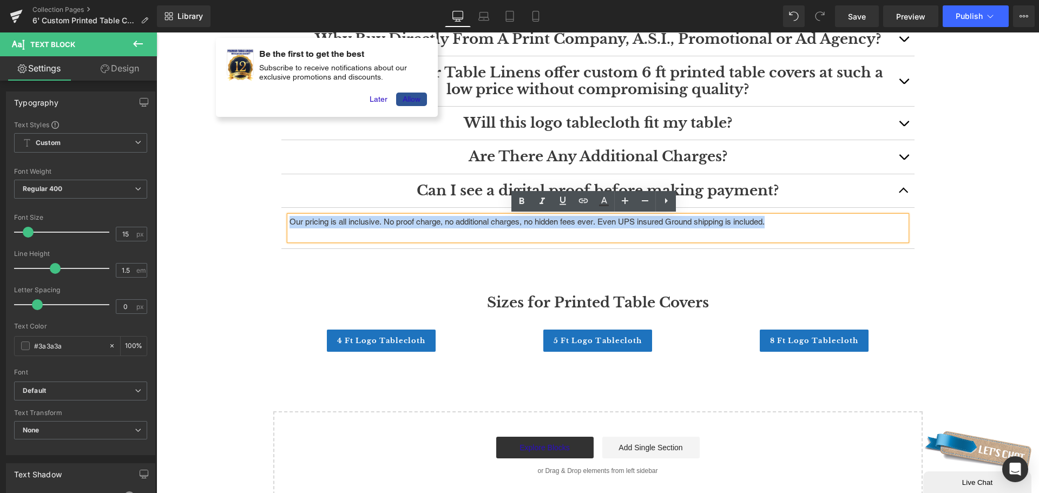
drag, startPoint x: 811, startPoint y: 219, endPoint x: 272, endPoint y: 224, distance: 539.1
click at [273, 224] on div "FAQ's Heading Where to buy a tablecloth with logo? Heading Premier Table Linens…" at bounding box center [598, 89] width 650 height 352
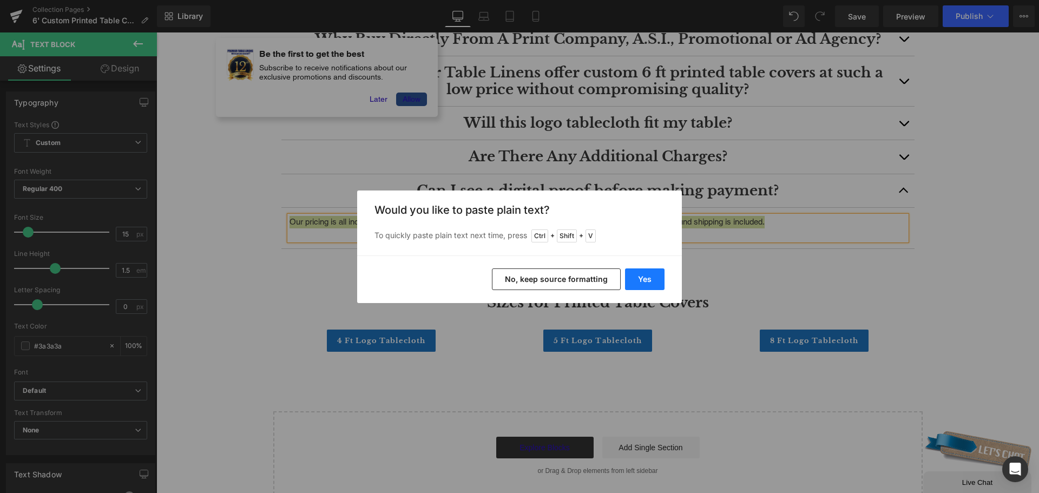
click at [645, 274] on button "Yes" at bounding box center [645, 279] width 40 height 22
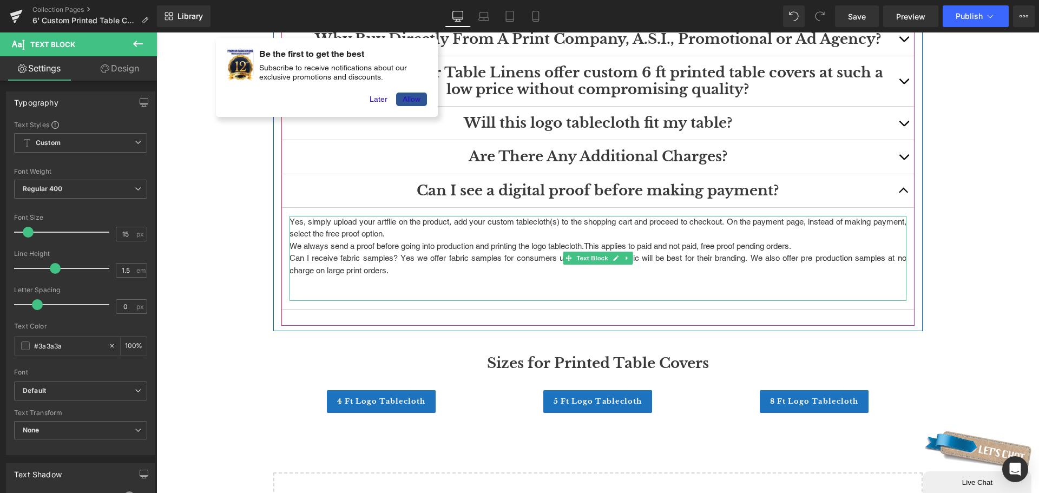
click at [445, 234] on p "Yes, simply upload your artfile on the product, add your custom tablecloth(s) t…" at bounding box center [598, 228] width 617 height 24
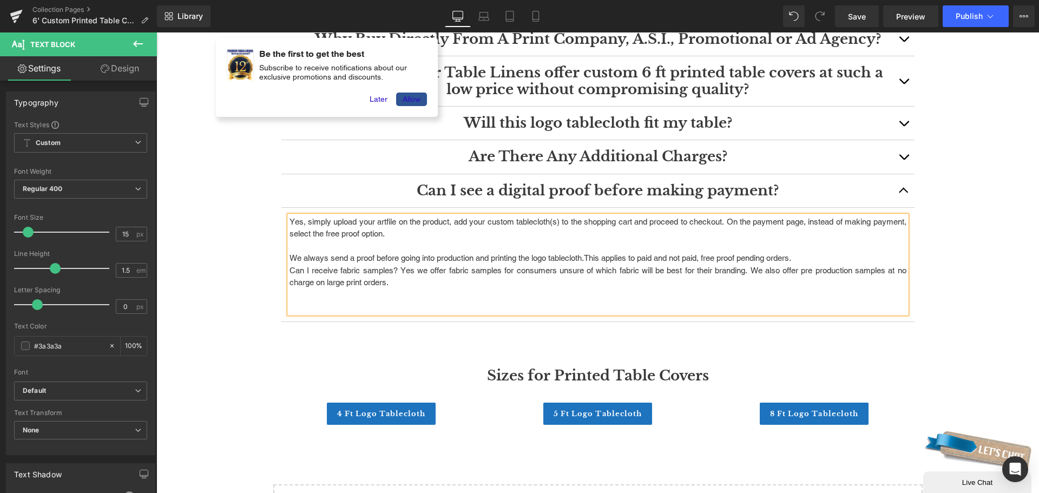
click at [836, 257] on p "We always send a proof before going into production and printing the logo table…" at bounding box center [598, 258] width 617 height 12
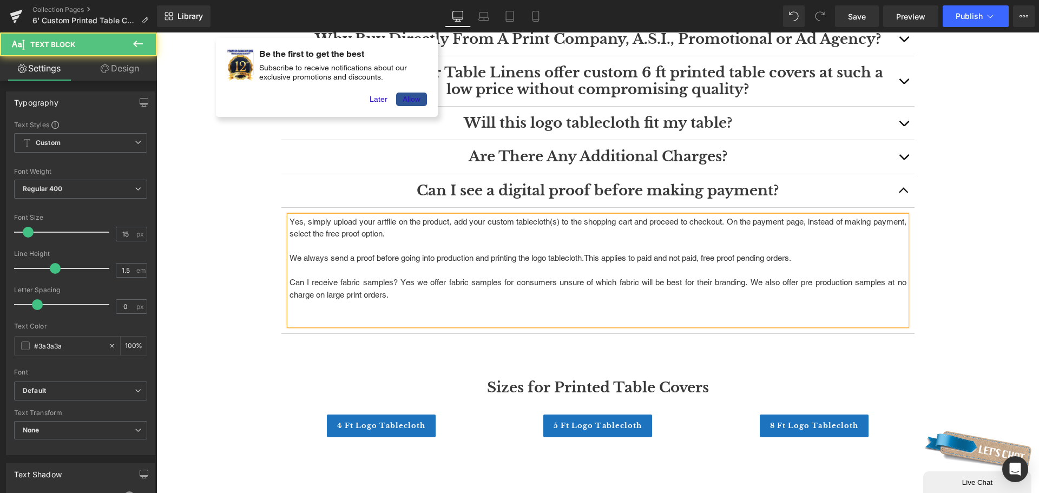
click at [435, 307] on p at bounding box center [598, 307] width 617 height 12
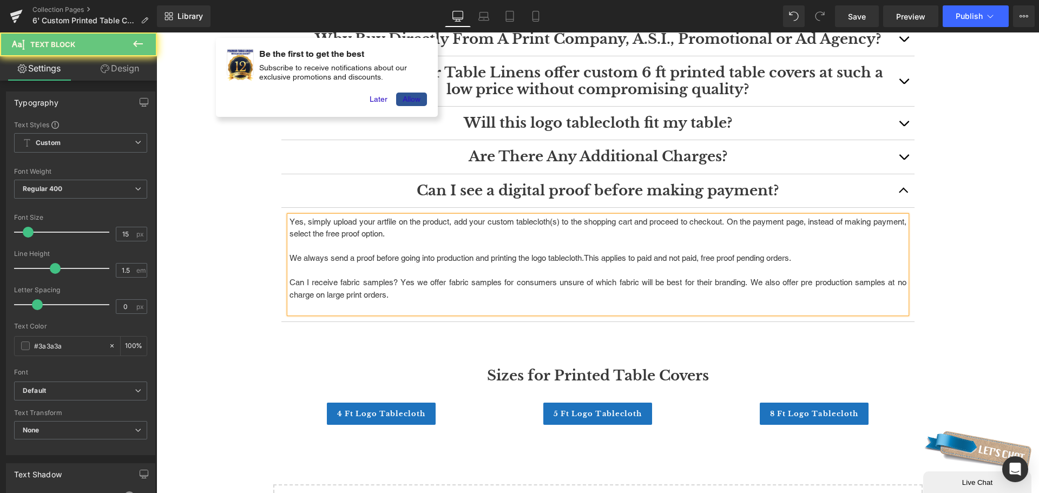
click at [435, 307] on p at bounding box center [598, 307] width 617 height 12
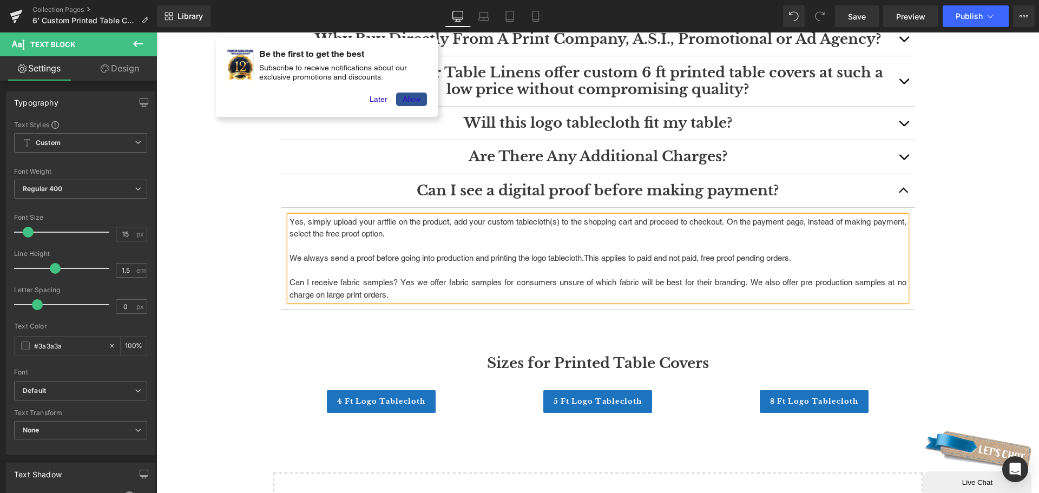
click at [901, 154] on button "button" at bounding box center [904, 156] width 22 height 33
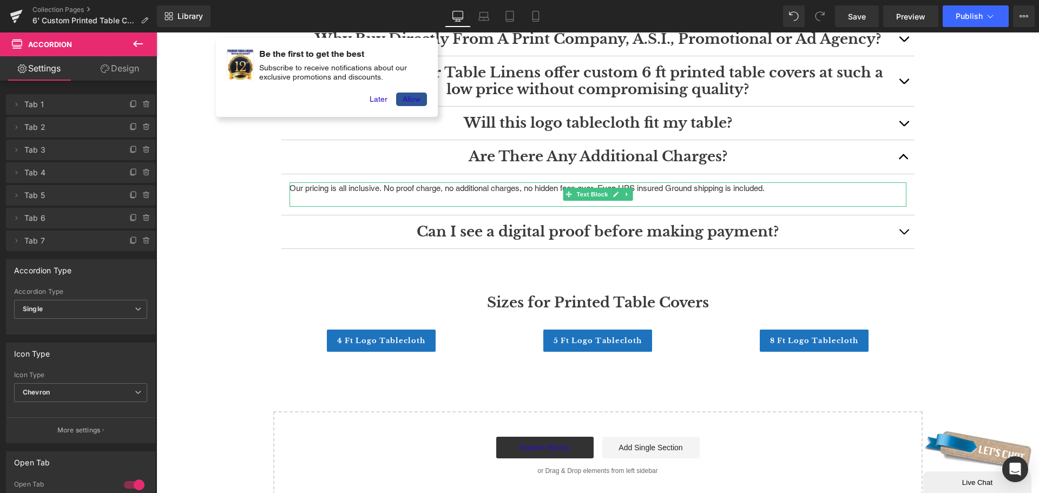
click at [649, 197] on p at bounding box center [598, 200] width 617 height 12
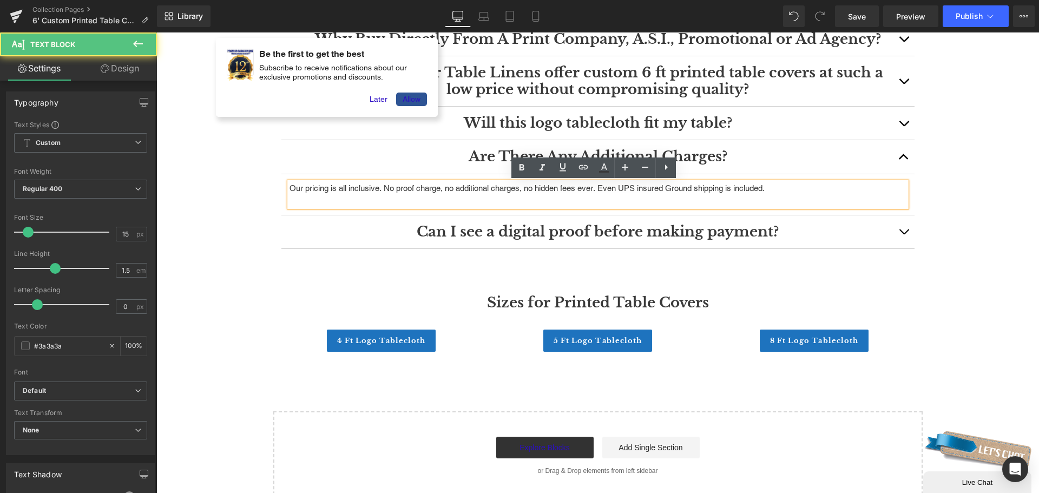
click at [650, 199] on p at bounding box center [598, 200] width 617 height 12
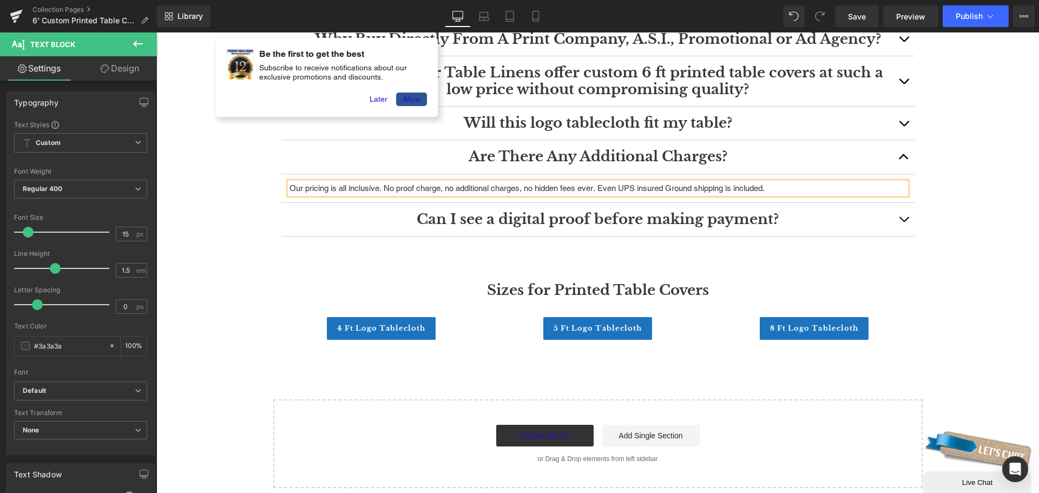
click at [904, 222] on span "button" at bounding box center [904, 222] width 0 height 0
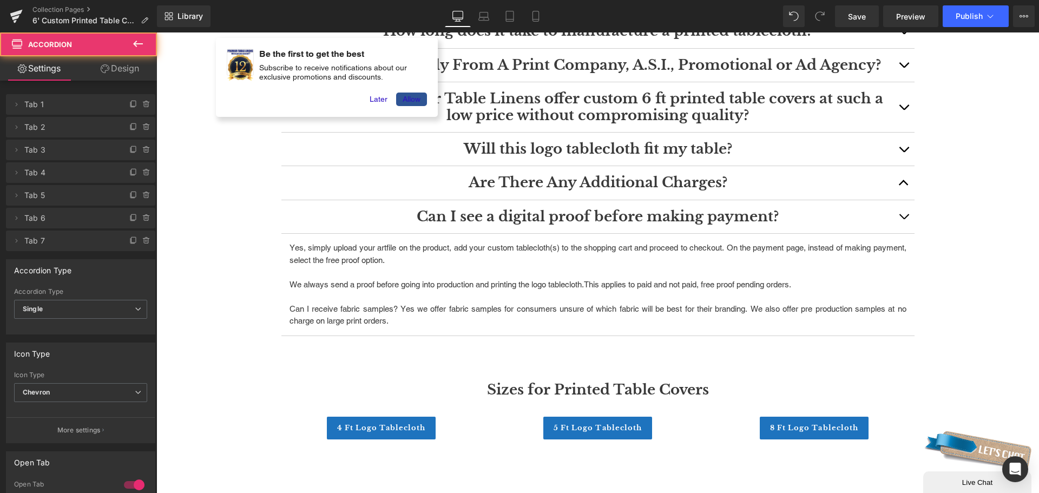
scroll to position [1540, 0]
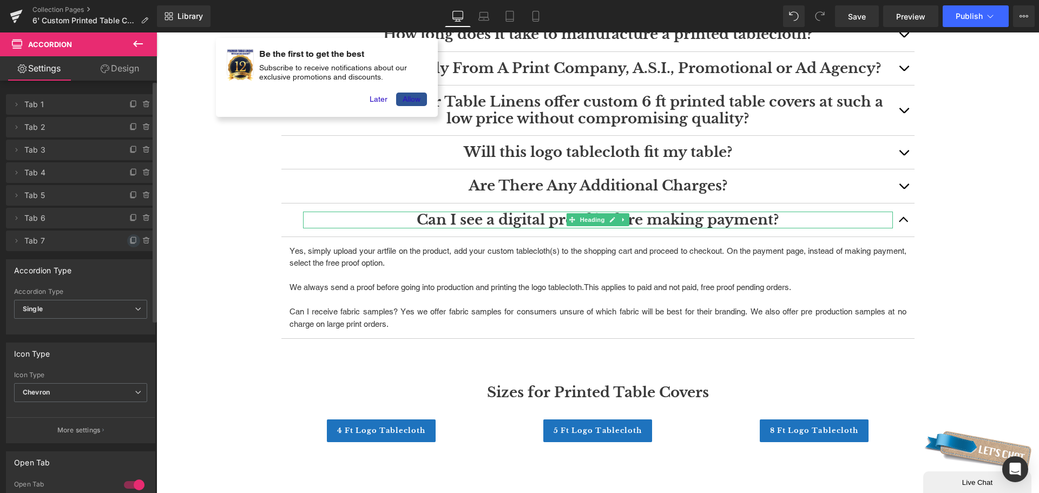
click at [129, 240] on icon at bounding box center [133, 241] width 9 height 9
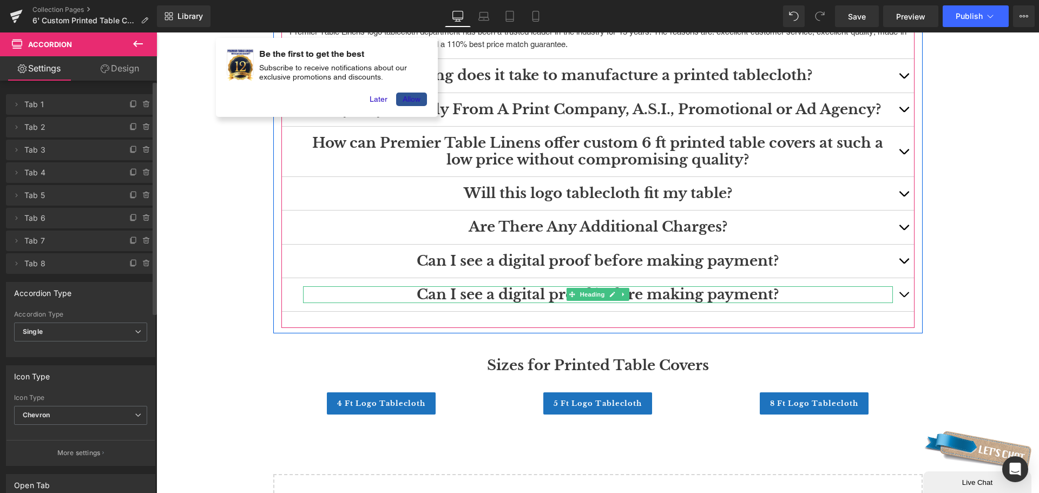
click at [714, 298] on h3 "Can I see a digital proof before making payment?" at bounding box center [598, 294] width 590 height 17
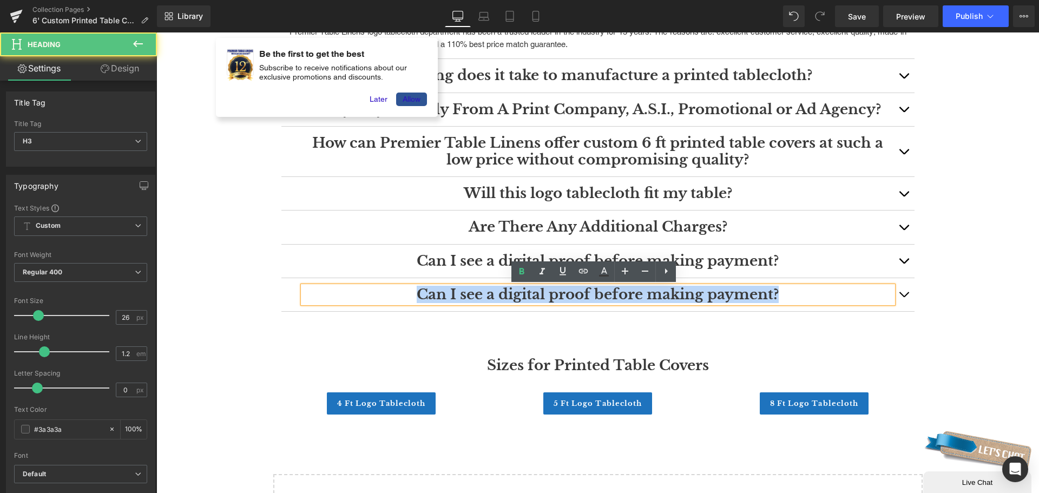
drag, startPoint x: 775, startPoint y: 292, endPoint x: 393, endPoint y: 292, distance: 381.6
click at [393, 292] on h3 "Can I see a digital proof before making payment?" at bounding box center [598, 294] width 590 height 17
paste div
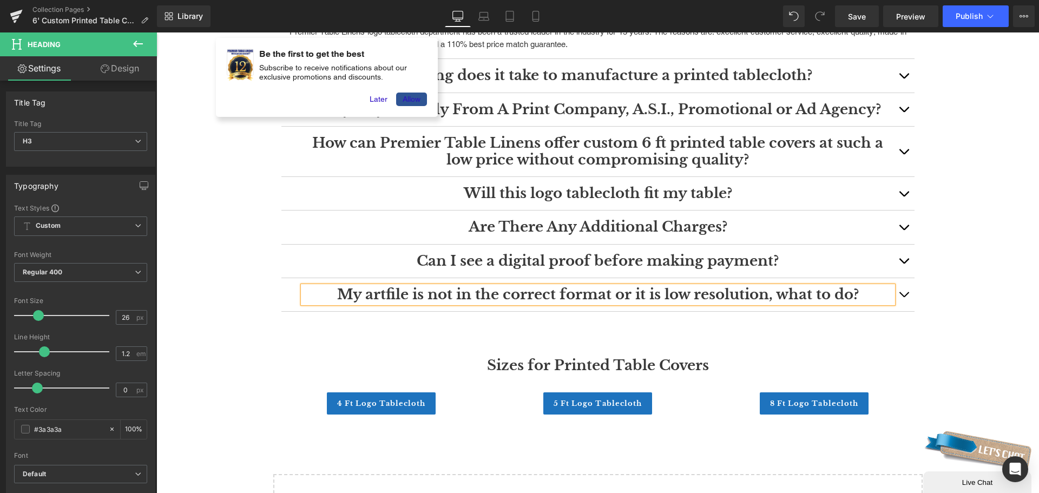
click at [897, 296] on button "button" at bounding box center [904, 294] width 22 height 33
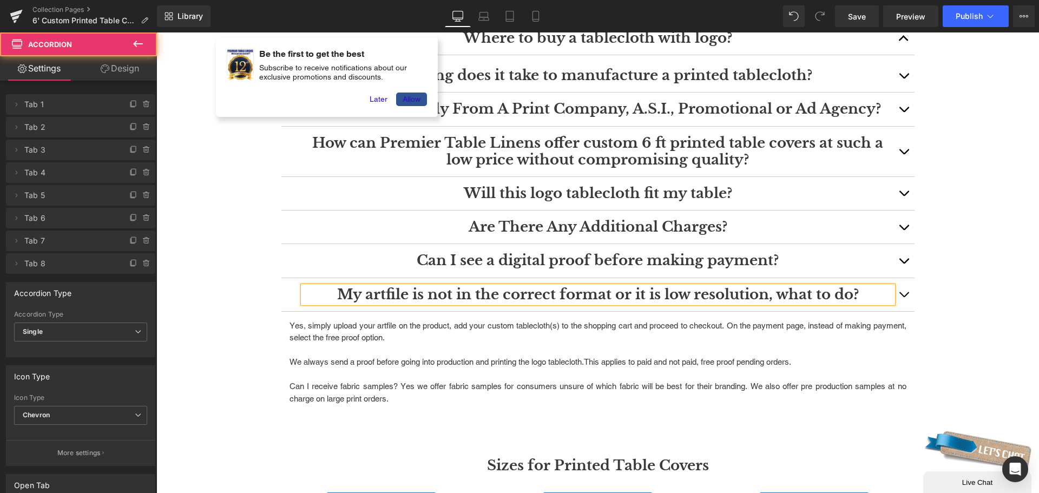
scroll to position [1499, 0]
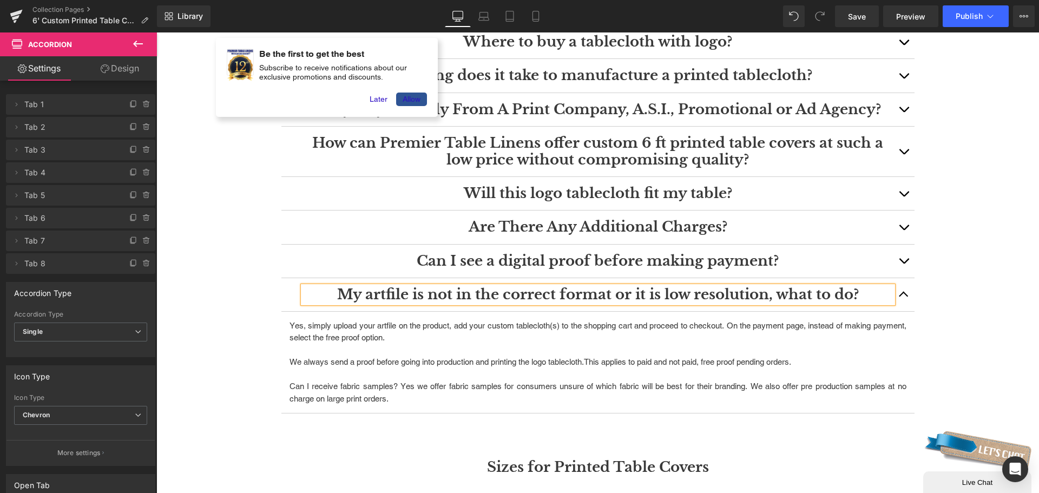
click at [461, 359] on p "We always send a proof before going into production and printing the logo table…" at bounding box center [598, 362] width 617 height 12
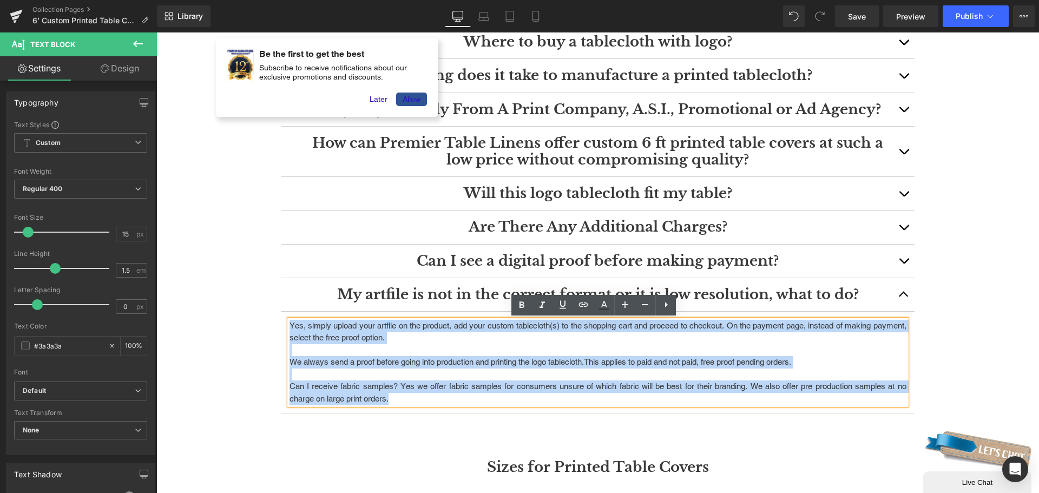
drag, startPoint x: 394, startPoint y: 397, endPoint x: 287, endPoint y: 324, distance: 129.7
click at [290, 324] on div "Yes, simply upload your artfile on the product, add your custom tablecloth(s) t…" at bounding box center [598, 363] width 617 height 86
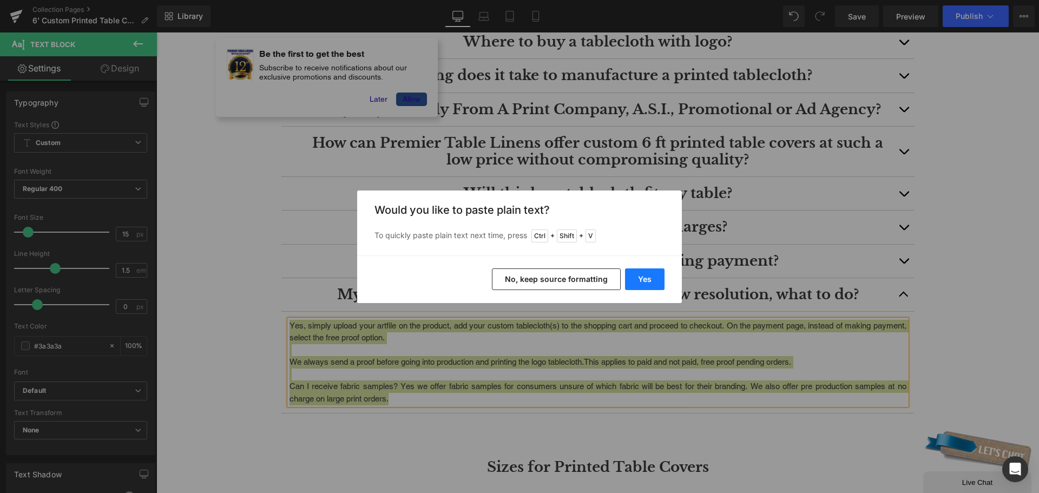
click at [660, 279] on button "Yes" at bounding box center [645, 279] width 40 height 22
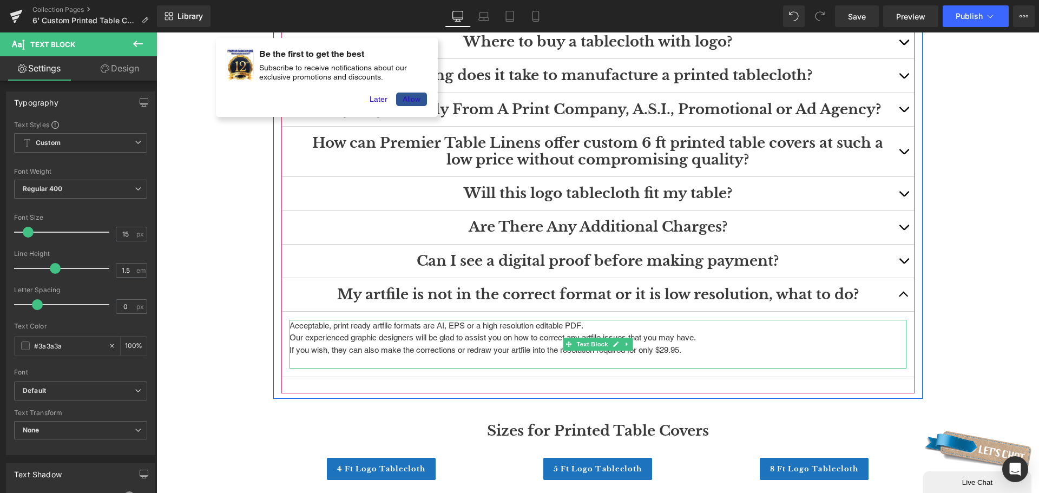
click at [600, 331] on p "Acceptable, print ready artfile formats are AI, EPS or a high resolution editab…" at bounding box center [598, 326] width 617 height 12
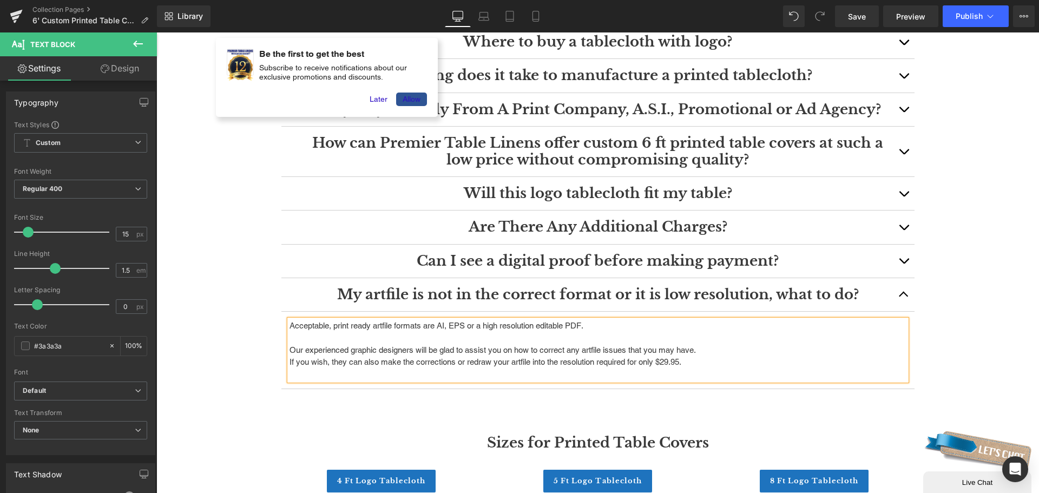
click at [703, 349] on p "Our experienced graphic designers will be glad to assist you on how to correct …" at bounding box center [598, 350] width 617 height 12
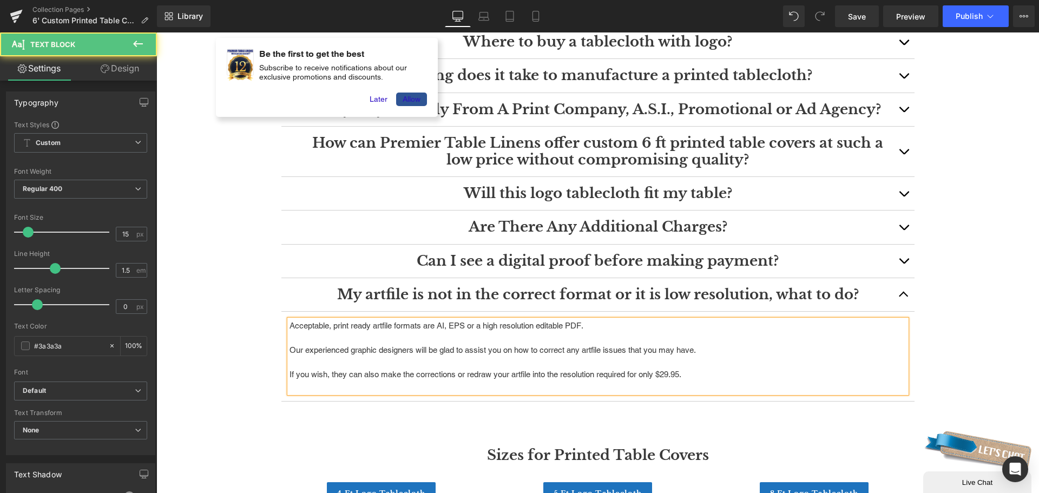
click at [682, 385] on p at bounding box center [598, 387] width 617 height 12
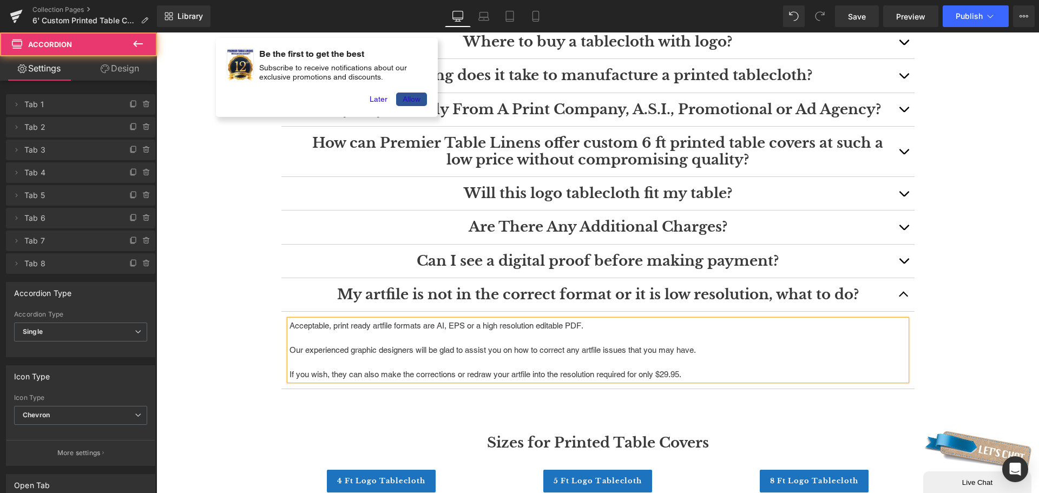
click at [894, 294] on button "button" at bounding box center [904, 294] width 22 height 33
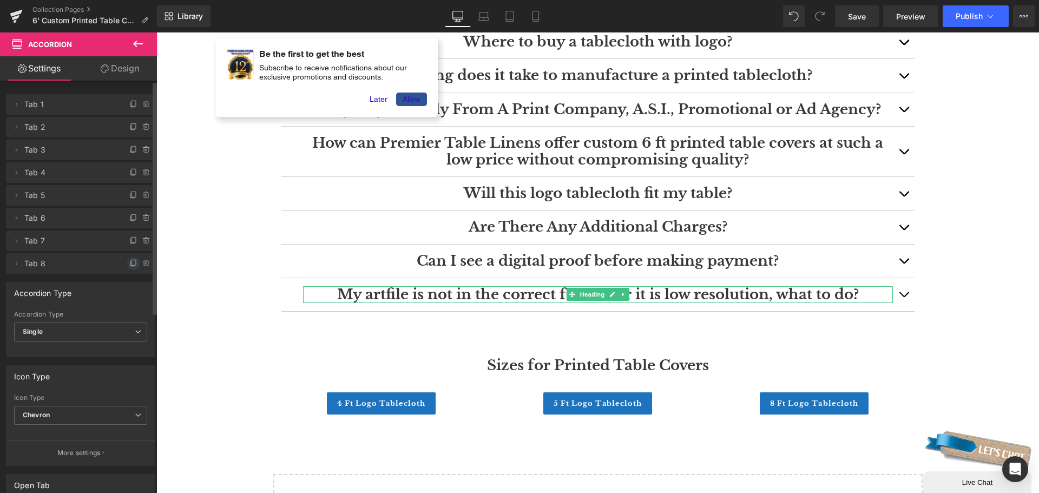
click at [127, 266] on span at bounding box center [133, 263] width 13 height 13
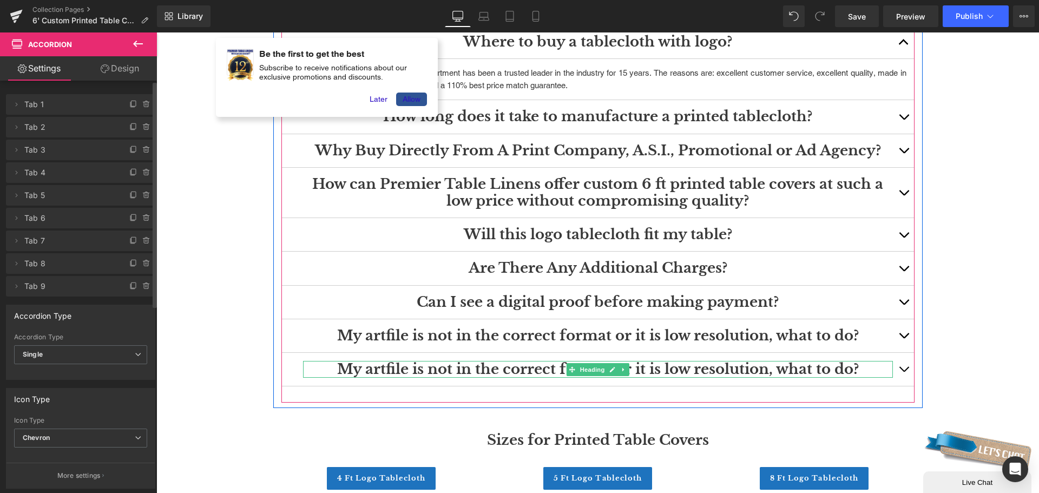
click at [812, 370] on h3 "My artfile is not in the correct format or it is low resolution, what to do?" at bounding box center [598, 369] width 590 height 17
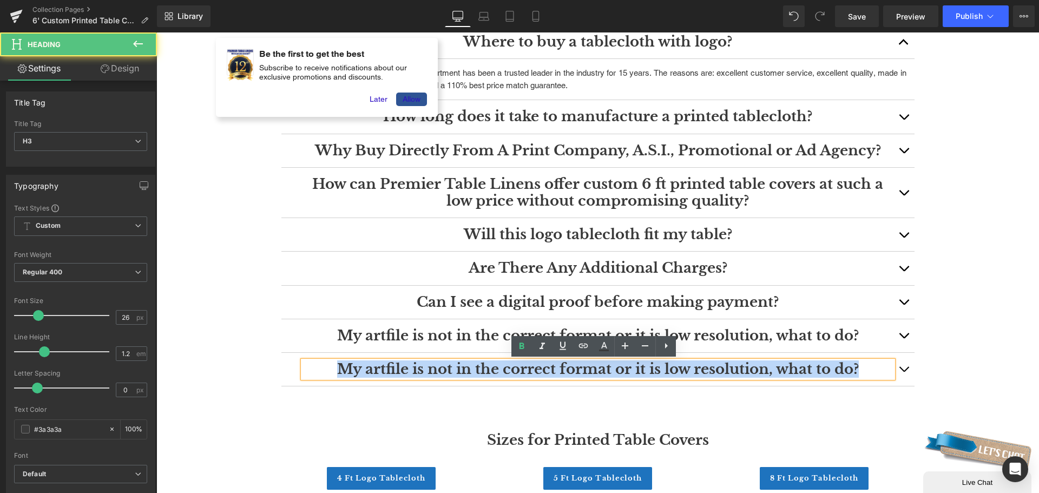
drag, startPoint x: 853, startPoint y: 366, endPoint x: 339, endPoint y: 376, distance: 514.3
click at [339, 376] on h3 "My artfile is not in the correct format or it is low resolution, what to do?" at bounding box center [598, 369] width 590 height 17
paste div
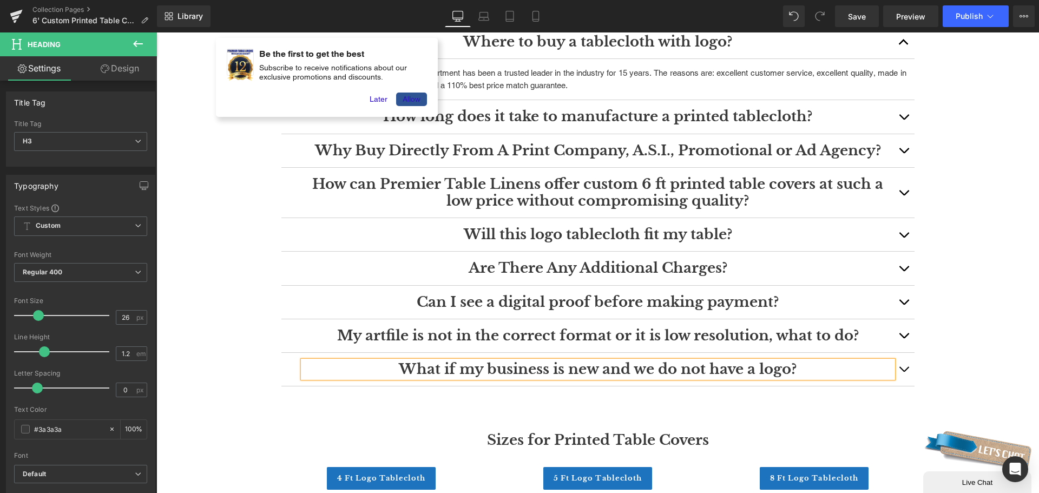
click at [902, 372] on button "button" at bounding box center [904, 369] width 22 height 33
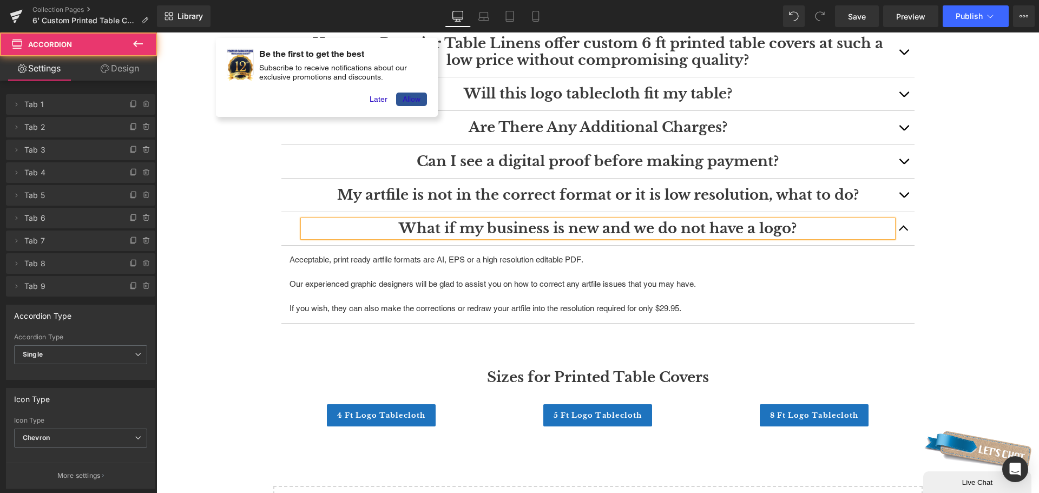
scroll to position [1617, 0]
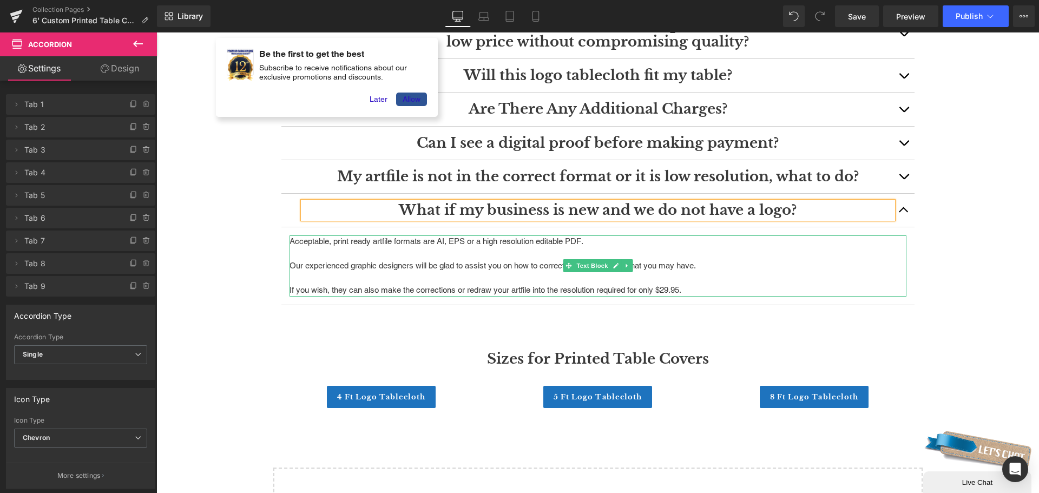
click at [575, 253] on p at bounding box center [598, 254] width 617 height 12
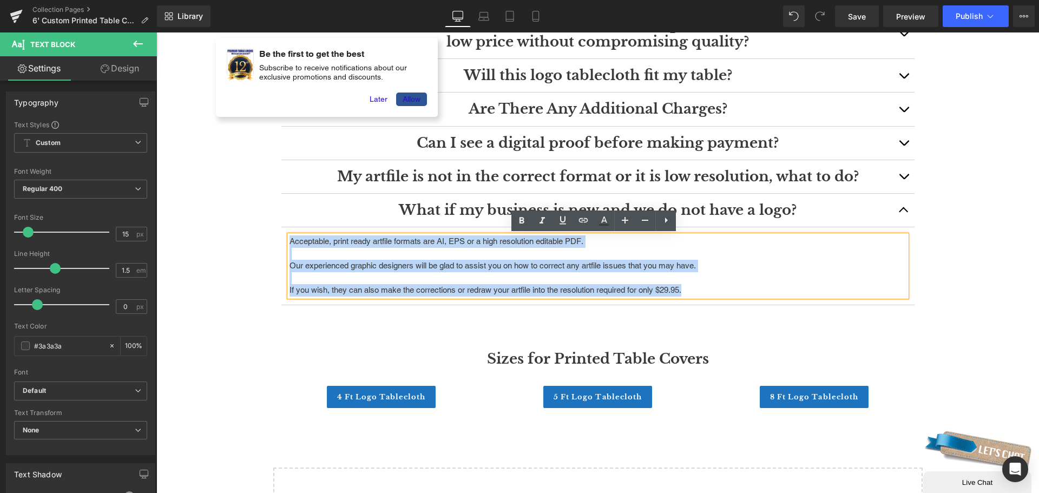
drag, startPoint x: 690, startPoint y: 290, endPoint x: 286, endPoint y: 239, distance: 406.5
click at [290, 239] on div "Acceptable, print ready artfile formats are AI, EPS or a high resolution editab…" at bounding box center [598, 265] width 617 height 61
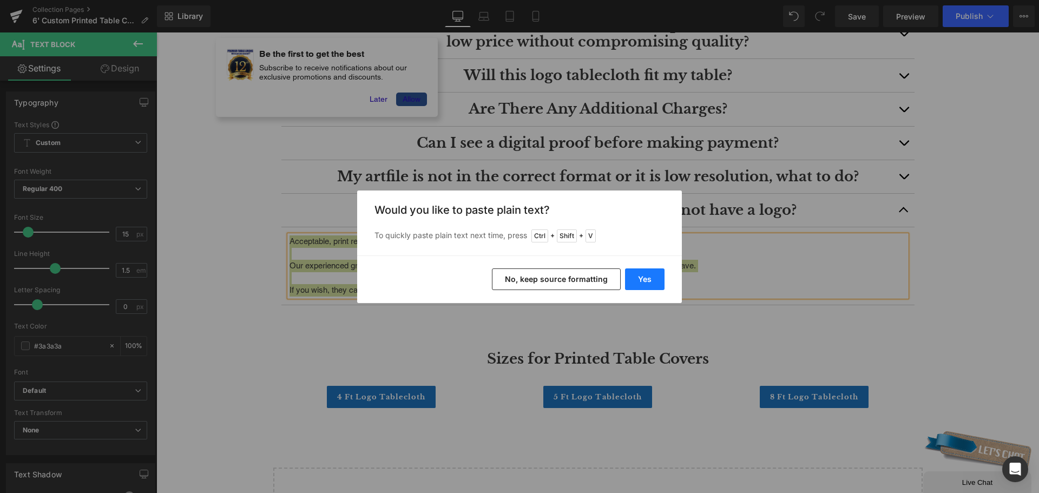
drag, startPoint x: 639, startPoint y: 280, endPoint x: 483, endPoint y: 248, distance: 159.2
click at [639, 280] on button "Yes" at bounding box center [645, 279] width 40 height 22
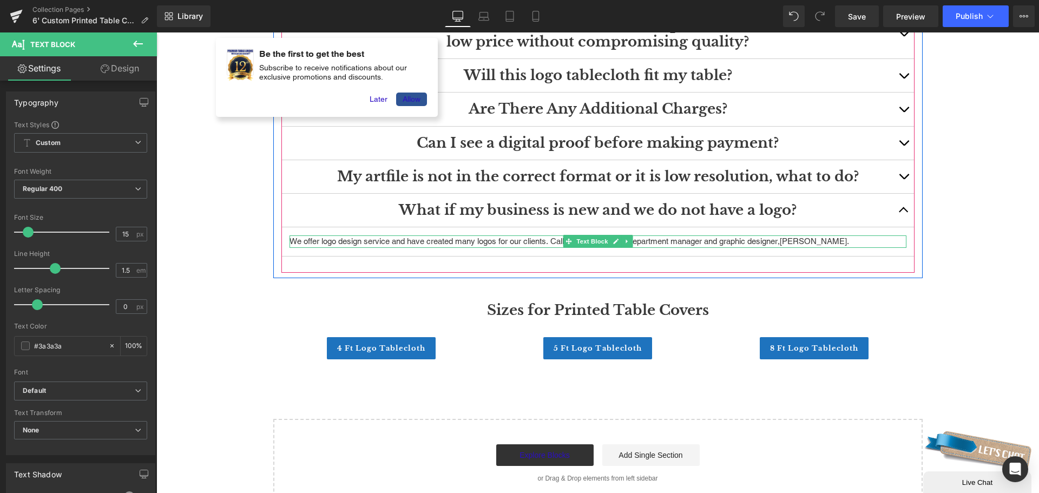
click at [786, 241] on p "We offer logo design service and have created many logos for our clients. Call …" at bounding box center [598, 241] width 617 height 12
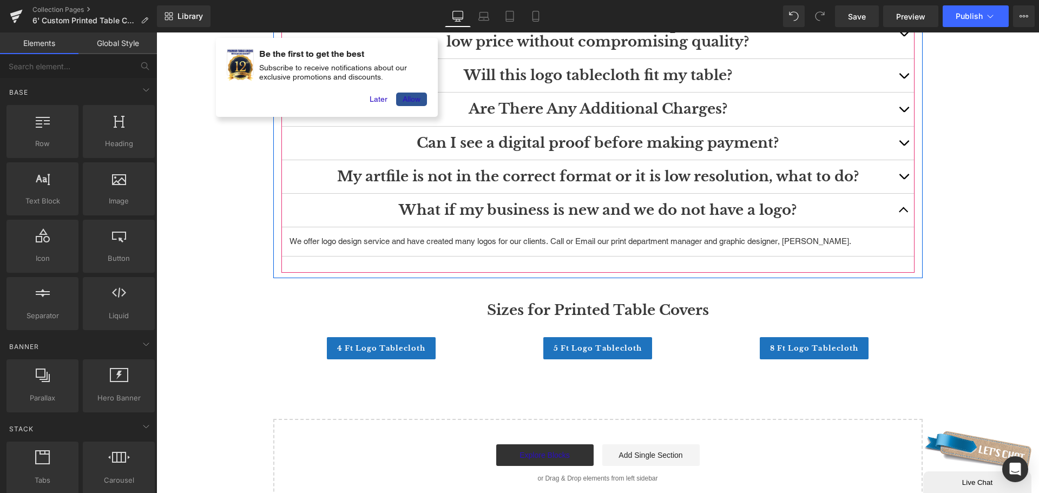
click at [896, 207] on button "button" at bounding box center [904, 210] width 22 height 33
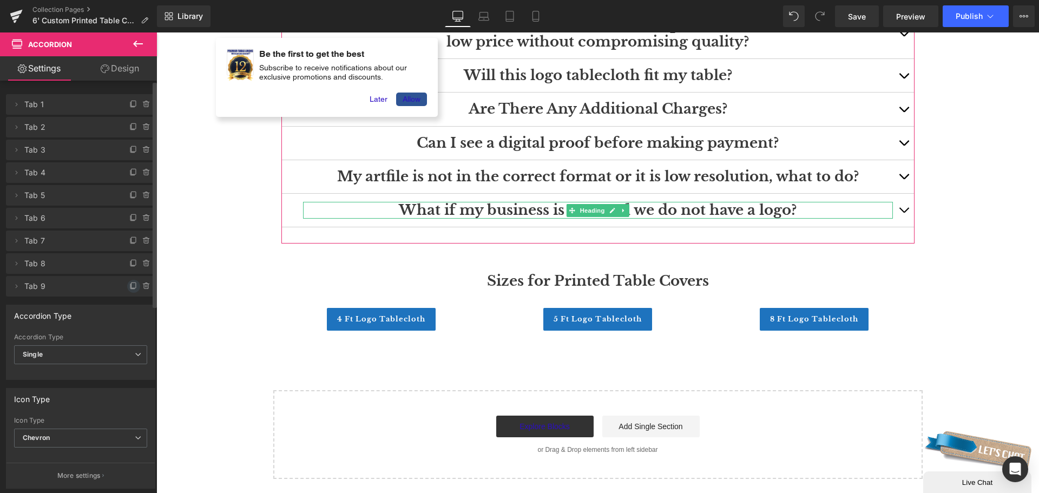
click at [127, 288] on span at bounding box center [133, 286] width 13 height 13
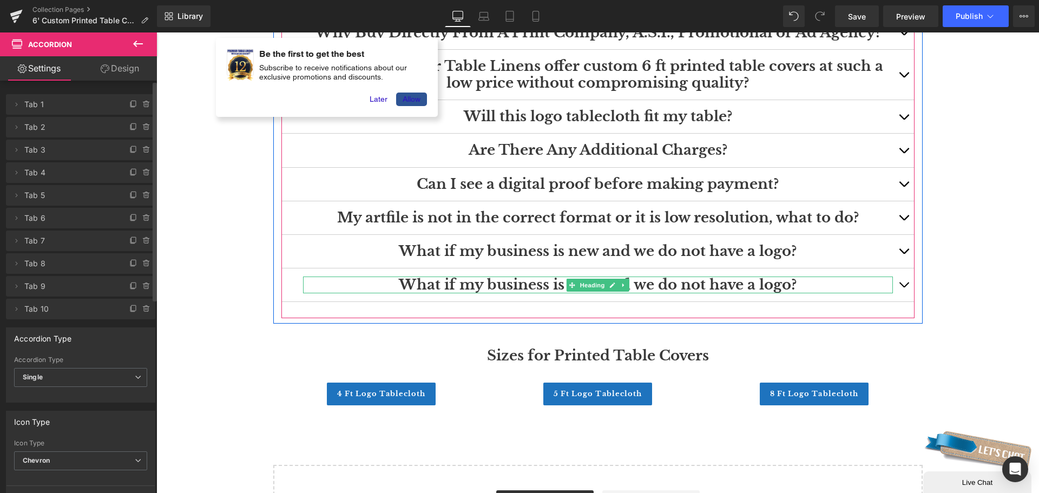
click at [804, 284] on h3 "What if my business is new and we do not have a logo?" at bounding box center [598, 285] width 590 height 17
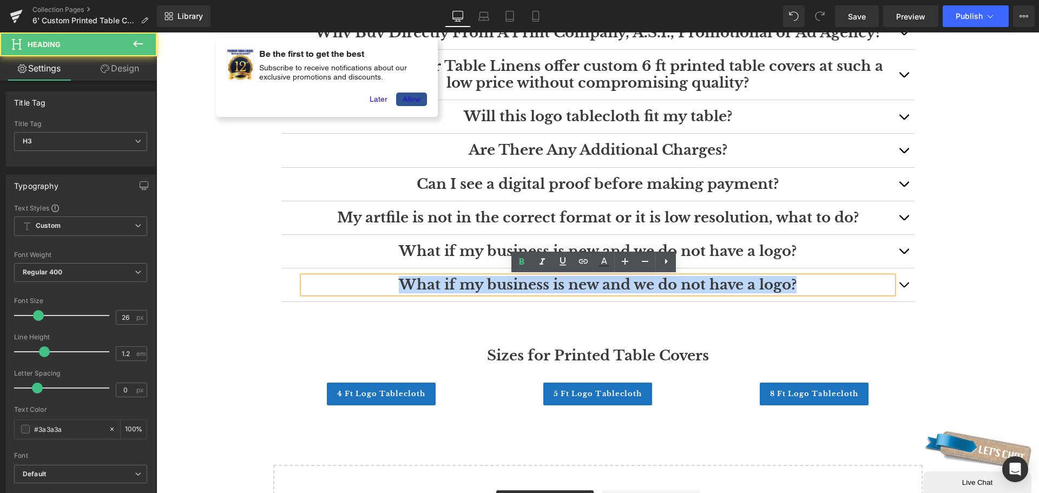
drag, startPoint x: 795, startPoint y: 281, endPoint x: 388, endPoint y: 281, distance: 407.6
click at [388, 281] on h3 "What if my business is new and we do not have a logo?" at bounding box center [598, 285] width 590 height 17
paste div
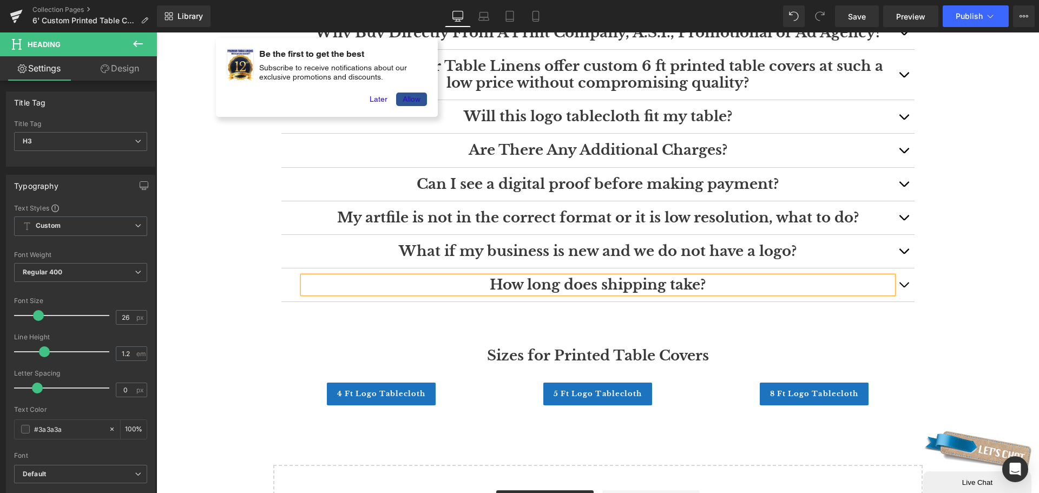
click at [904, 287] on span "button" at bounding box center [904, 287] width 0 height 0
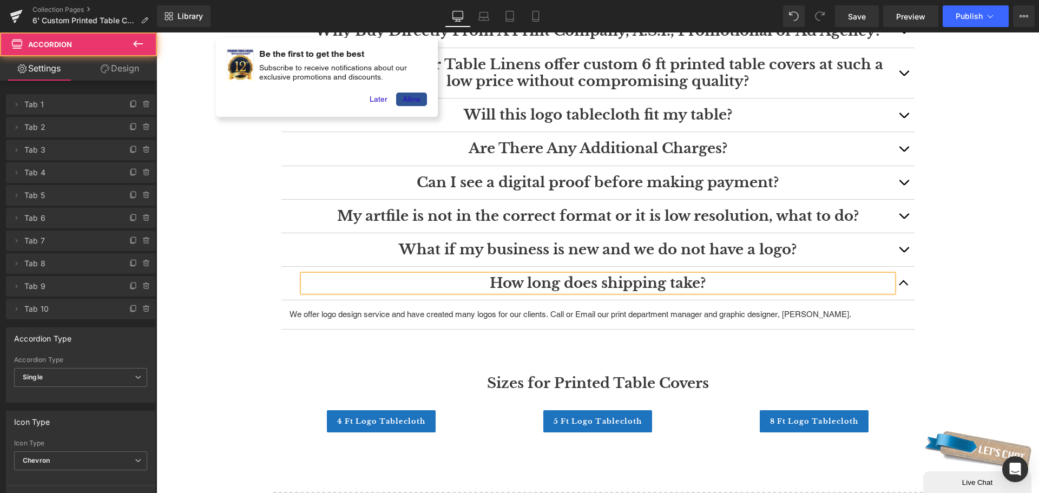
scroll to position [1576, 0]
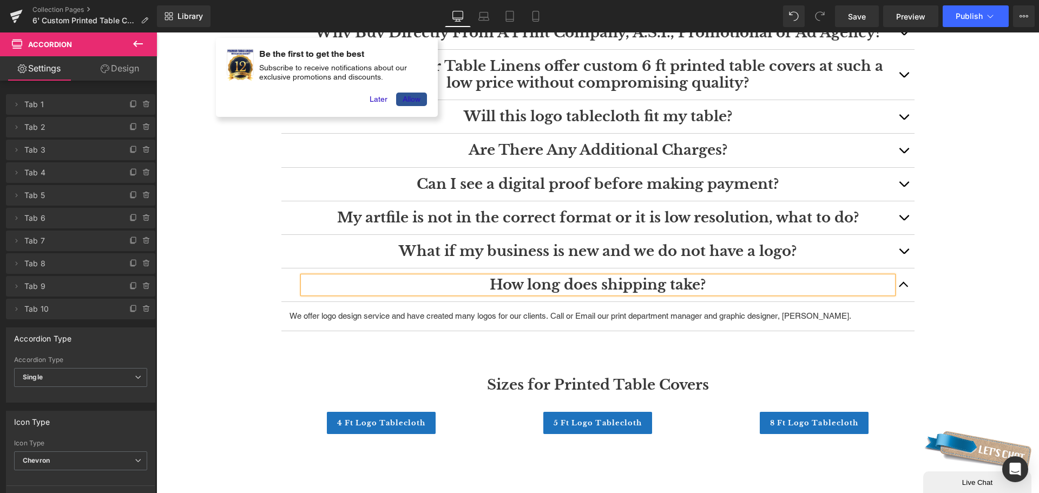
click at [156, 32] on div at bounding box center [156, 32] width 0 height 0
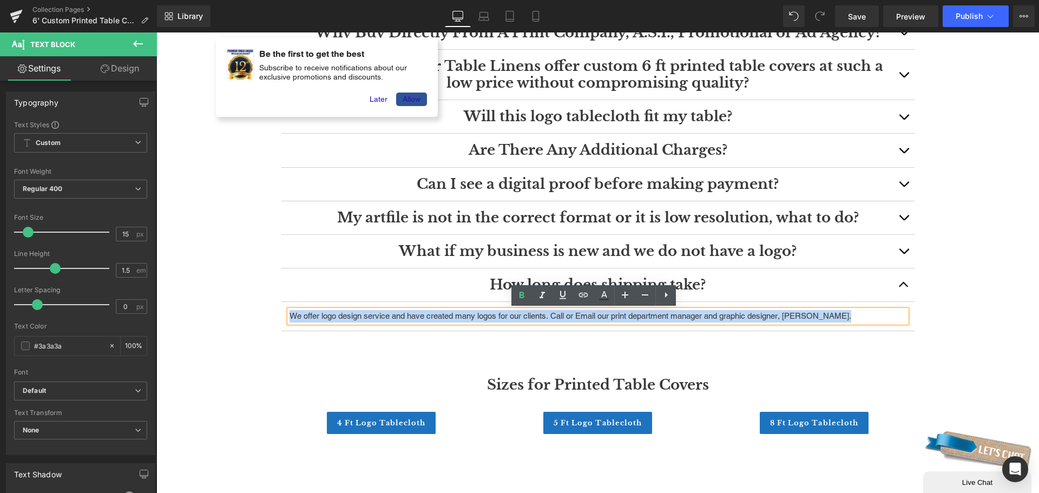
drag, startPoint x: 845, startPoint y: 314, endPoint x: 252, endPoint y: 317, distance: 593.8
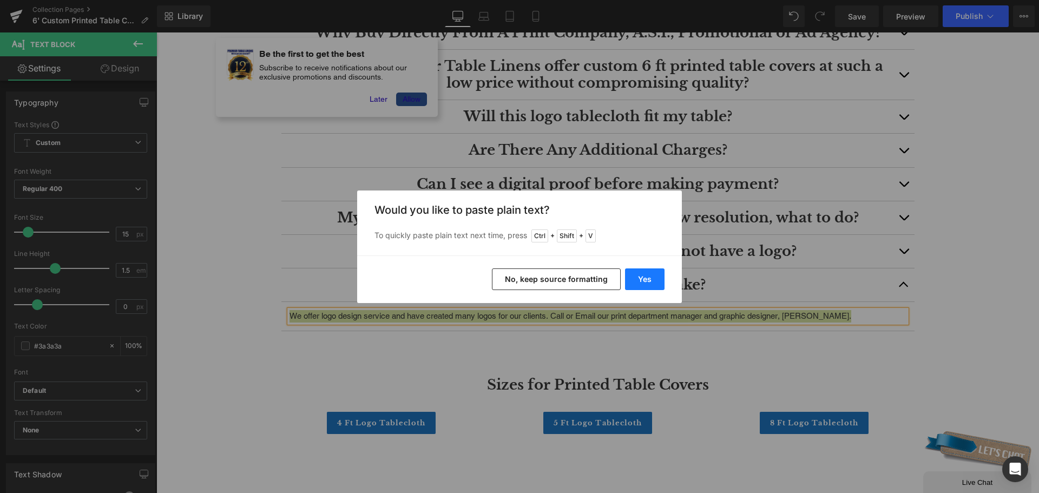
click at [647, 273] on button "Yes" at bounding box center [645, 279] width 40 height 22
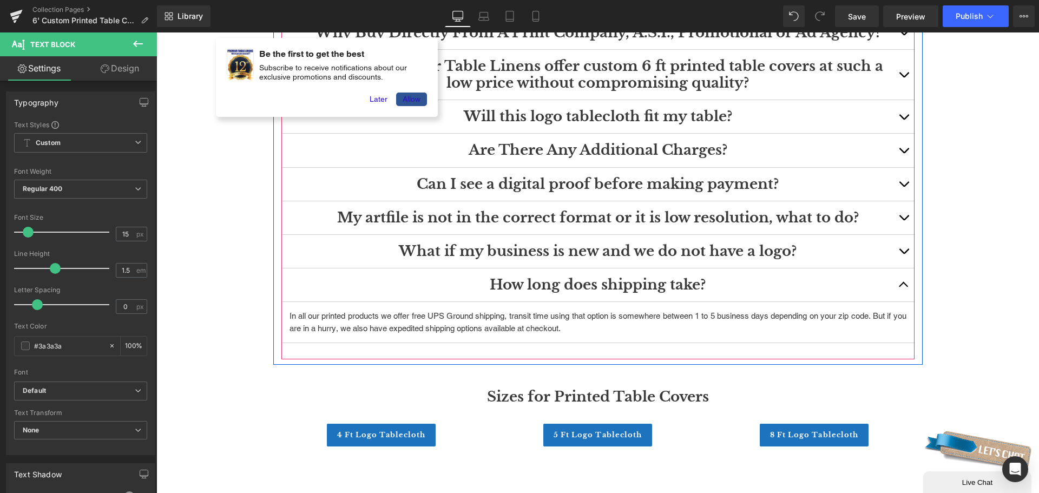
click at [895, 280] on button "button" at bounding box center [904, 284] width 22 height 33
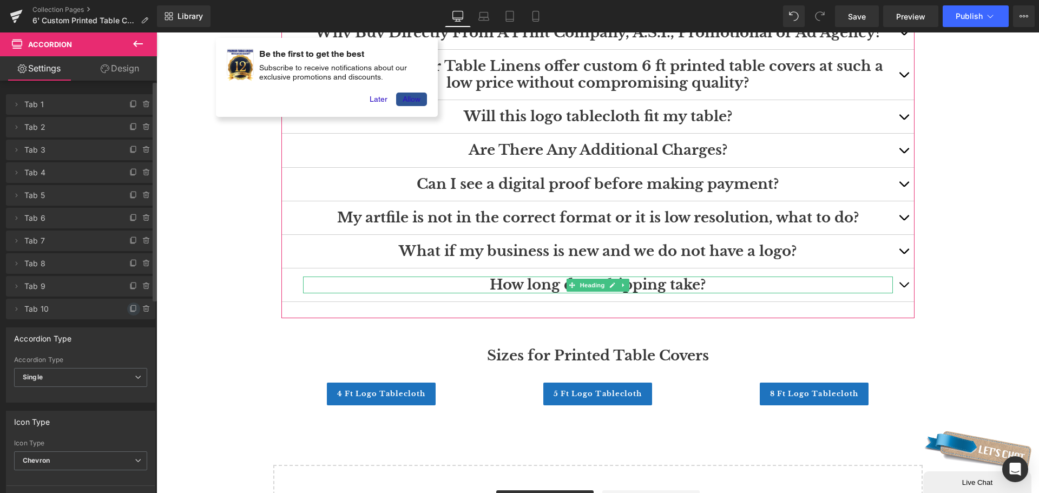
click at [129, 306] on icon at bounding box center [133, 309] width 9 height 9
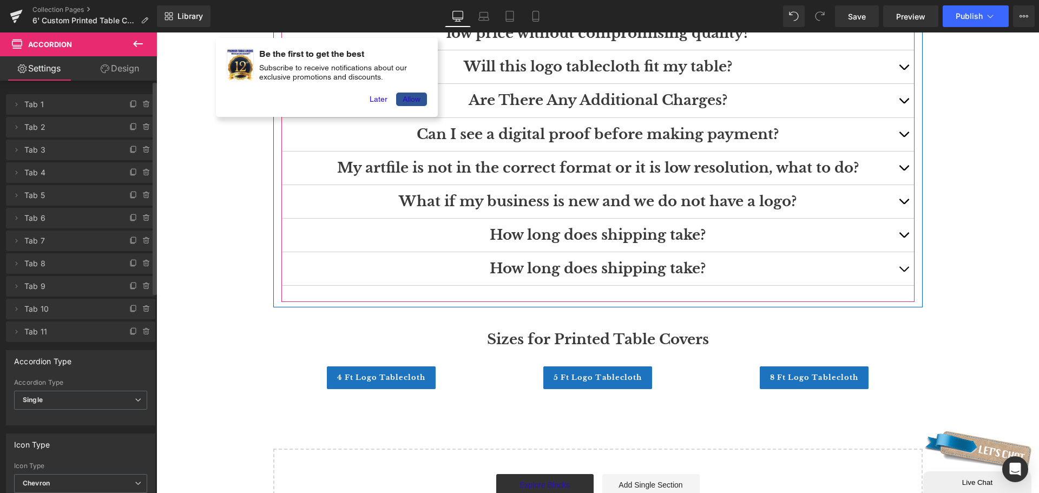
scroll to position [1684, 0]
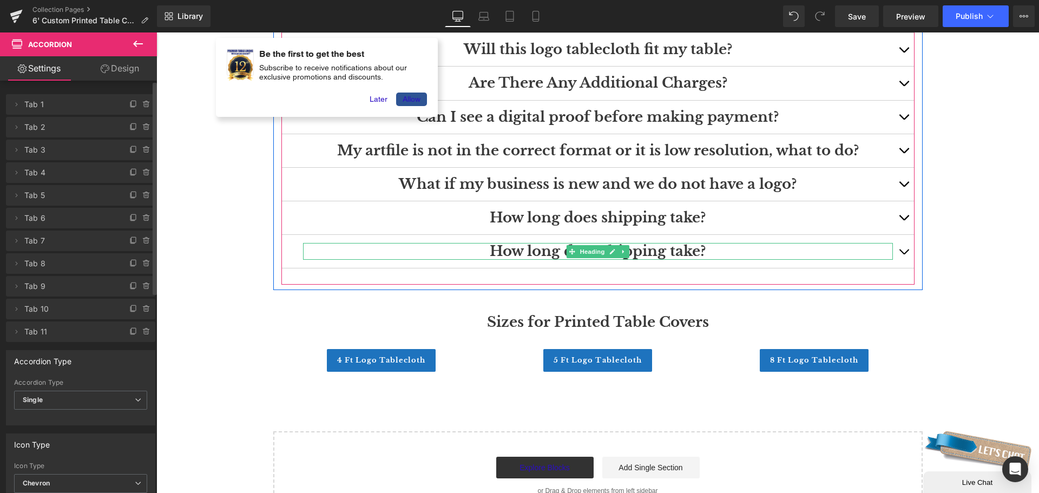
click at [703, 248] on h3 "How long does shipping take?" at bounding box center [598, 251] width 590 height 17
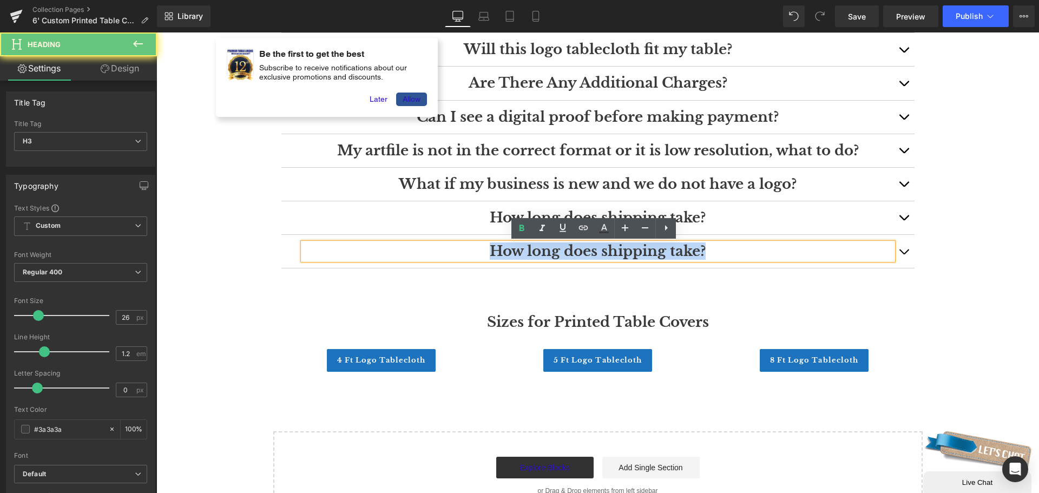
drag, startPoint x: 705, startPoint y: 248, endPoint x: 381, endPoint y: 250, distance: 324.2
click at [392, 250] on h3 "How long does shipping take?" at bounding box center [598, 251] width 590 height 17
paste div
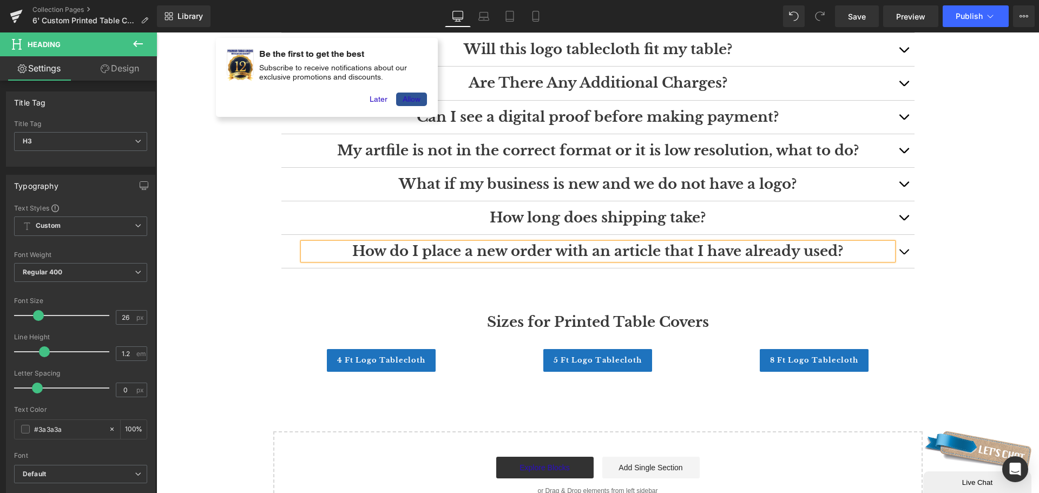
click at [904, 254] on span "button" at bounding box center [904, 254] width 0 height 0
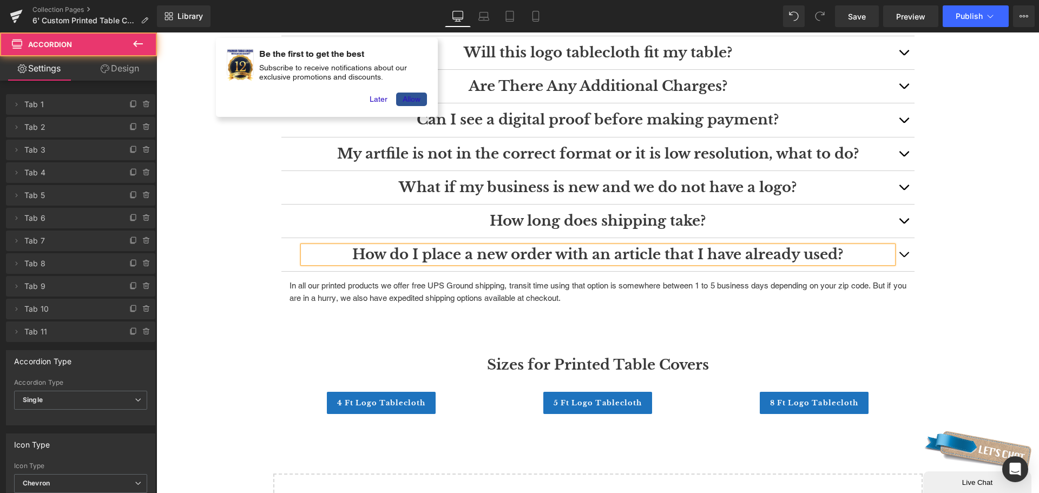
scroll to position [1643, 0]
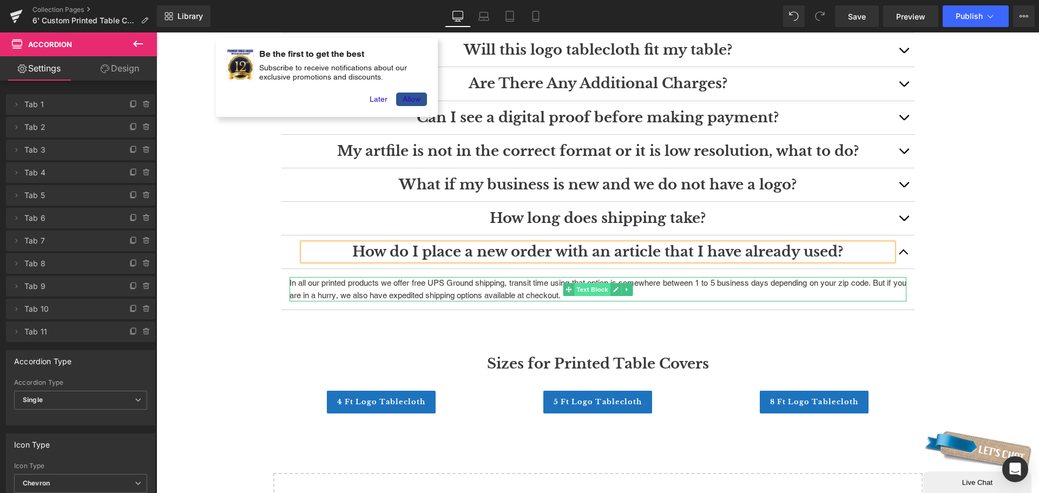
click at [584, 294] on span "Text Block" at bounding box center [592, 289] width 36 height 13
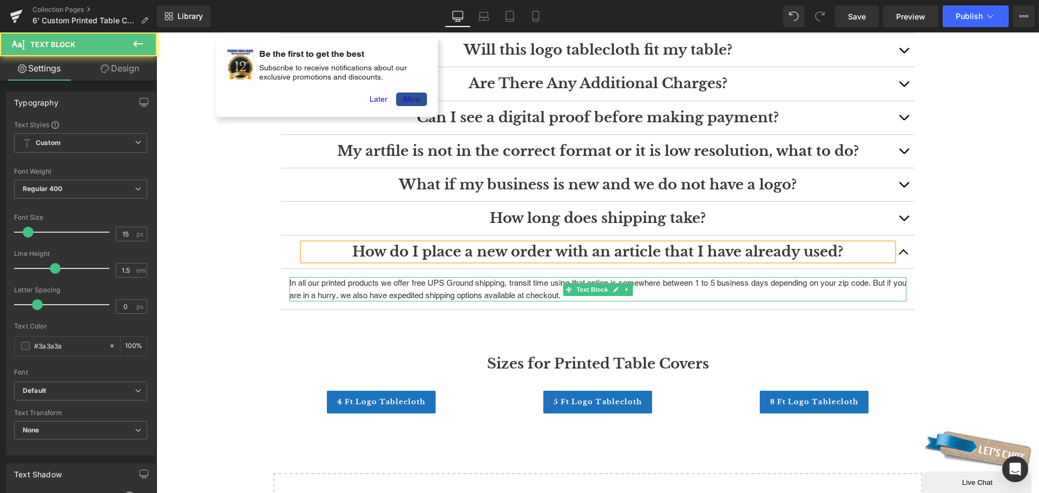
click at [679, 290] on p "In all our printed products we offer free UPS Ground shipping, transit time usi…" at bounding box center [598, 289] width 617 height 24
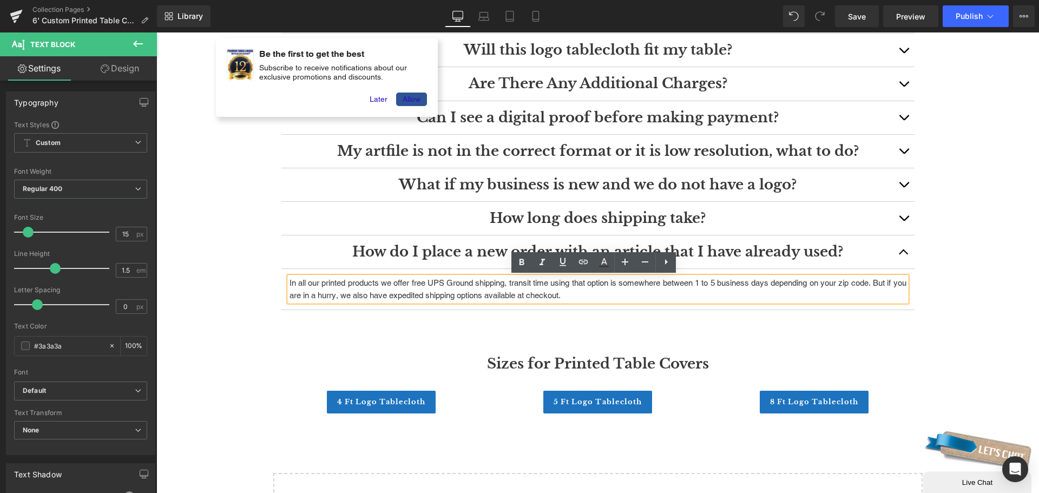
drag, startPoint x: 618, startPoint y: 296, endPoint x: 283, endPoint y: 285, distance: 335.2
click at [290, 285] on div "In all our printed products we offer free UPS Ground shipping, transit time usi…" at bounding box center [598, 289] width 617 height 24
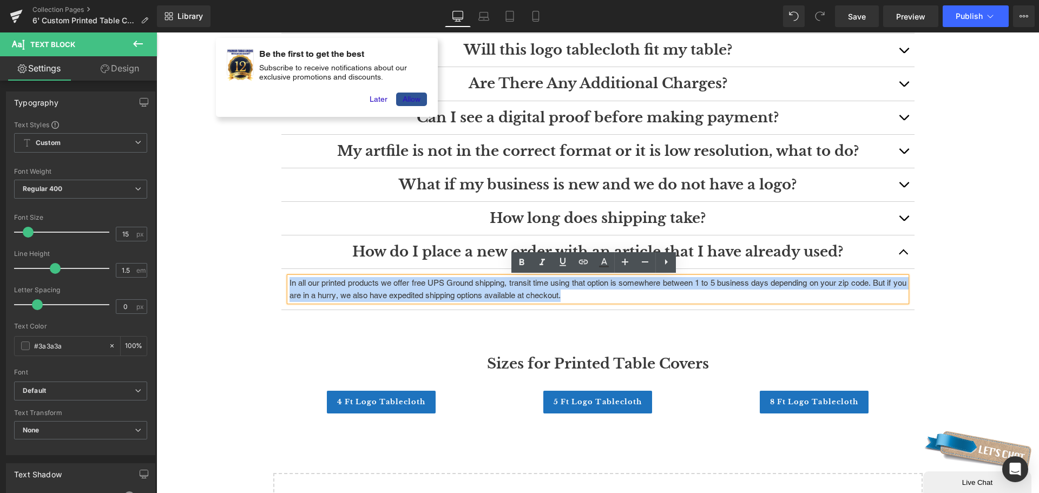
drag, startPoint x: 285, startPoint y: 282, endPoint x: 276, endPoint y: 285, distance: 9.6
click at [276, 285] on div "FAQ's Heading Where to buy a tablecloth with logo? Heading Premier Table Linens…" at bounding box center [598, 83] width 650 height 487
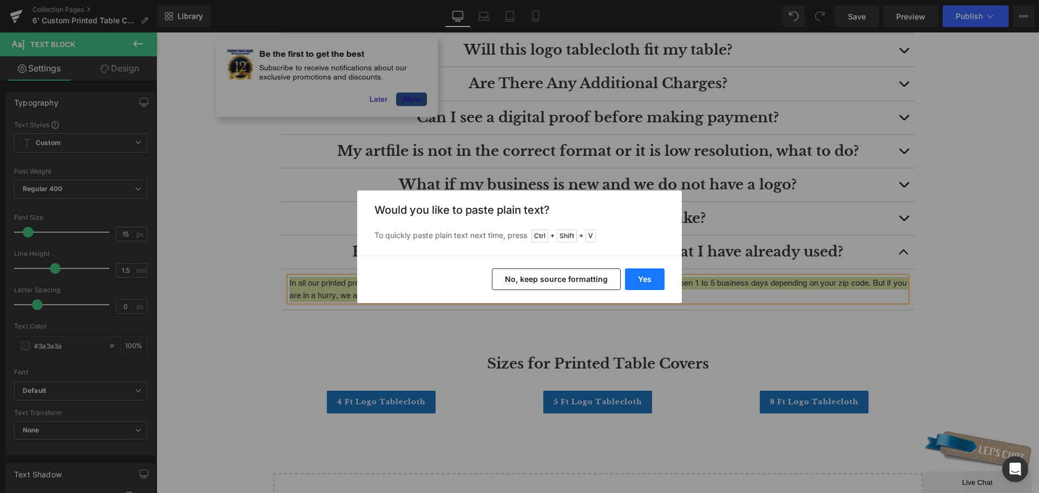
click at [652, 278] on button "Yes" at bounding box center [645, 279] width 40 height 22
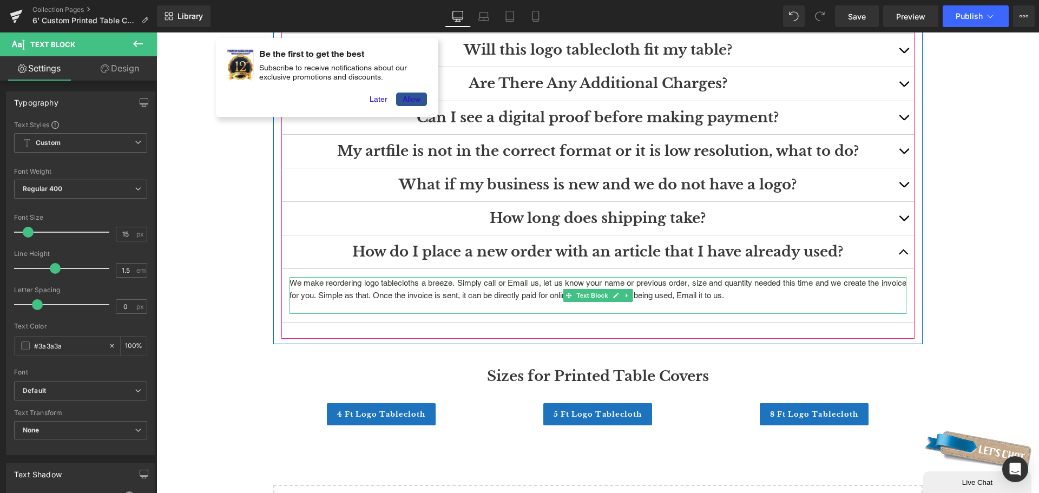
click at [737, 309] on p at bounding box center [598, 307] width 617 height 12
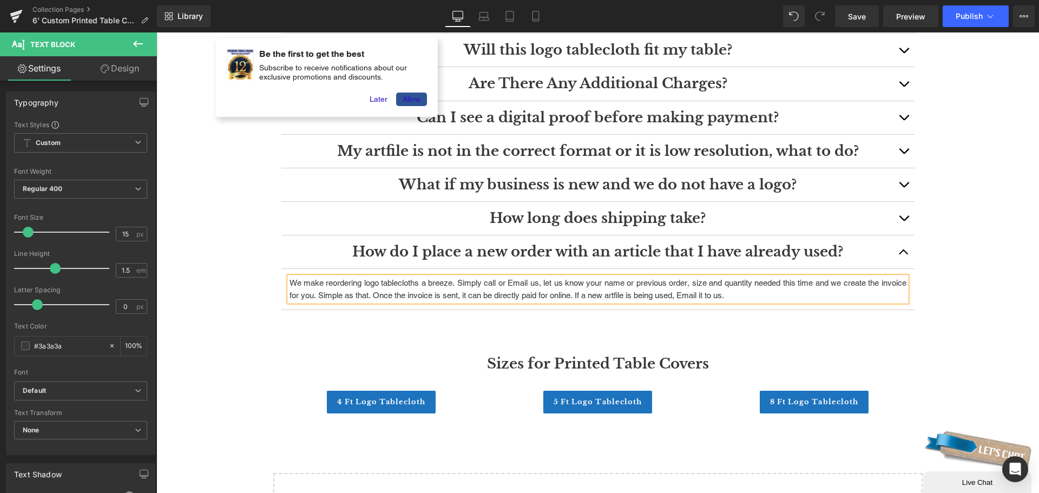
click at [904, 251] on button "button" at bounding box center [904, 251] width 22 height 33
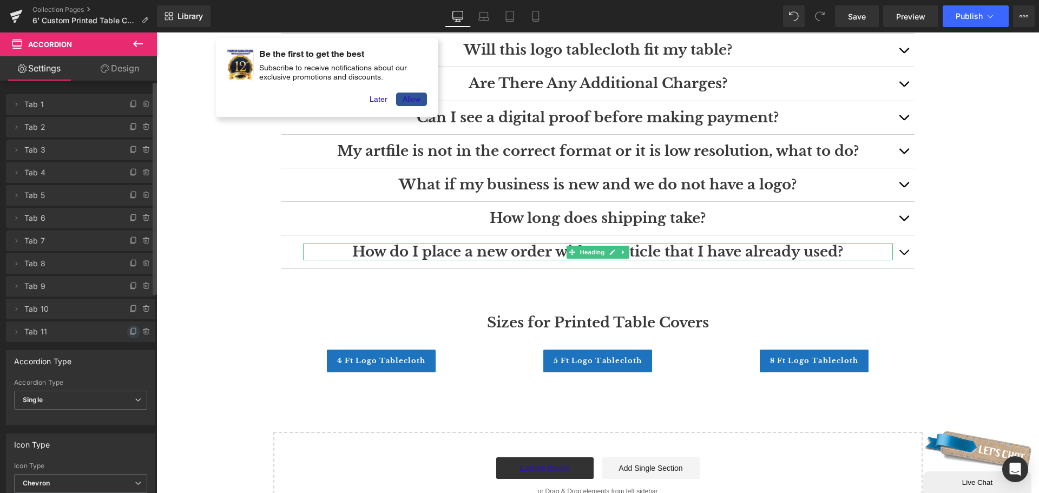
click at [129, 330] on icon at bounding box center [133, 331] width 9 height 9
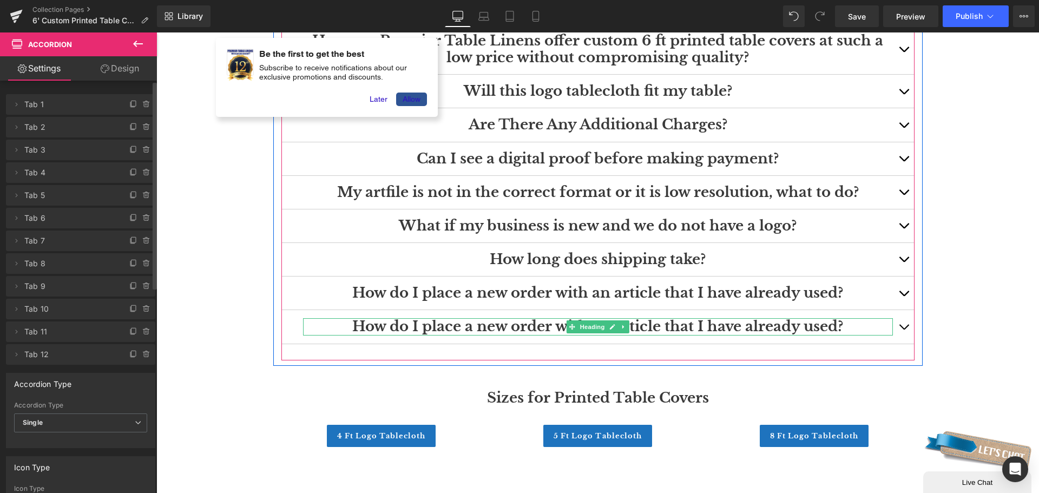
click at [843, 324] on h3 "How do I place a new order with an article that I have already used?" at bounding box center [598, 326] width 590 height 17
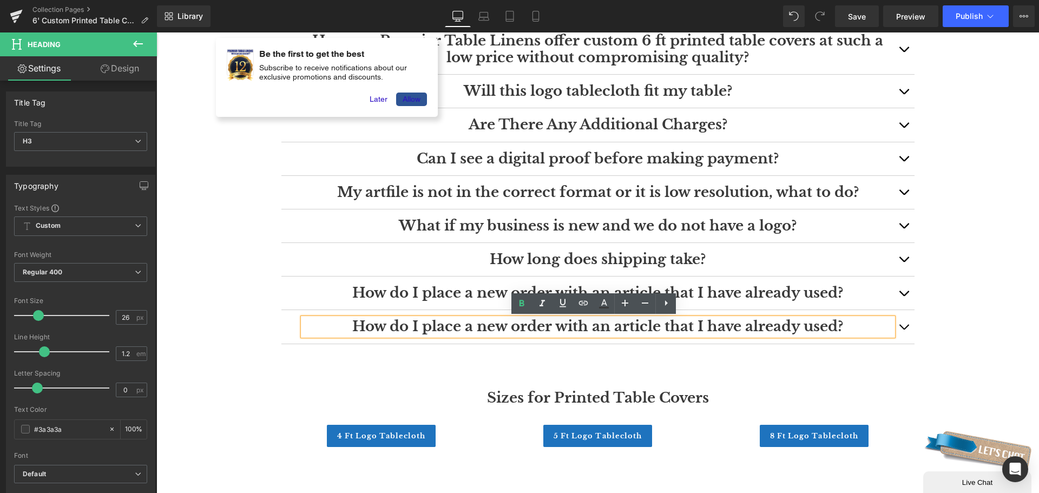
click at [487, 332] on h3 "How do I place a new order with an article that I have already used?" at bounding box center [598, 326] width 590 height 17
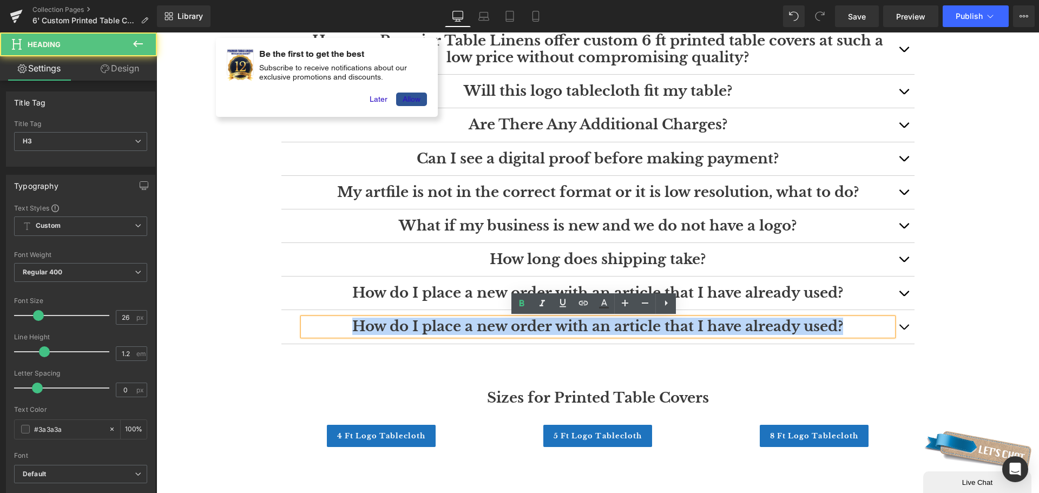
drag, startPoint x: 354, startPoint y: 325, endPoint x: 850, endPoint y: 325, distance: 495.8
click at [850, 325] on h3 "How do I place a new order with an article that I have already used?" at bounding box center [598, 326] width 590 height 17
paste div
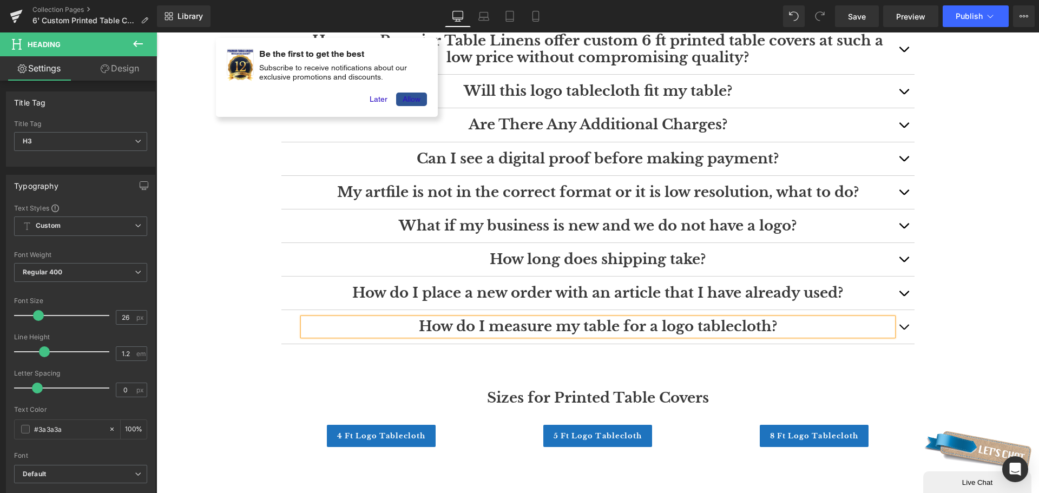
click at [901, 326] on button "button" at bounding box center [904, 326] width 22 height 33
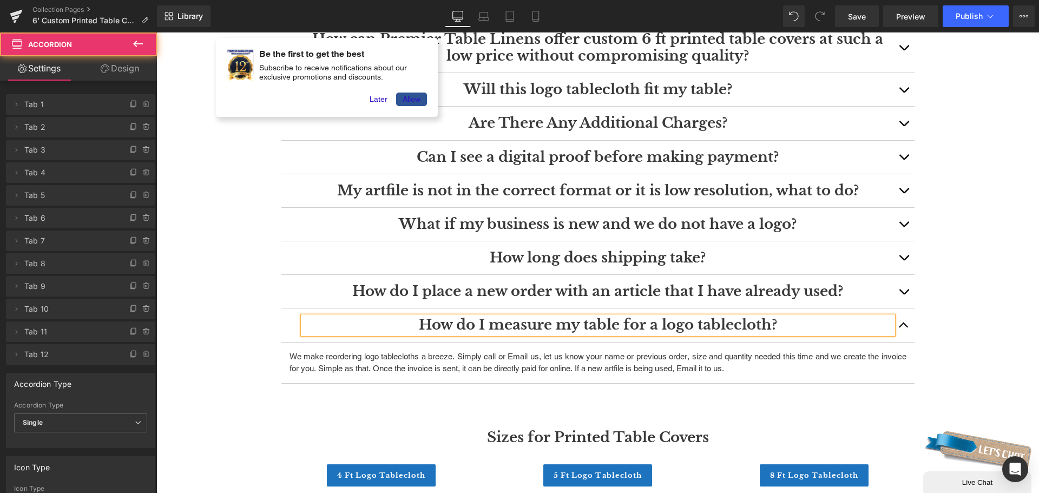
scroll to position [1602, 0]
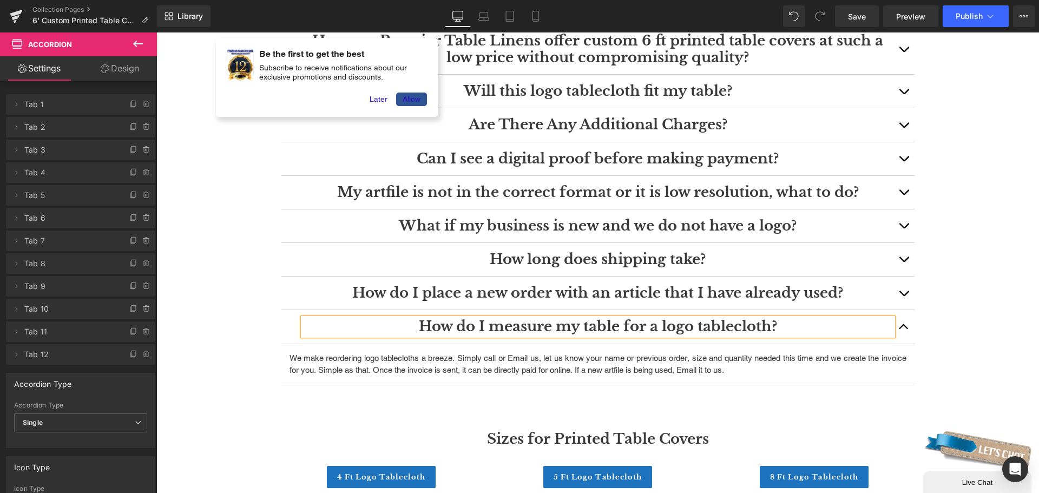
click at [730, 365] on p "We make reordering logo tablecloths a breeze. Simply call or Email us, let us k…" at bounding box center [598, 364] width 617 height 24
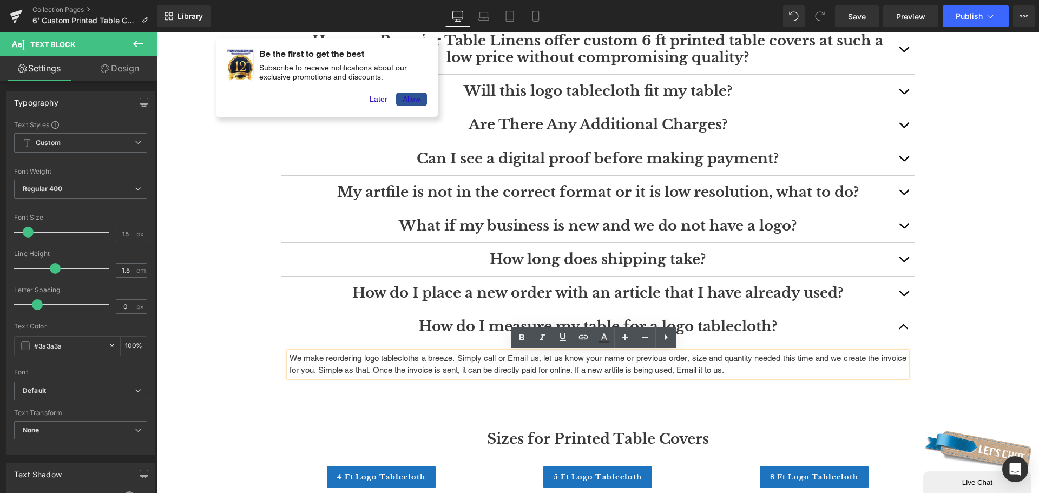
click at [604, 369] on p "We make reordering logo tablecloths a breeze. Simply call or Email us, let us k…" at bounding box center [598, 364] width 617 height 24
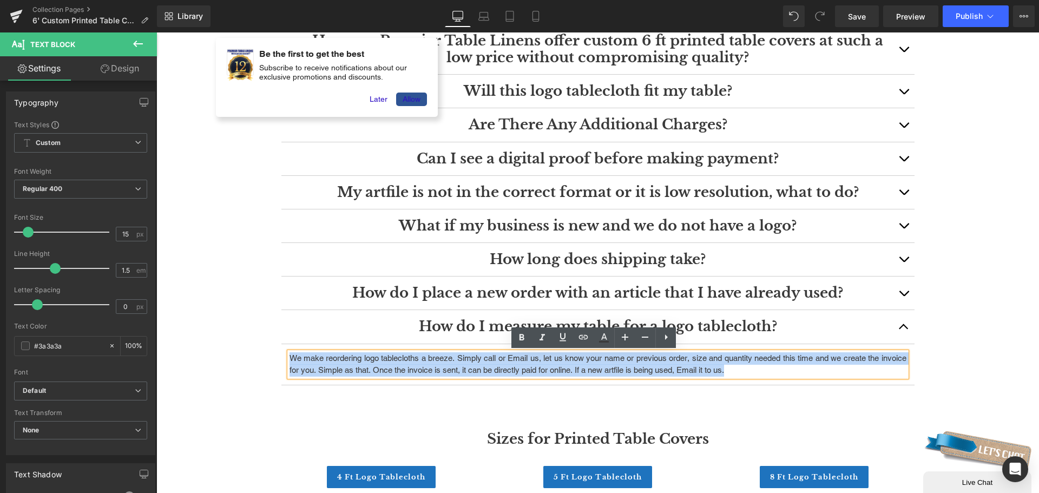
drag, startPoint x: 764, startPoint y: 368, endPoint x: 286, endPoint y: 358, distance: 478.1
click at [290, 358] on p "We make reordering logo tablecloths a breeze. Simply call or Email us, let us k…" at bounding box center [598, 364] width 617 height 24
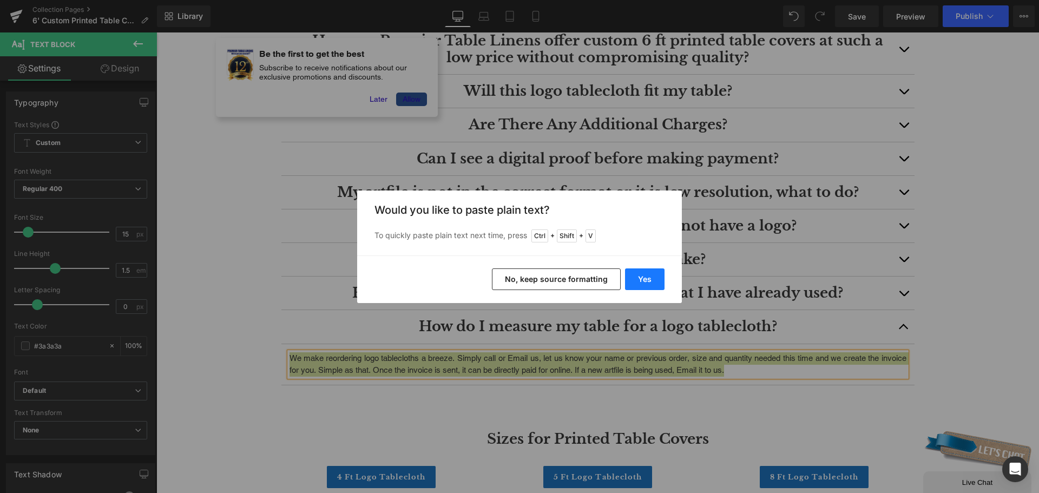
click at [638, 277] on button "Yes" at bounding box center [645, 279] width 40 height 22
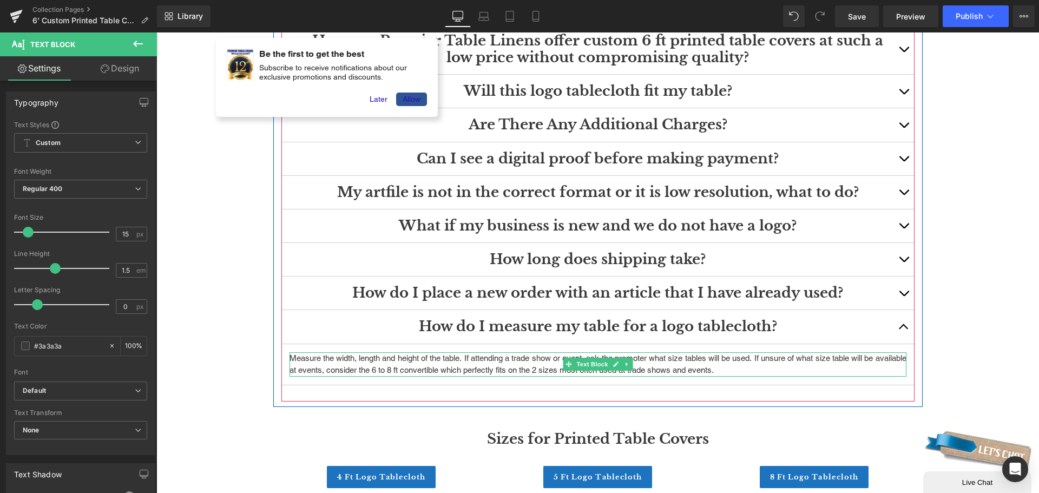
click at [771, 365] on p "Measure the width, length and height of the table. If attending a trade show or…" at bounding box center [598, 364] width 617 height 24
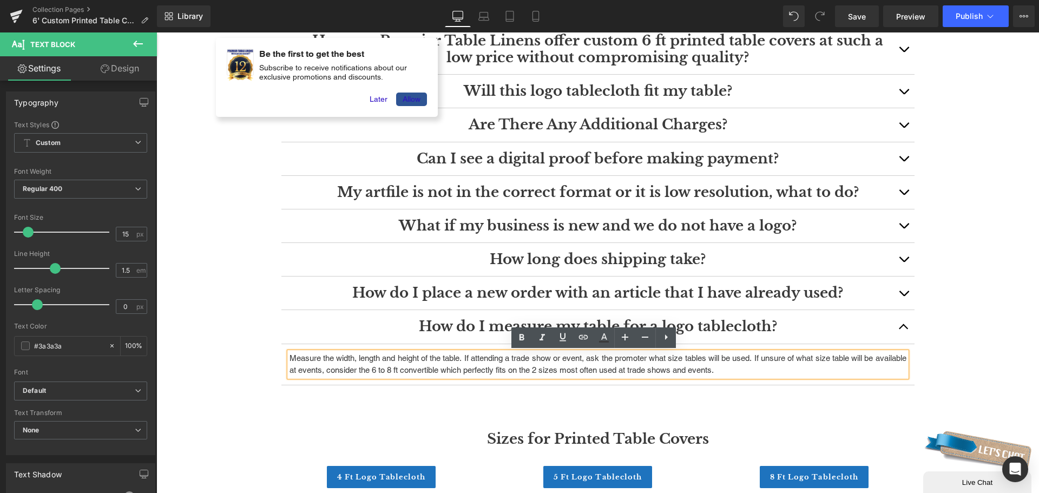
click at [904, 330] on span "button" at bounding box center [904, 330] width 0 height 0
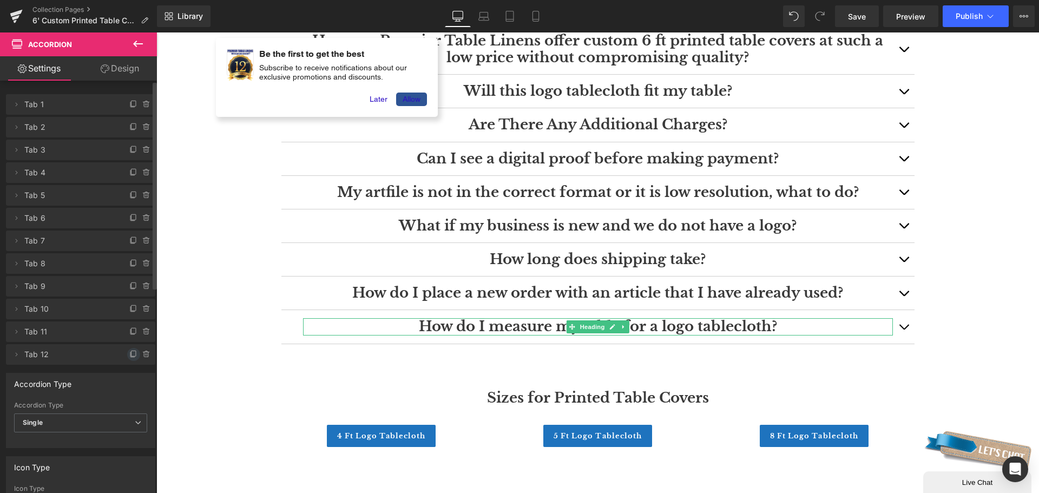
click at [129, 352] on icon at bounding box center [133, 354] width 9 height 9
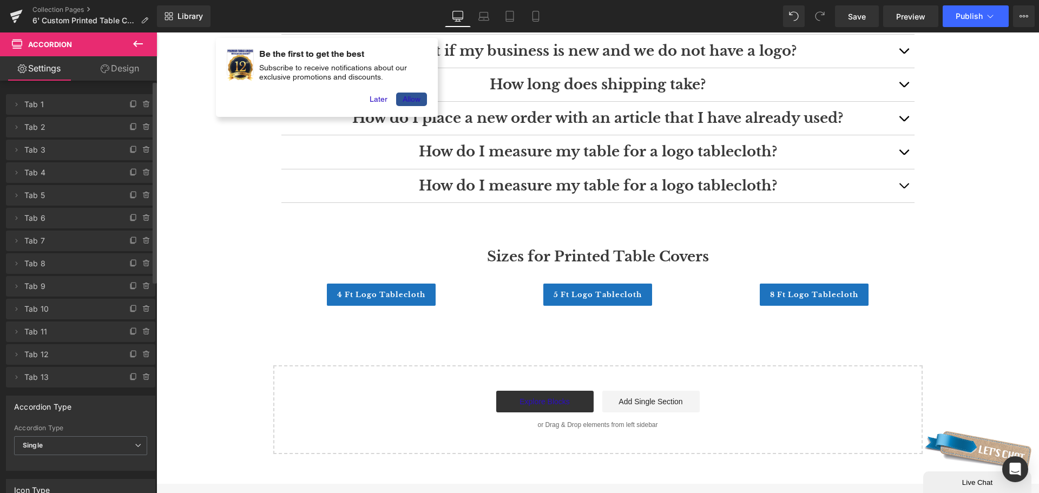
scroll to position [1818, 0]
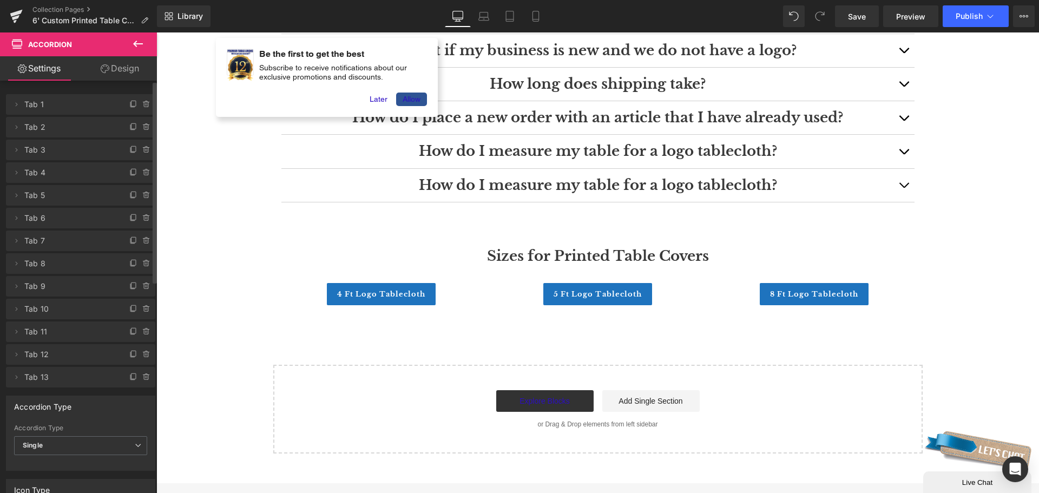
click at [759, 178] on div "How do I measure my table for a logo tablecloth? Heading" at bounding box center [598, 185] width 590 height 17
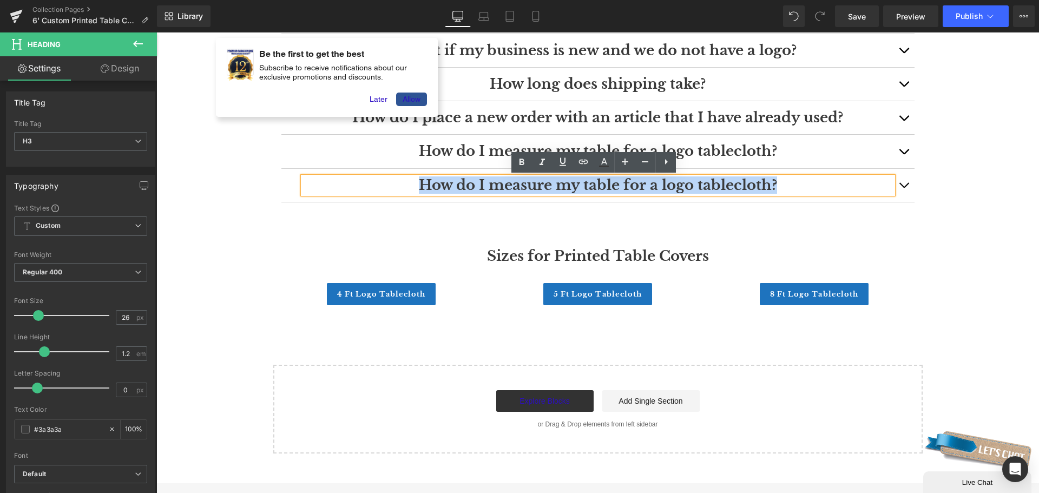
drag, startPoint x: 776, startPoint y: 183, endPoint x: 402, endPoint y: 184, distance: 373.5
click at [402, 184] on h3 "How do I measure my table for a logo tablecloth?" at bounding box center [598, 185] width 590 height 17
paste div
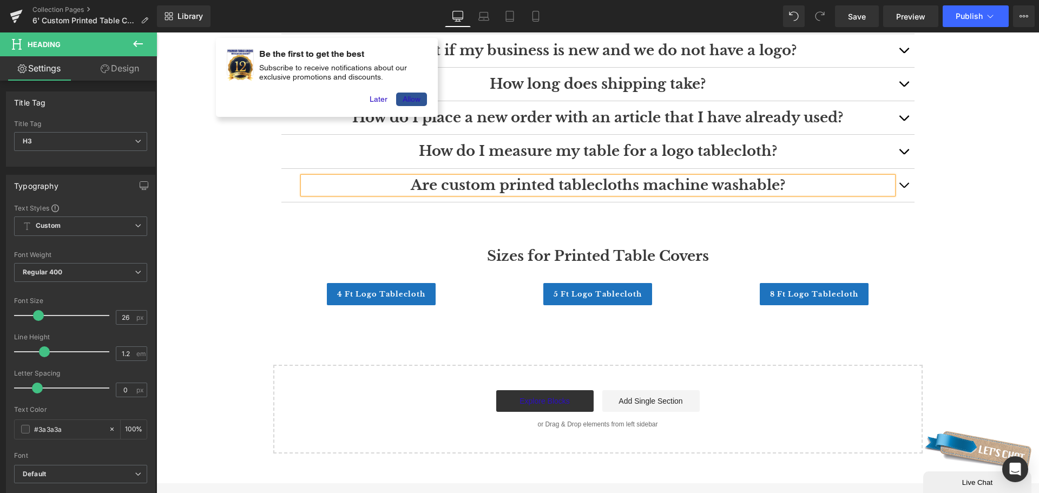
click at [899, 183] on button "button" at bounding box center [904, 185] width 22 height 33
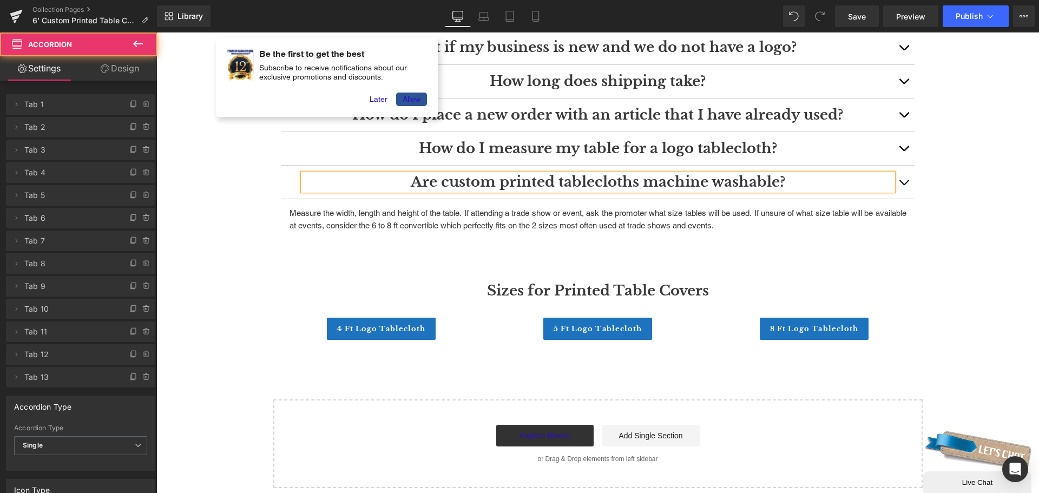
scroll to position [1777, 0]
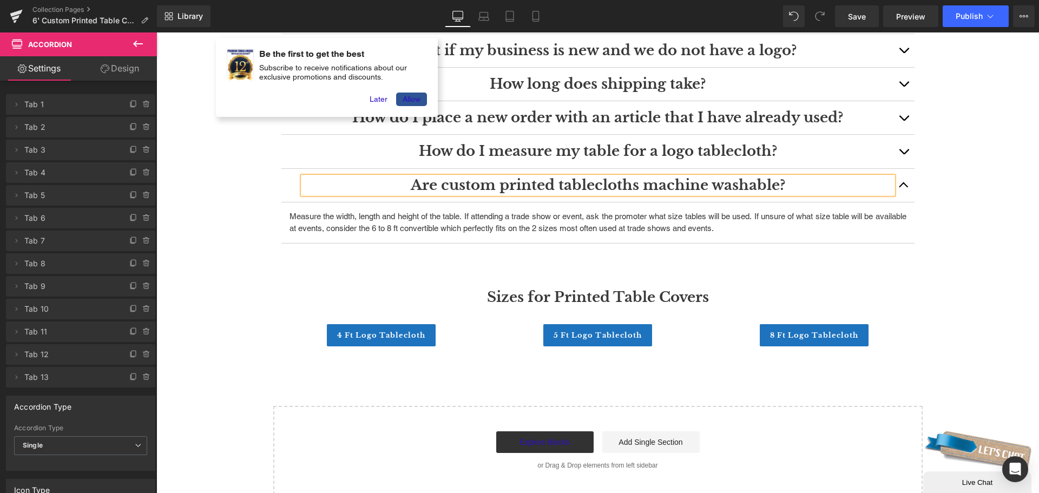
click at [664, 220] on p "Measure the width, length and height of the table. If attending a trade show or…" at bounding box center [598, 223] width 617 height 24
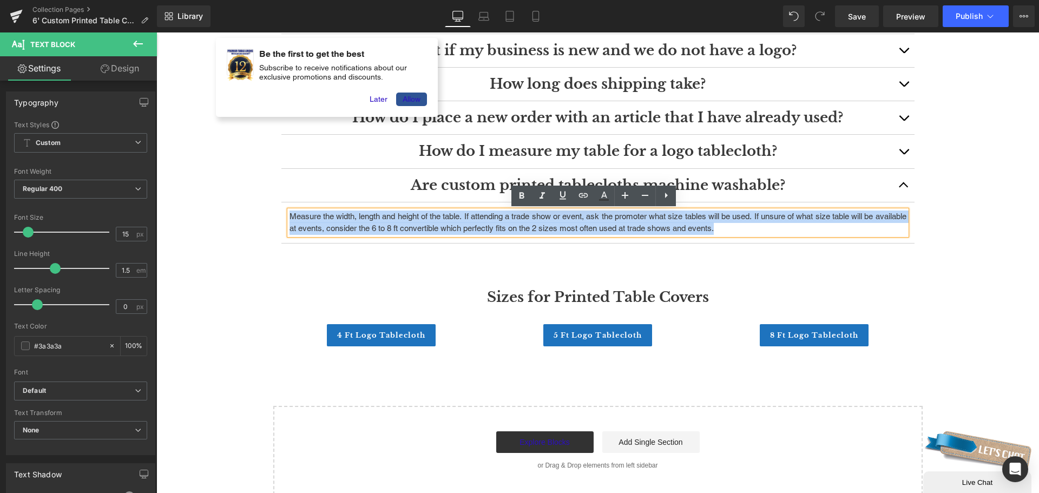
drag, startPoint x: 758, startPoint y: 231, endPoint x: 271, endPoint y: 222, distance: 486.7
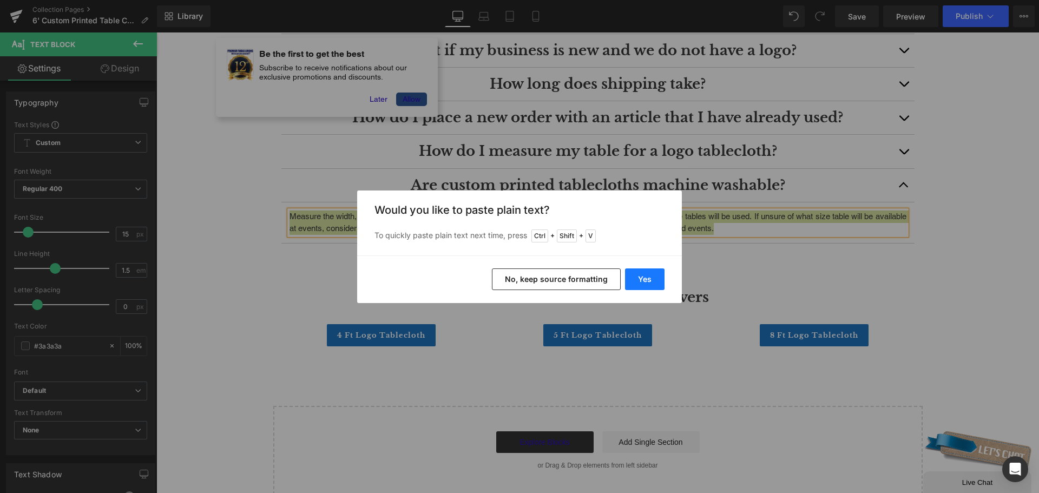
click at [649, 278] on button "Yes" at bounding box center [645, 279] width 40 height 22
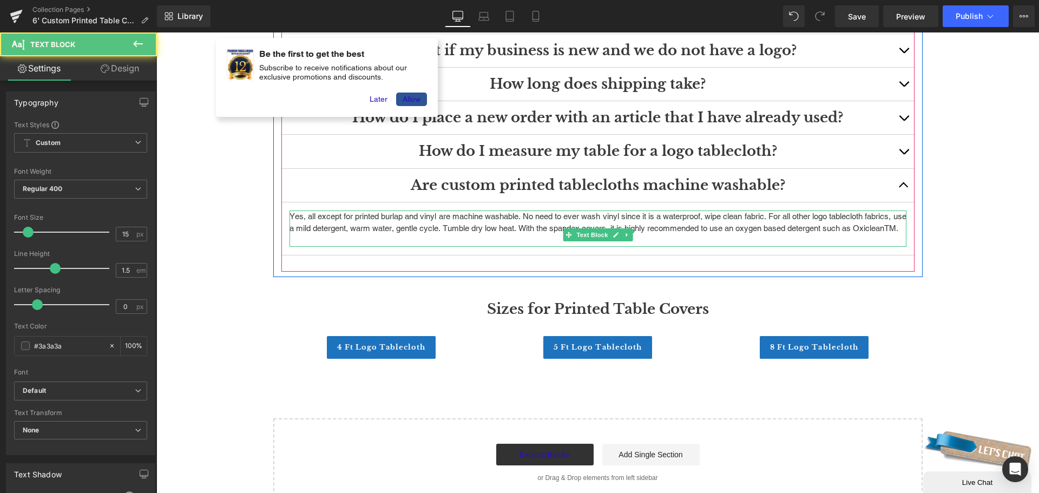
click at [405, 247] on p at bounding box center [598, 241] width 617 height 12
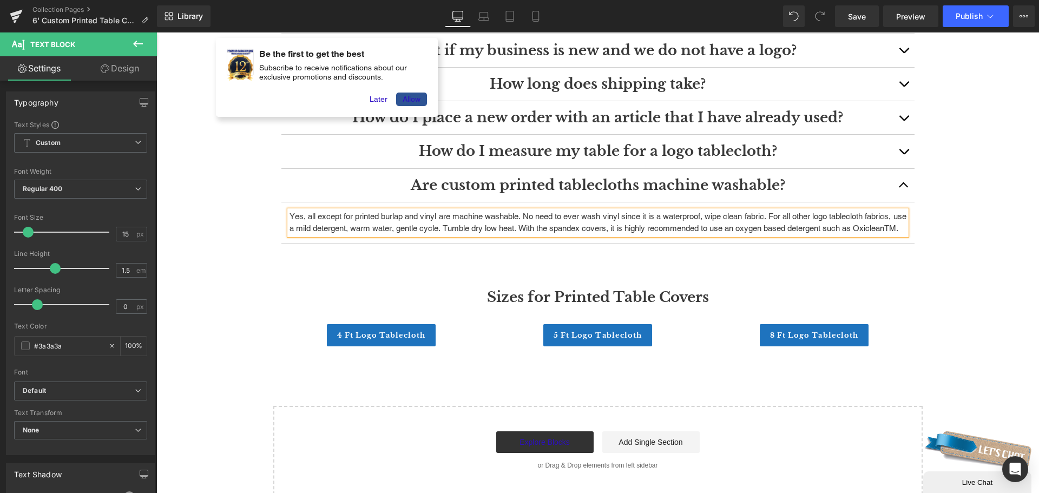
click at [897, 182] on button "button" at bounding box center [904, 185] width 22 height 33
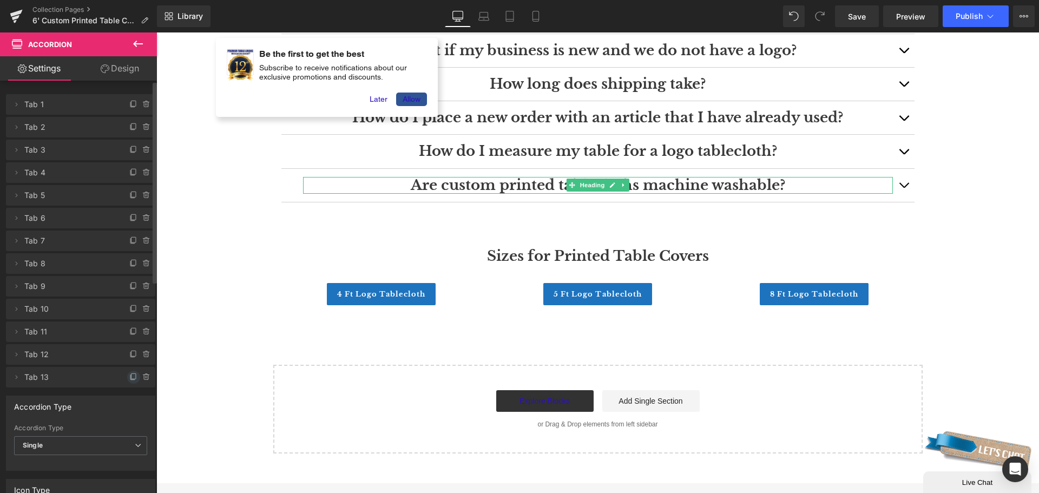
click at [127, 375] on span at bounding box center [133, 377] width 13 height 13
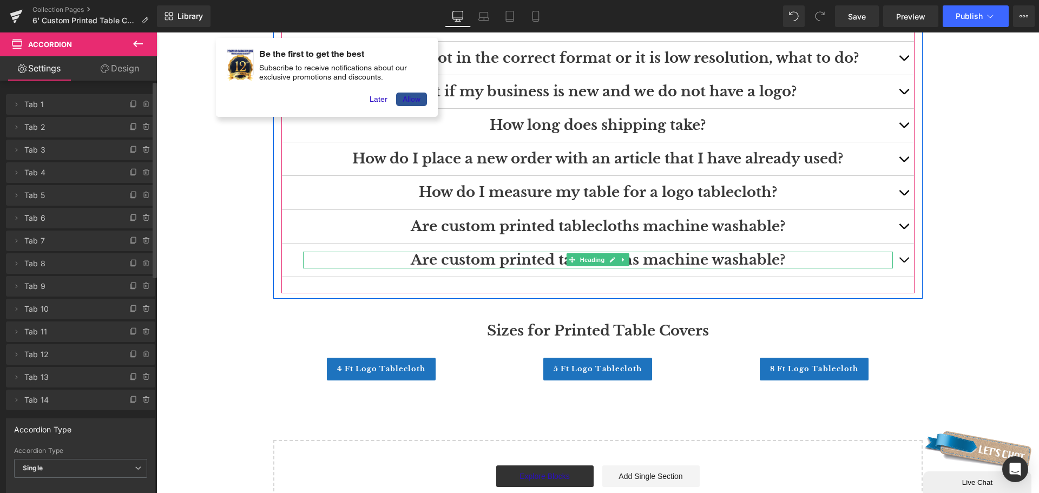
click at [478, 258] on h3 "Are custom printed tablecloths machine washable?" at bounding box center [598, 260] width 590 height 17
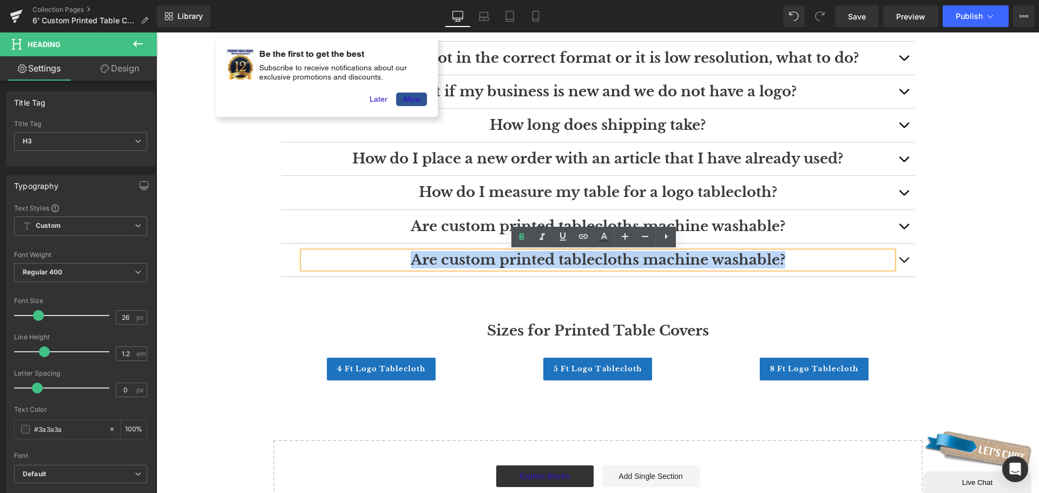
drag, startPoint x: 404, startPoint y: 260, endPoint x: 797, endPoint y: 261, distance: 393.0
click at [797, 261] on h3 "Are custom printed tablecloths machine washable?" at bounding box center [598, 260] width 590 height 17
paste div
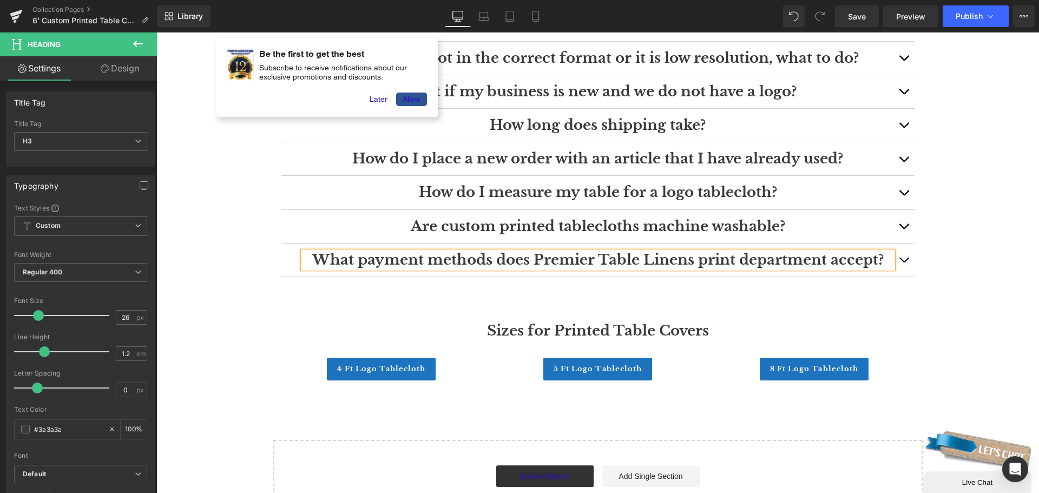
click at [900, 255] on button "button" at bounding box center [904, 260] width 22 height 33
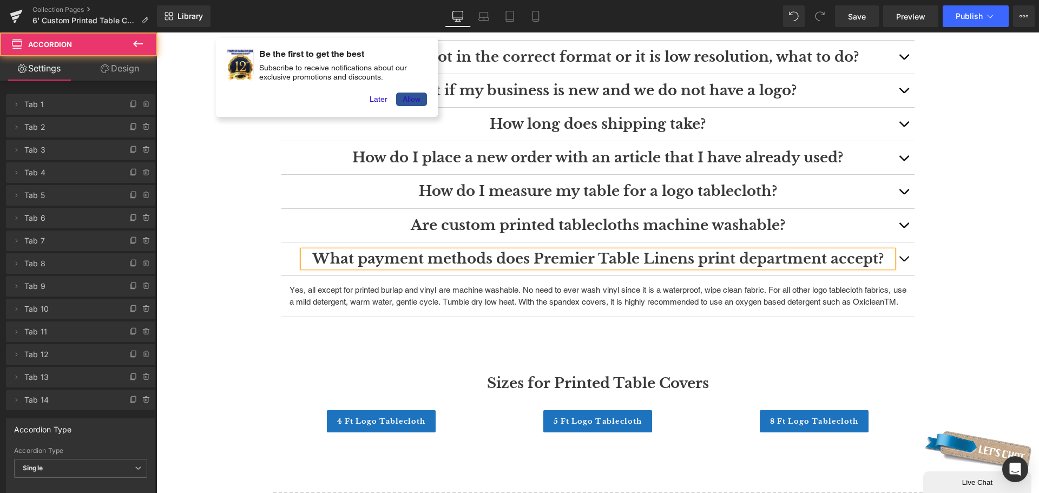
scroll to position [1736, 0]
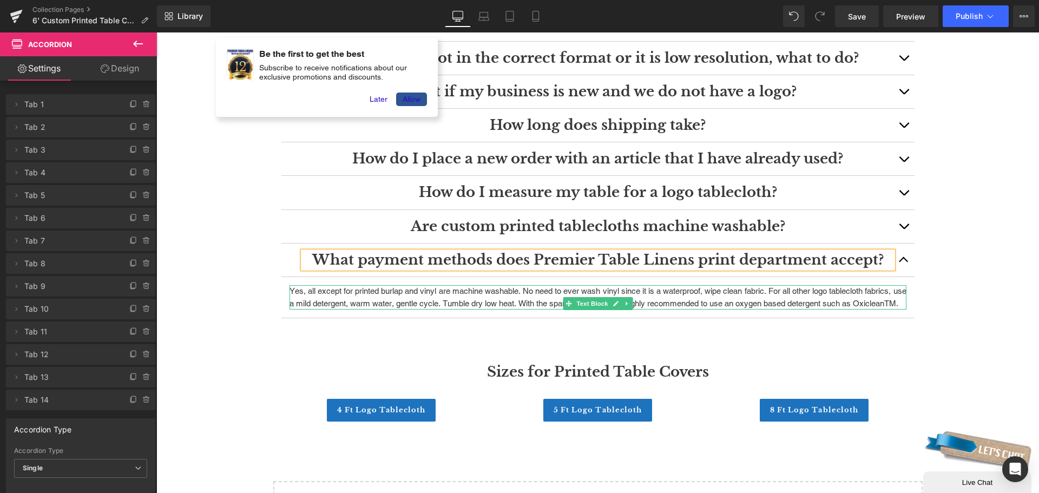
click at [354, 307] on p "Yes, all except for printed burlap and vinyl are machine washable. No need to e…" at bounding box center [598, 297] width 617 height 24
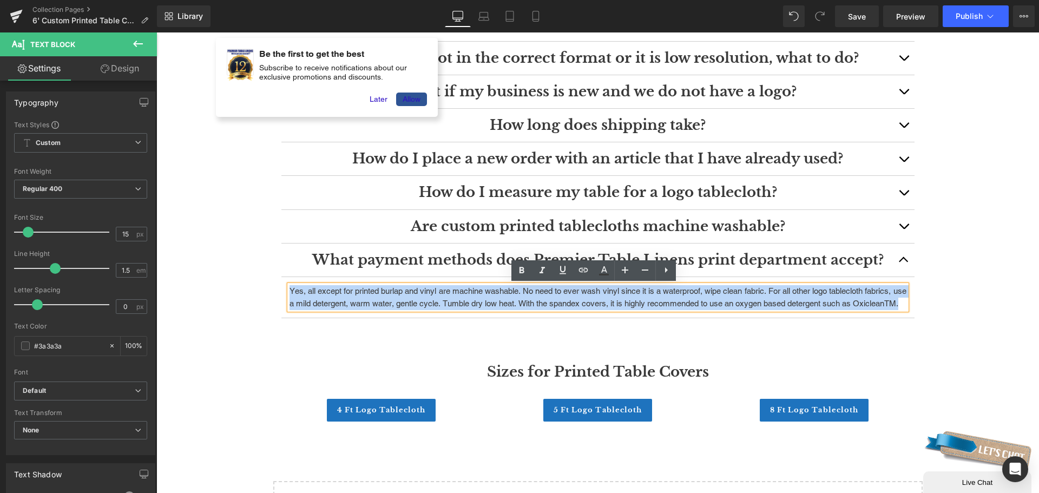
drag, startPoint x: 339, startPoint y: 313, endPoint x: 276, endPoint y: 292, distance: 66.2
click at [276, 292] on div "FAQ's Heading Where to buy a tablecloth with logo? Heading Premier Table Linens…" at bounding box center [598, 41] width 650 height 588
click at [899, 220] on button "button" at bounding box center [904, 226] width 22 height 33
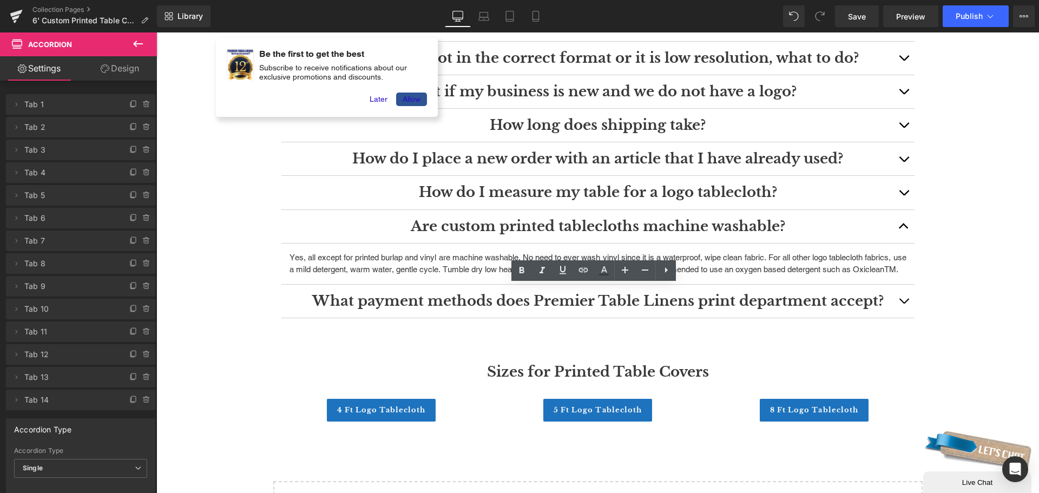
click at [908, 308] on button "button" at bounding box center [904, 301] width 22 height 33
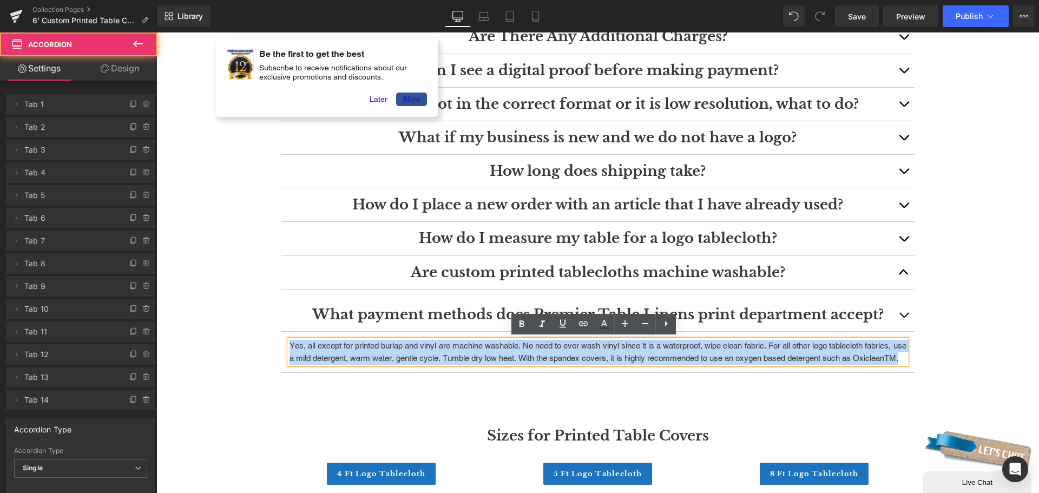
scroll to position [1682, 0]
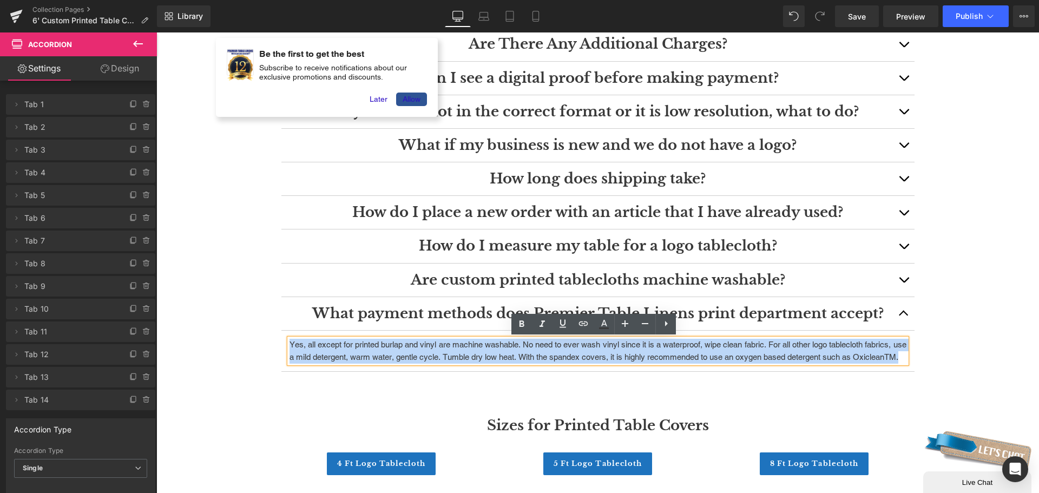
click at [900, 278] on button "button" at bounding box center [904, 280] width 22 height 33
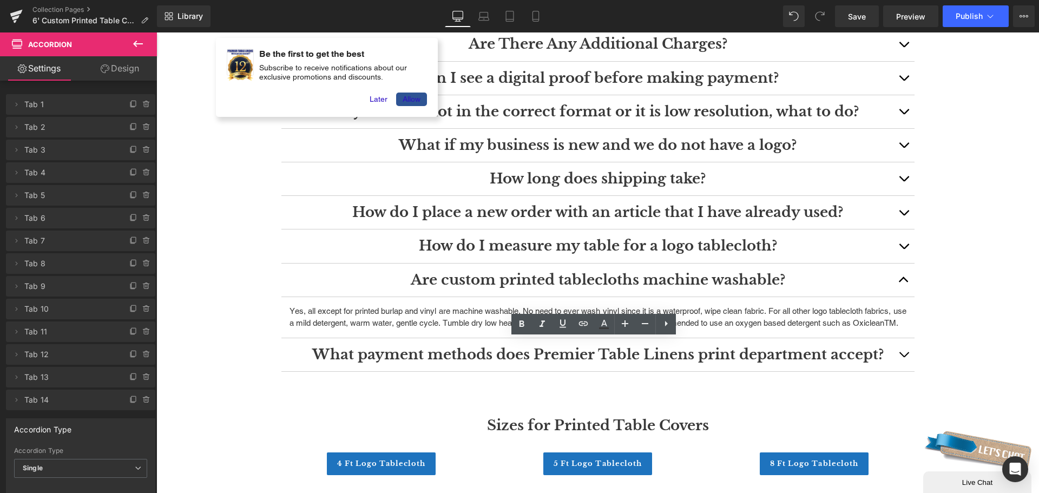
click at [897, 368] on button "button" at bounding box center [904, 354] width 22 height 33
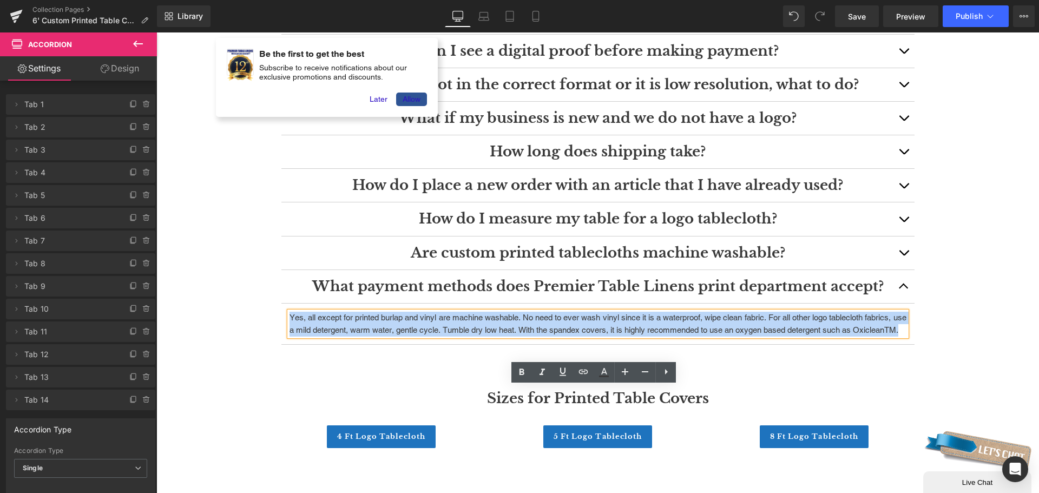
scroll to position [1845, 0]
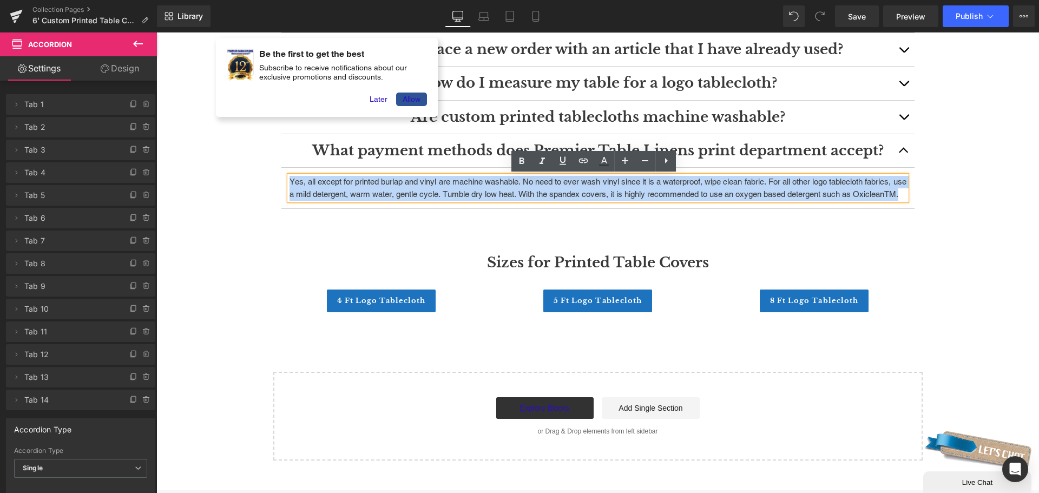
click at [523, 200] on p "Yes, all except for printed burlap and vinyl are machine washable. No need to e…" at bounding box center [598, 188] width 617 height 24
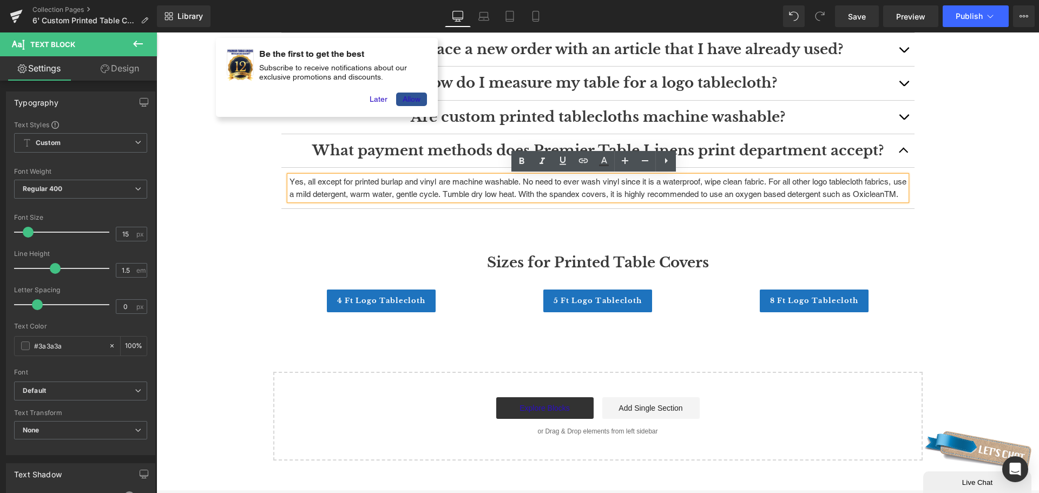
drag, startPoint x: 347, startPoint y: 205, endPoint x: 285, endPoint y: 176, distance: 68.3
click at [290, 176] on div "Yes, all except for printed burlap and vinyl are machine washable. No need to e…" at bounding box center [598, 188] width 617 height 24
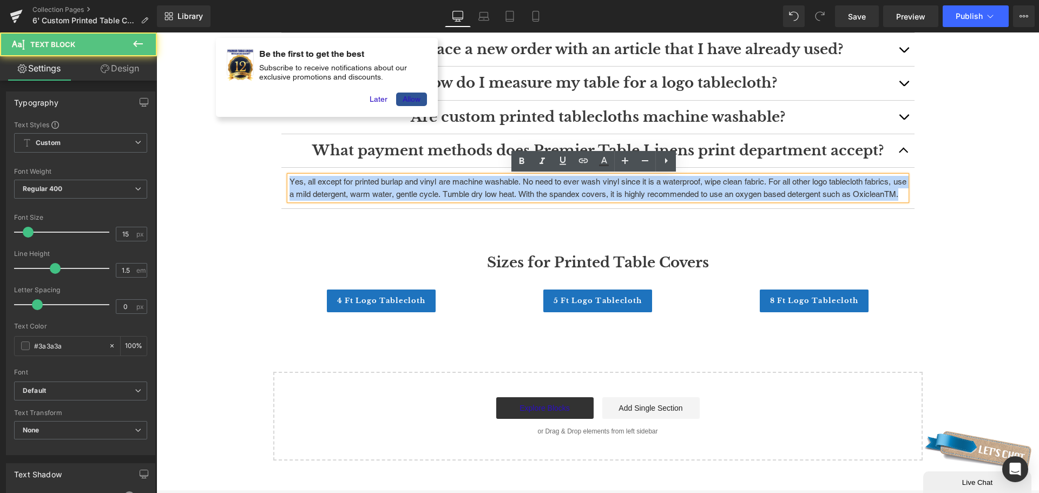
drag, startPoint x: 334, startPoint y: 204, endPoint x: 263, endPoint y: 178, distance: 75.8
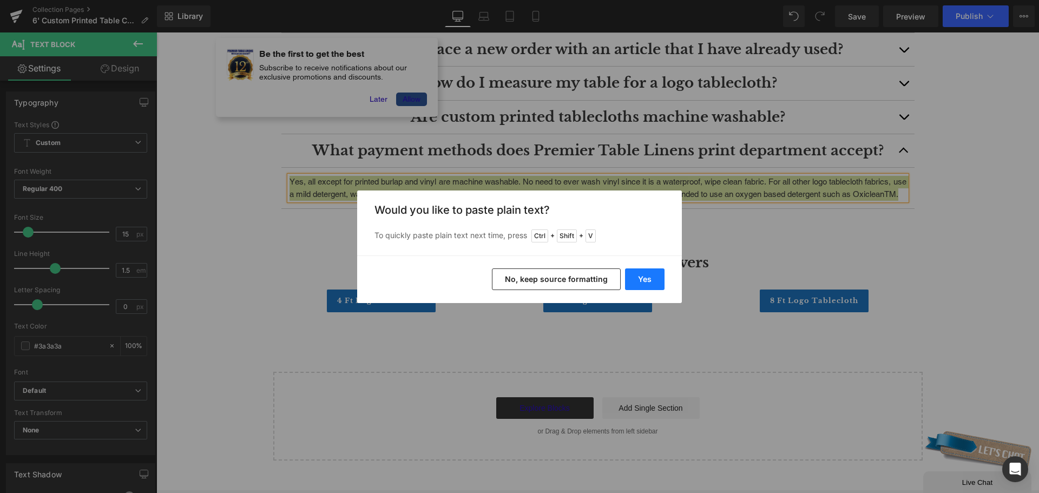
click at [655, 280] on button "Yes" at bounding box center [645, 279] width 40 height 22
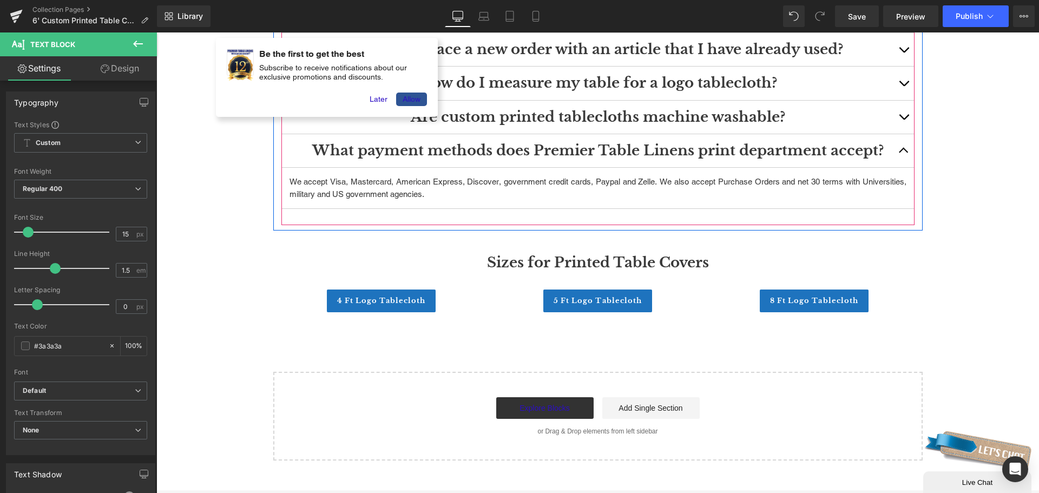
click at [894, 149] on button "button" at bounding box center [904, 150] width 22 height 33
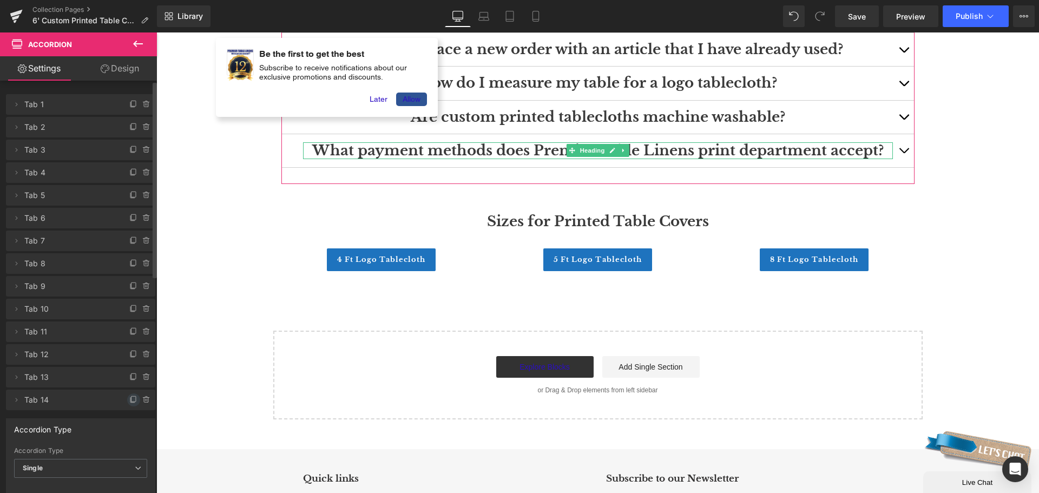
click at [127, 397] on span at bounding box center [133, 400] width 13 height 13
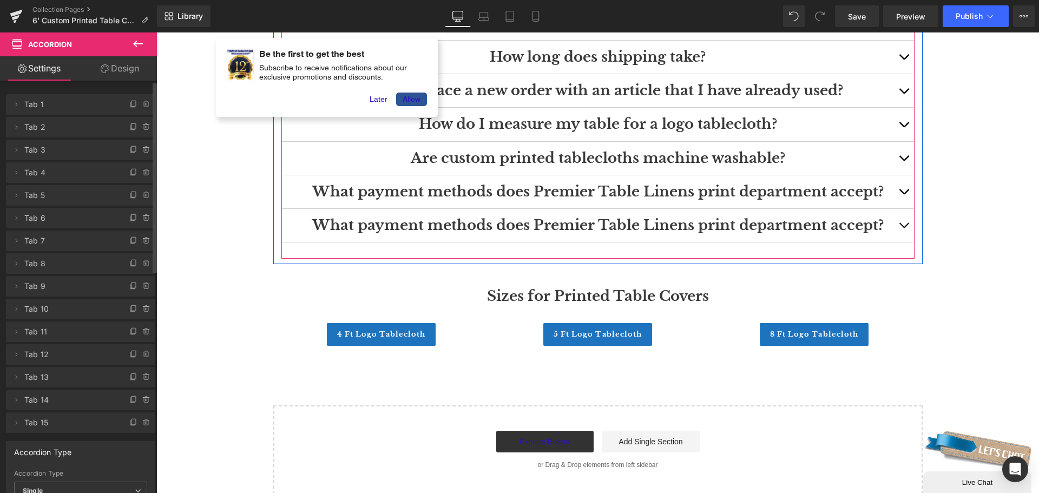
click at [853, 221] on h3 "What payment methods does Premier Table Linens print department accept?" at bounding box center [598, 225] width 590 height 17
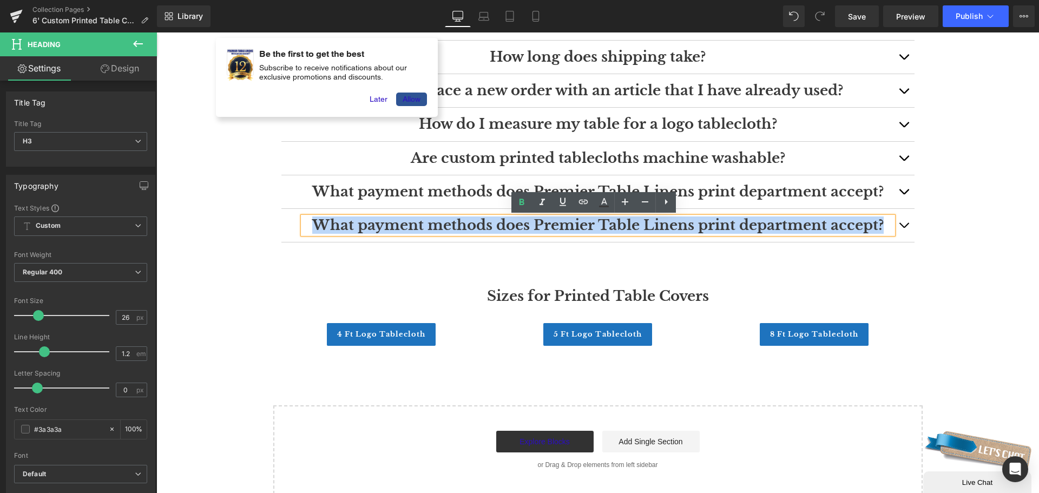
drag, startPoint x: 877, startPoint y: 221, endPoint x: 307, endPoint y: 228, distance: 570.0
click at [307, 228] on h3 "What payment methods does Premier Table Linens print department accept?" at bounding box center [598, 225] width 590 height 17
paste div
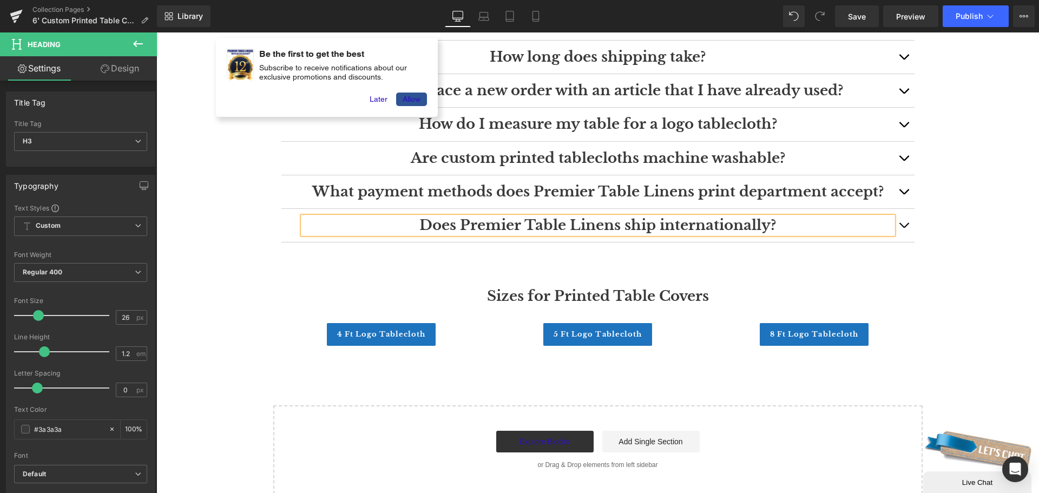
click at [895, 226] on button "button" at bounding box center [904, 225] width 22 height 33
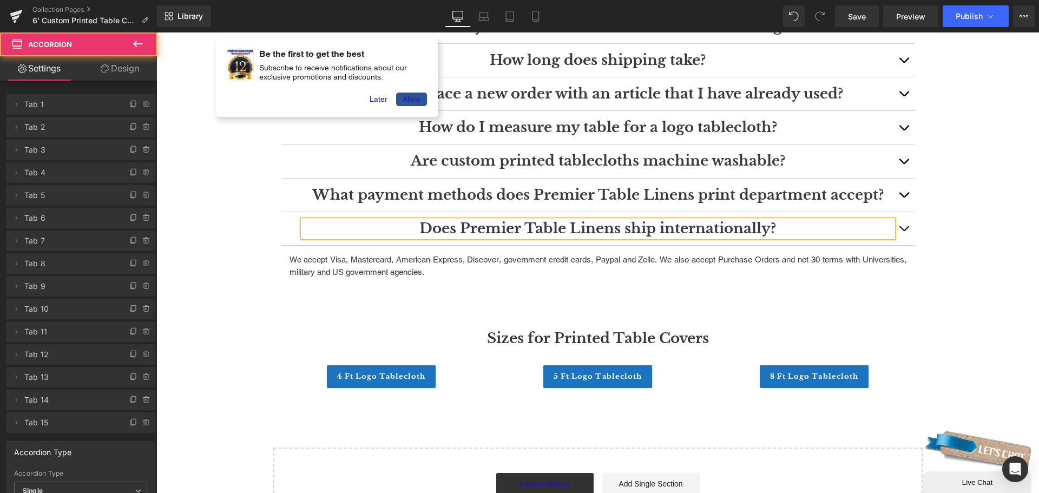
scroll to position [1804, 0]
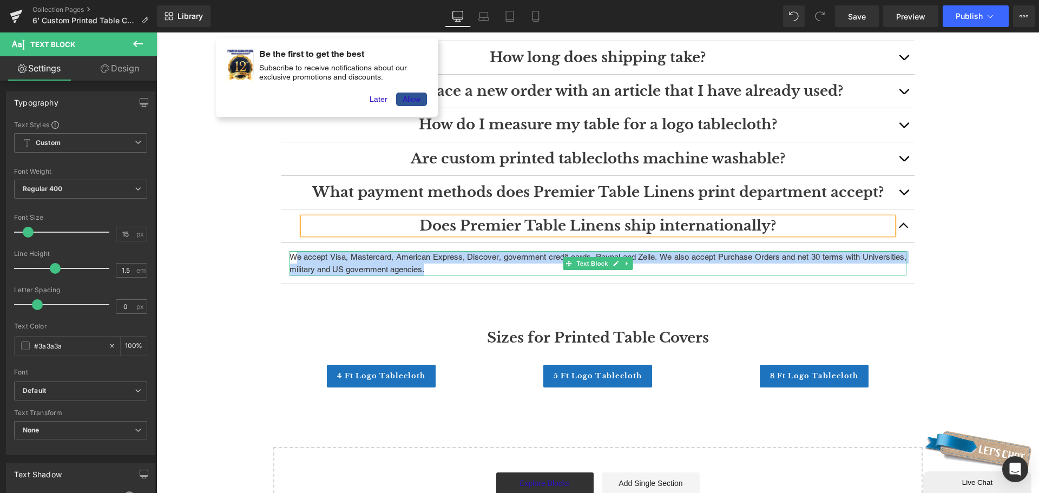
drag, startPoint x: 423, startPoint y: 268, endPoint x: 292, endPoint y: 257, distance: 130.9
click at [292, 257] on p "We accept Visa, Mastercard, American Express, Discover, government credit cards…" at bounding box center [598, 263] width 617 height 24
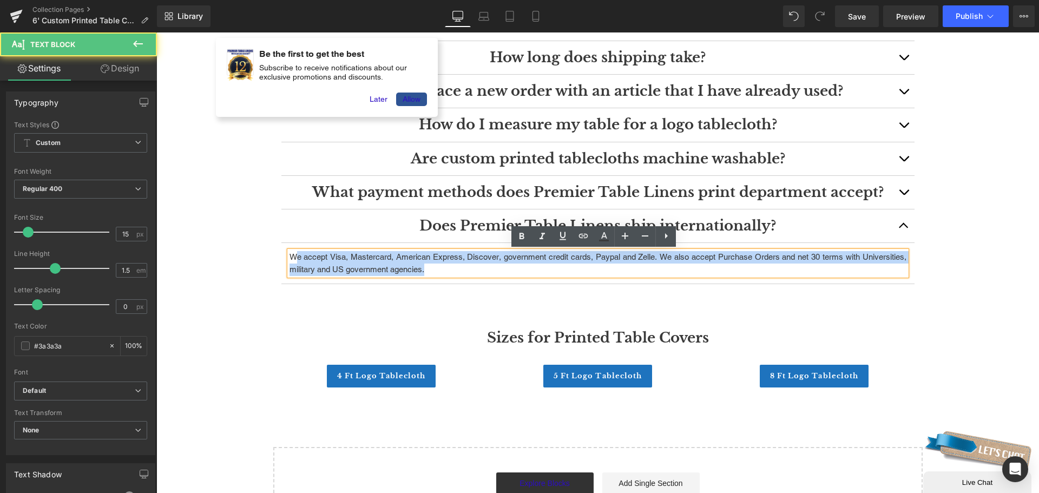
click at [427, 271] on p "We accept Visa, Mastercard, American Express, Discover, government credit cards…" at bounding box center [598, 263] width 617 height 24
drag, startPoint x: 425, startPoint y: 270, endPoint x: 289, endPoint y: 258, distance: 136.9
click at [290, 258] on p "We accept Visa, Mastercard, American Express, Discover, government credit cards…" at bounding box center [598, 263] width 617 height 24
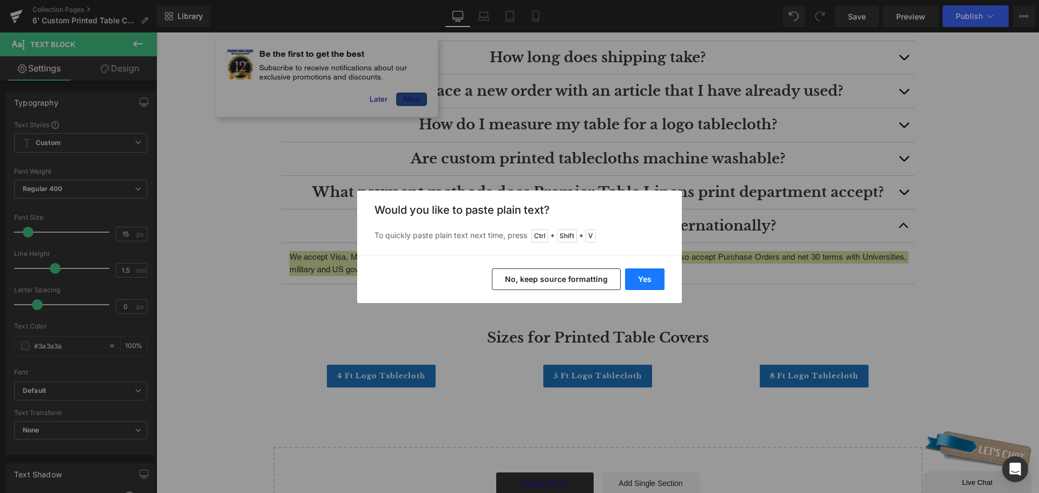
click at [649, 279] on button "Yes" at bounding box center [645, 279] width 40 height 22
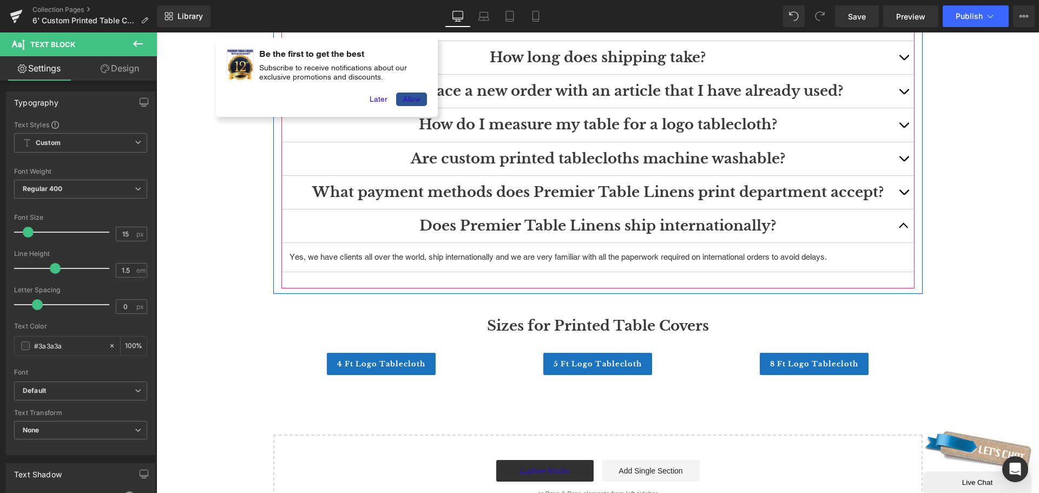
click at [901, 191] on button "button" at bounding box center [904, 192] width 22 height 33
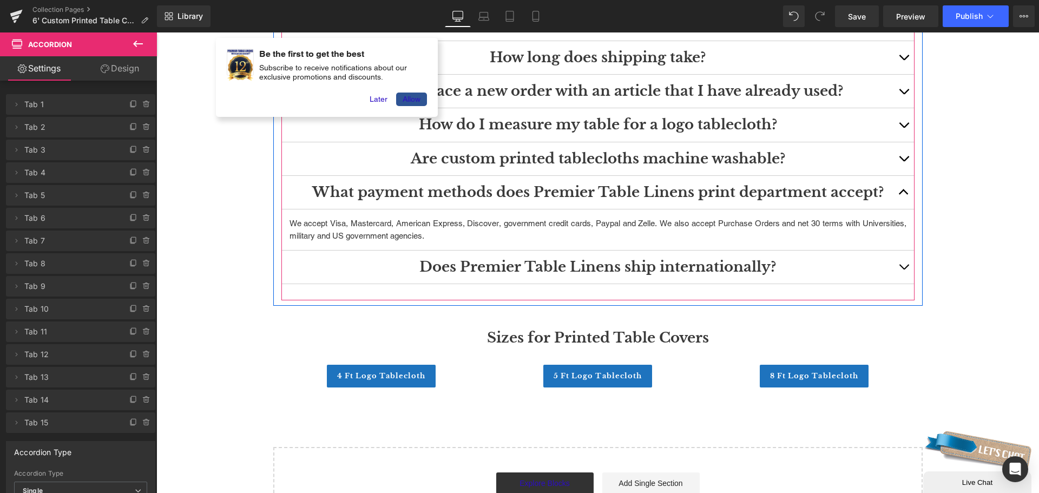
click at [899, 261] on button "button" at bounding box center [904, 267] width 22 height 33
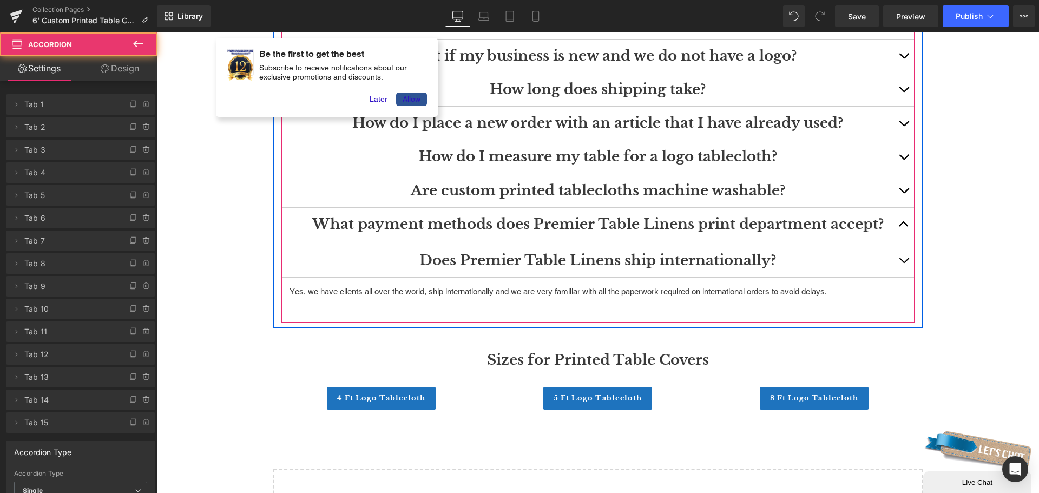
scroll to position [1762, 0]
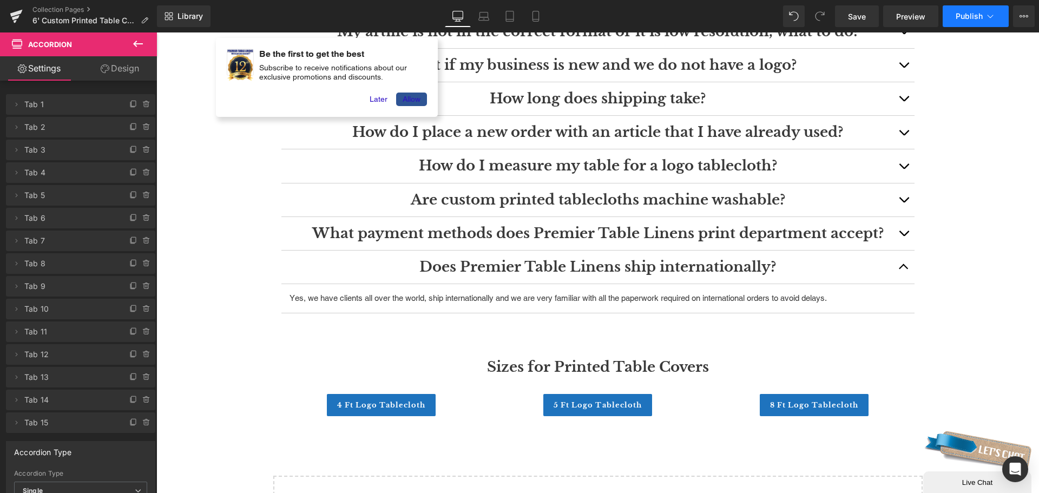
click at [969, 17] on span "Publish" at bounding box center [969, 16] width 27 height 9
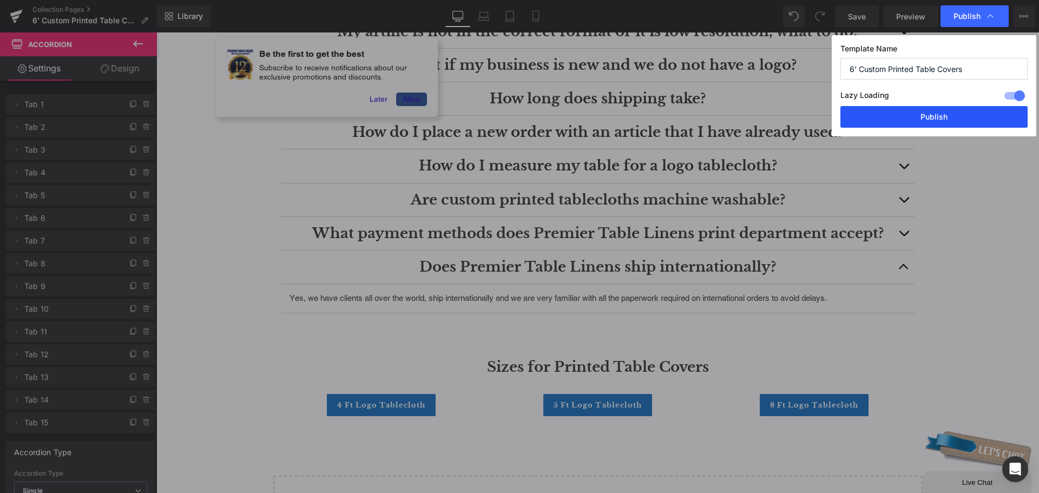
click at [930, 112] on button "Publish" at bounding box center [934, 117] width 187 height 22
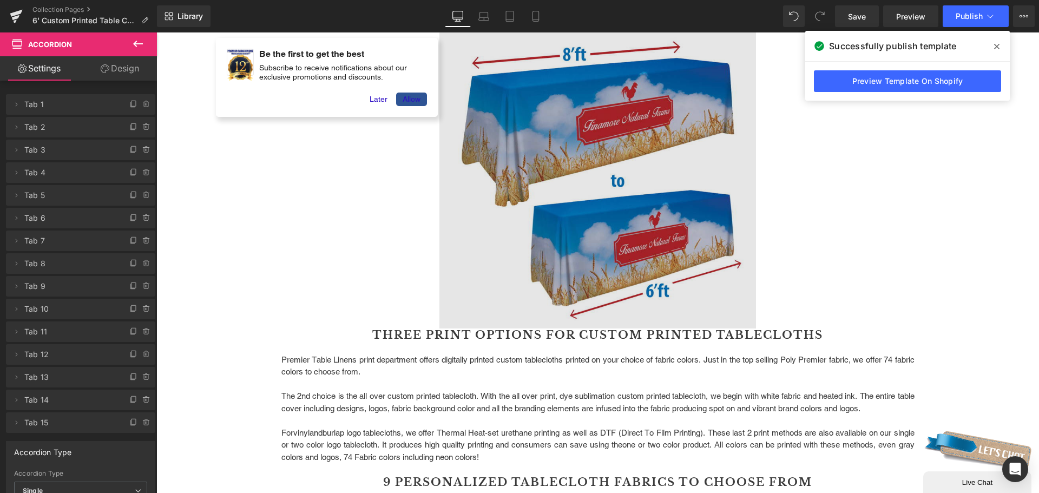
scroll to position [409, 0]
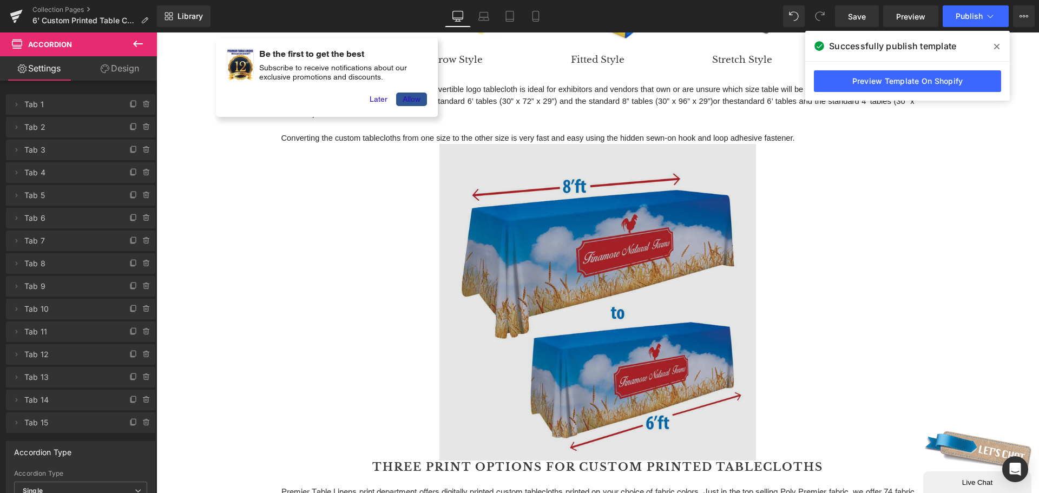
click at [641, 306] on img at bounding box center [598, 302] width 317 height 317
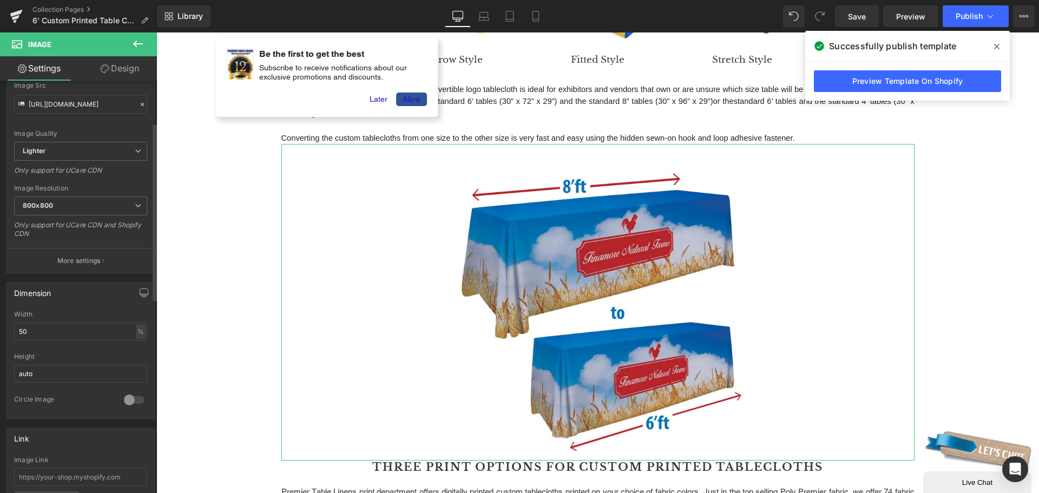
scroll to position [162, 0]
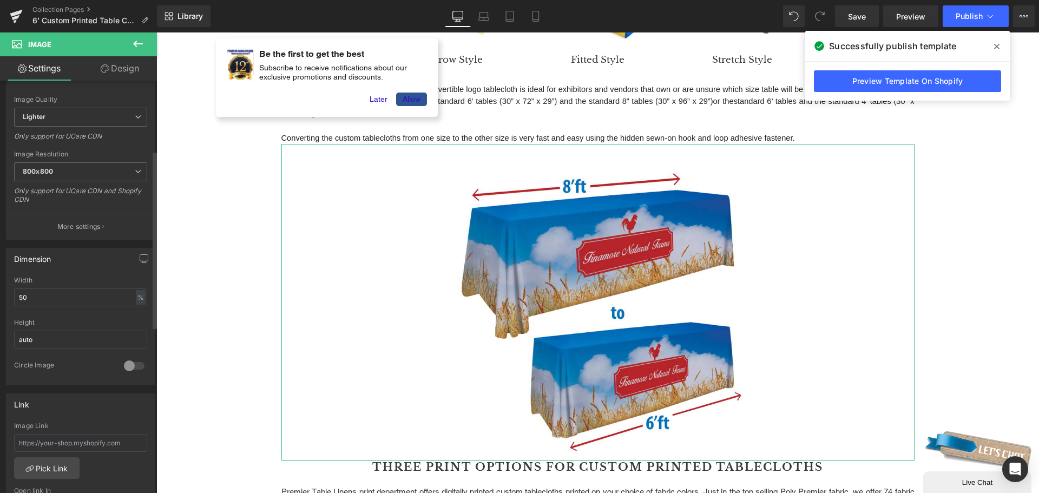
drag, startPoint x: 33, startPoint y: 299, endPoint x: 0, endPoint y: 300, distance: 33.1
click at [0, 300] on div "Dimension 50% Width 50 % % px auto Height auto 0 Circle Image" at bounding box center [81, 313] width 162 height 146
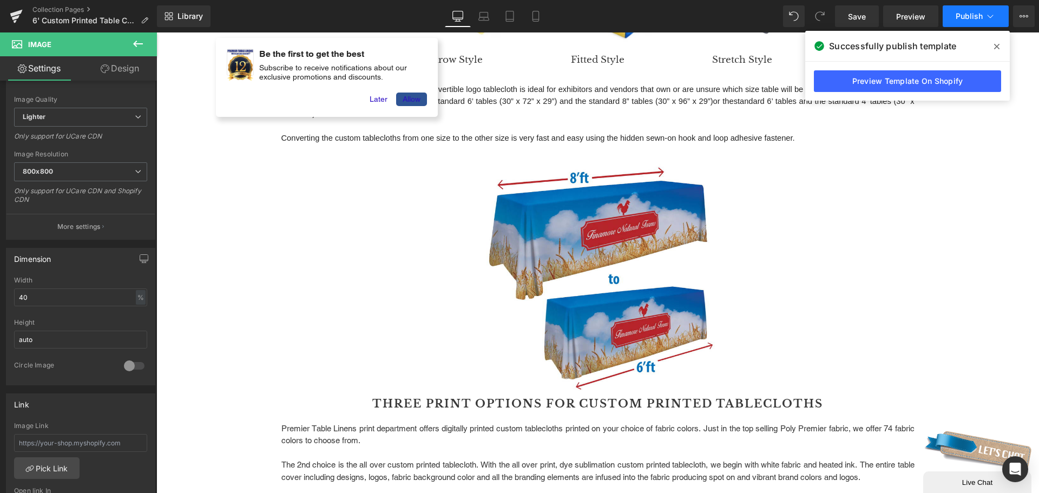
type input "40"
click at [985, 15] on button "Publish" at bounding box center [976, 16] width 66 height 22
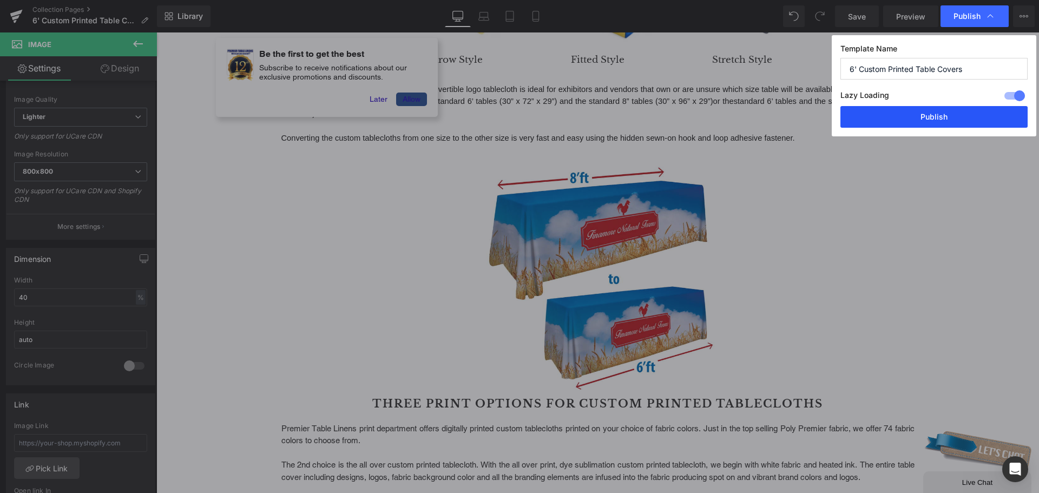
click at [953, 117] on button "Publish" at bounding box center [934, 117] width 187 height 22
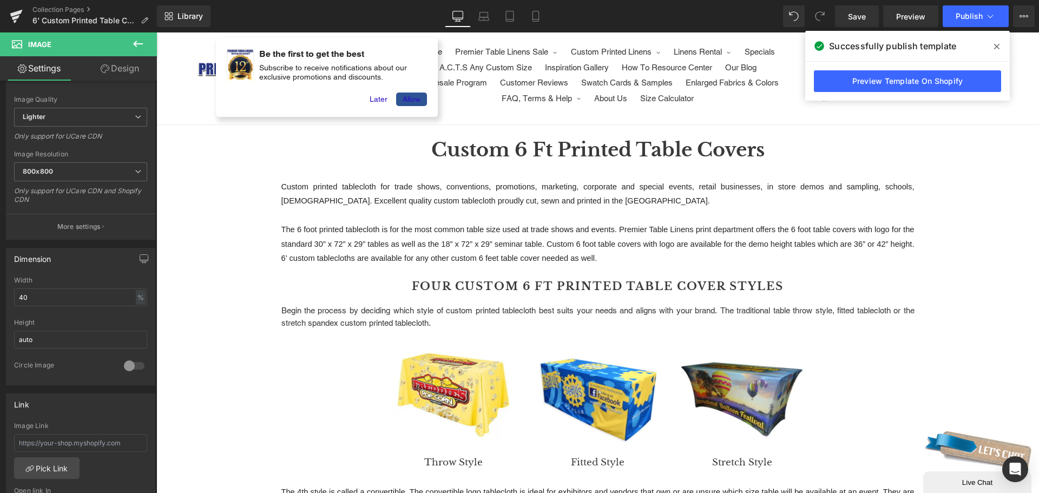
scroll to position [0, 0]
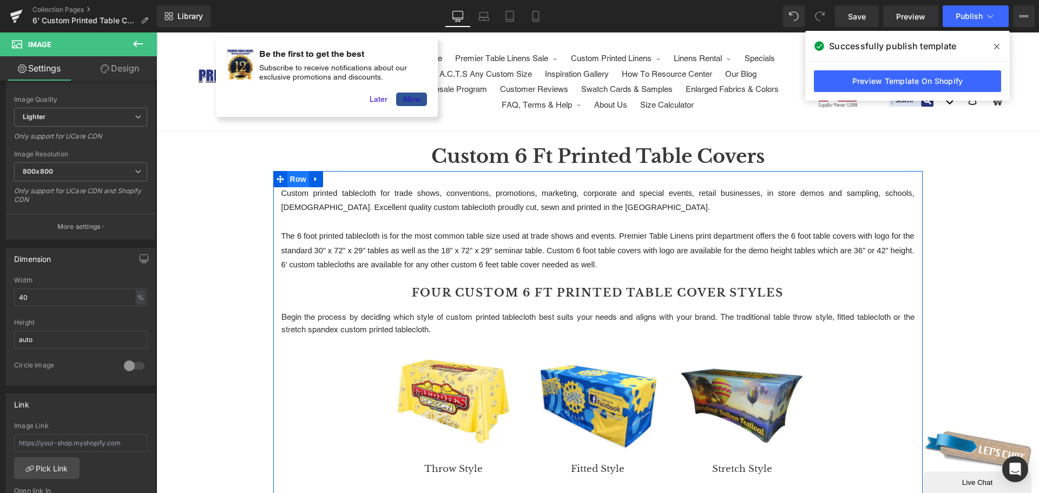
click at [292, 182] on span "Row" at bounding box center [298, 179] width 22 height 16
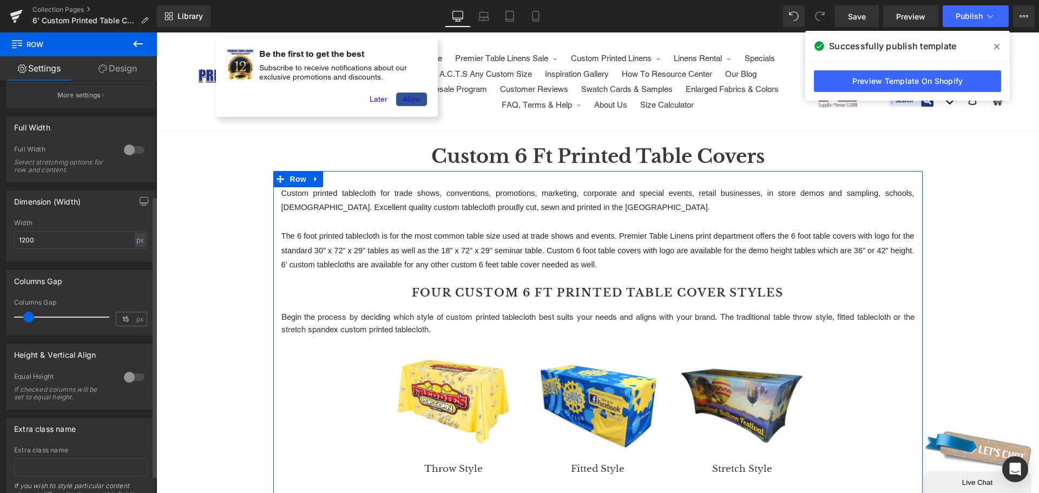
scroll to position [195, 0]
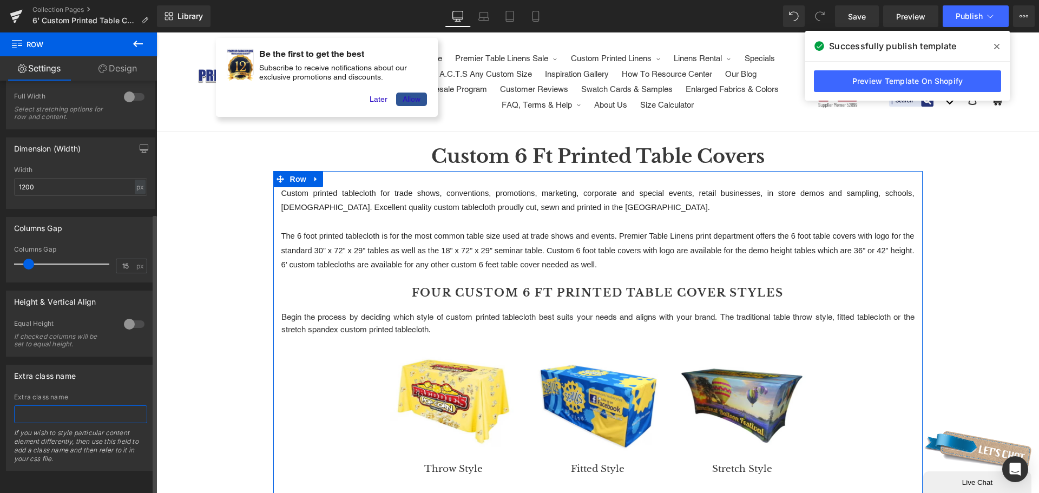
click at [60, 405] on input "text" at bounding box center [80, 414] width 133 height 18
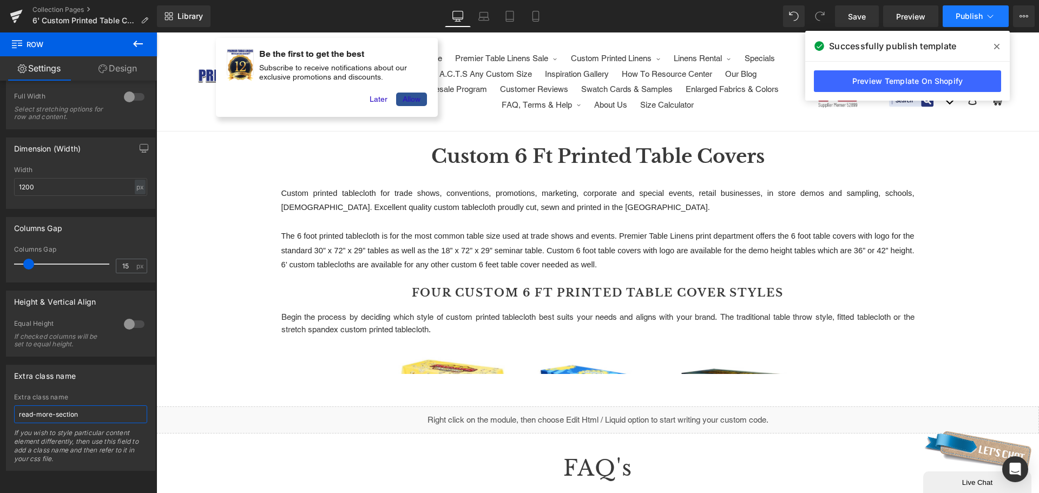
type input "read-more-section"
click at [964, 22] on button "Publish" at bounding box center [976, 16] width 66 height 22
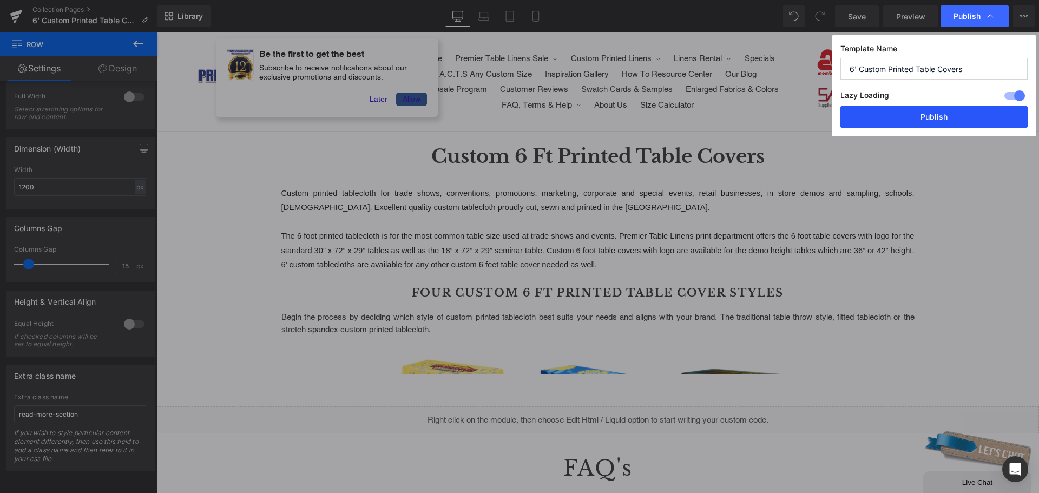
click at [941, 115] on button "Publish" at bounding box center [934, 117] width 187 height 22
